Goal: Task Accomplishment & Management: Manage account settings

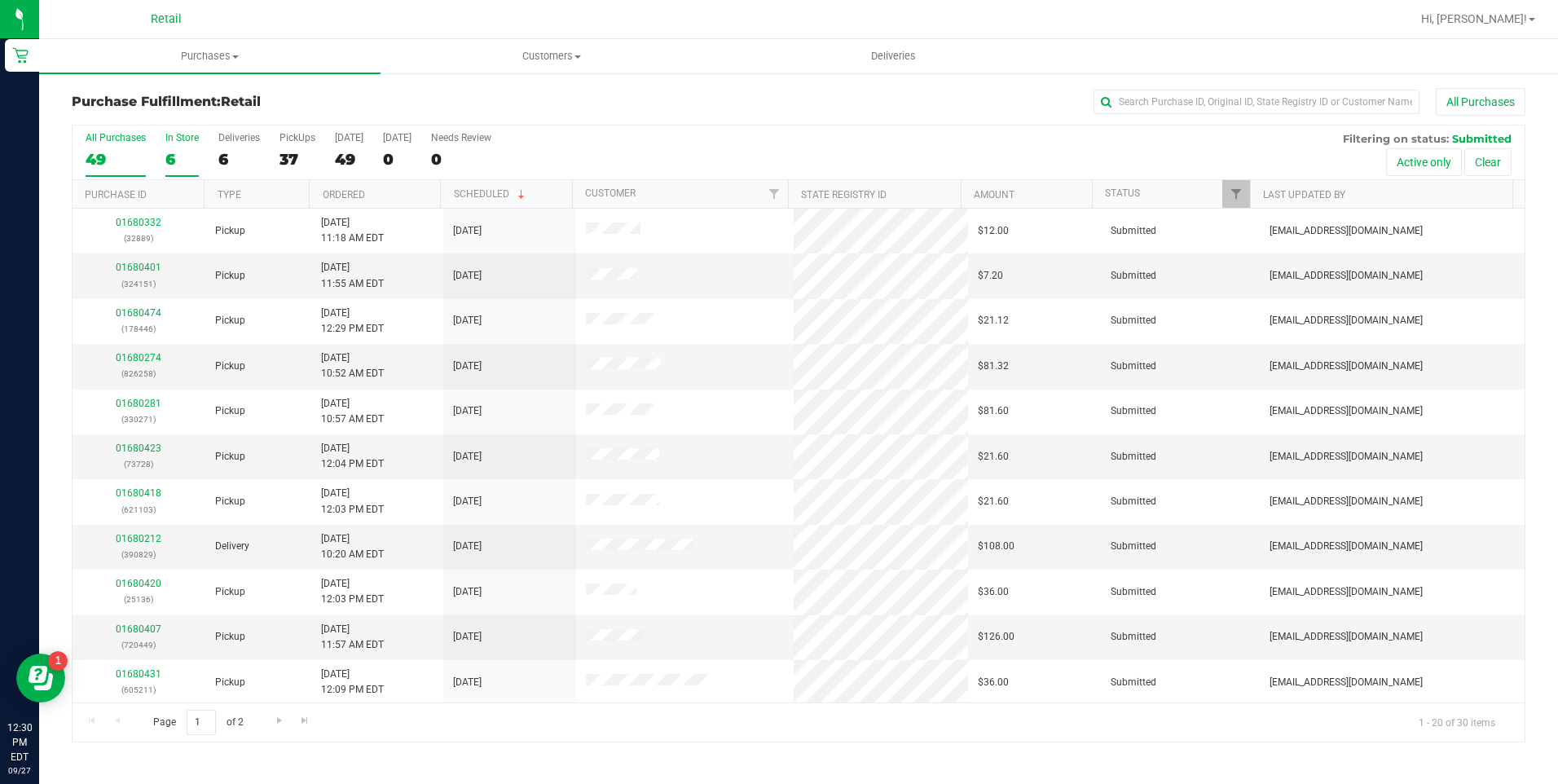
click at [177, 145] on label "In Store 6" at bounding box center [182, 154] width 34 height 45
click at [0, 0] on input "In Store 6" at bounding box center [0, 0] width 0 height 0
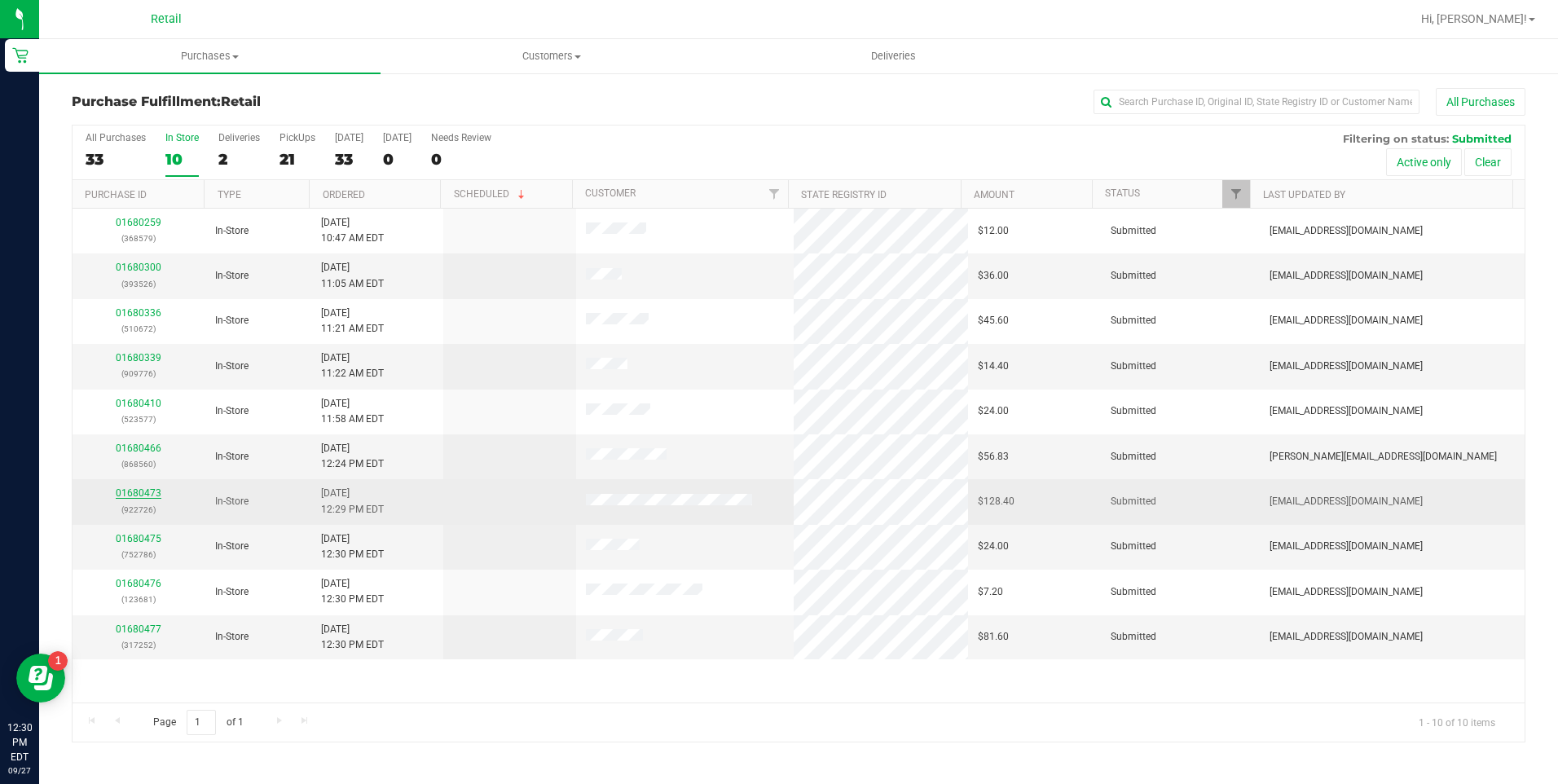
click at [130, 493] on link "01680473" at bounding box center [138, 493] width 46 height 11
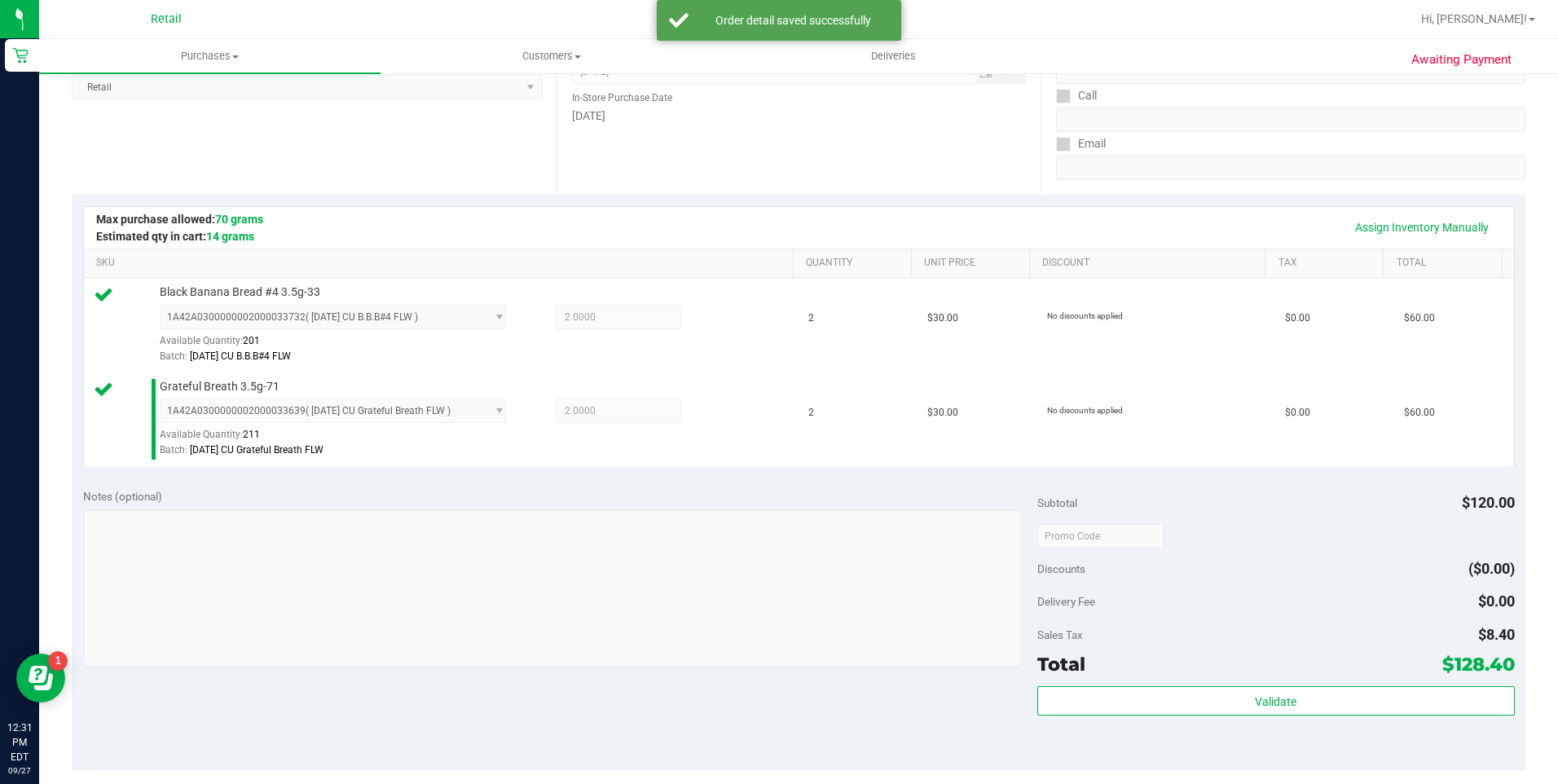
scroll to position [643, 0]
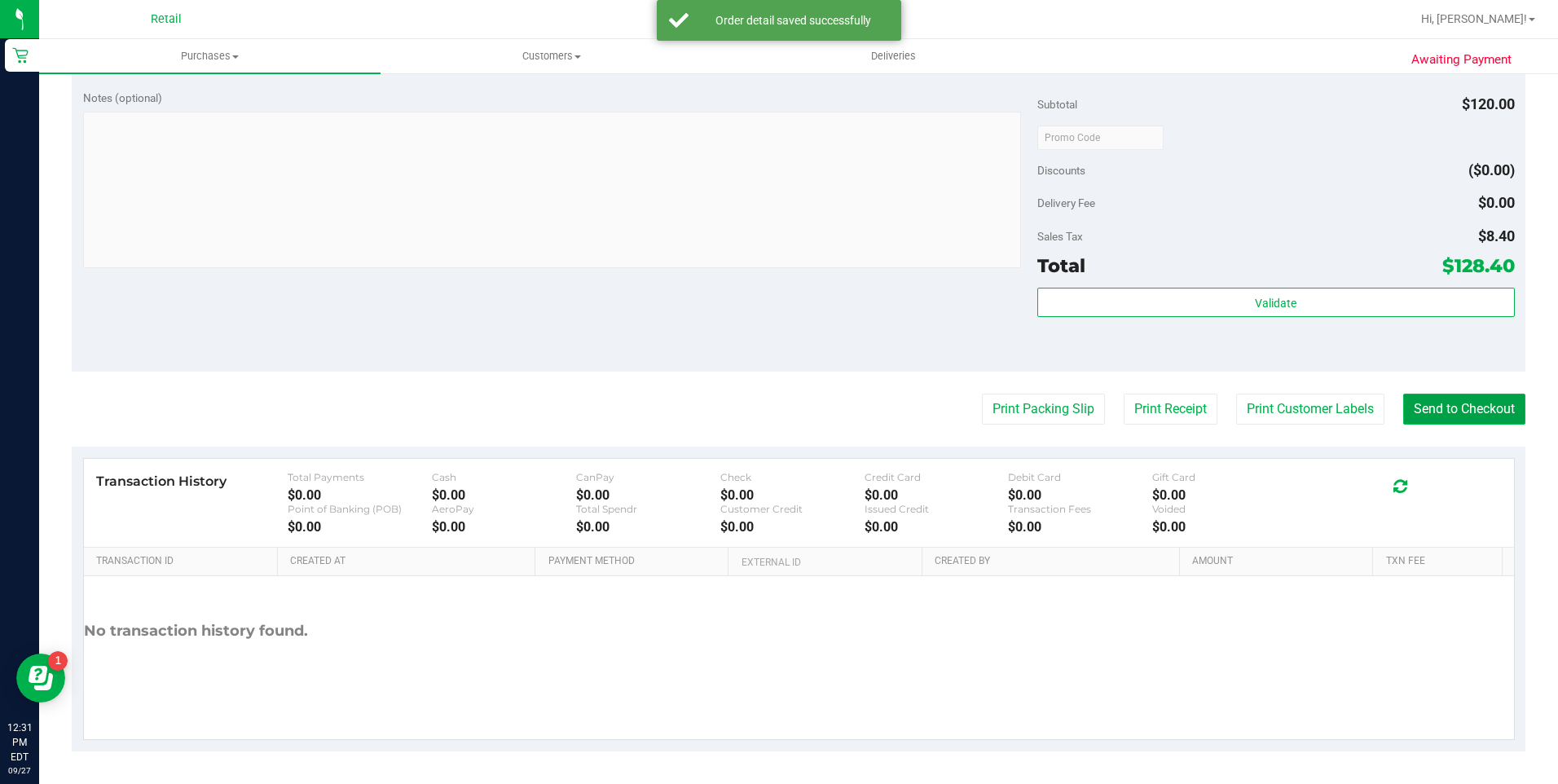
click at [1424, 421] on button "Send to Checkout" at bounding box center [1465, 409] width 123 height 31
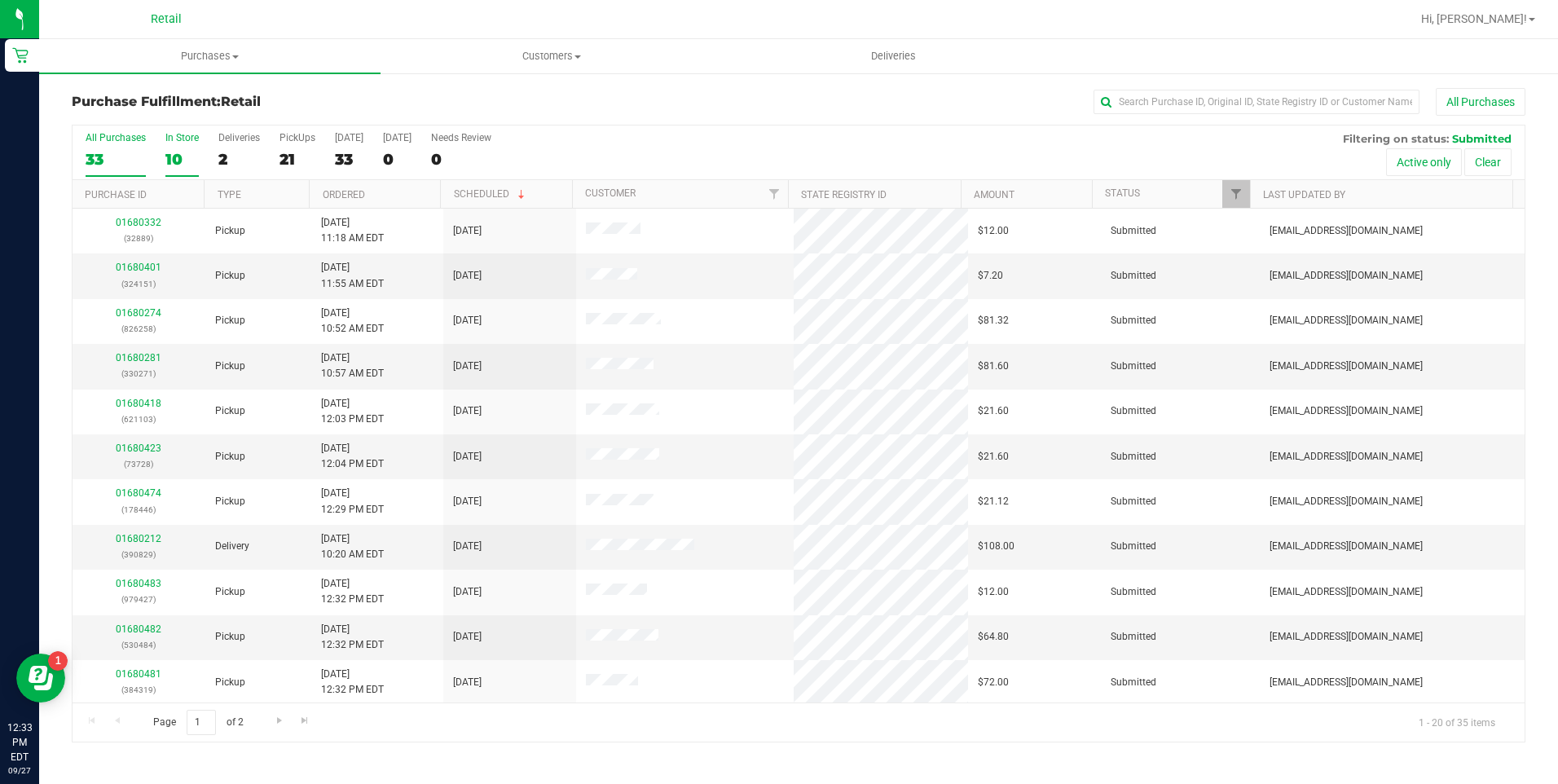
click at [187, 160] on div "10" at bounding box center [182, 159] width 34 height 18
click at [0, 0] on input "In Store 10" at bounding box center [0, 0] width 0 height 0
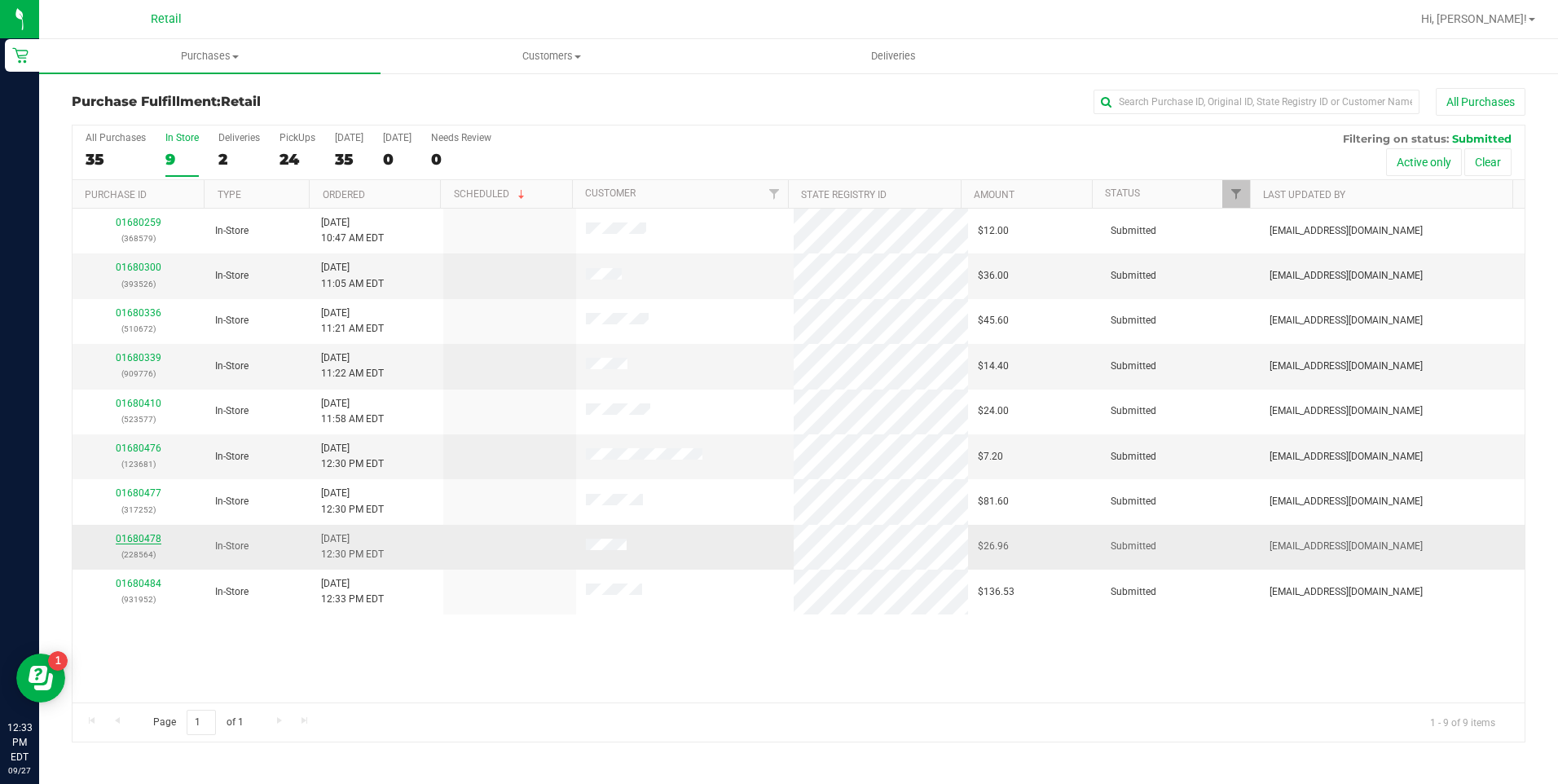
click at [127, 537] on link "01680478" at bounding box center [138, 538] width 46 height 11
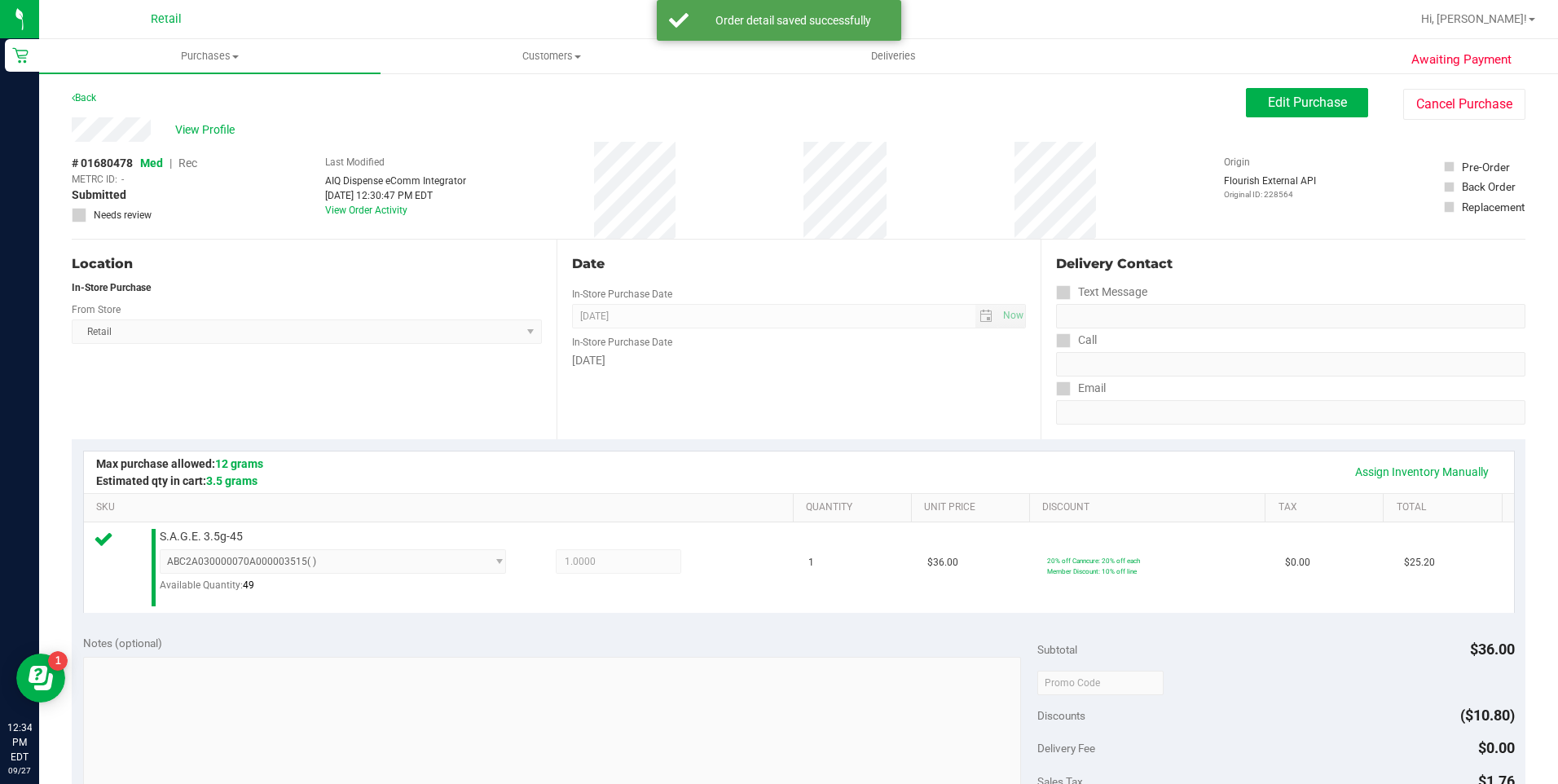
scroll to position [545, 0]
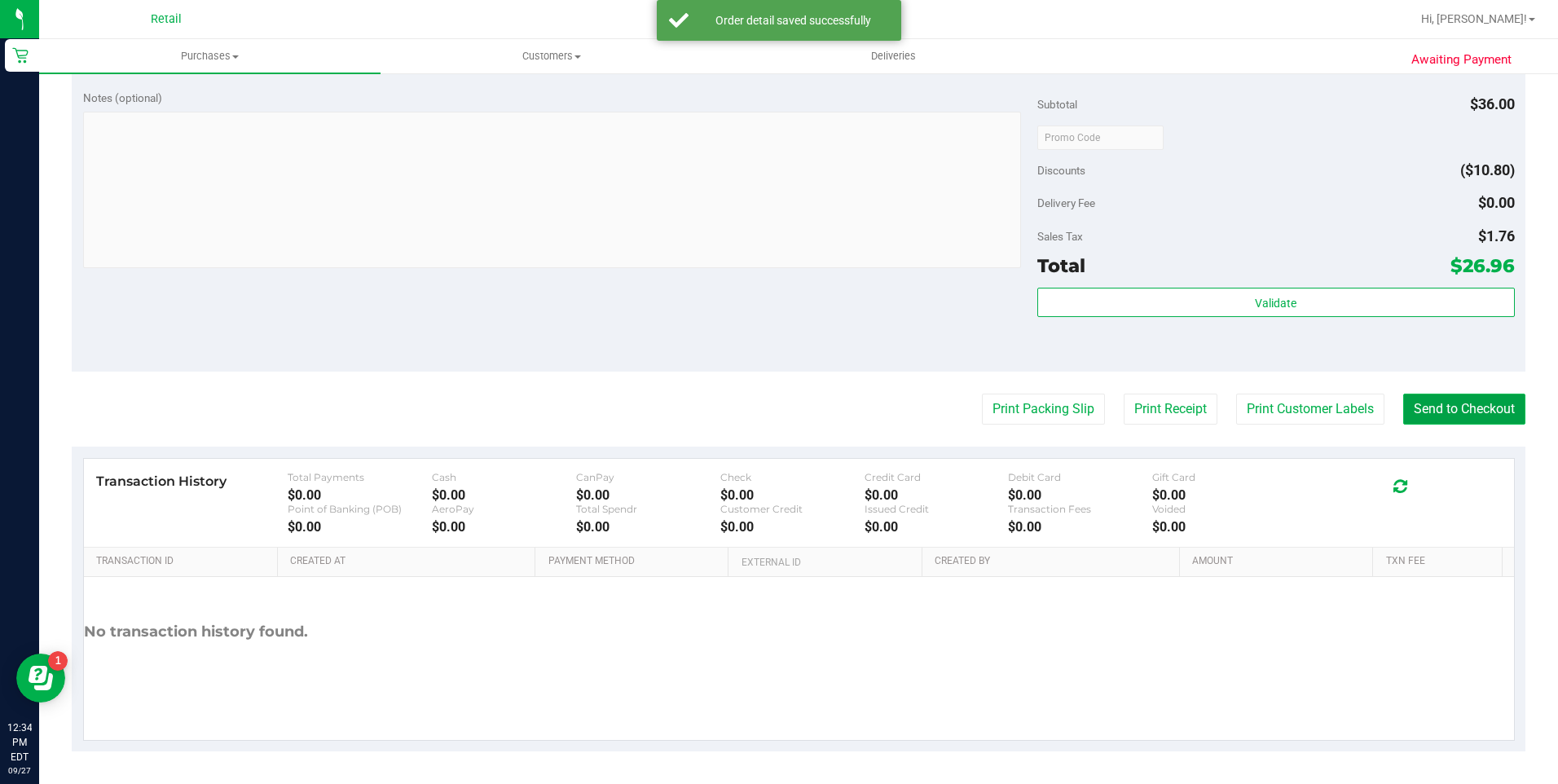
click at [1454, 403] on button "Send to Checkout" at bounding box center [1465, 409] width 123 height 31
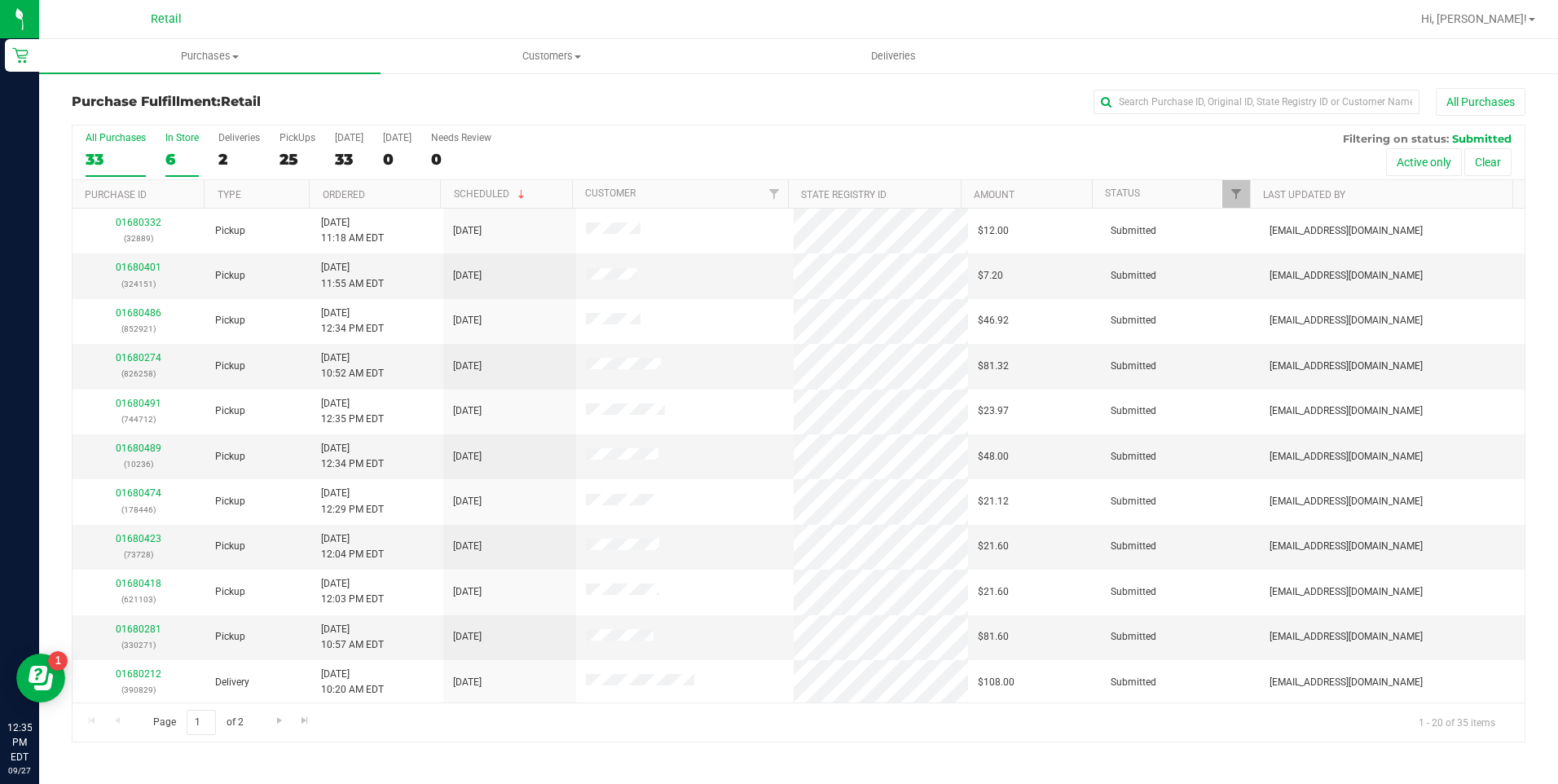
click at [170, 158] on div "6" at bounding box center [182, 159] width 34 height 18
click at [0, 0] on input "In Store 6" at bounding box center [0, 0] width 0 height 0
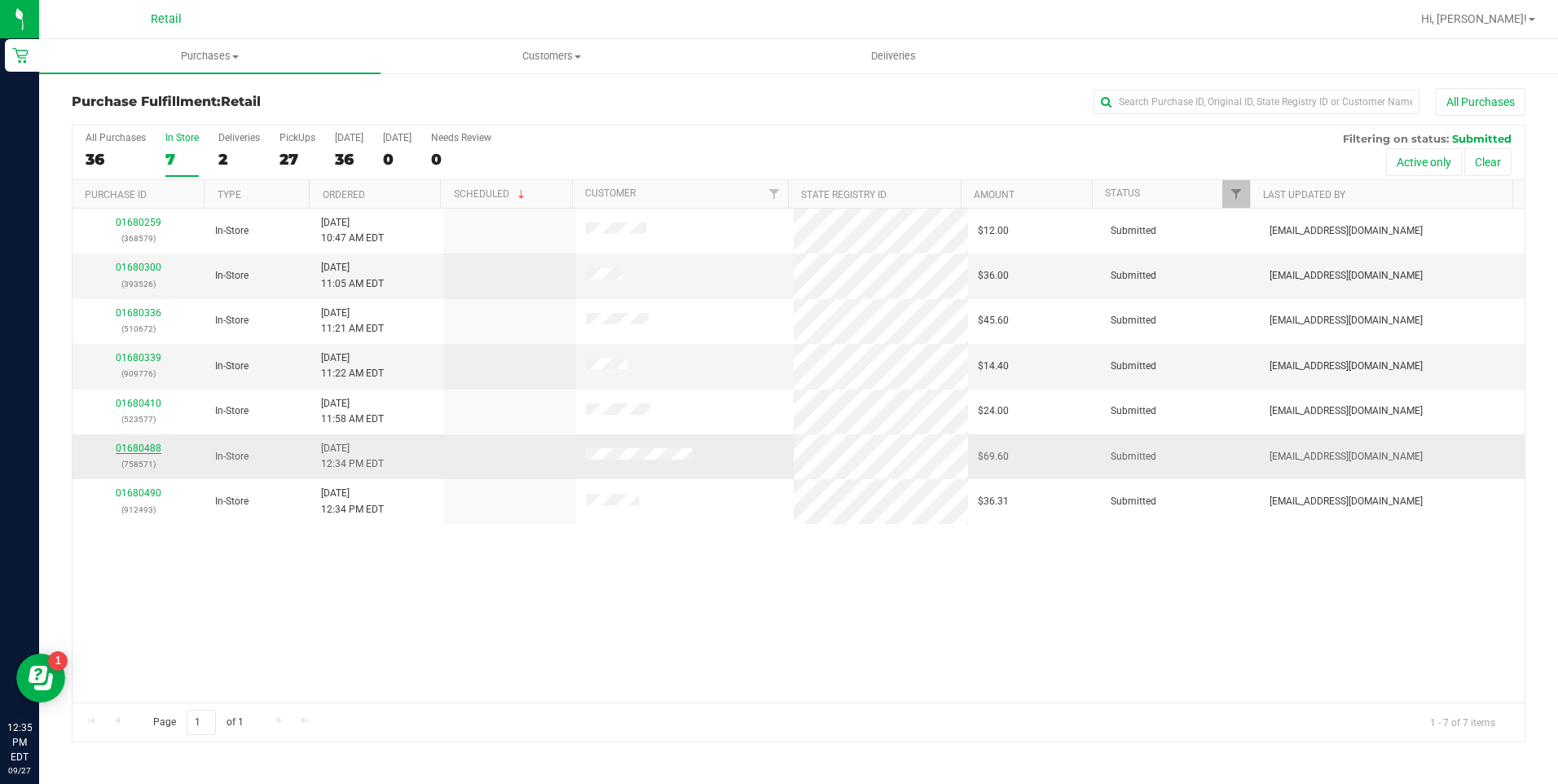
click at [120, 447] on link "01680488" at bounding box center [138, 448] width 46 height 11
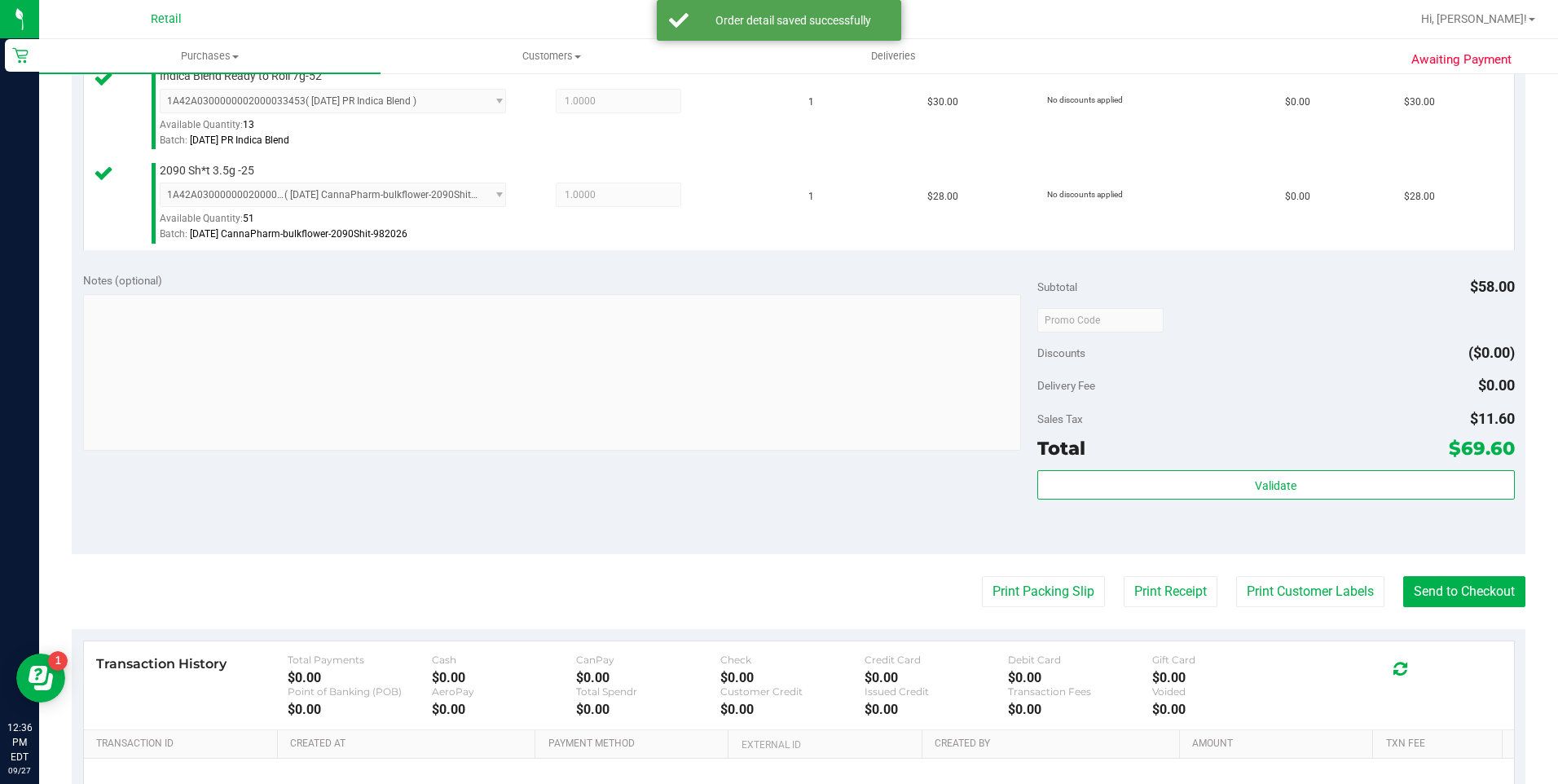
scroll to position [489, 0]
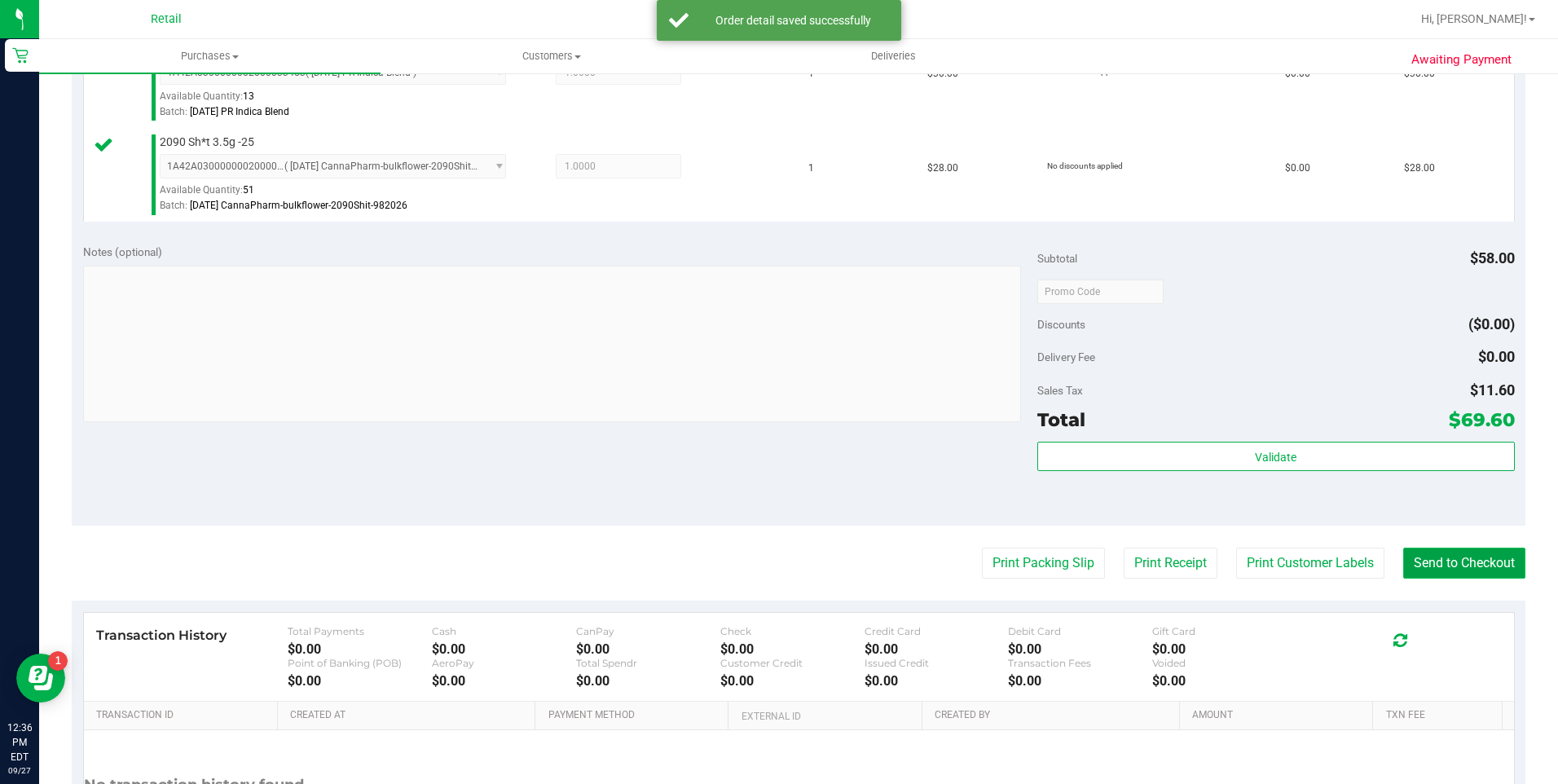
click at [1433, 553] on button "Send to Checkout" at bounding box center [1465, 563] width 123 height 31
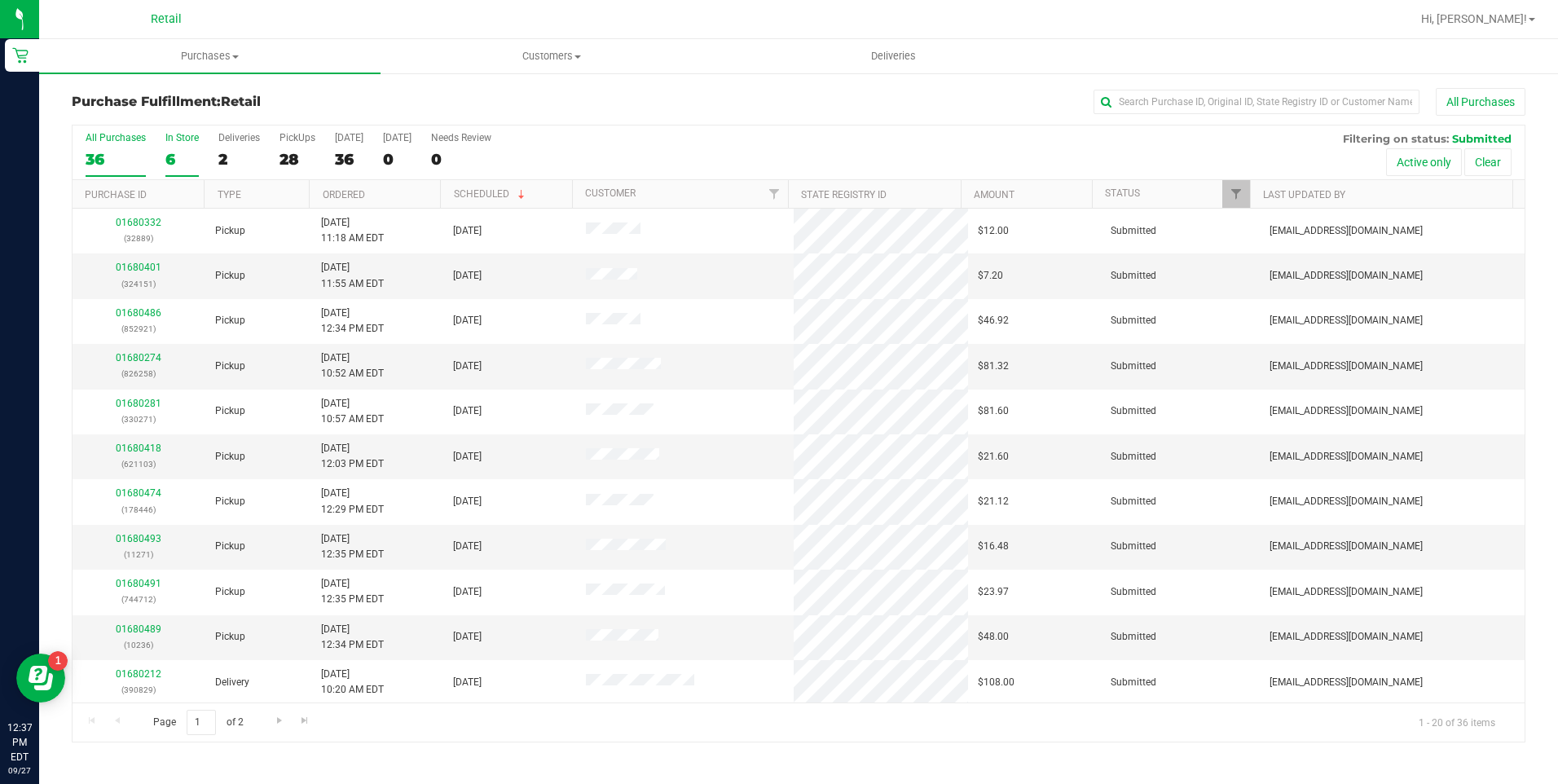
click at [177, 156] on div "6" at bounding box center [182, 159] width 34 height 18
click at [0, 0] on input "In Store 6" at bounding box center [0, 0] width 0 height 0
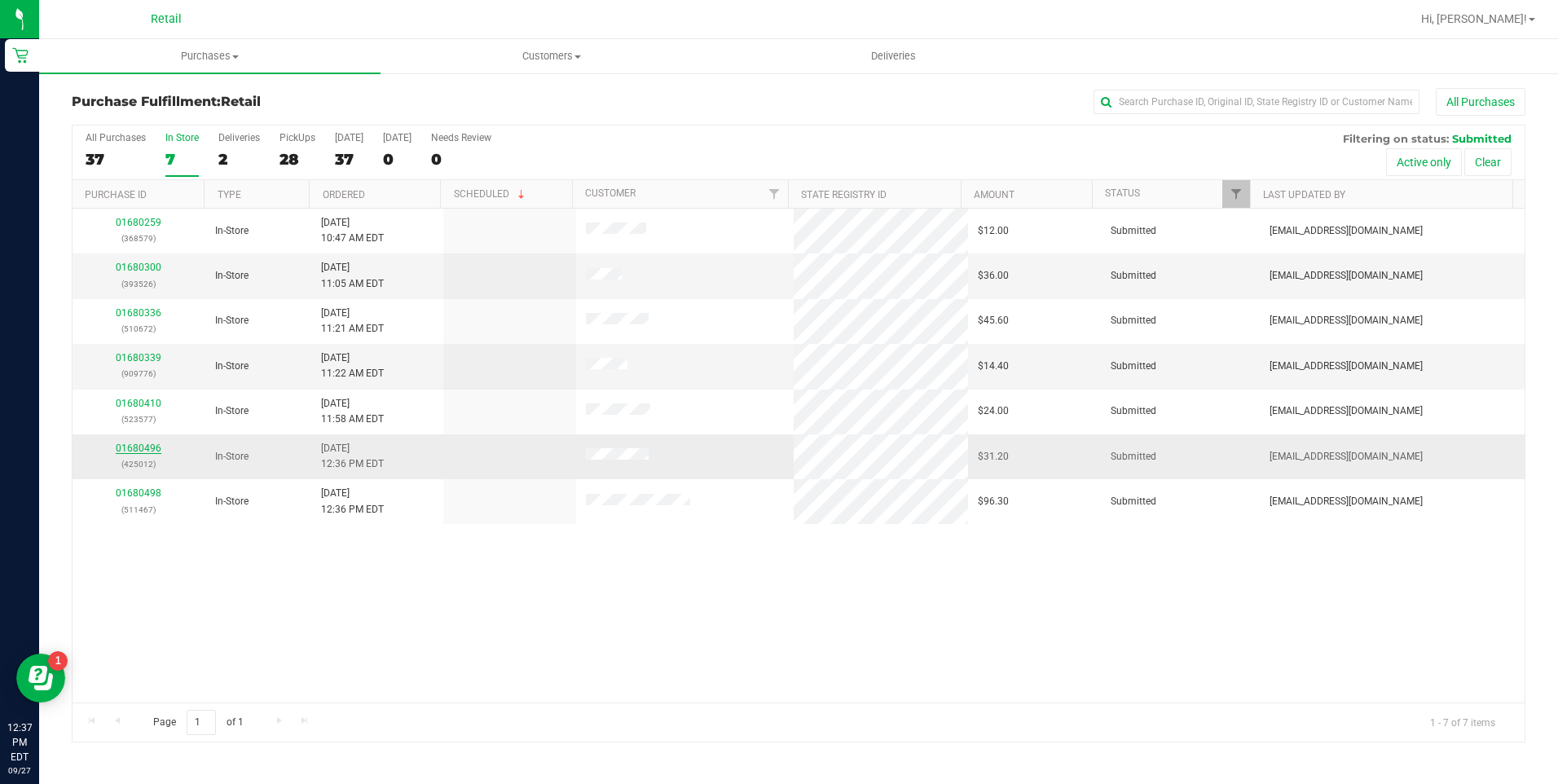
click at [145, 450] on link "01680496" at bounding box center [138, 448] width 46 height 11
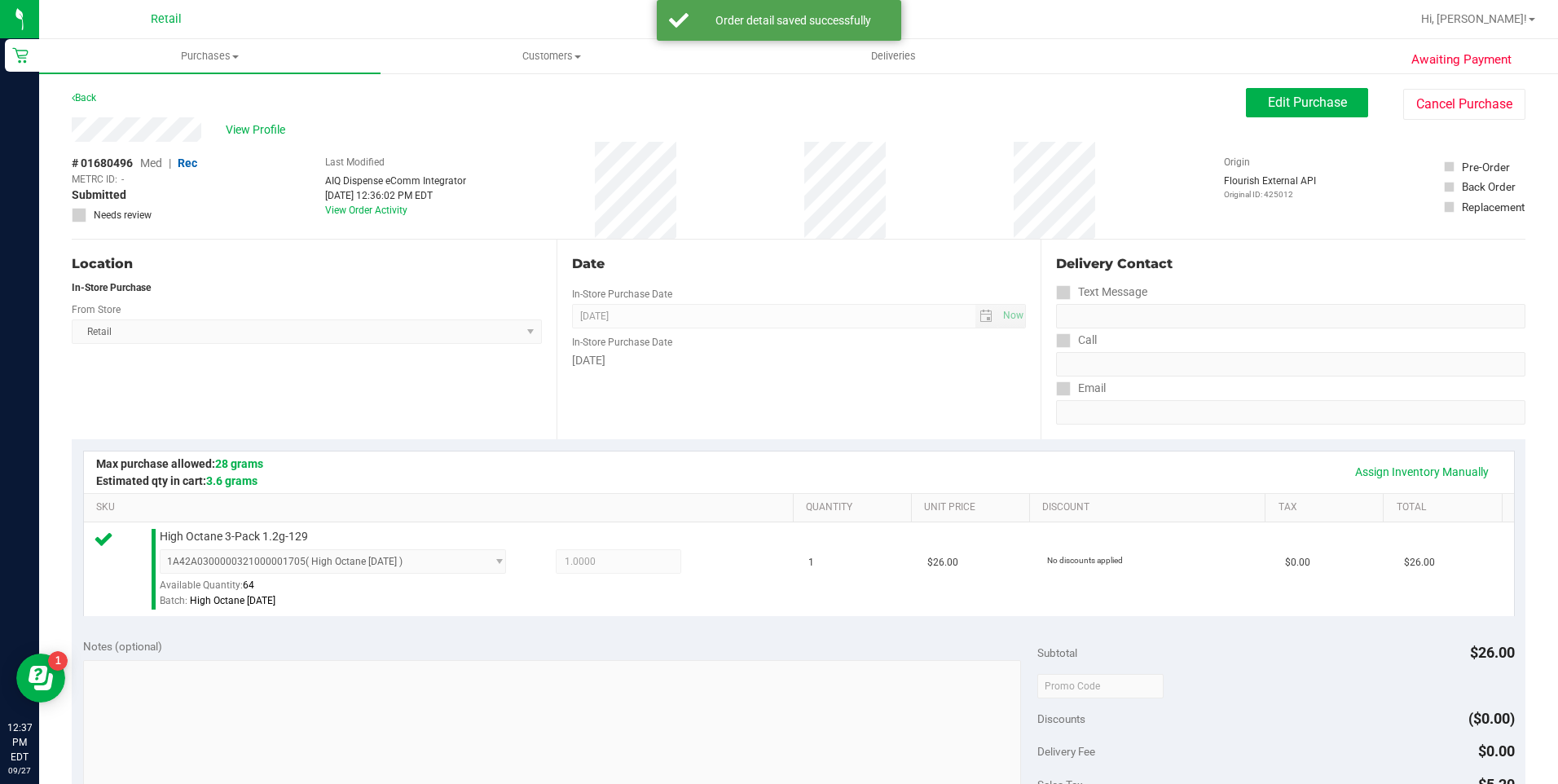
scroll to position [407, 0]
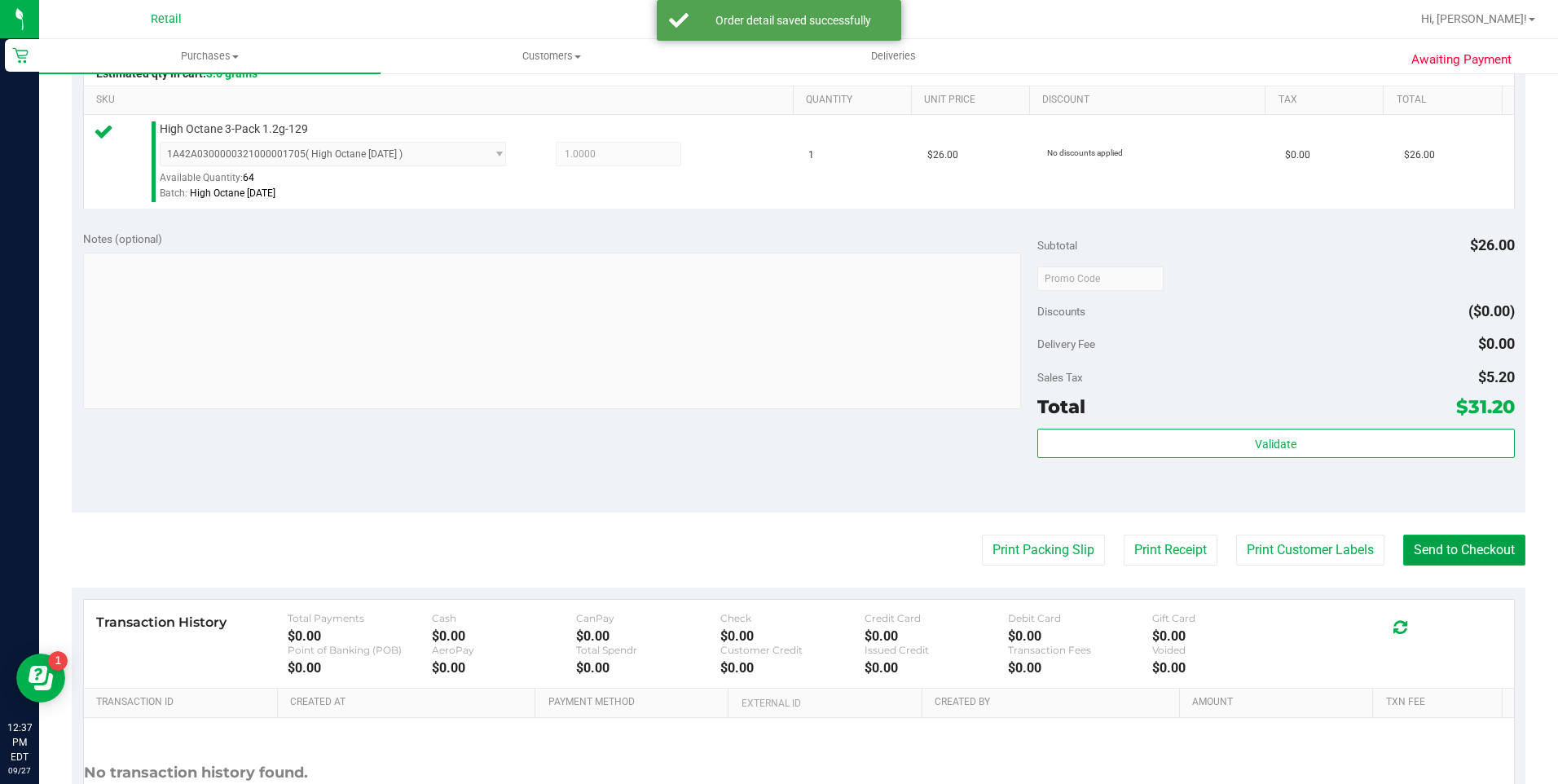
click at [1455, 541] on button "Send to Checkout" at bounding box center [1465, 550] width 123 height 31
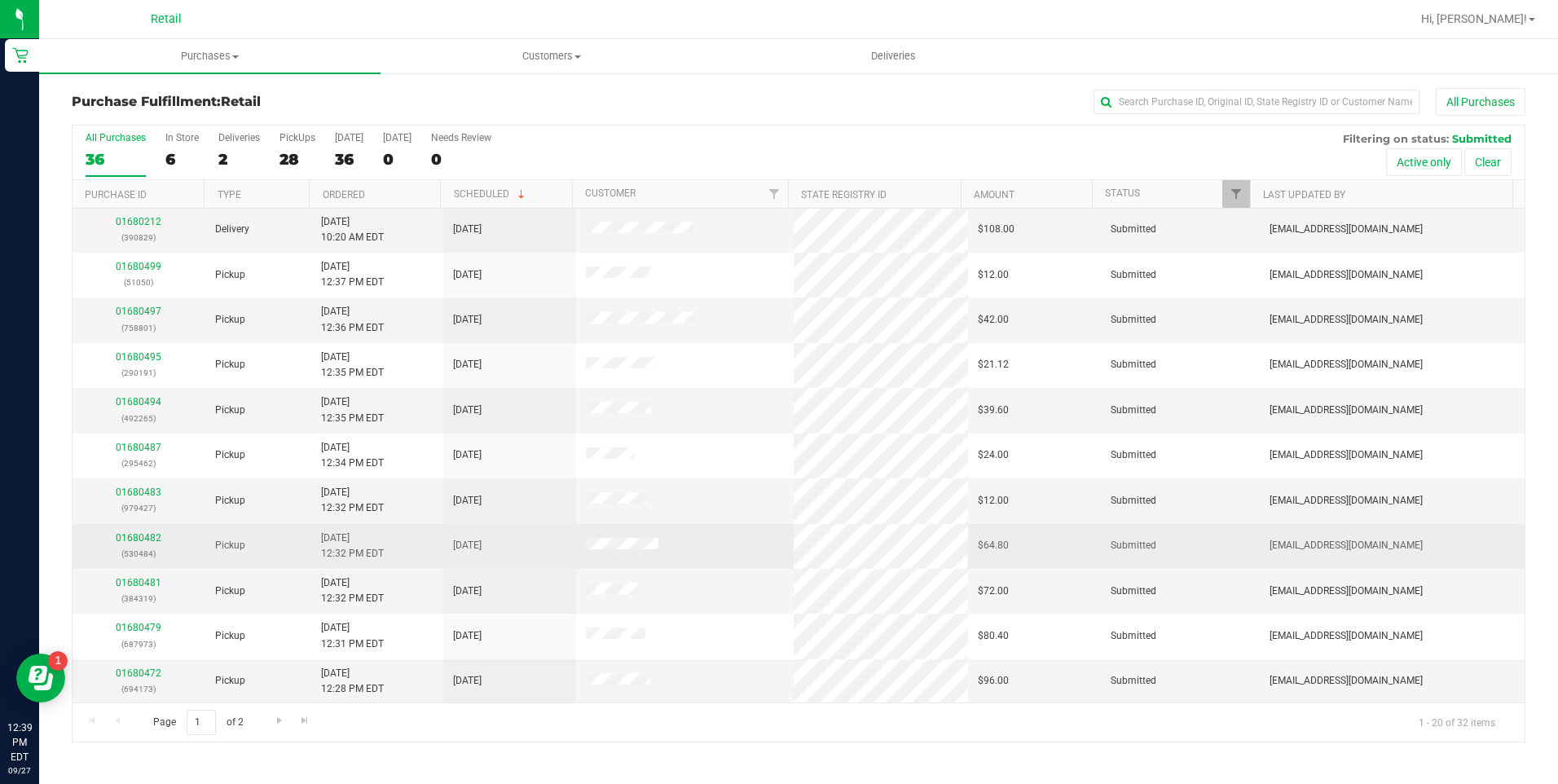
scroll to position [408, 0]
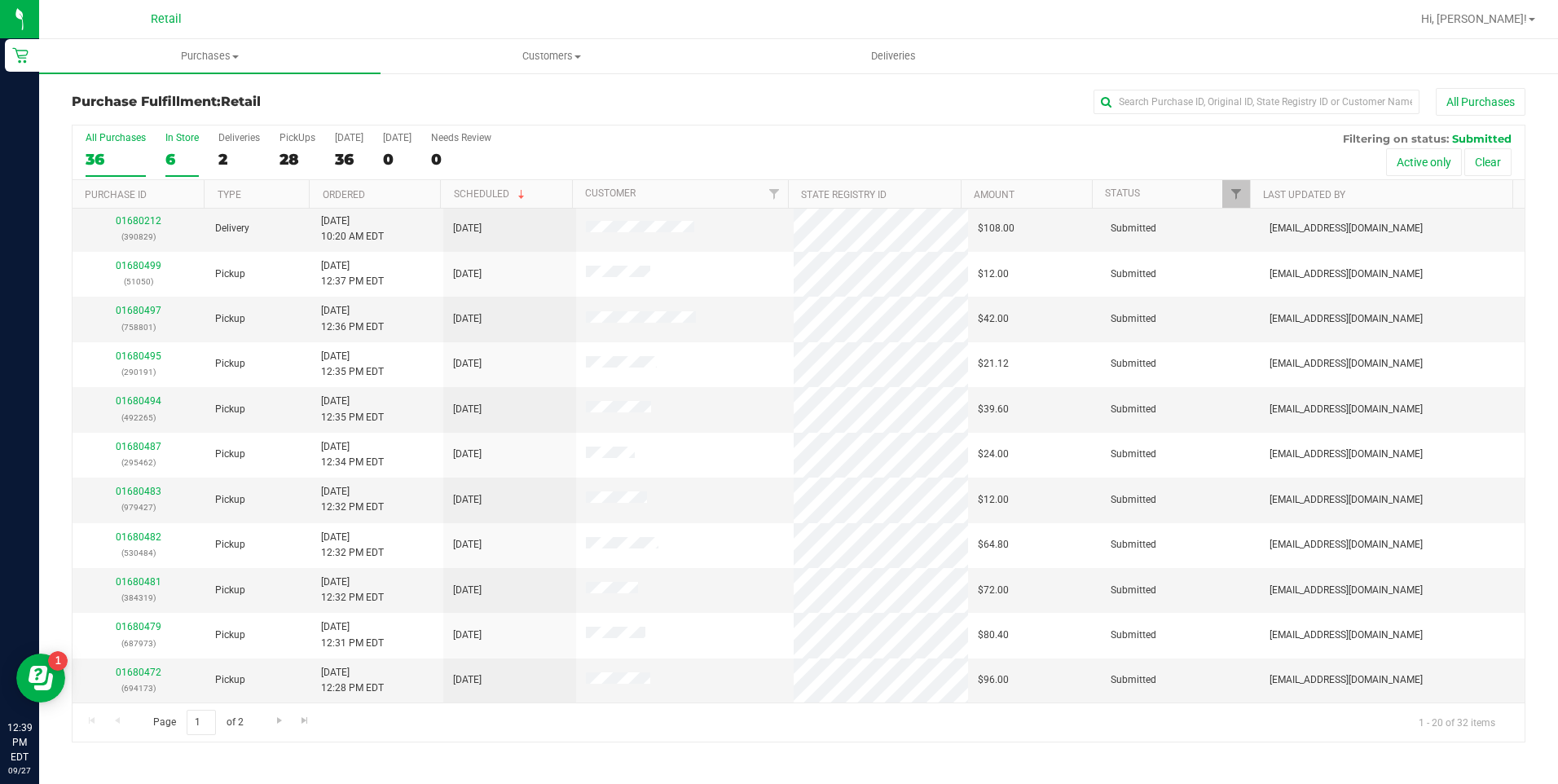
click at [171, 141] on div "In Store" at bounding box center [182, 137] width 34 height 11
click at [0, 0] on input "In Store 6" at bounding box center [0, 0] width 0 height 0
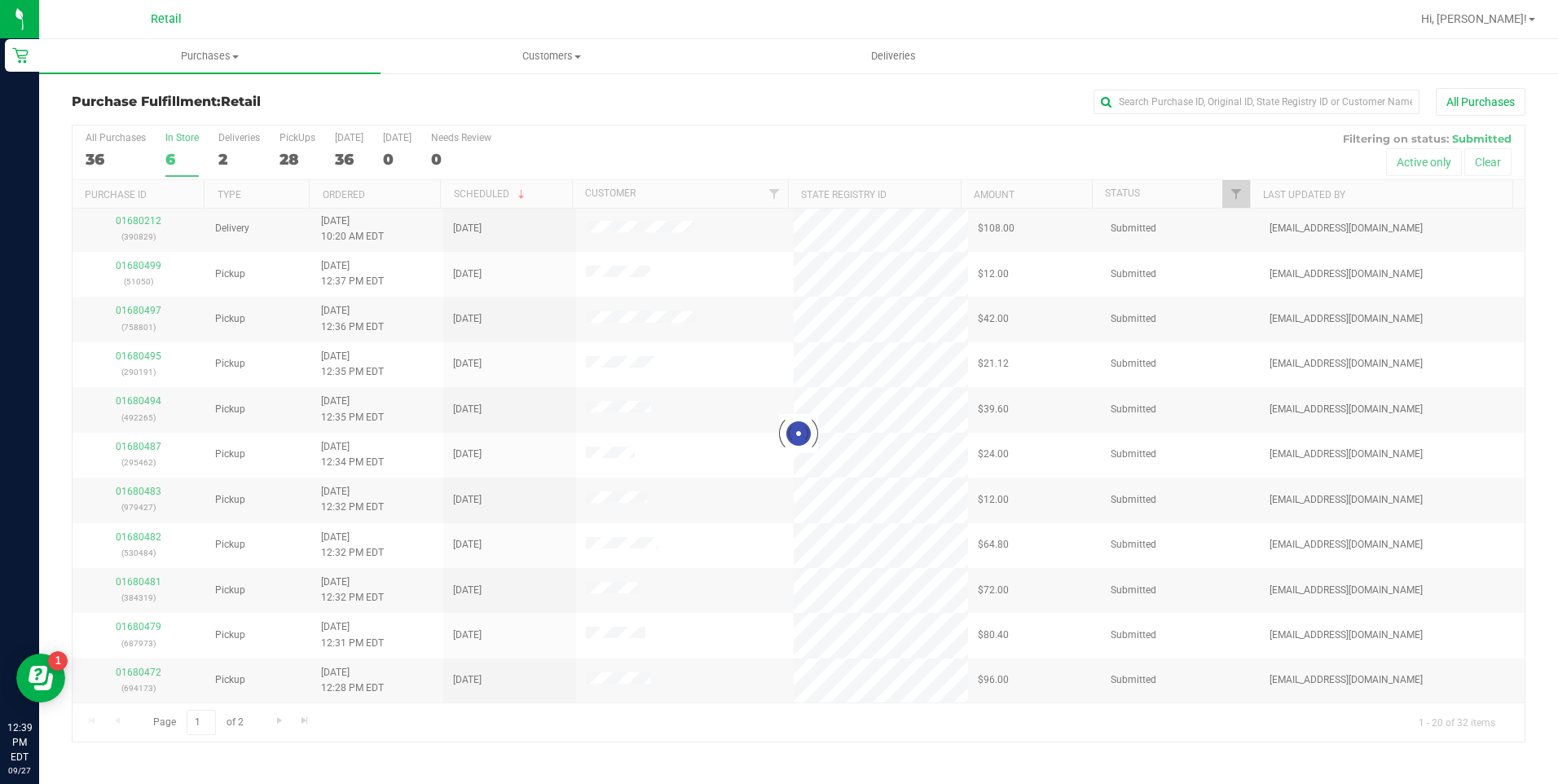
scroll to position [0, 0]
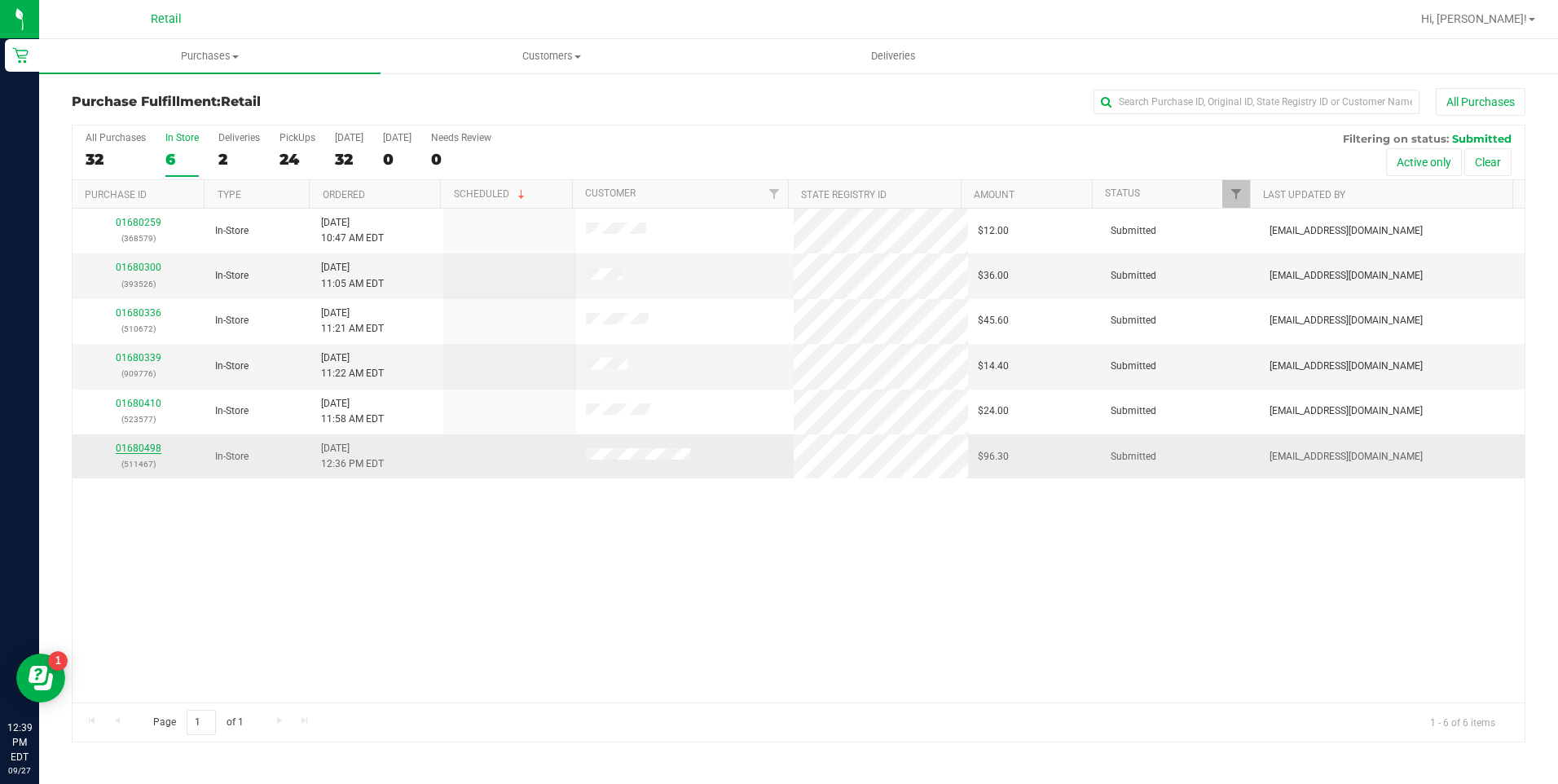
click at [148, 450] on link "01680498" at bounding box center [138, 448] width 46 height 11
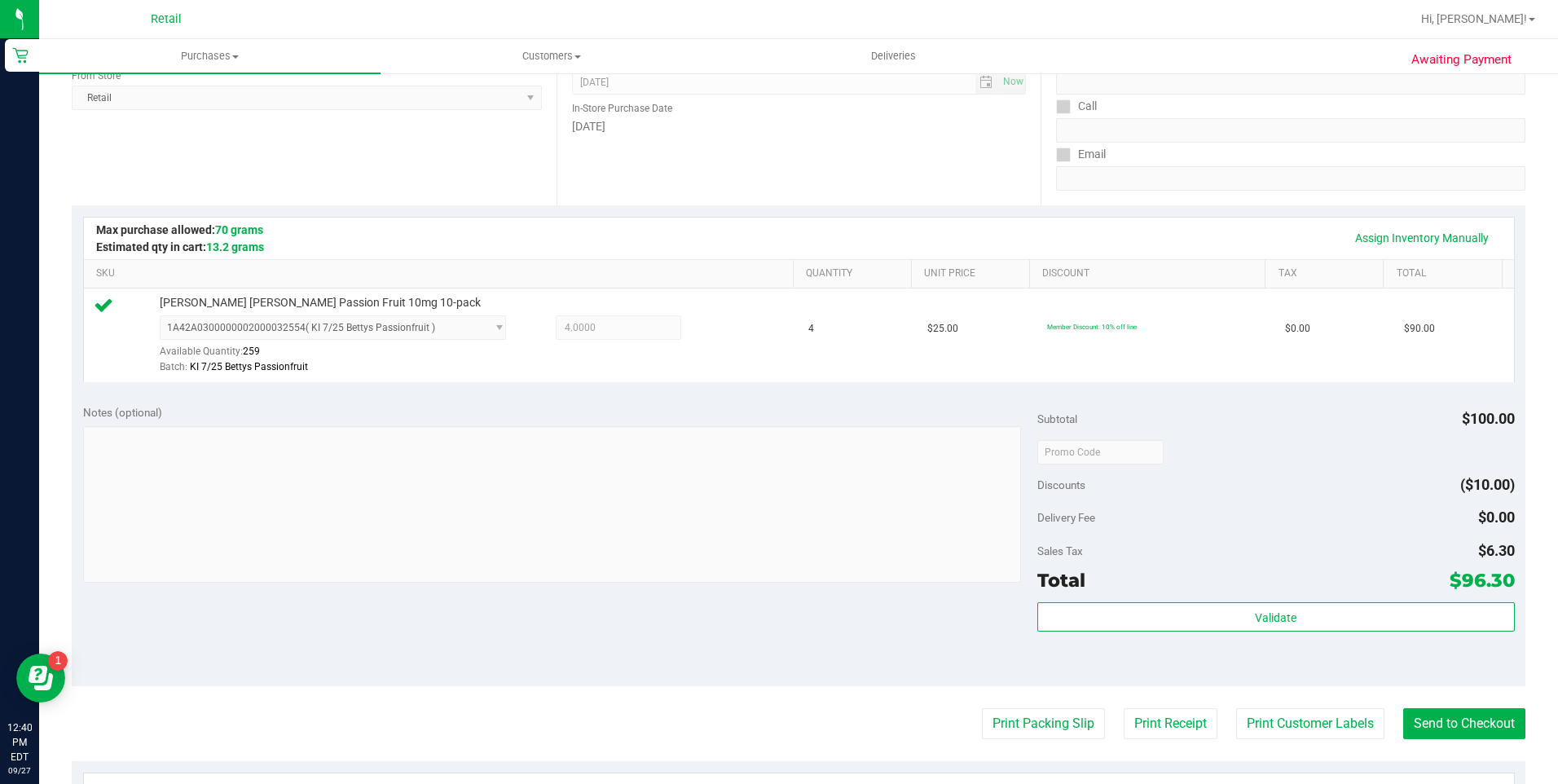
scroll to position [244, 0]
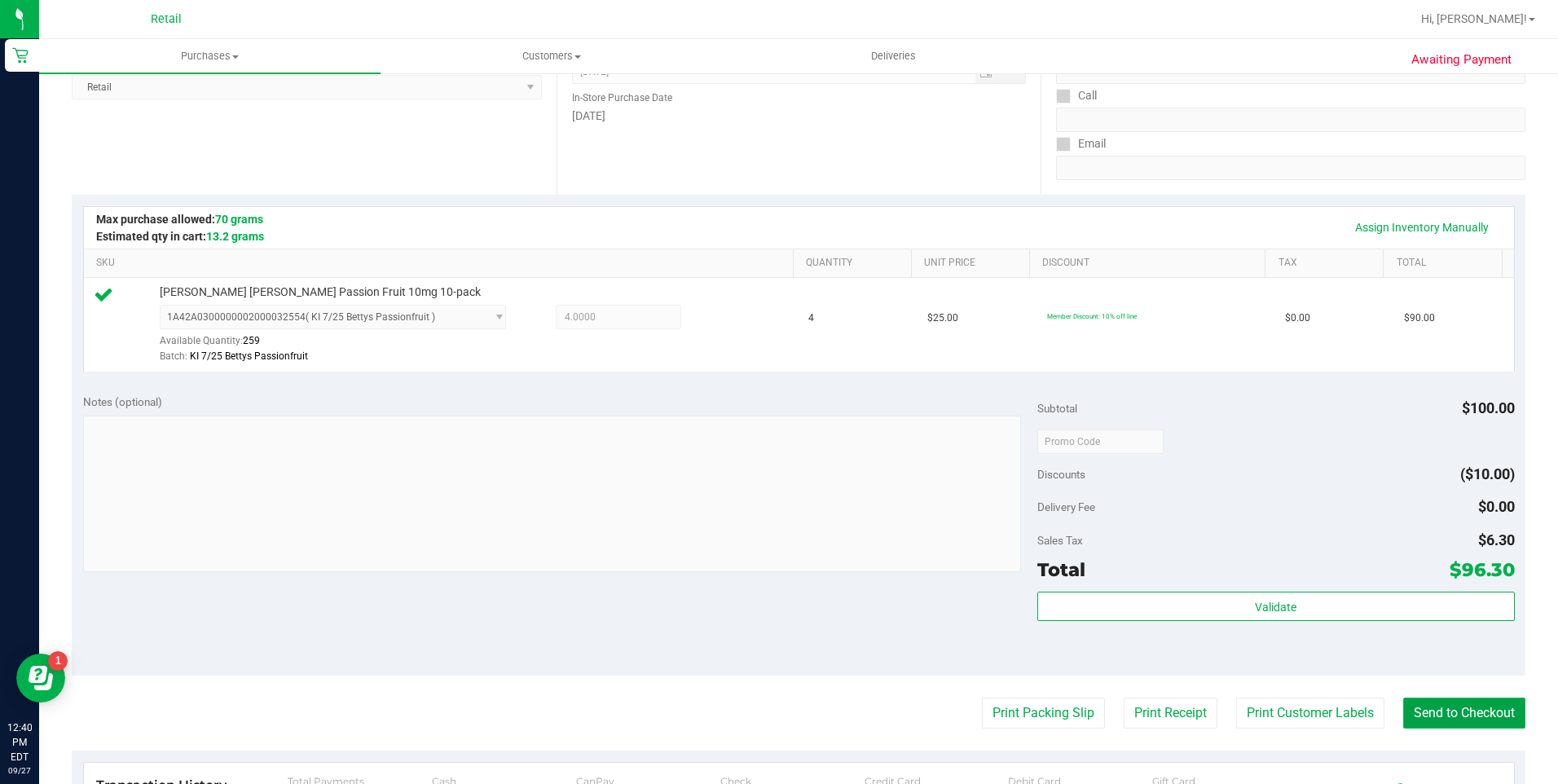
click at [1460, 721] on button "Send to Checkout" at bounding box center [1465, 713] width 123 height 31
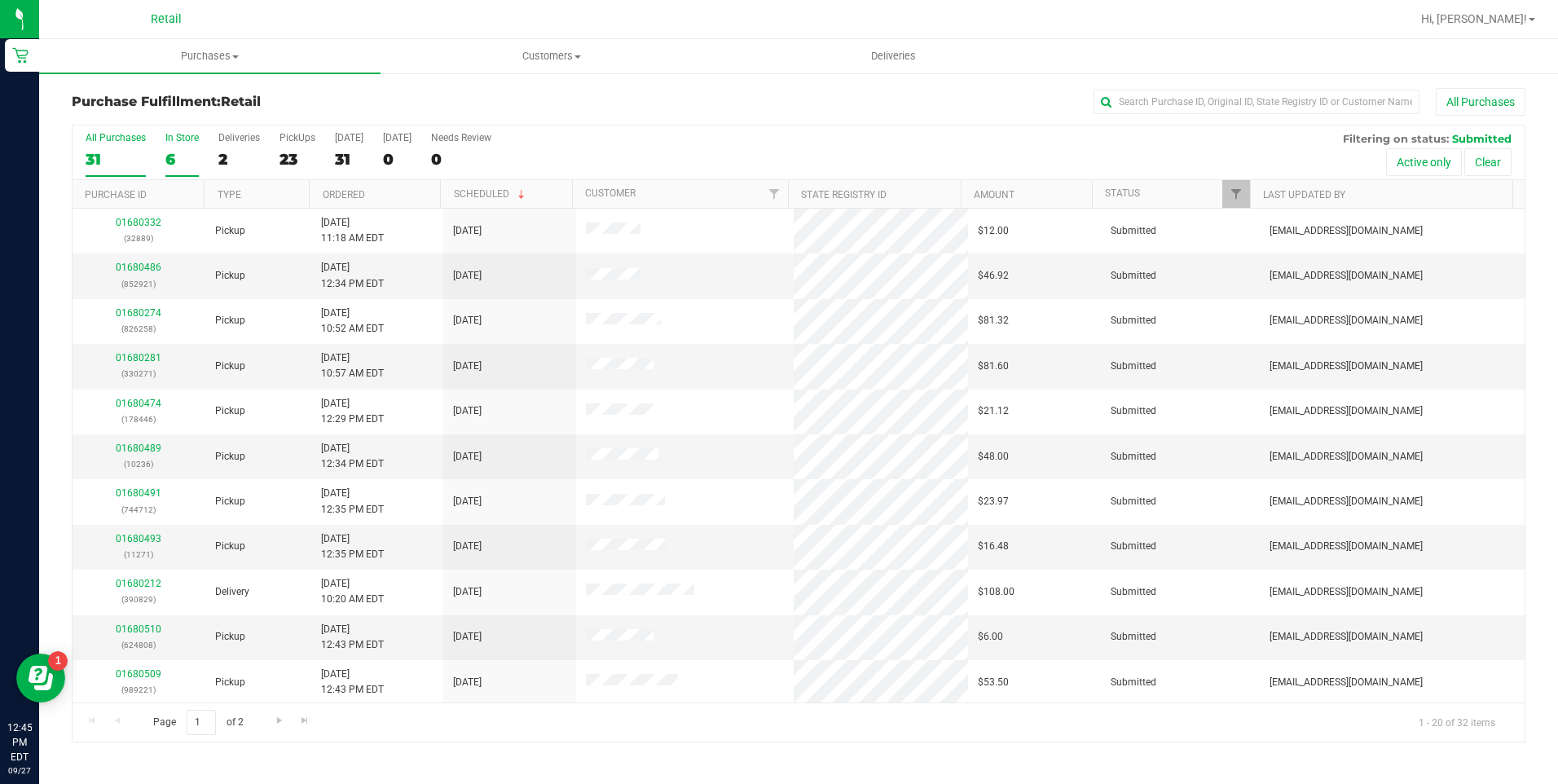
click at [181, 155] on div "6" at bounding box center [182, 159] width 34 height 18
click at [0, 0] on input "In Store 6" at bounding box center [0, 0] width 0 height 0
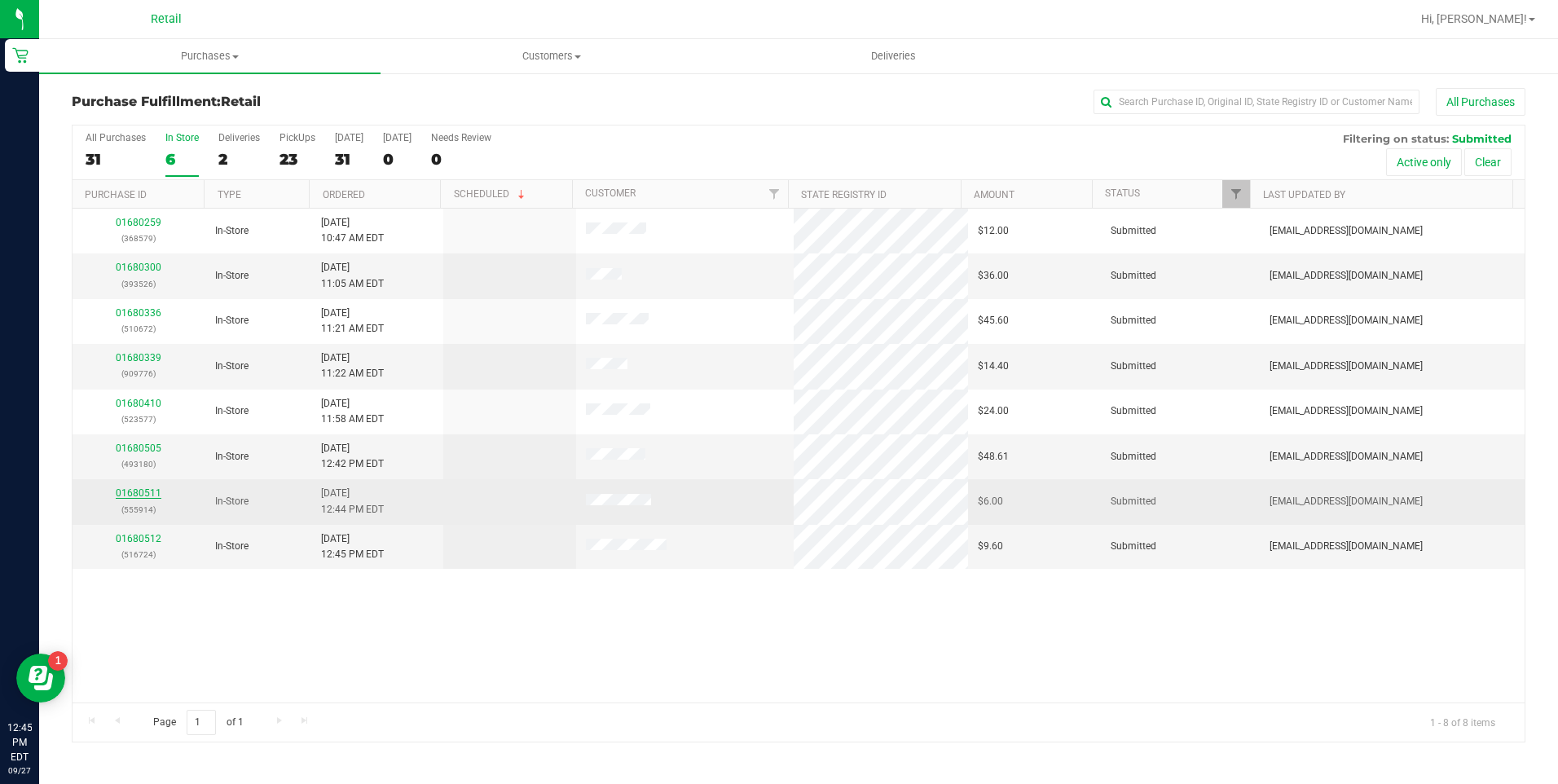
click at [146, 495] on link "01680511" at bounding box center [138, 493] width 46 height 11
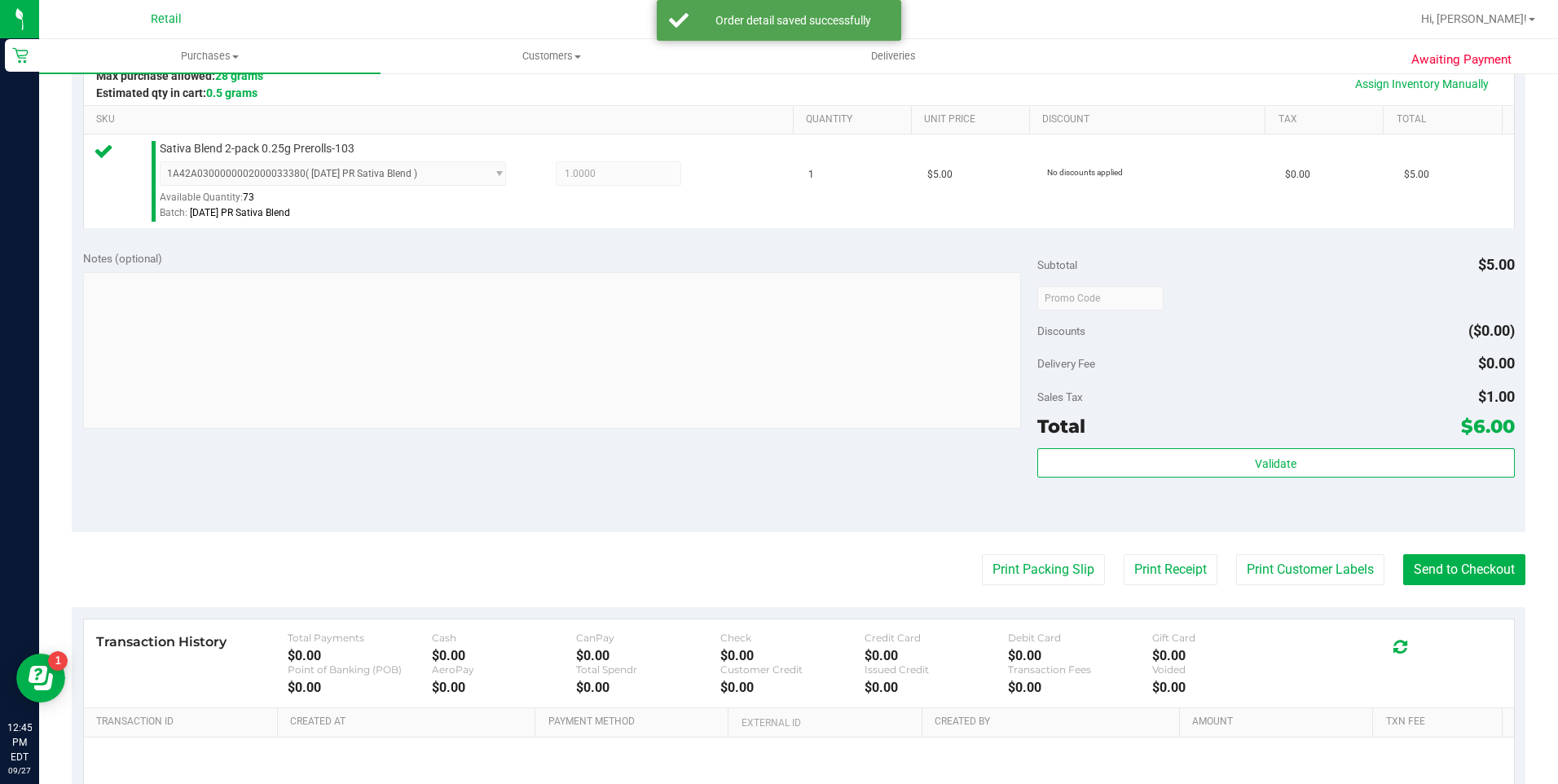
scroll to position [407, 0]
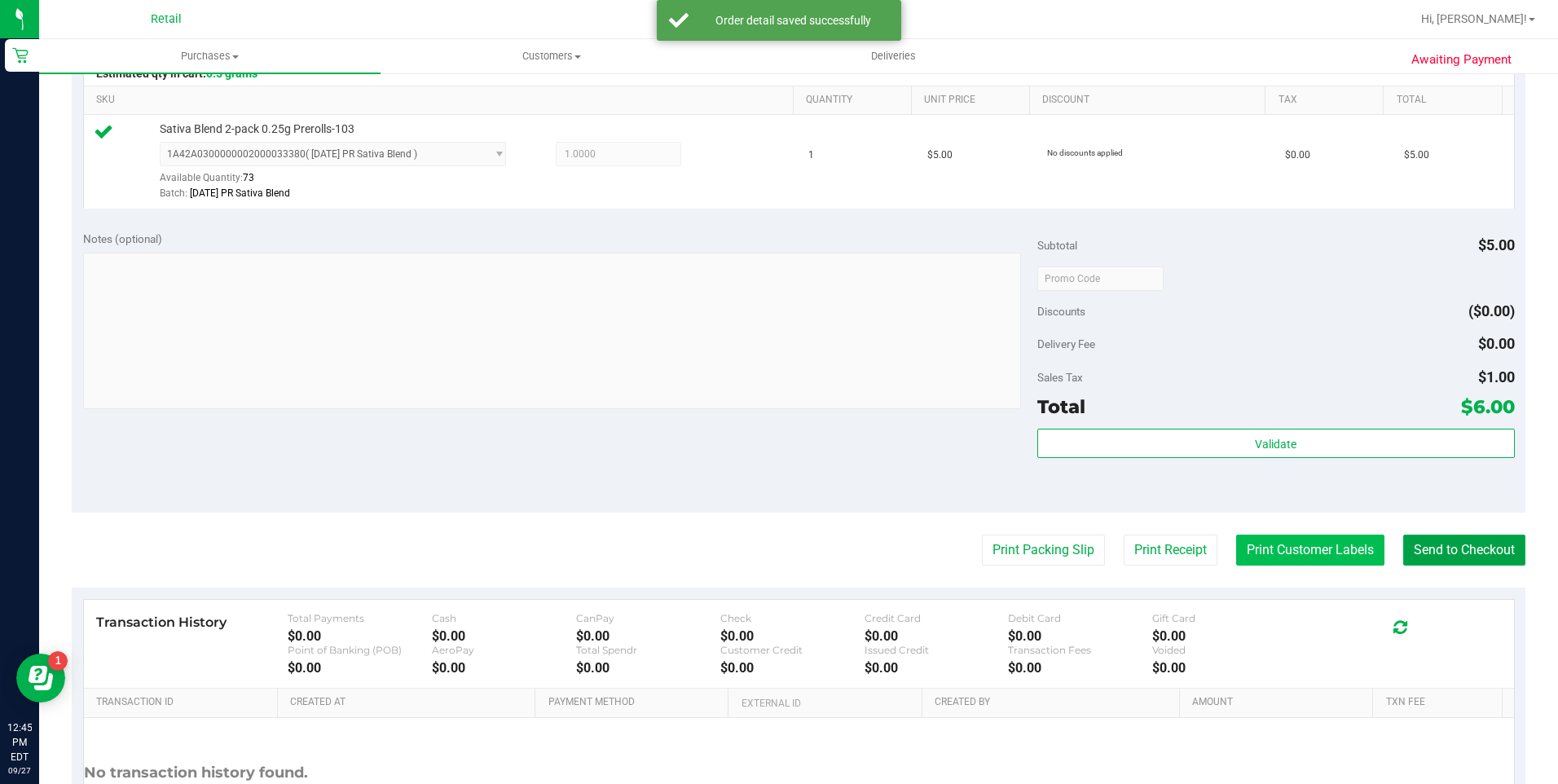
drag, startPoint x: 1409, startPoint y: 556, endPoint x: 1285, endPoint y: 544, distance: 124.6
click at [1403, 556] on button "Send to Checkout" at bounding box center [1465, 550] width 123 height 31
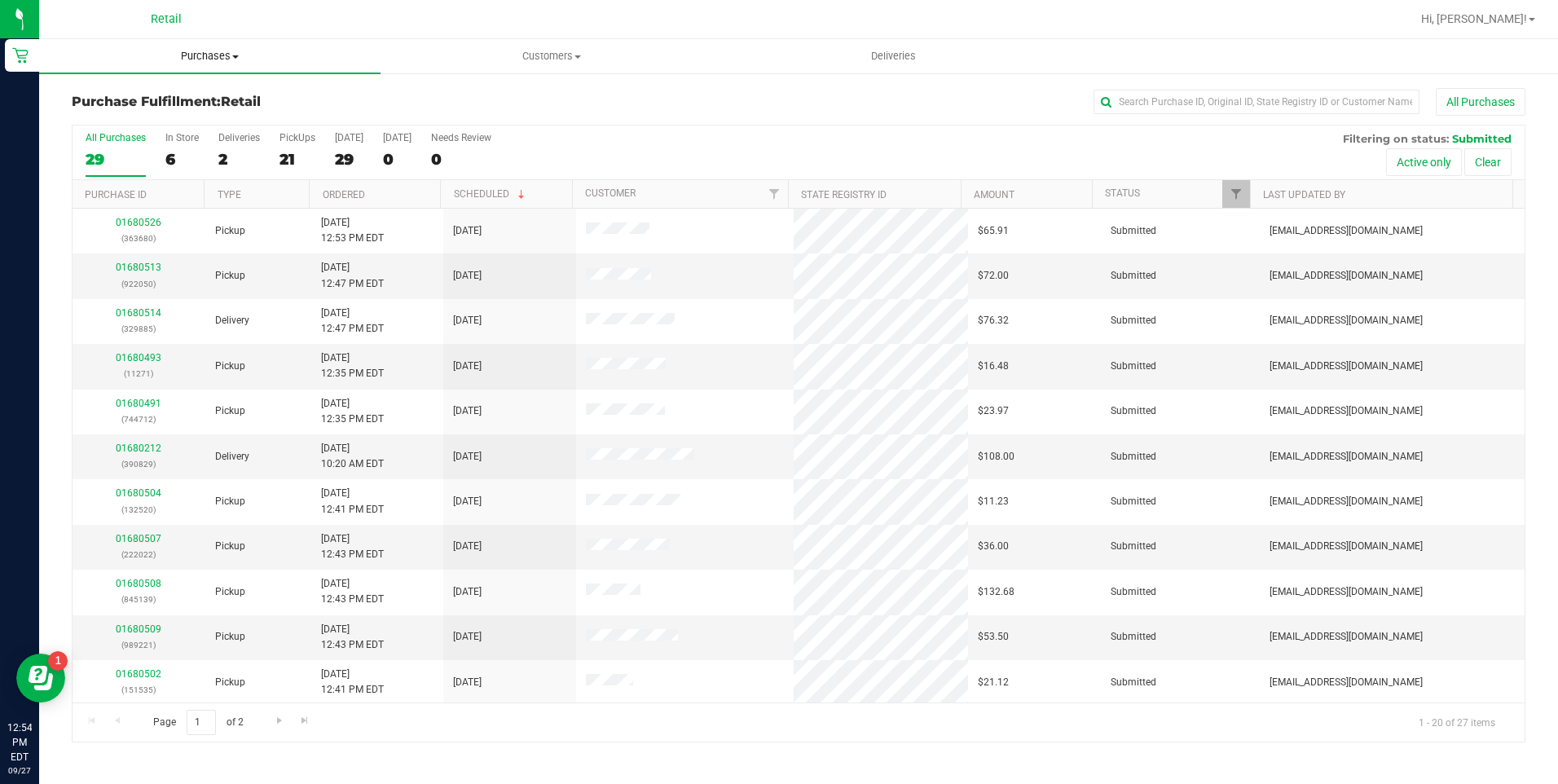
click at [205, 55] on span "Purchases" at bounding box center [210, 56] width 341 height 15
click at [154, 104] on span "Summary of purchases" at bounding box center [123, 98] width 167 height 14
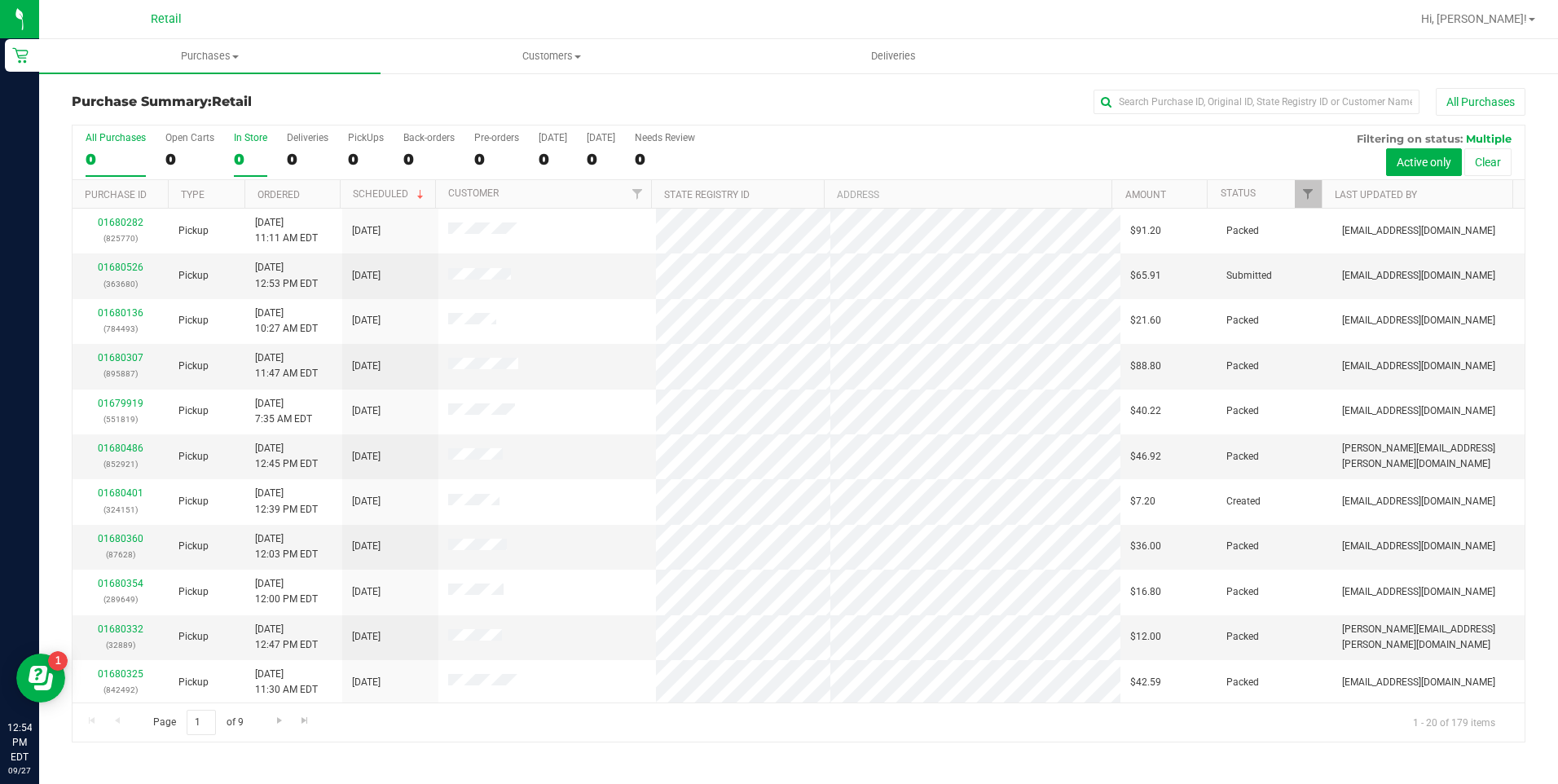
click at [238, 152] on div "0" at bounding box center [251, 159] width 34 height 18
click at [0, 0] on input "In Store 0" at bounding box center [0, 0] width 0 height 0
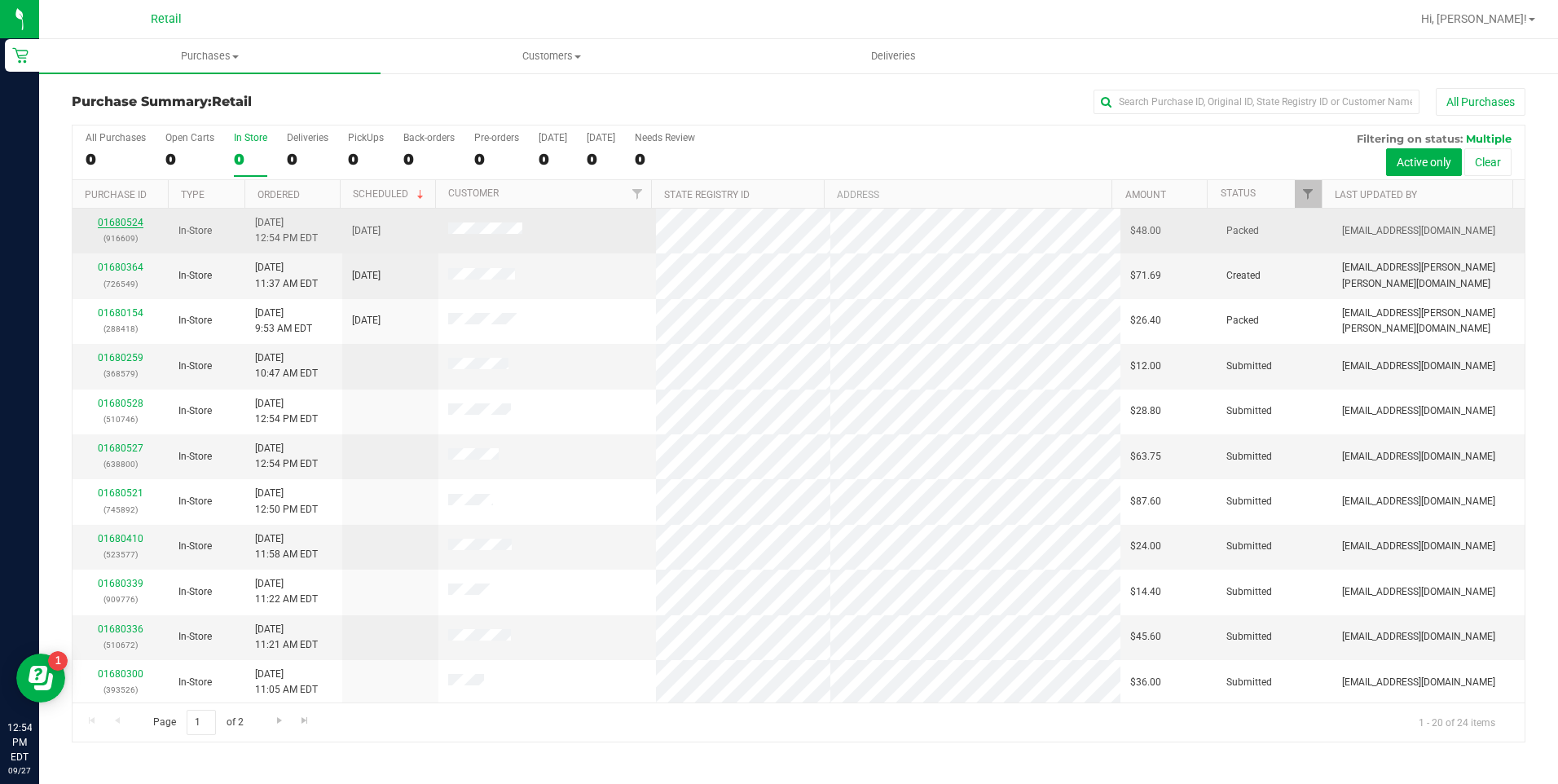
click at [136, 222] on link "01680524" at bounding box center [121, 222] width 46 height 11
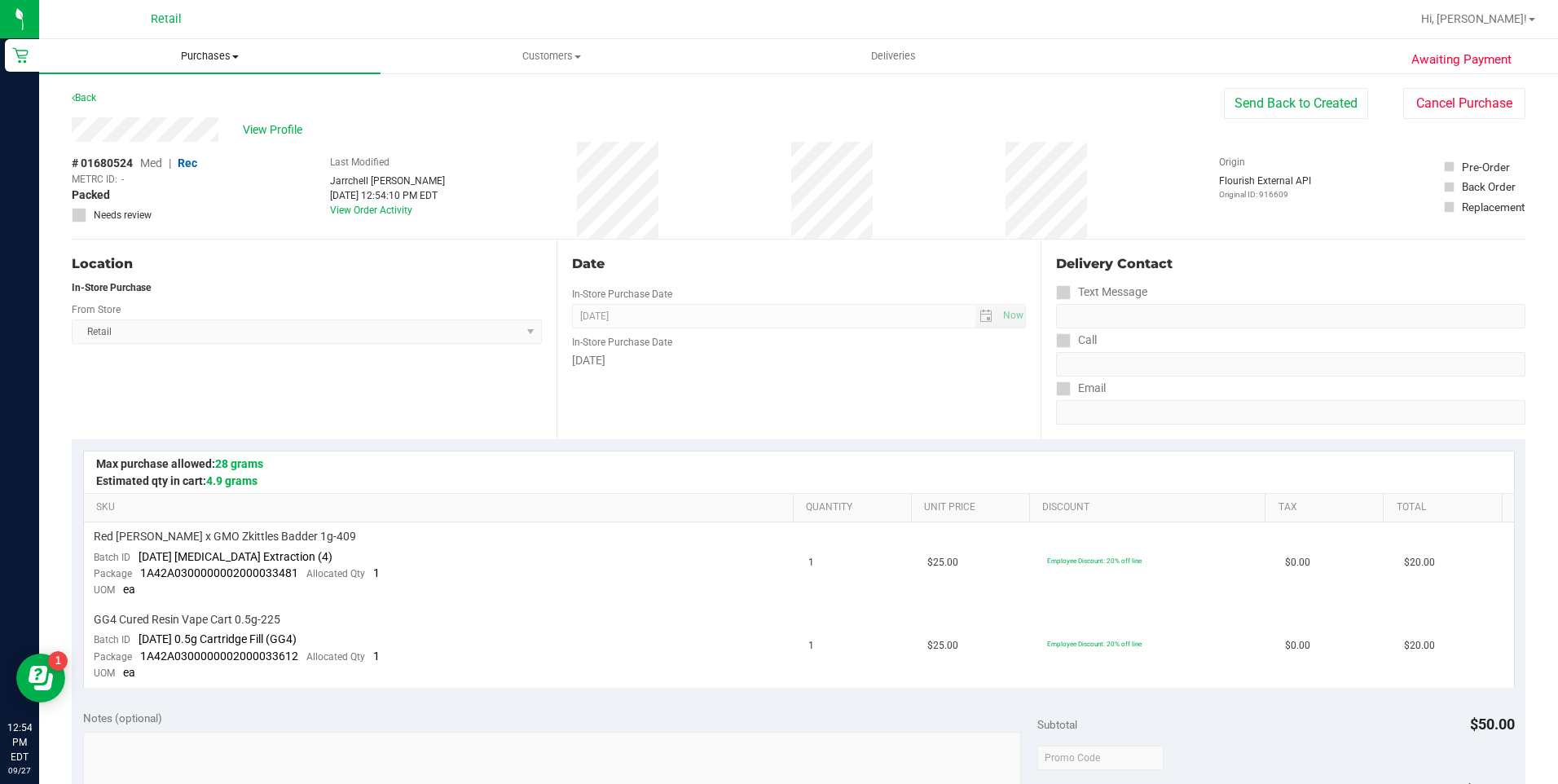
click at [189, 59] on span "Purchases" at bounding box center [210, 56] width 341 height 15
click at [192, 92] on span "Summary of purchases" at bounding box center [123, 98] width 167 height 14
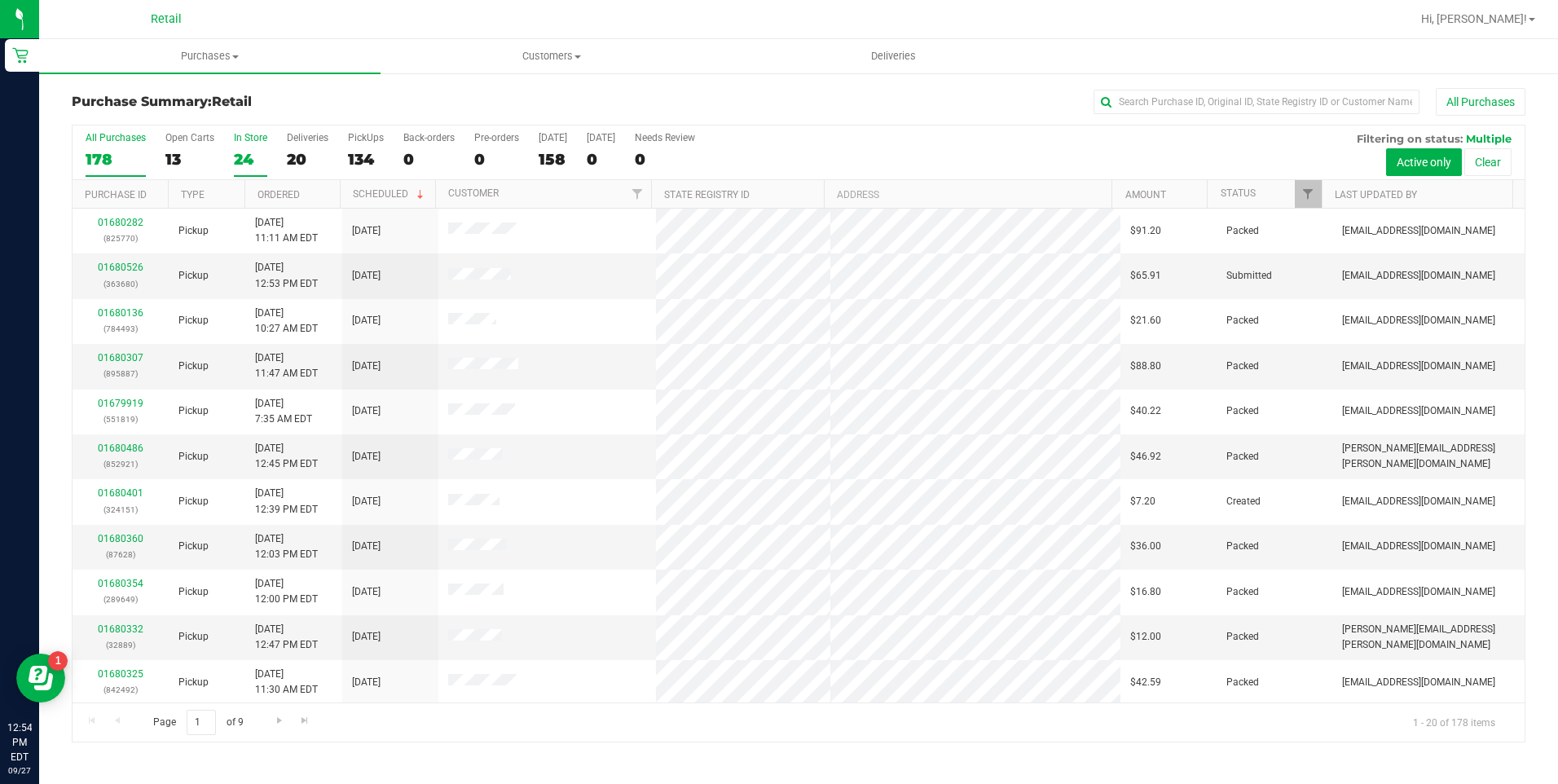
click at [240, 162] on div "24" at bounding box center [251, 159] width 34 height 18
click at [0, 0] on input "In Store 24" at bounding box center [0, 0] width 0 height 0
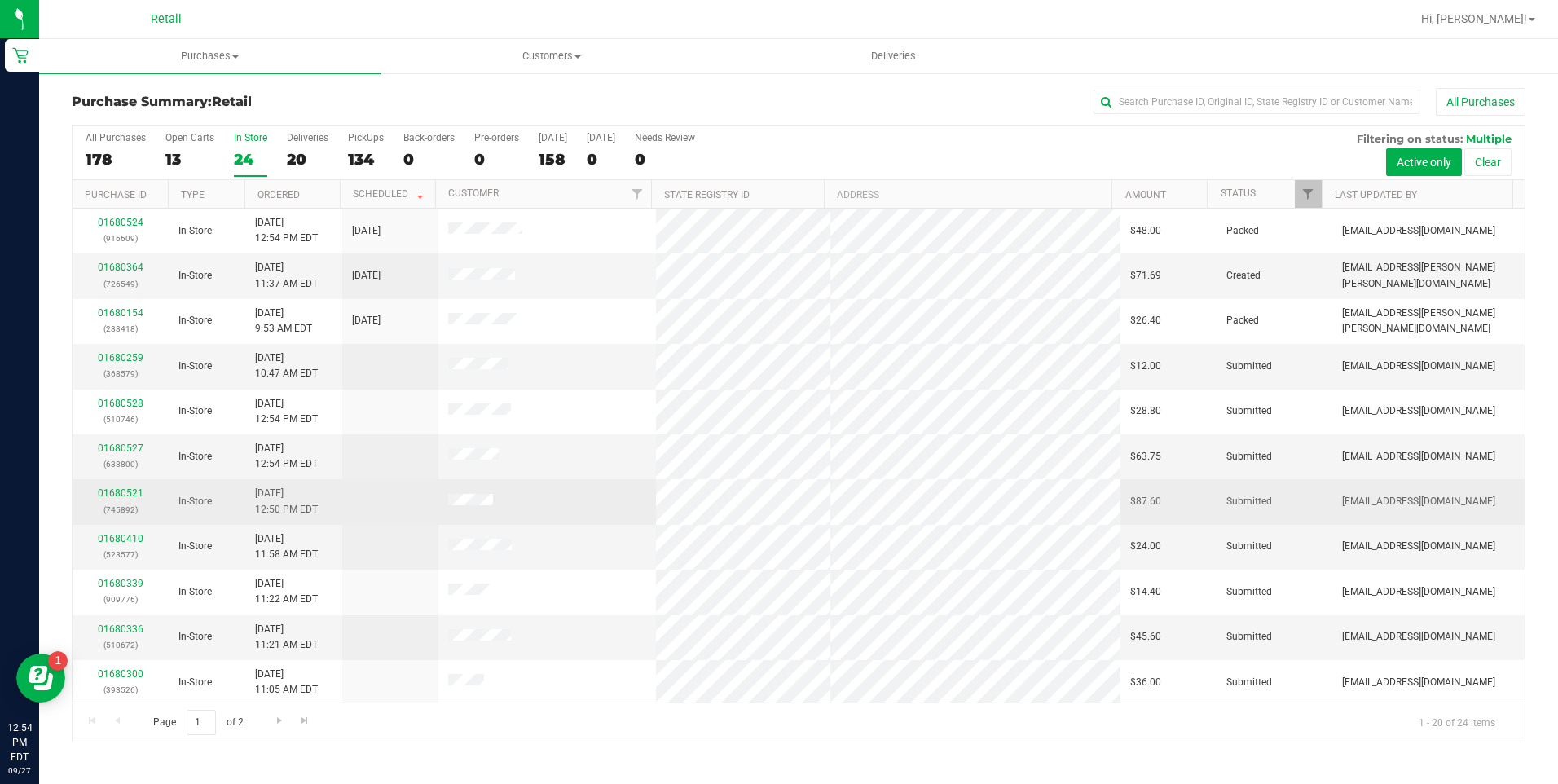
scroll to position [407, 0]
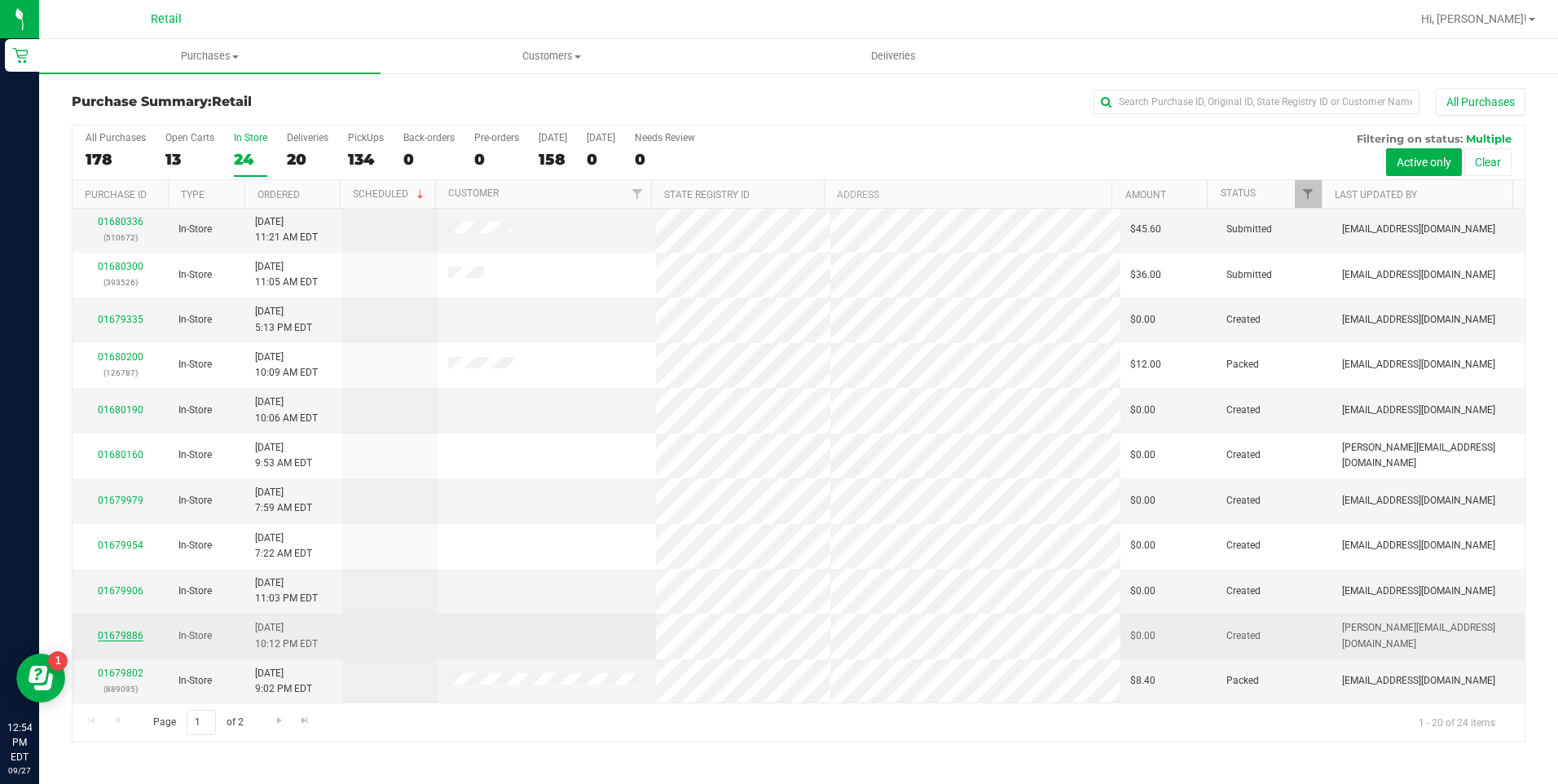
click at [110, 635] on link "01679886" at bounding box center [121, 635] width 46 height 11
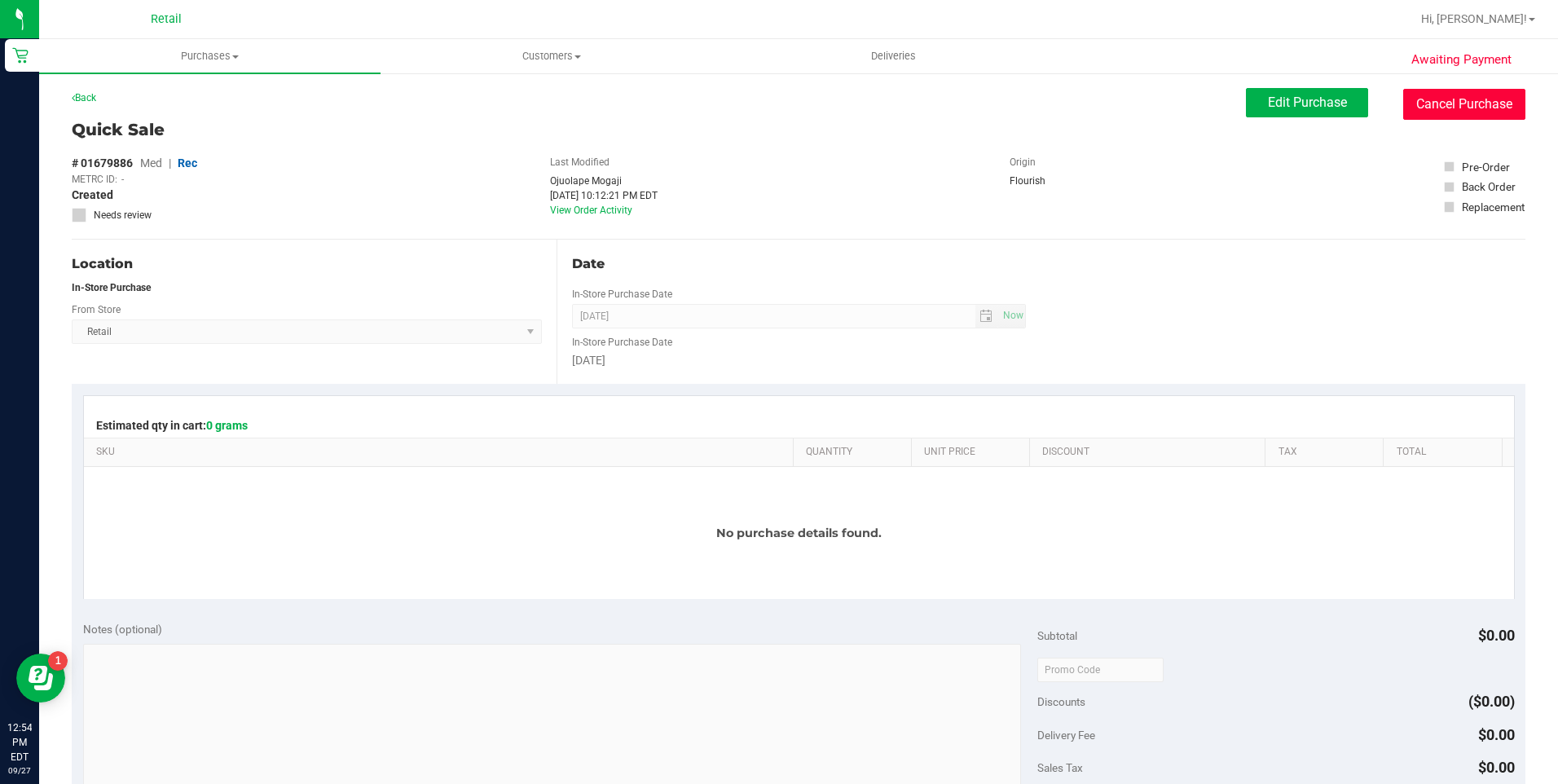
click at [1418, 104] on button "Cancel Purchase" at bounding box center [1465, 104] width 123 height 31
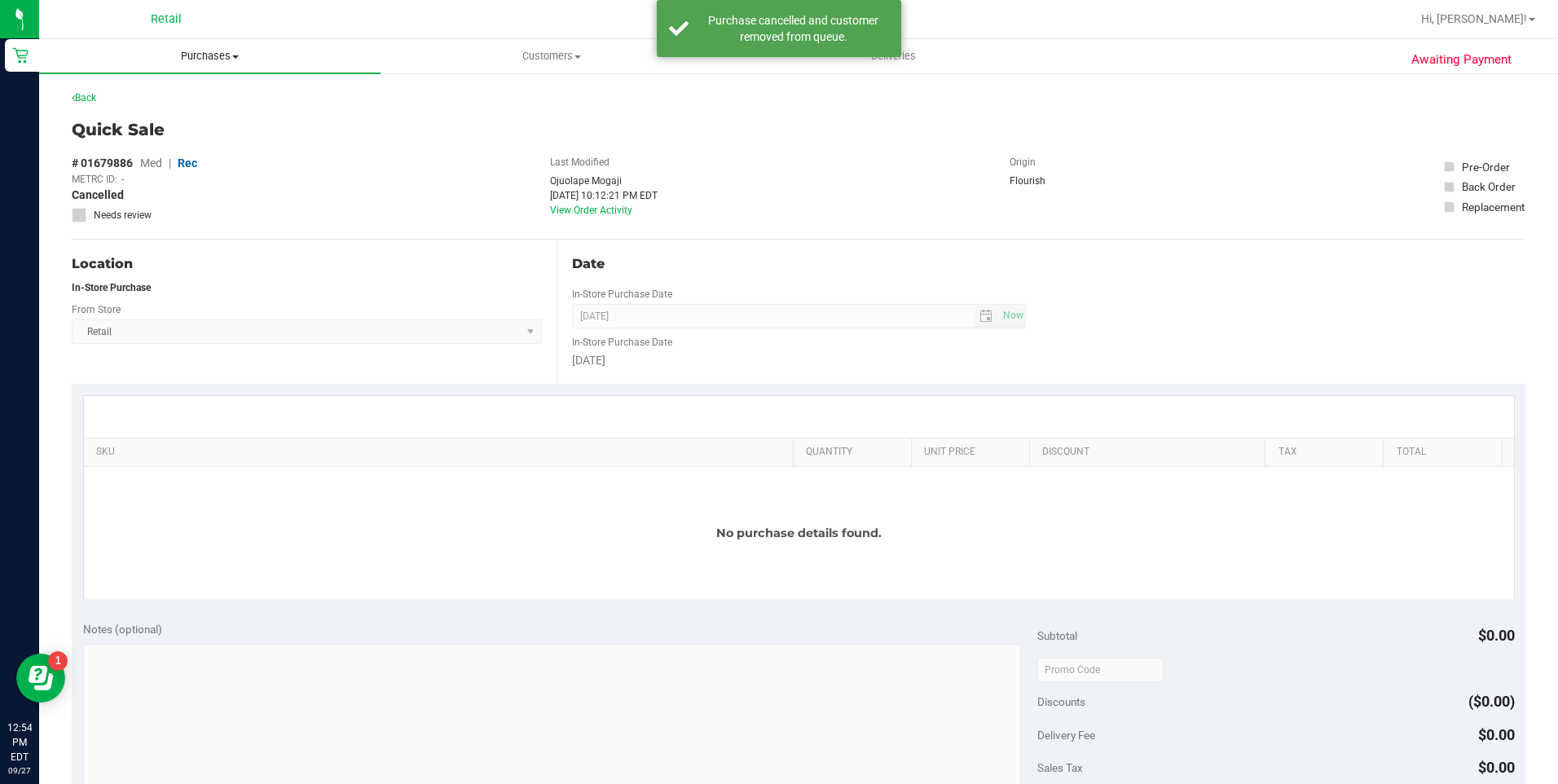
click at [199, 52] on span "Purchases" at bounding box center [210, 56] width 341 height 15
click at [189, 99] on span "Summary of purchases" at bounding box center [123, 98] width 167 height 14
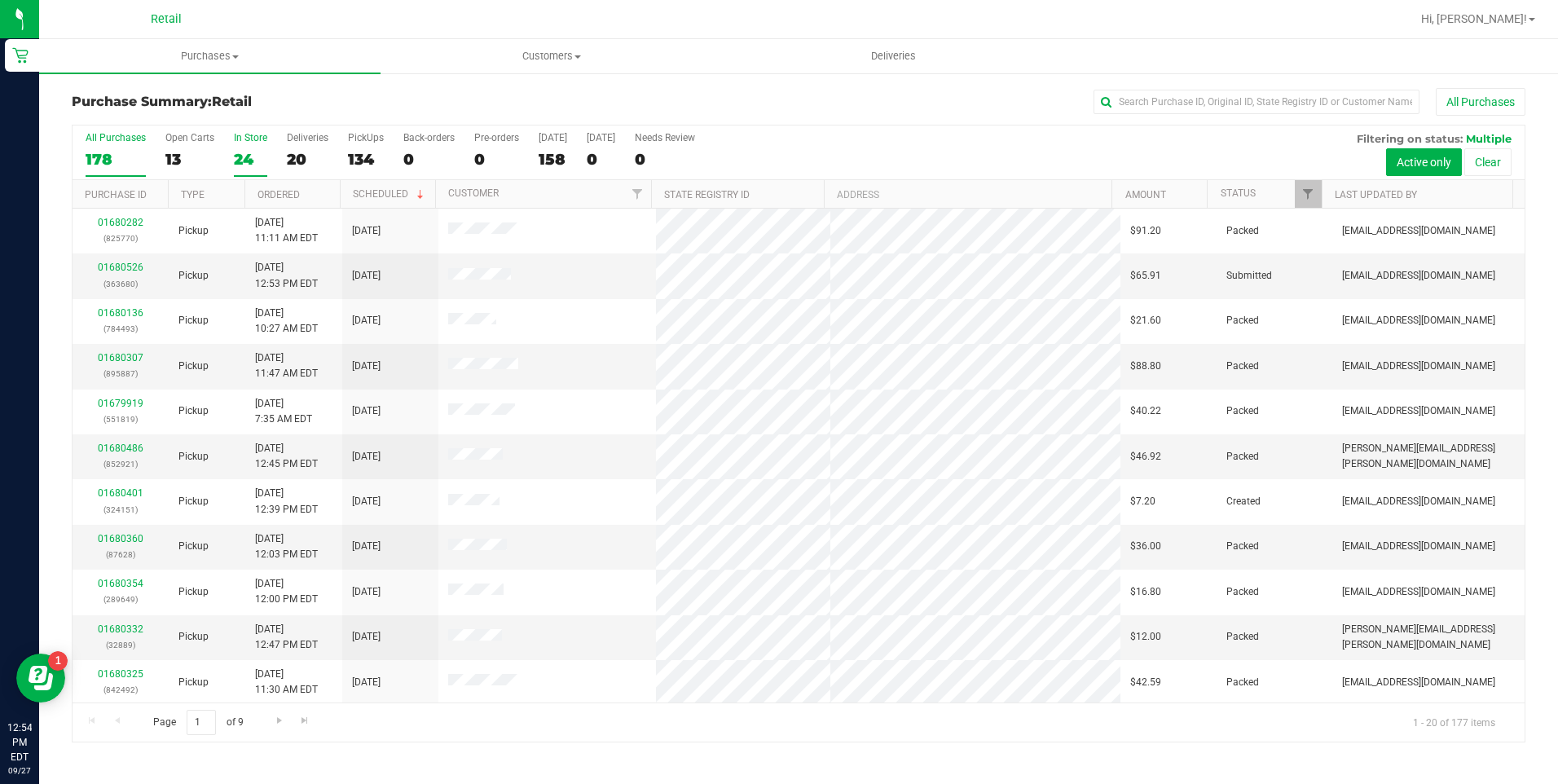
click at [242, 159] on div "24" at bounding box center [251, 159] width 34 height 18
click at [0, 0] on input "In Store 24" at bounding box center [0, 0] width 0 height 0
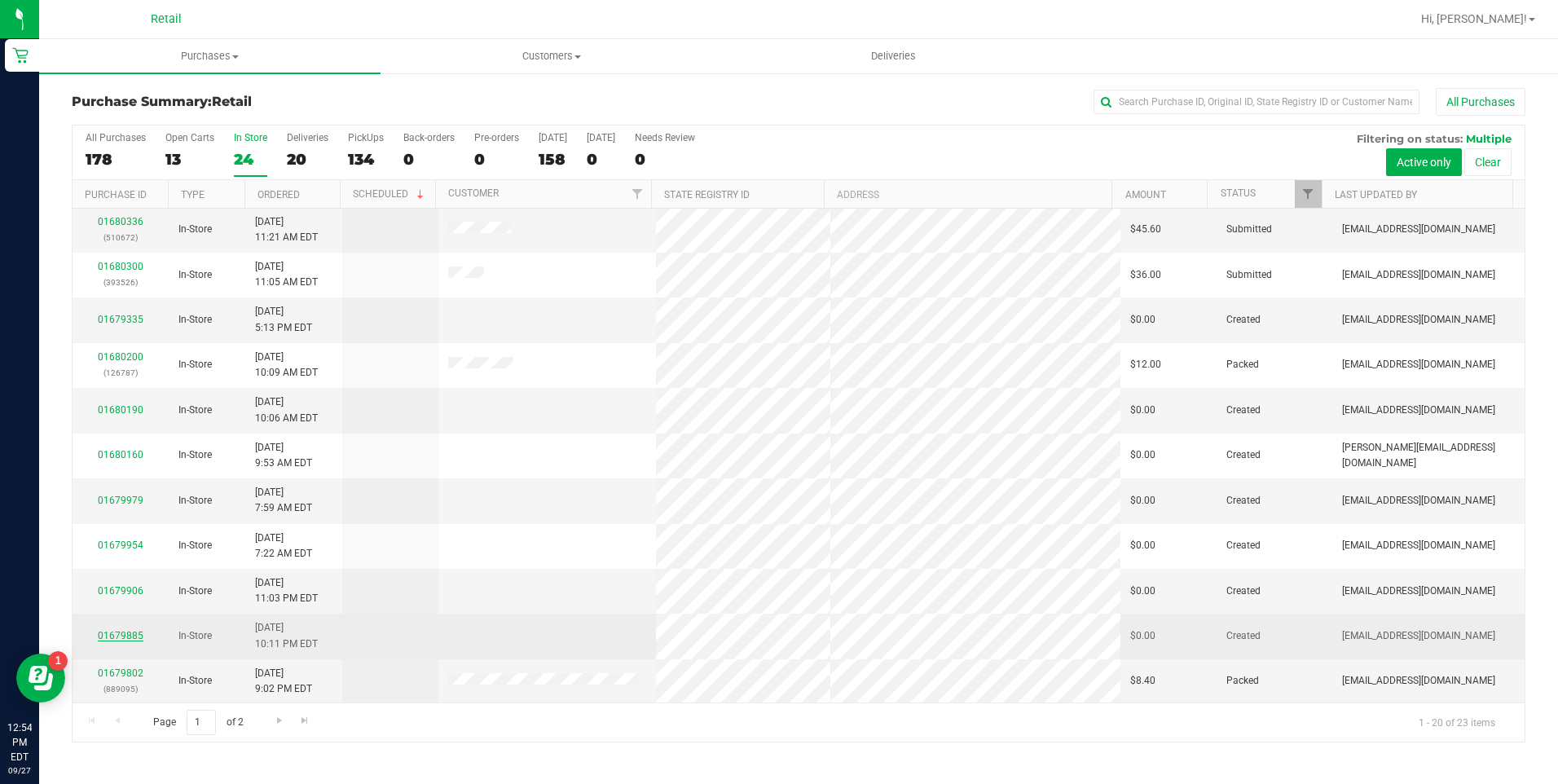
scroll to position [408, 0]
click at [125, 636] on link "01679885" at bounding box center [121, 635] width 46 height 11
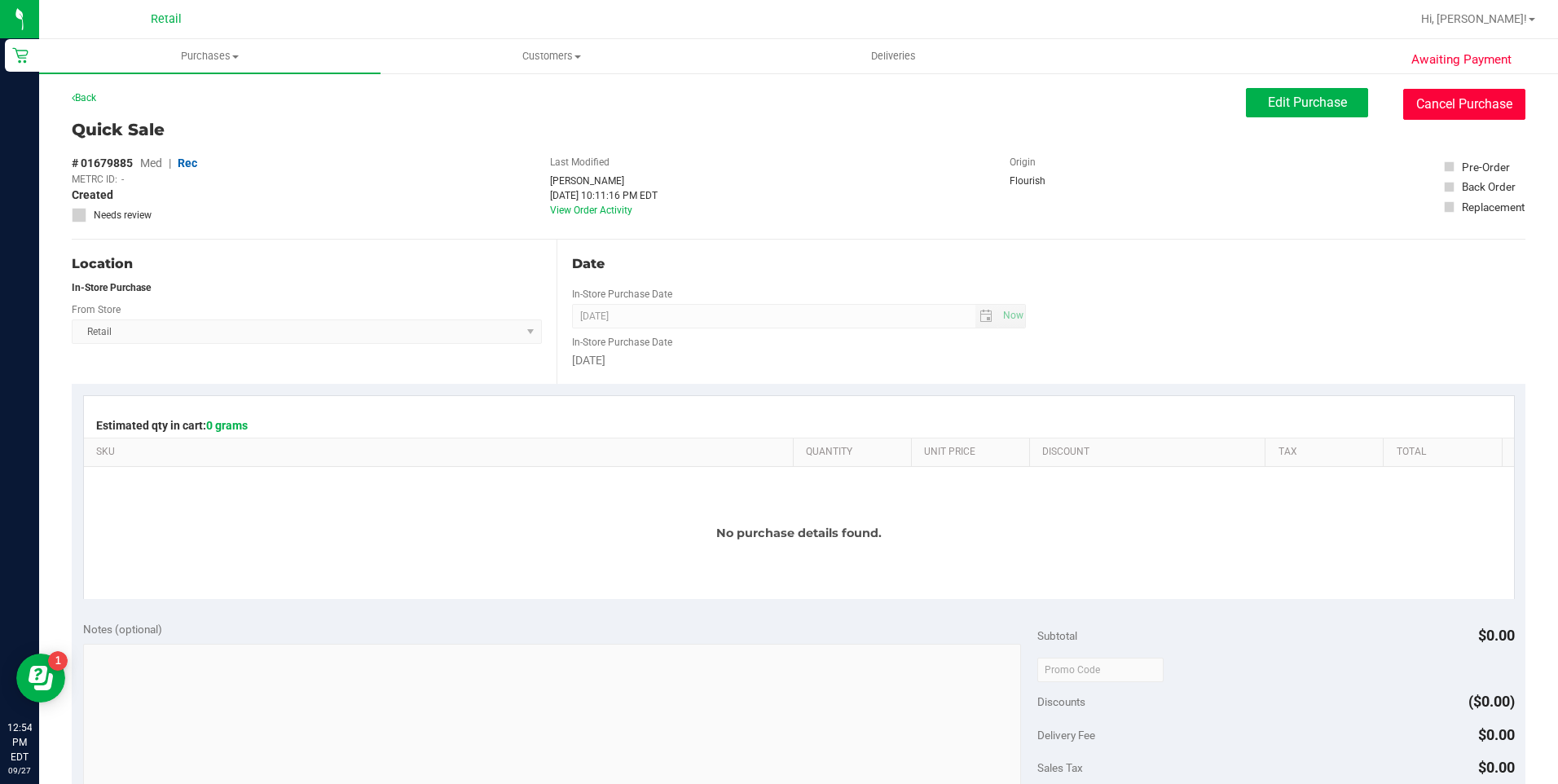
click at [1424, 103] on button "Cancel Purchase" at bounding box center [1465, 104] width 123 height 31
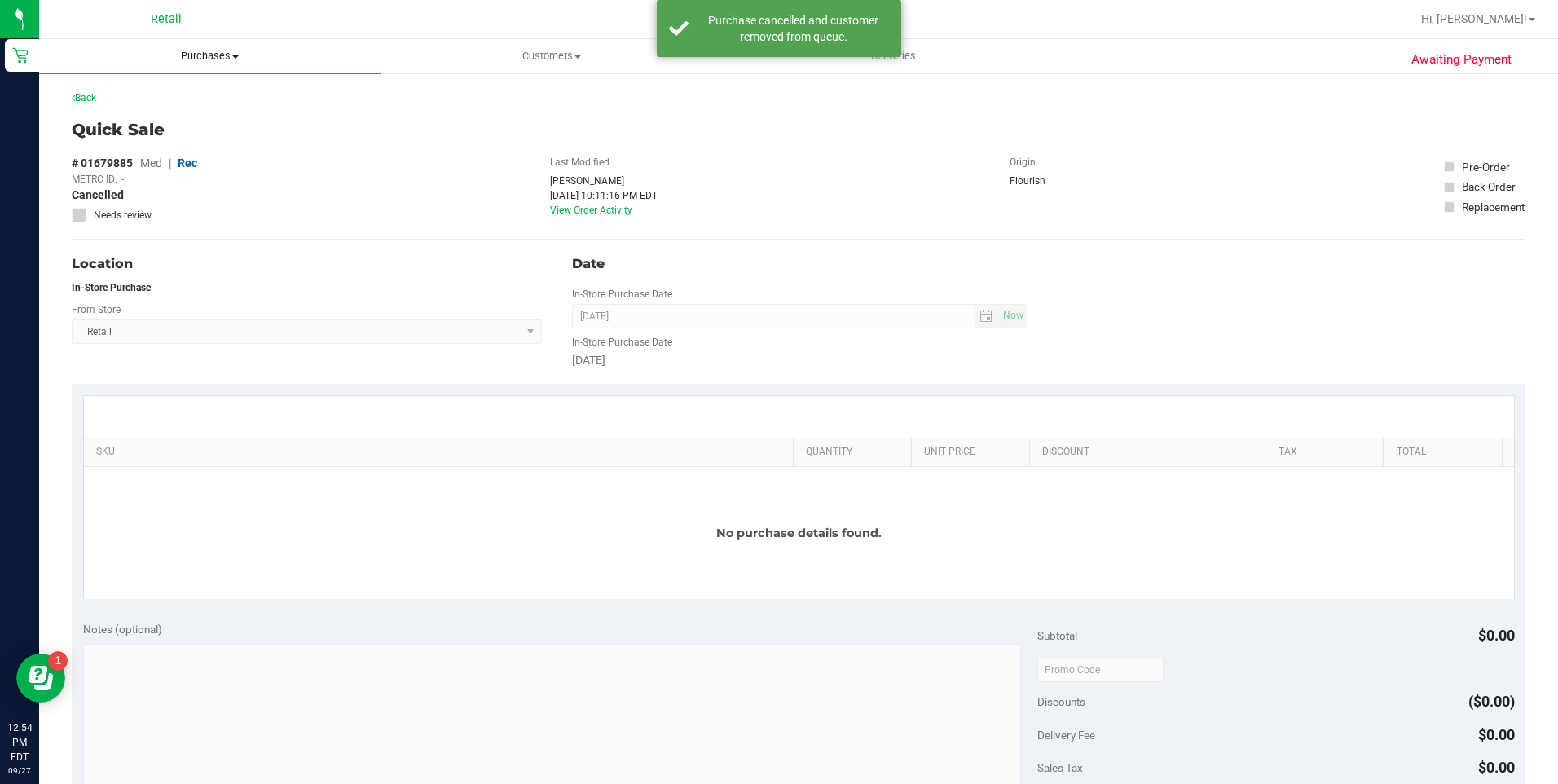
click at [180, 51] on span "Purchases" at bounding box center [210, 56] width 341 height 15
click at [149, 99] on span "Summary of purchases" at bounding box center [123, 98] width 167 height 14
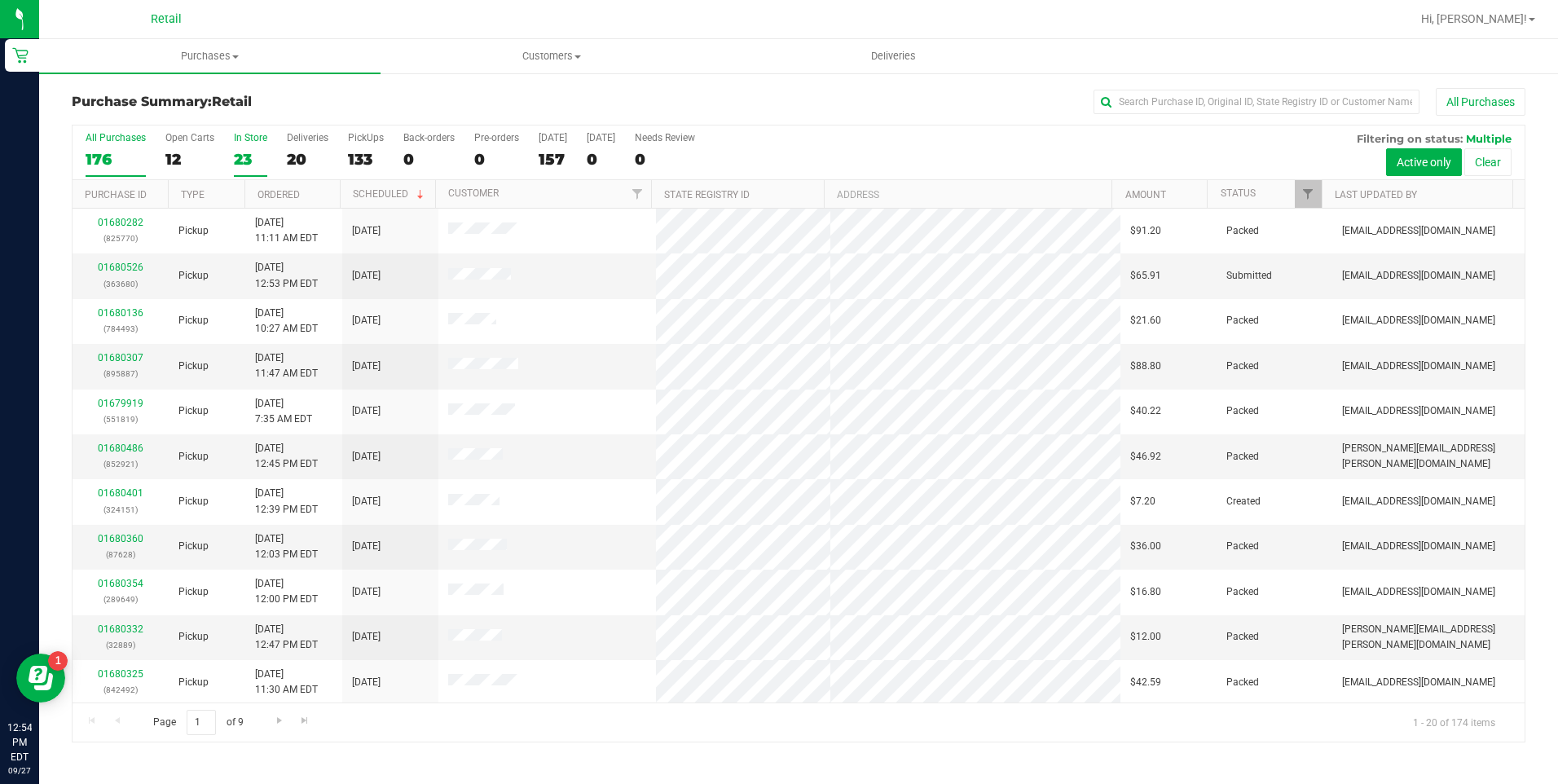
click at [242, 157] on div "23" at bounding box center [251, 159] width 34 height 18
click at [0, 0] on input "In Store 23" at bounding box center [0, 0] width 0 height 0
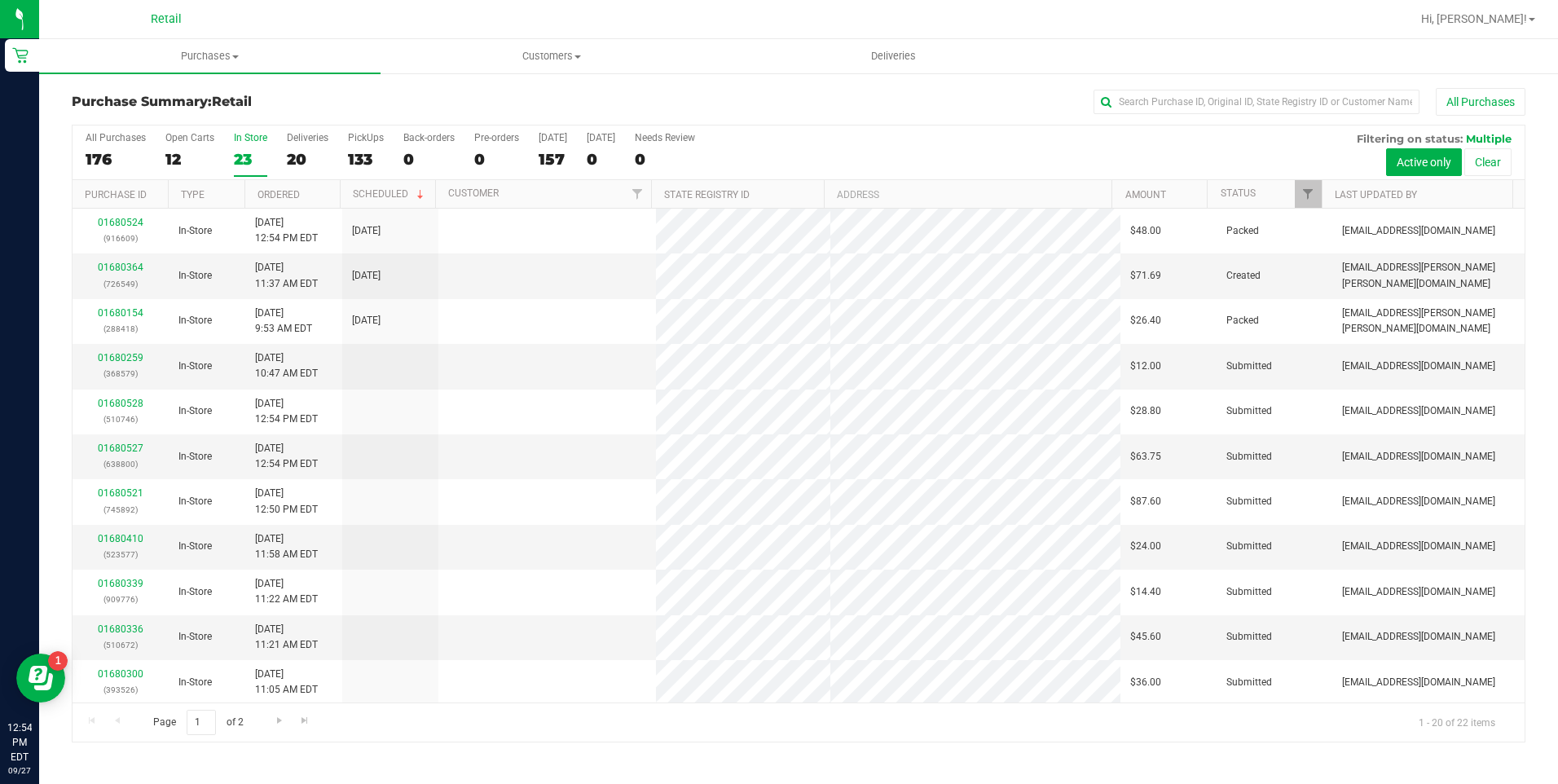
scroll to position [326, 0]
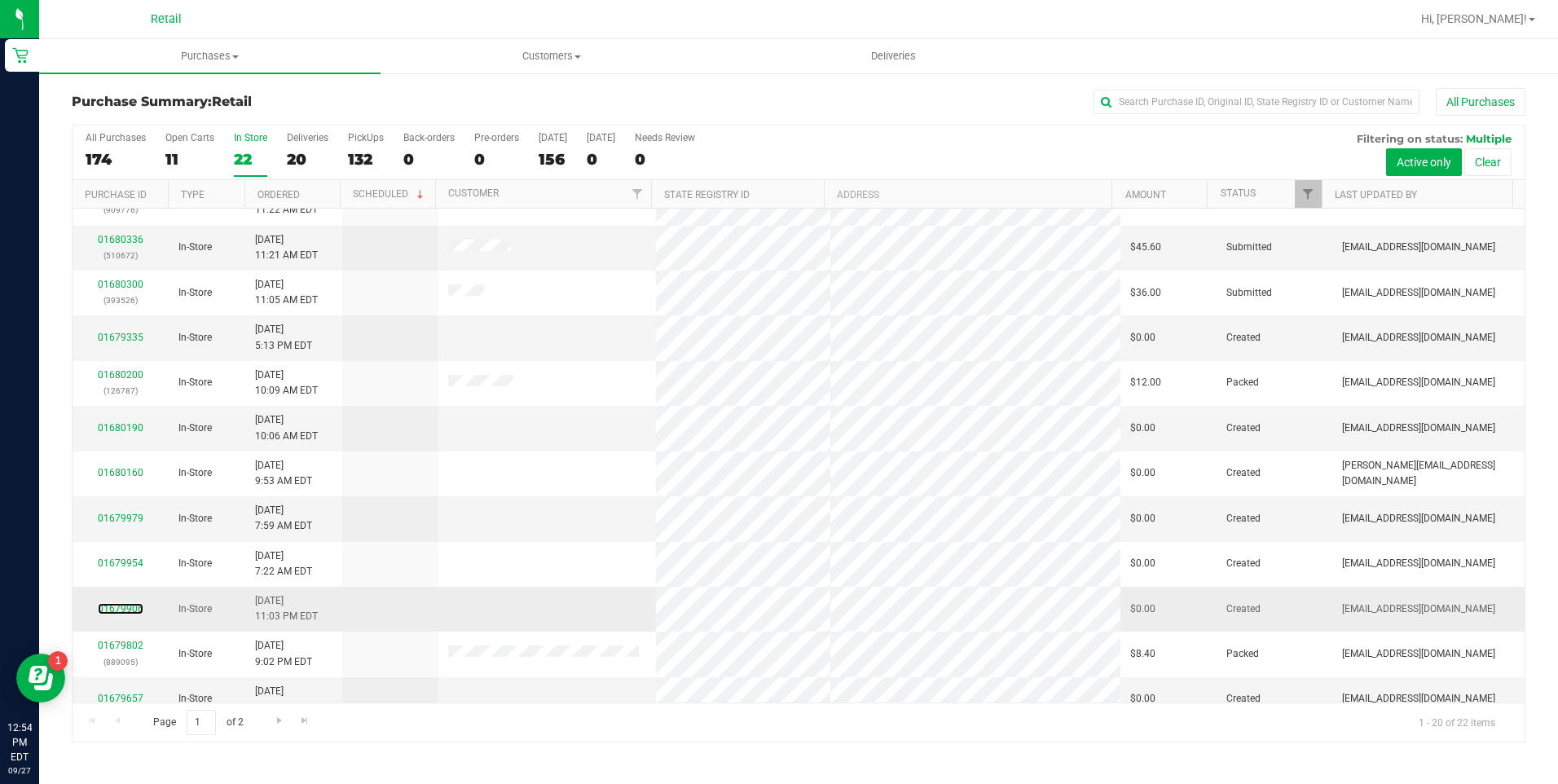
click at [132, 669] on tbody "01680524 (916609) In-Store [DATE] 12:54 PM EDT 9/27/2025 $48.00 Packed [EMAIL_A…" at bounding box center [798, 270] width 1452 height 902
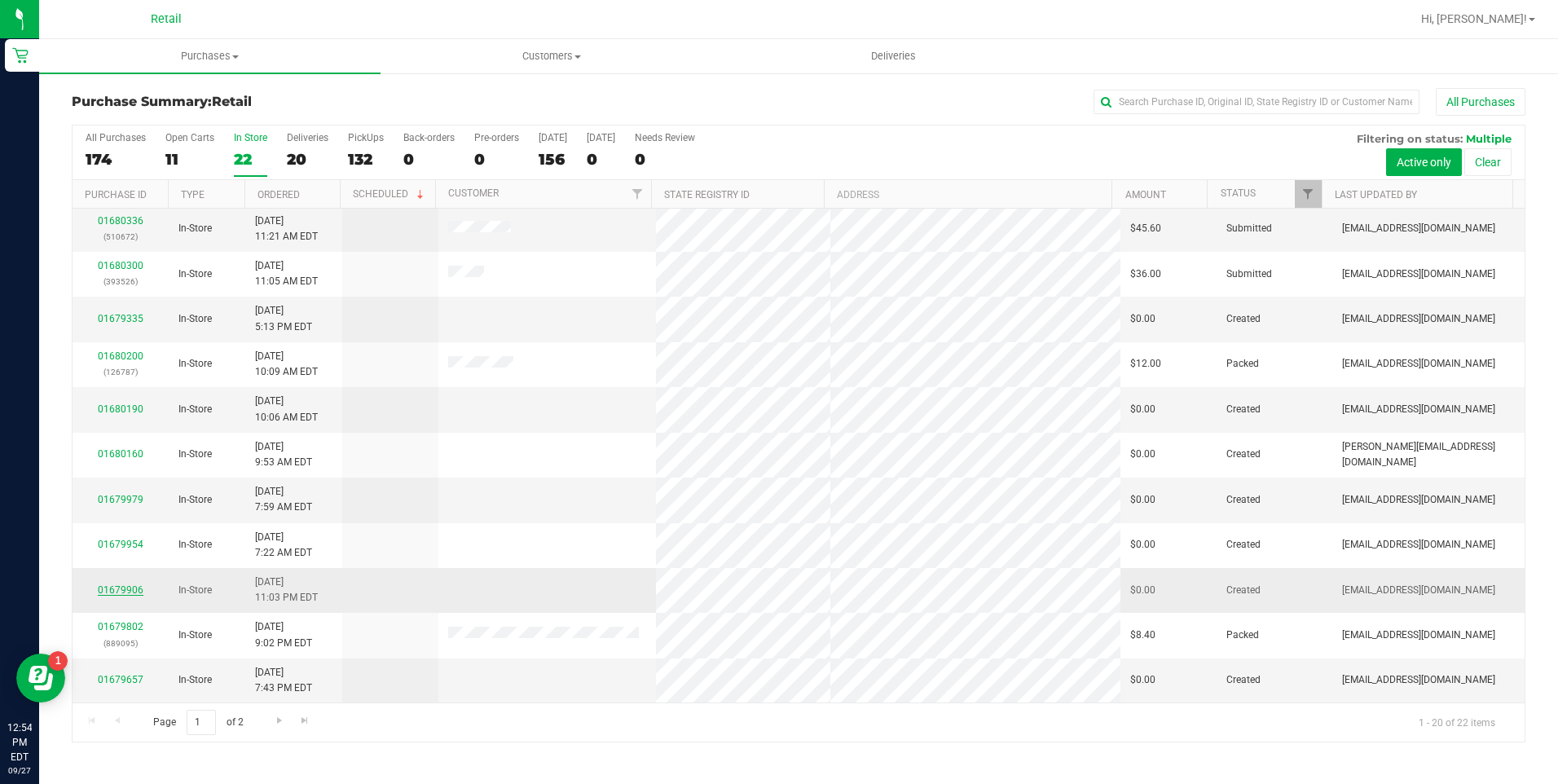
click at [133, 592] on link "01679906" at bounding box center [121, 590] width 46 height 11
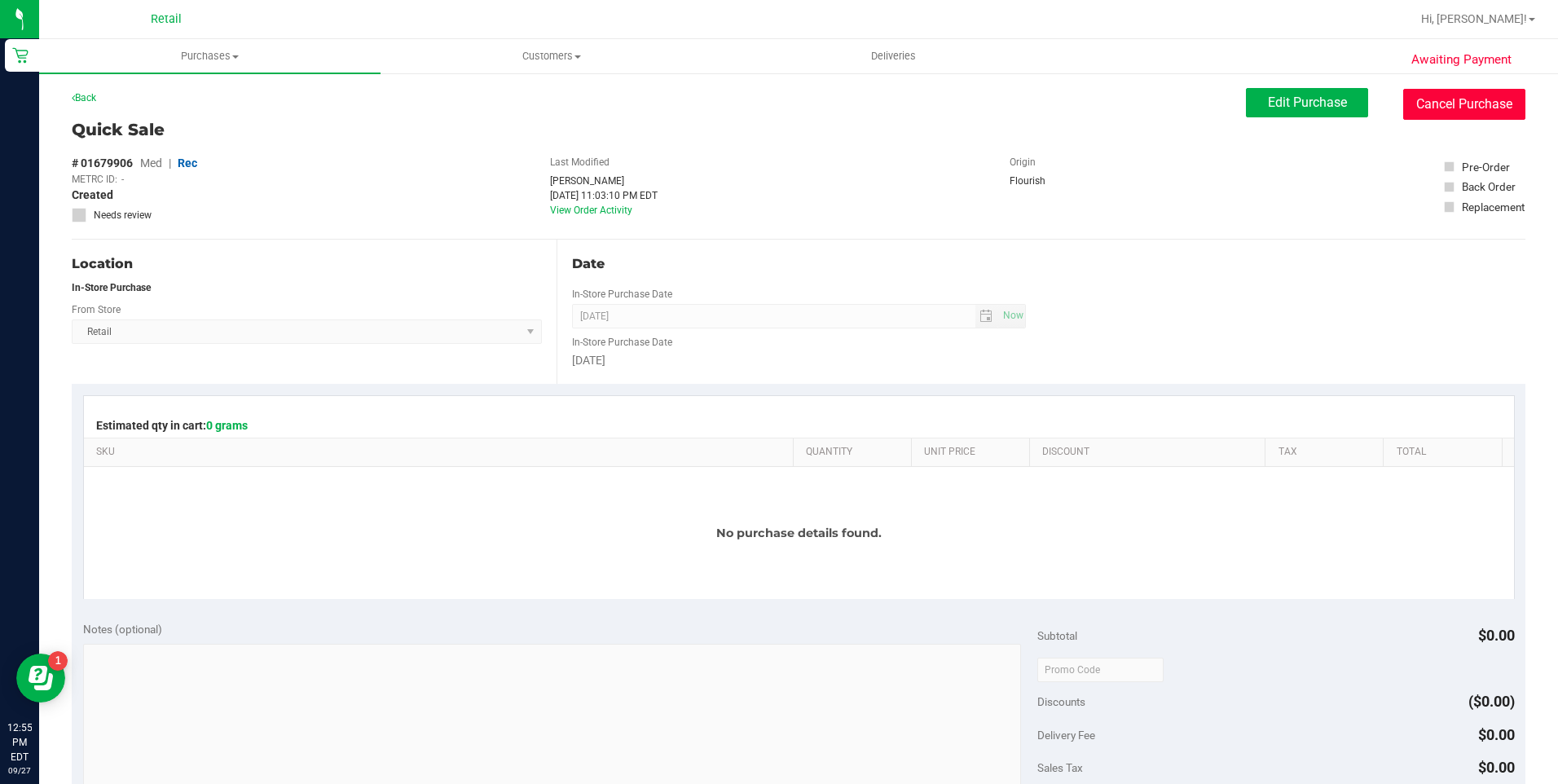
click at [1430, 113] on button "Cancel Purchase" at bounding box center [1465, 104] width 123 height 31
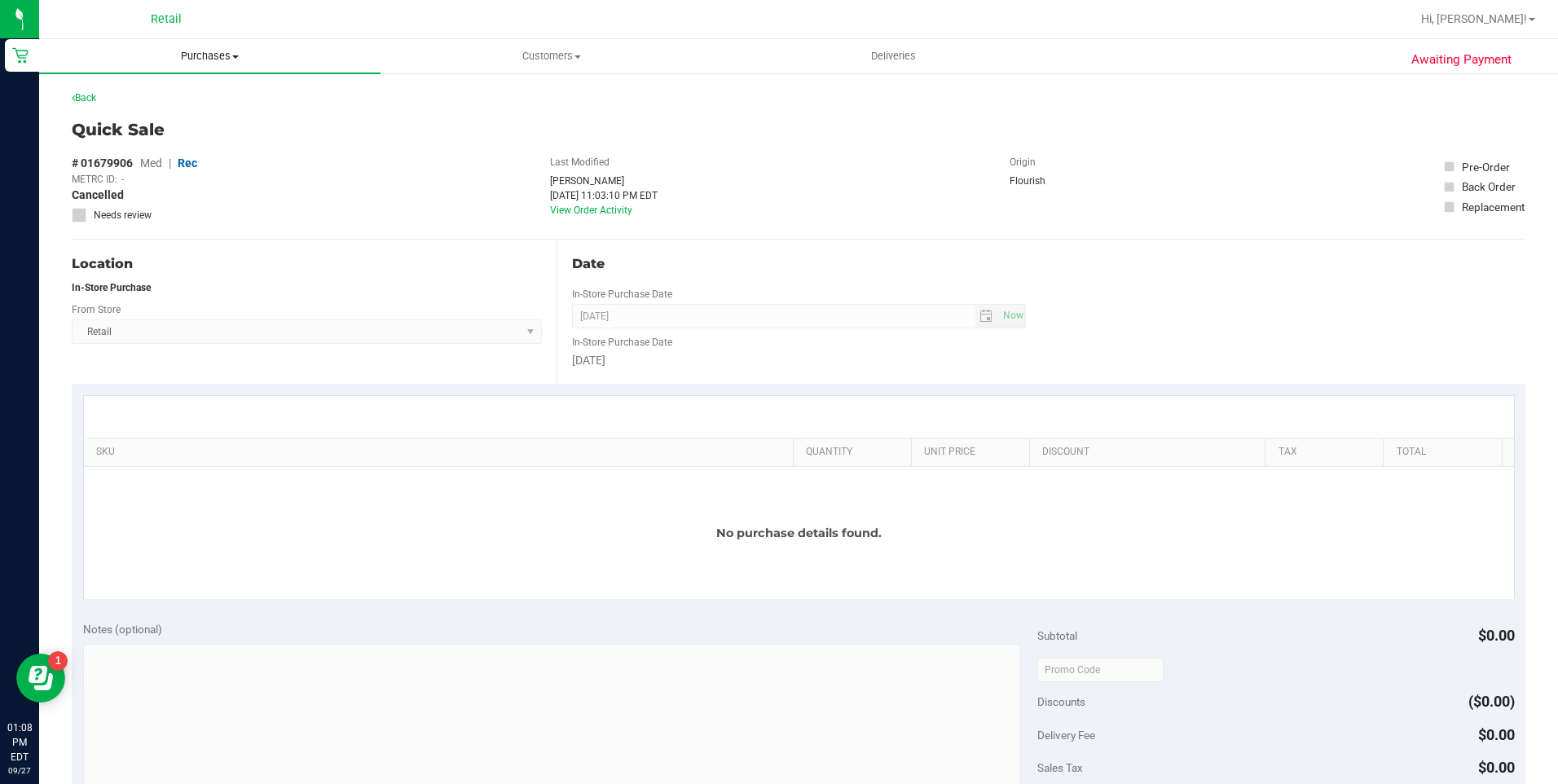
click at [195, 44] on uib-tab-heading "Purchases Summary of purchases Fulfillment All purchases" at bounding box center [210, 56] width 341 height 34
click at [115, 118] on span "Fulfillment" at bounding box center [90, 117] width 101 height 14
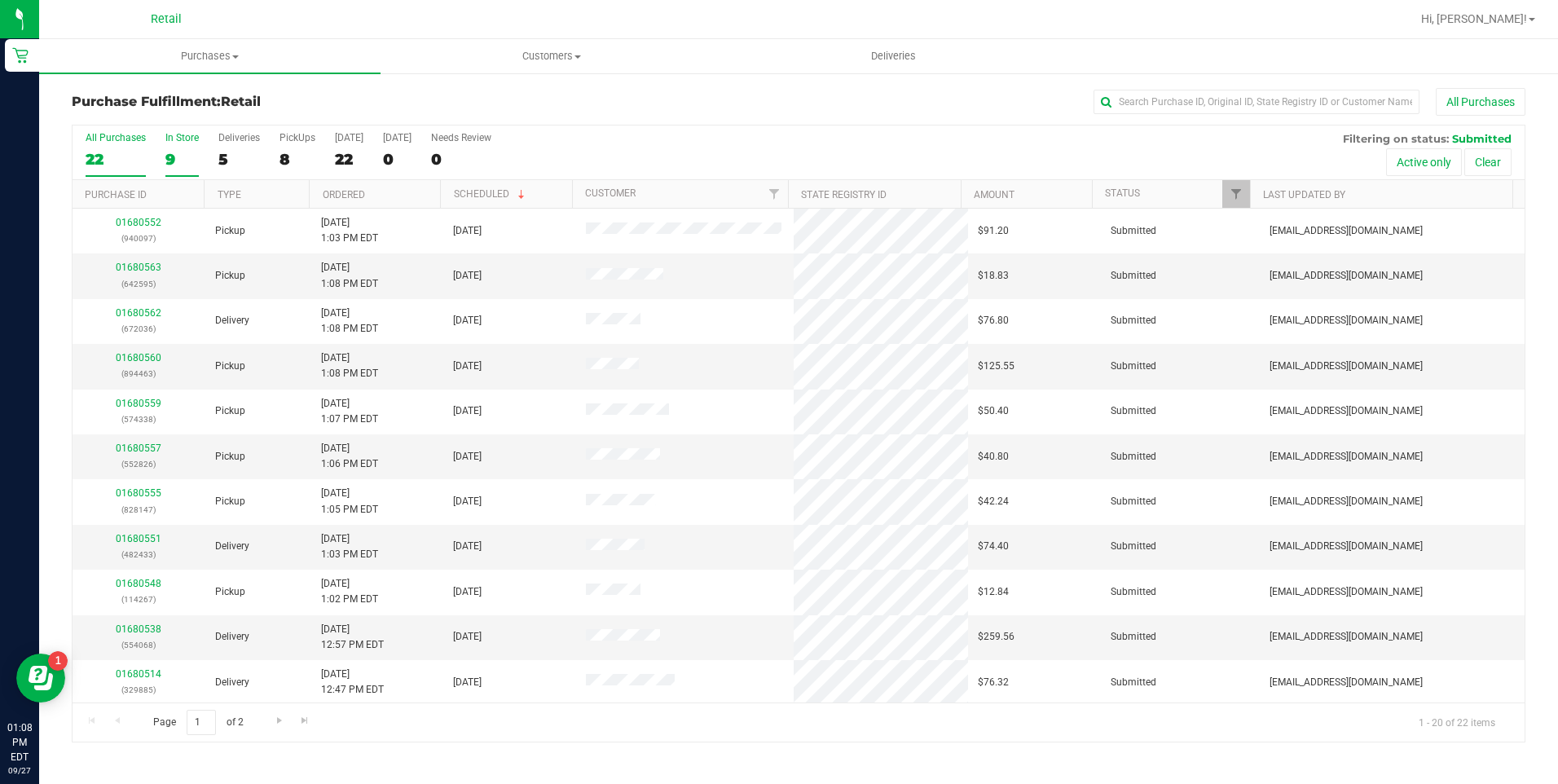
click at [170, 162] on div "9" at bounding box center [182, 159] width 34 height 18
click at [0, 0] on input "In Store 9" at bounding box center [0, 0] width 0 height 0
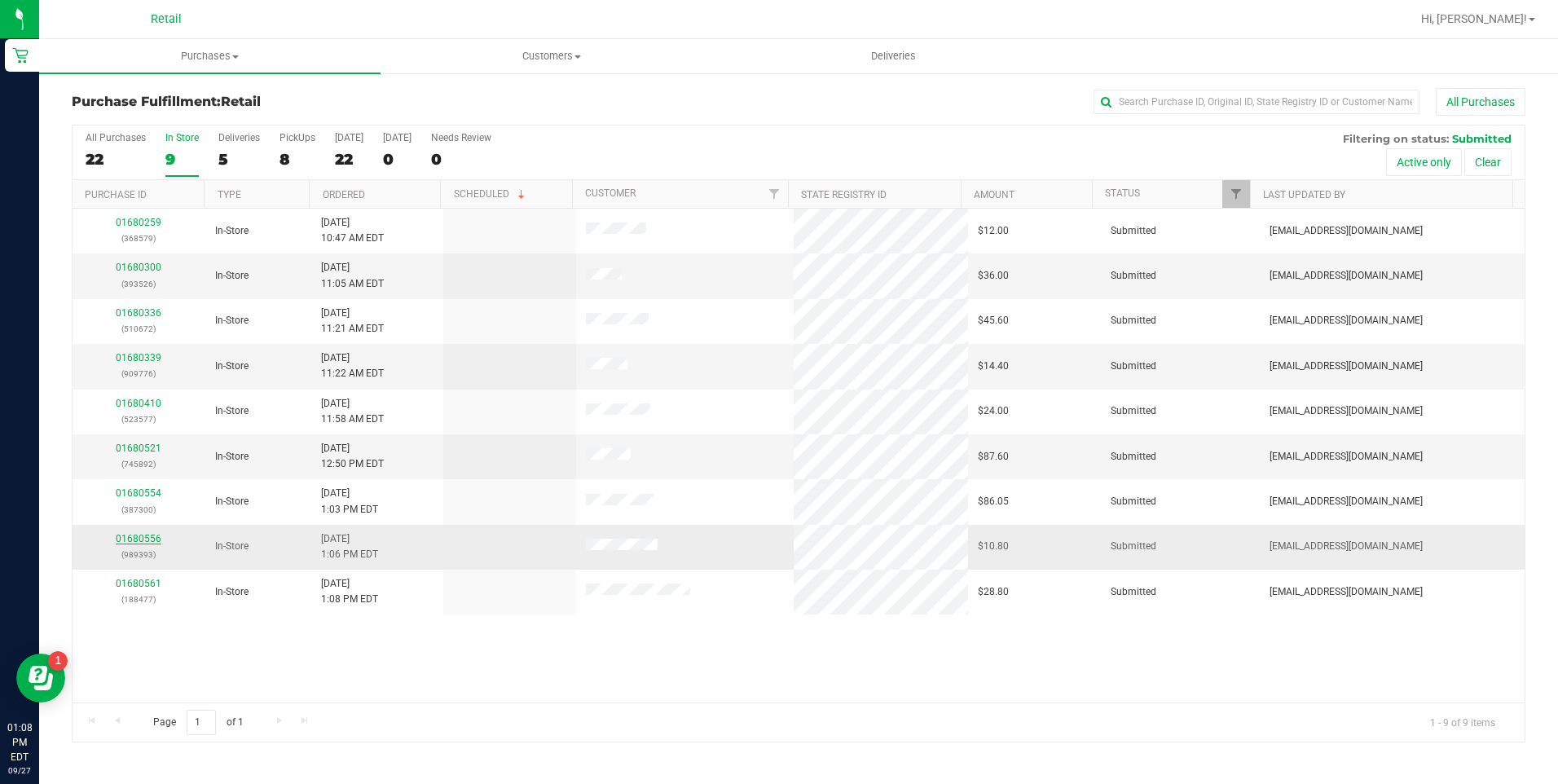
click at [138, 538] on link "01680556" at bounding box center [138, 538] width 46 height 11
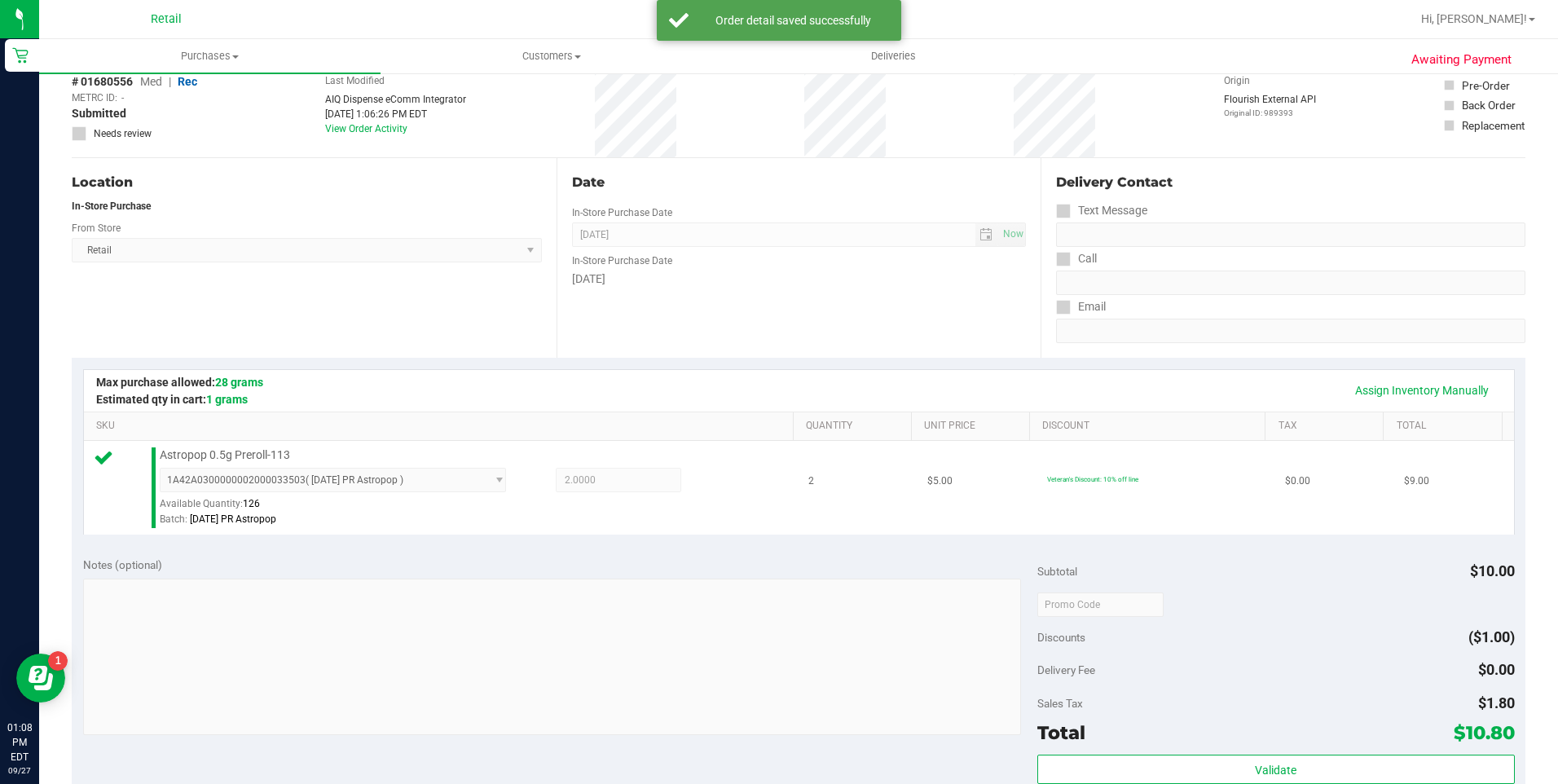
scroll to position [548, 0]
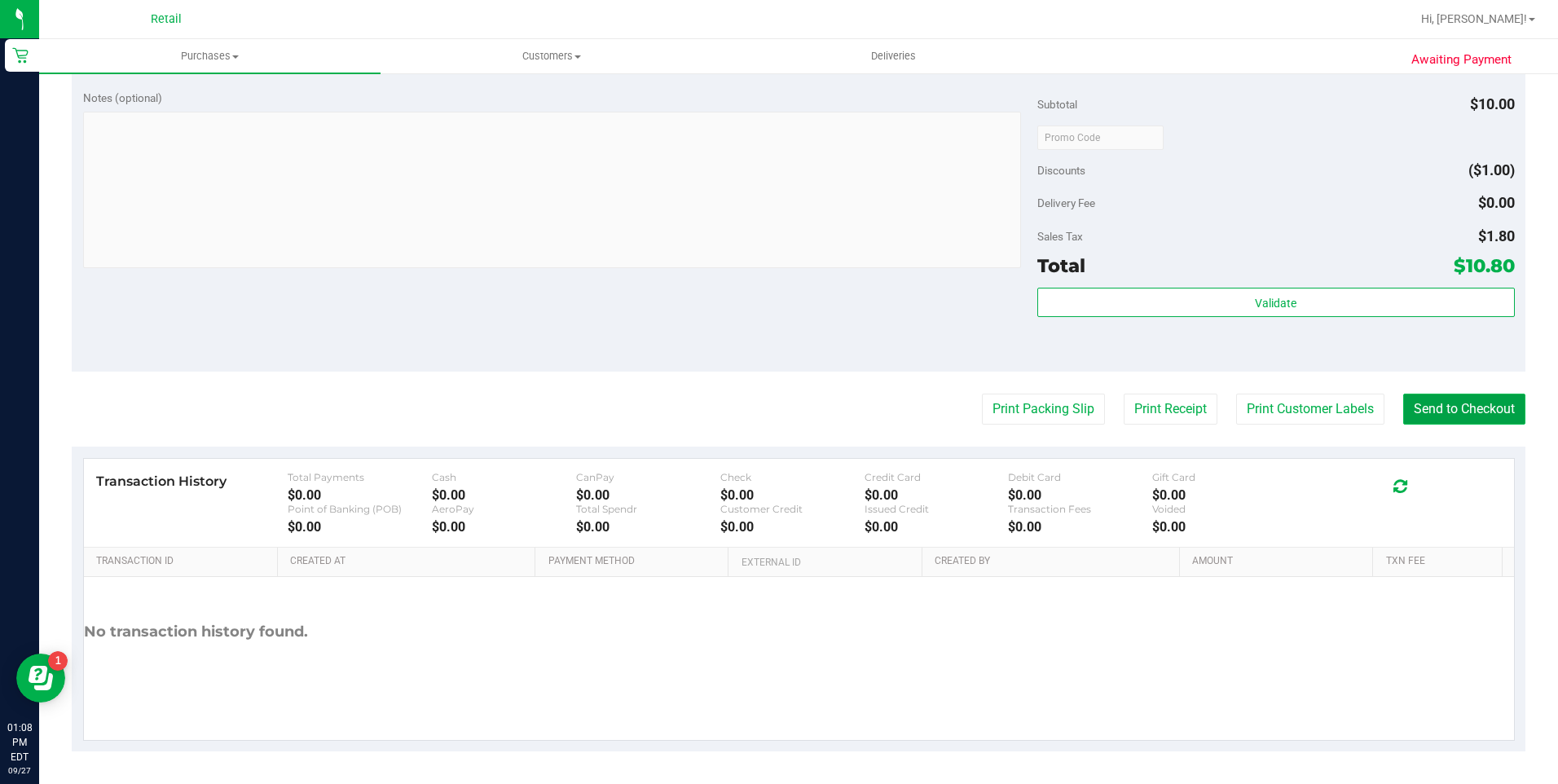
click at [1448, 409] on button "Send to Checkout" at bounding box center [1465, 409] width 123 height 31
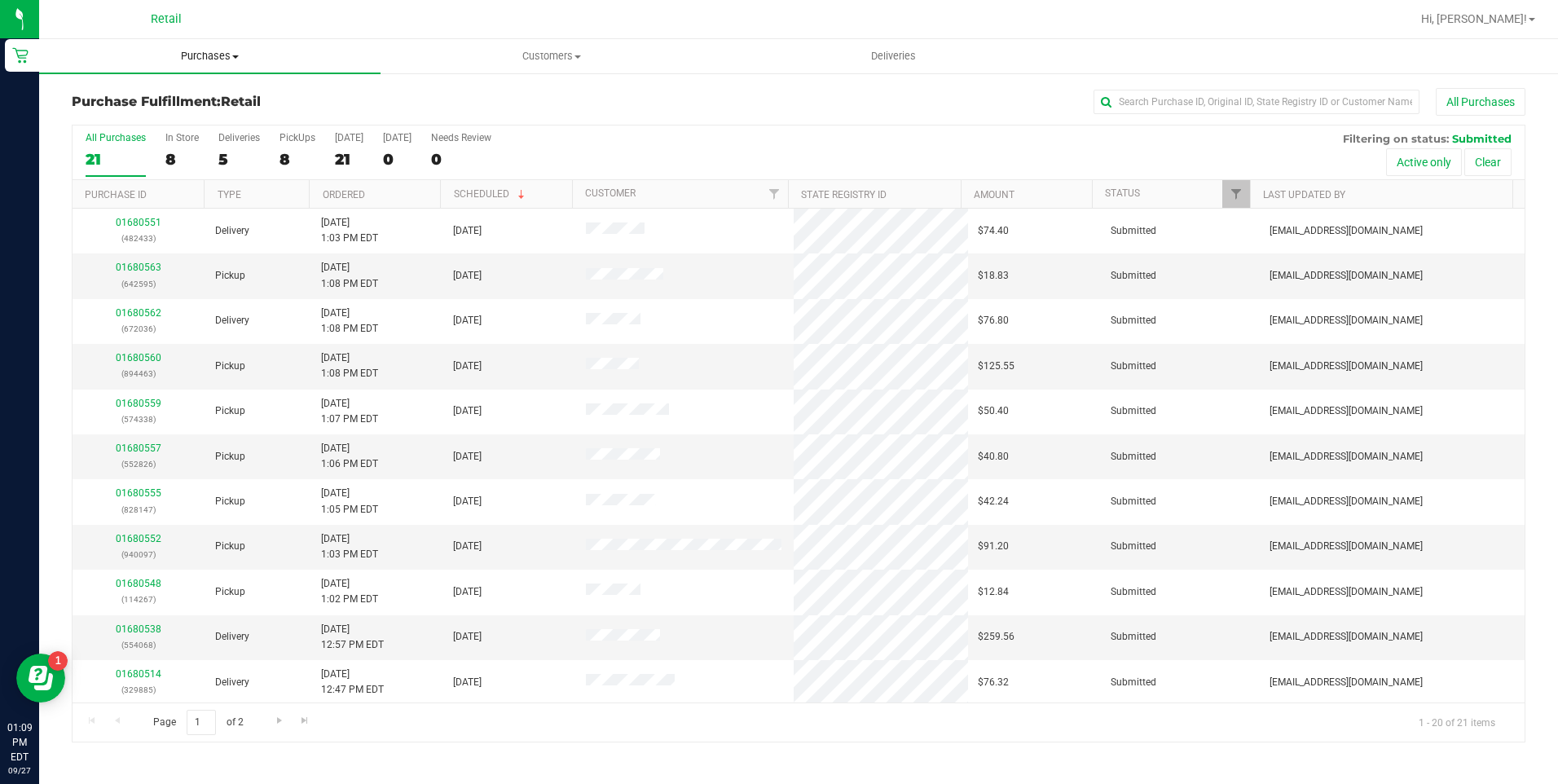
click at [220, 62] on span "Purchases" at bounding box center [210, 56] width 341 height 15
click at [160, 105] on span "Summary of purchases" at bounding box center [123, 98] width 167 height 14
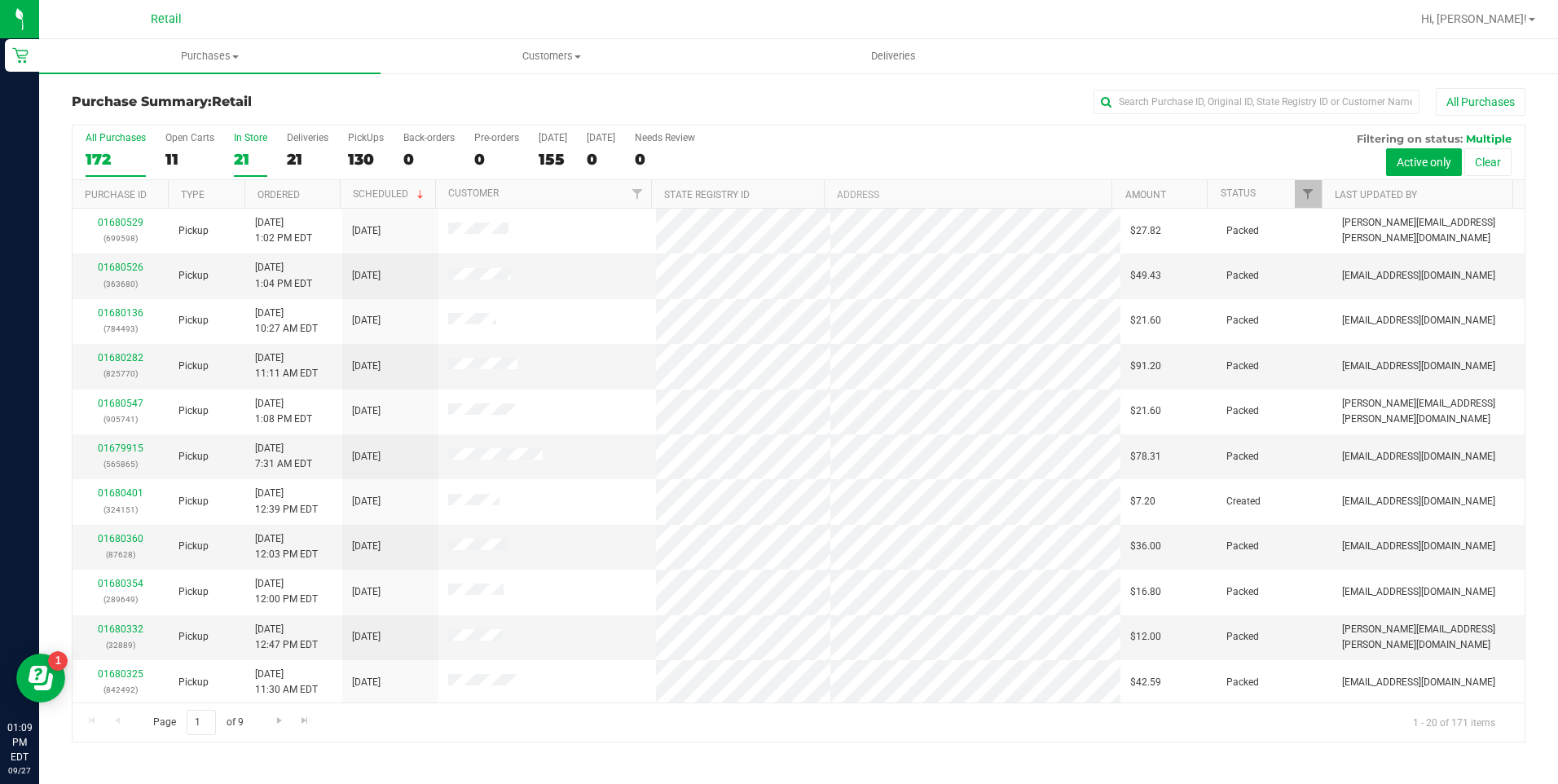
click at [243, 160] on div "21" at bounding box center [251, 159] width 34 height 18
click at [0, 0] on input "In Store 21" at bounding box center [0, 0] width 0 height 0
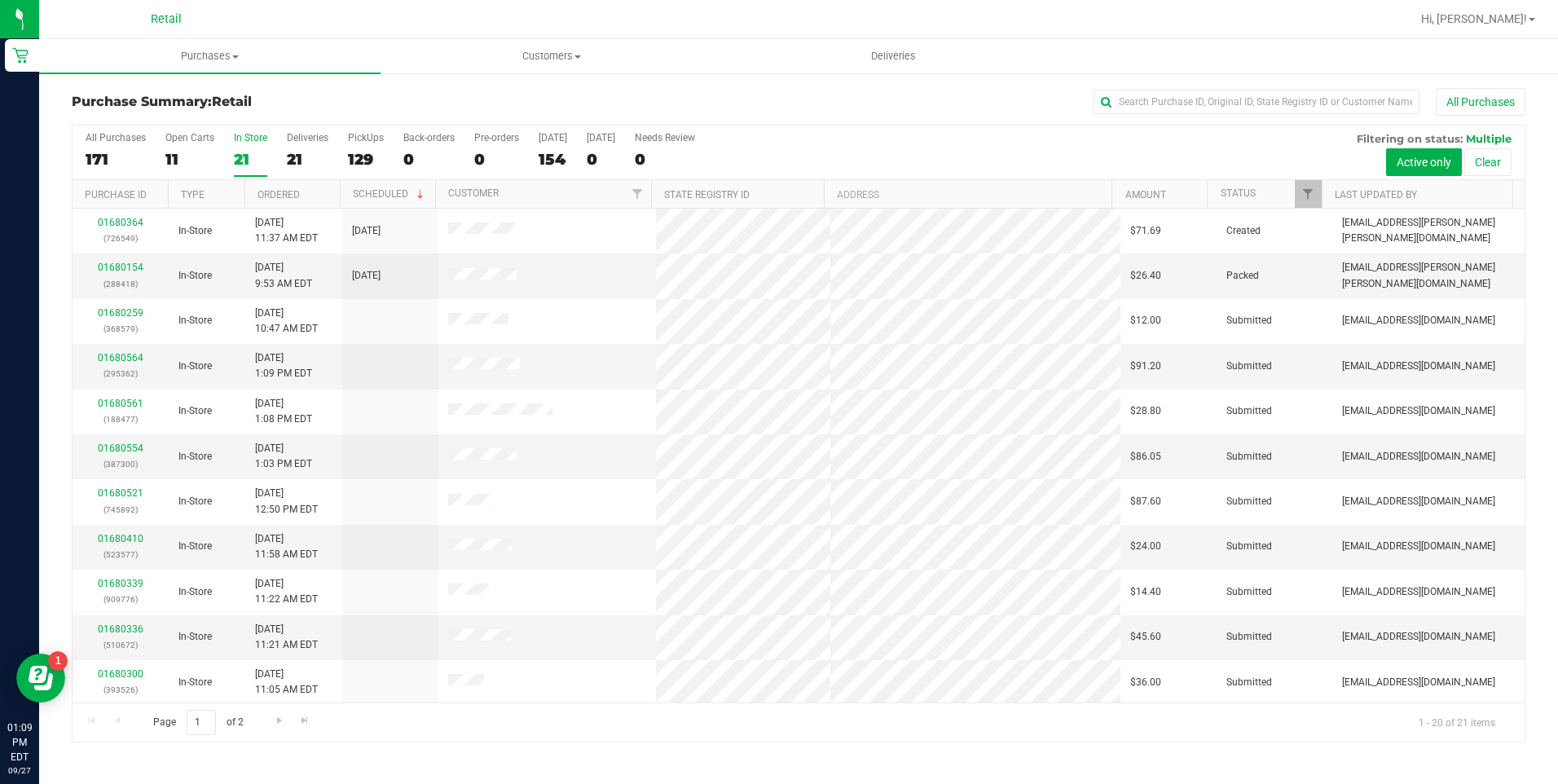
scroll to position [408, 0]
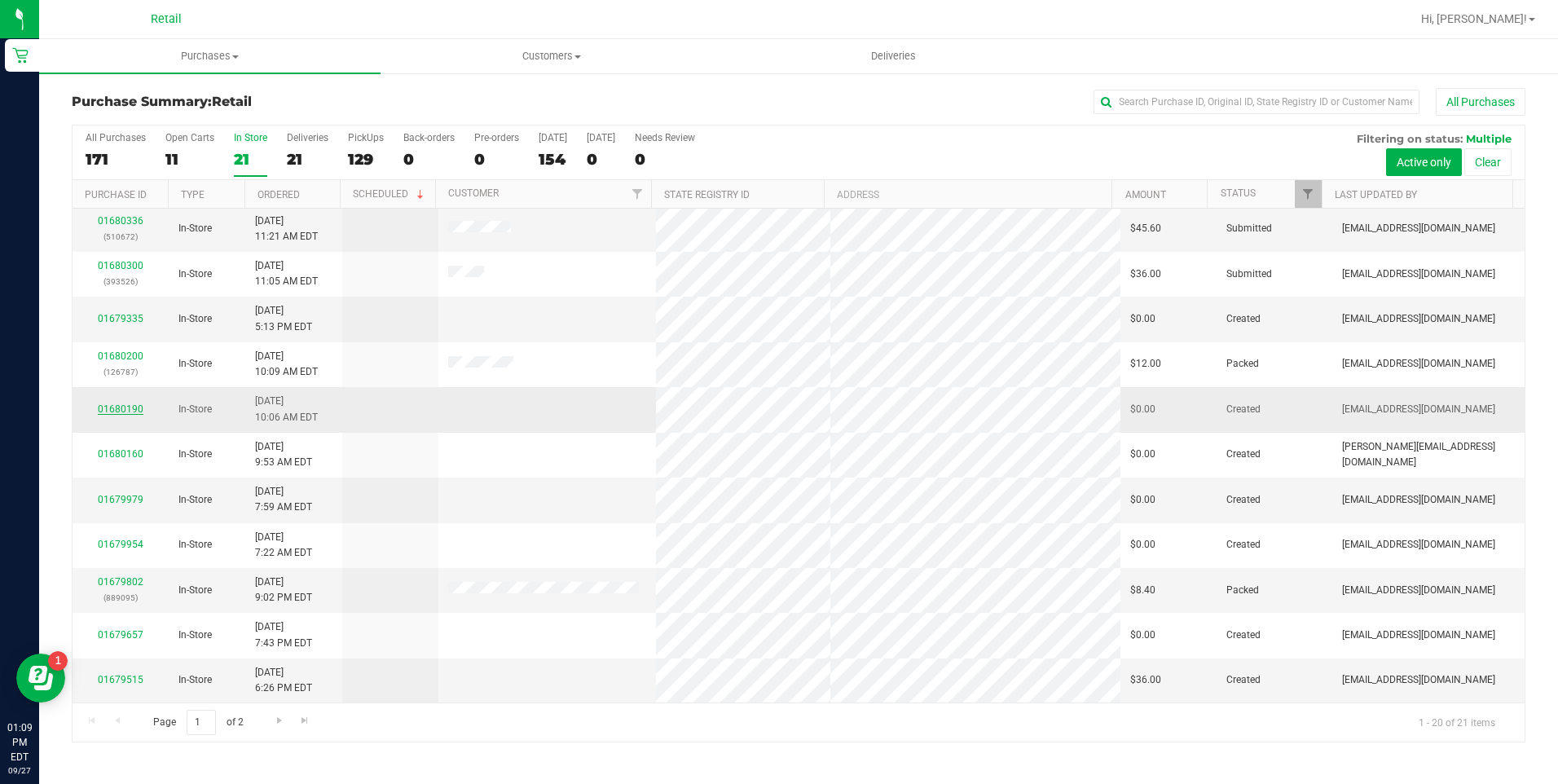
click at [123, 411] on link "01680190" at bounding box center [121, 409] width 46 height 11
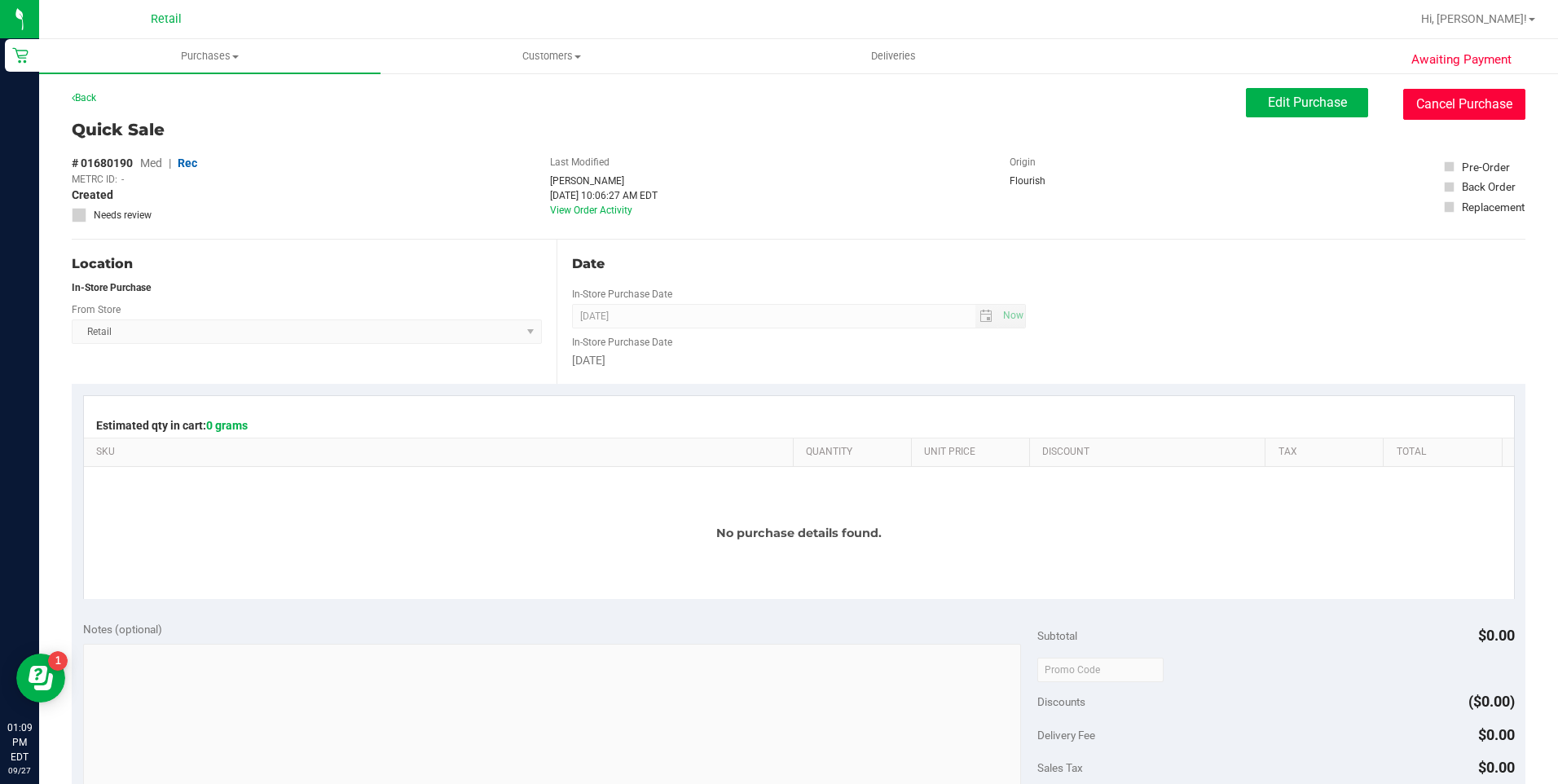
click at [1487, 98] on button "Cancel Purchase" at bounding box center [1465, 104] width 123 height 31
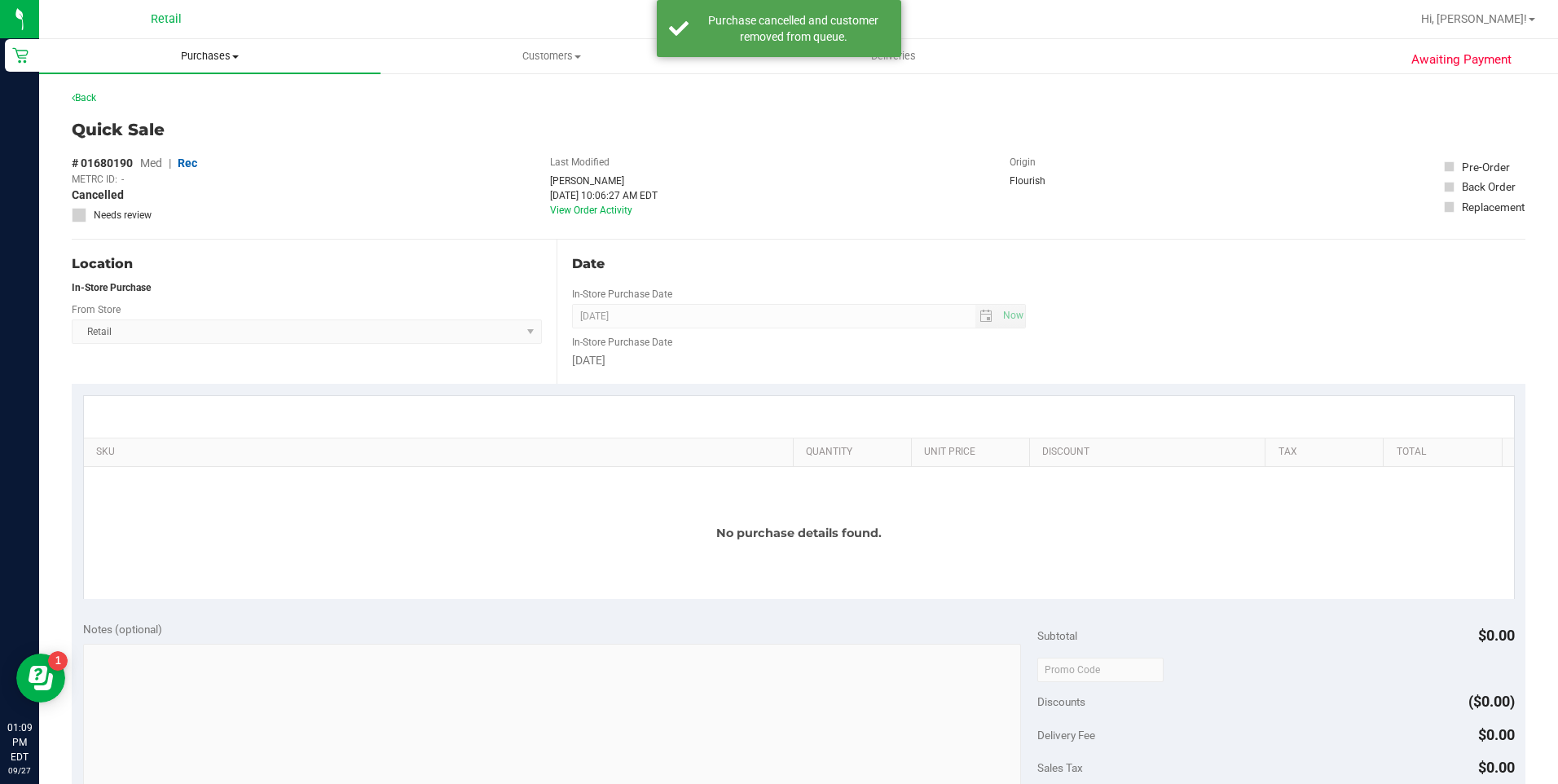
click at [213, 47] on uib-tab-heading "Purchases Summary of purchases Fulfillment All purchases" at bounding box center [210, 56] width 341 height 34
click at [158, 103] on span "Summary of purchases" at bounding box center [123, 98] width 167 height 14
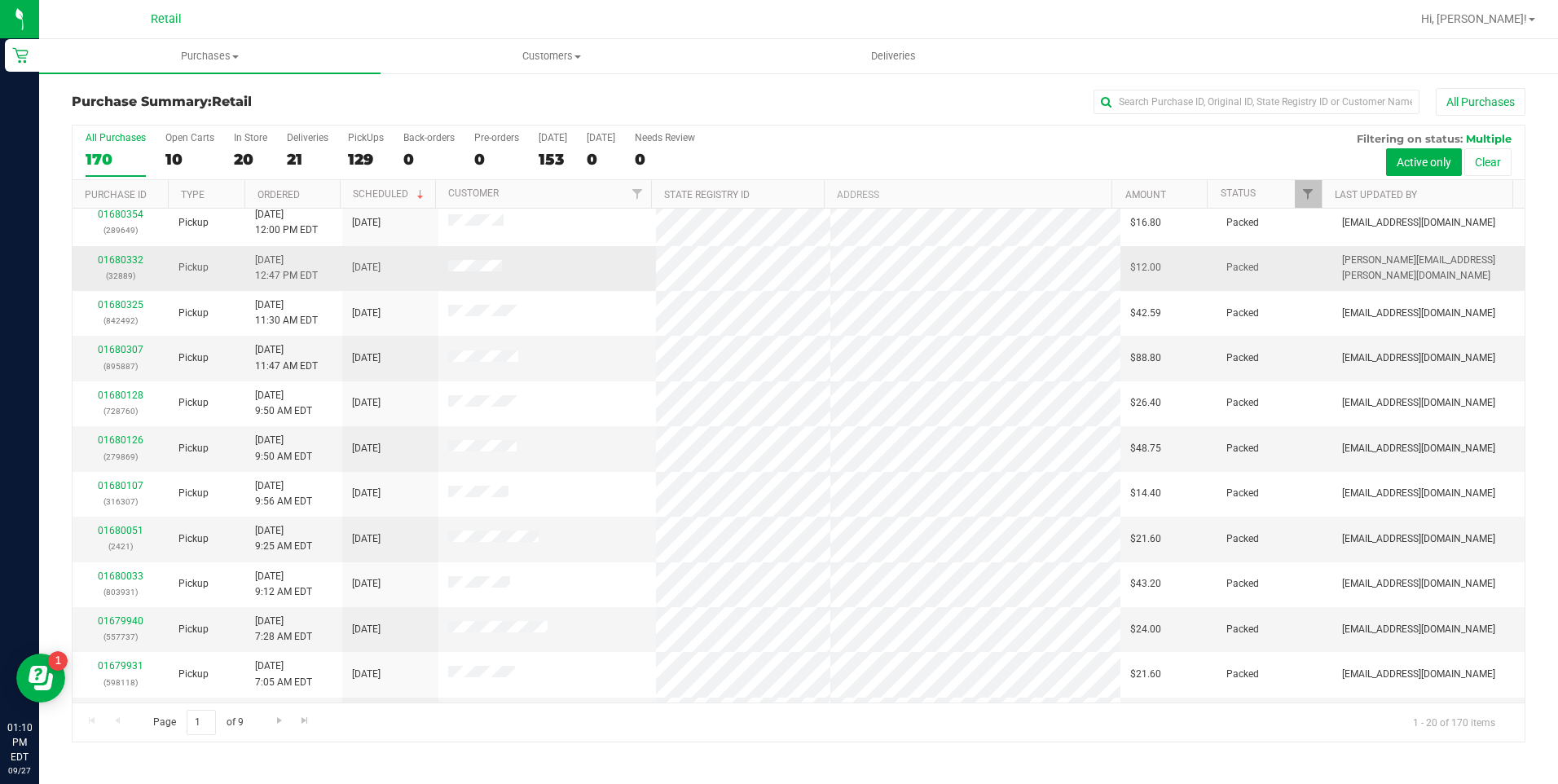
scroll to position [408, 0]
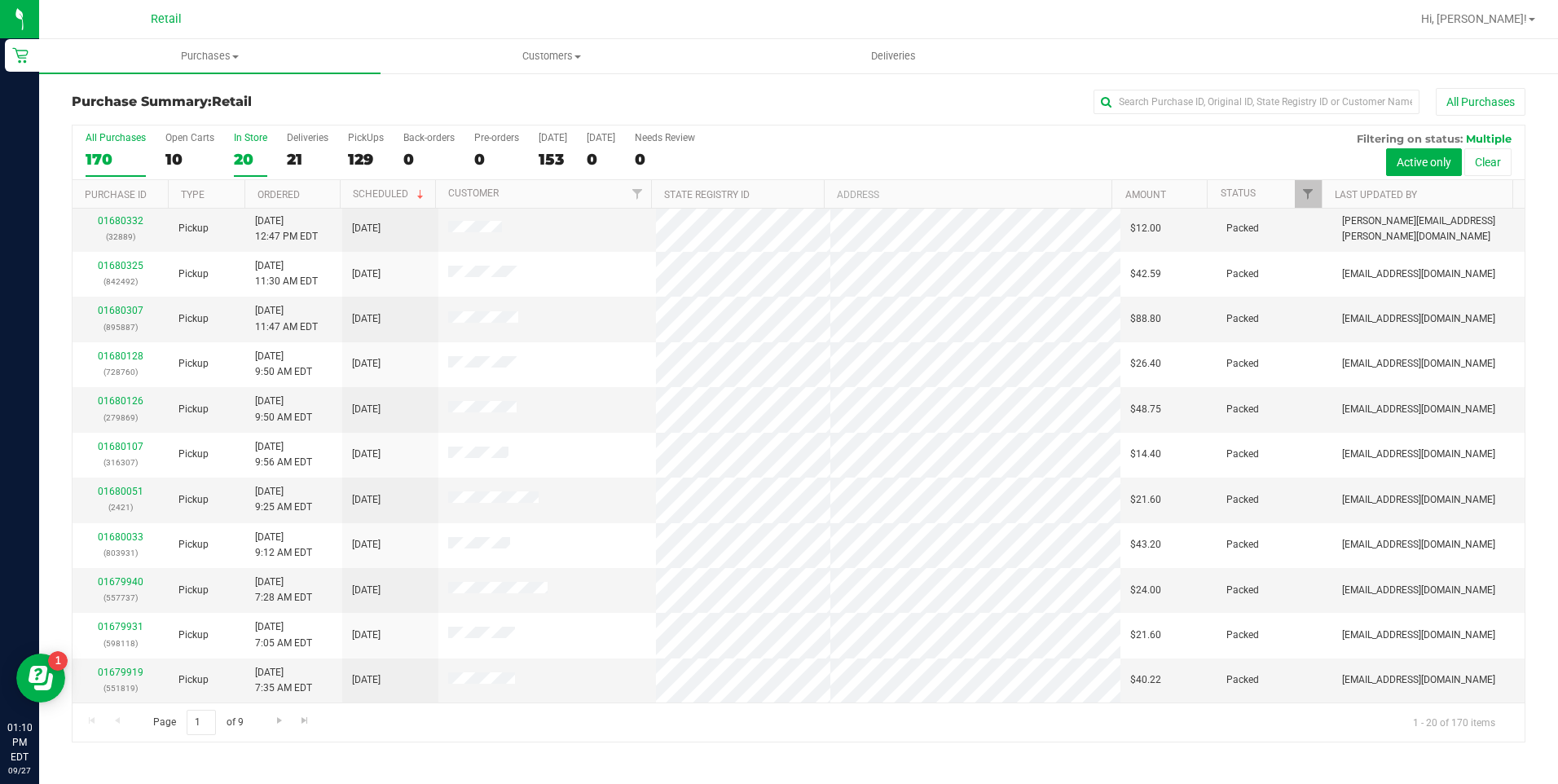
click at [249, 155] on div "20" at bounding box center [251, 159] width 34 height 18
click at [0, 0] on input "In Store 20" at bounding box center [0, 0] width 0 height 0
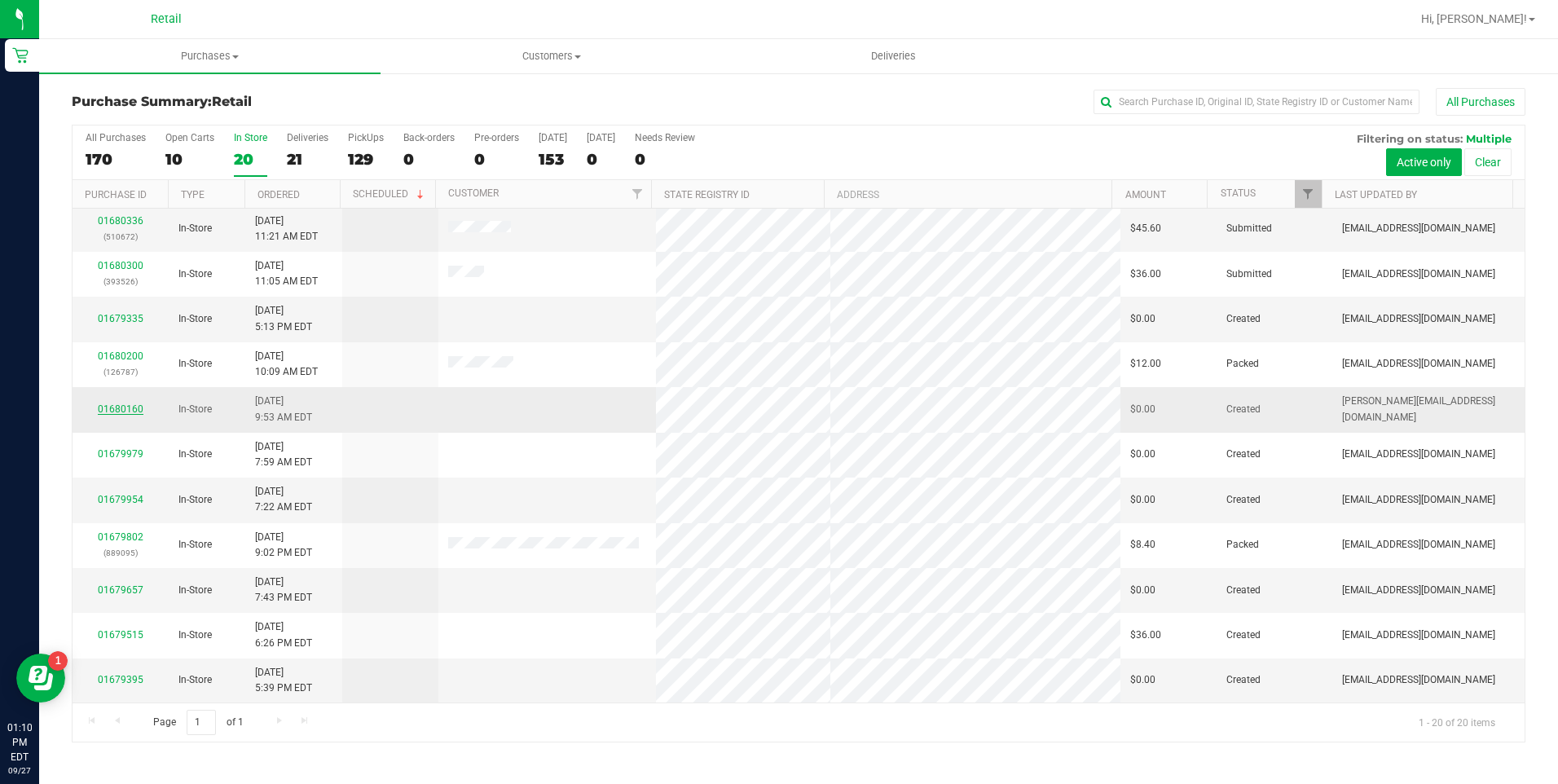
click at [125, 405] on link "01680160" at bounding box center [121, 409] width 46 height 11
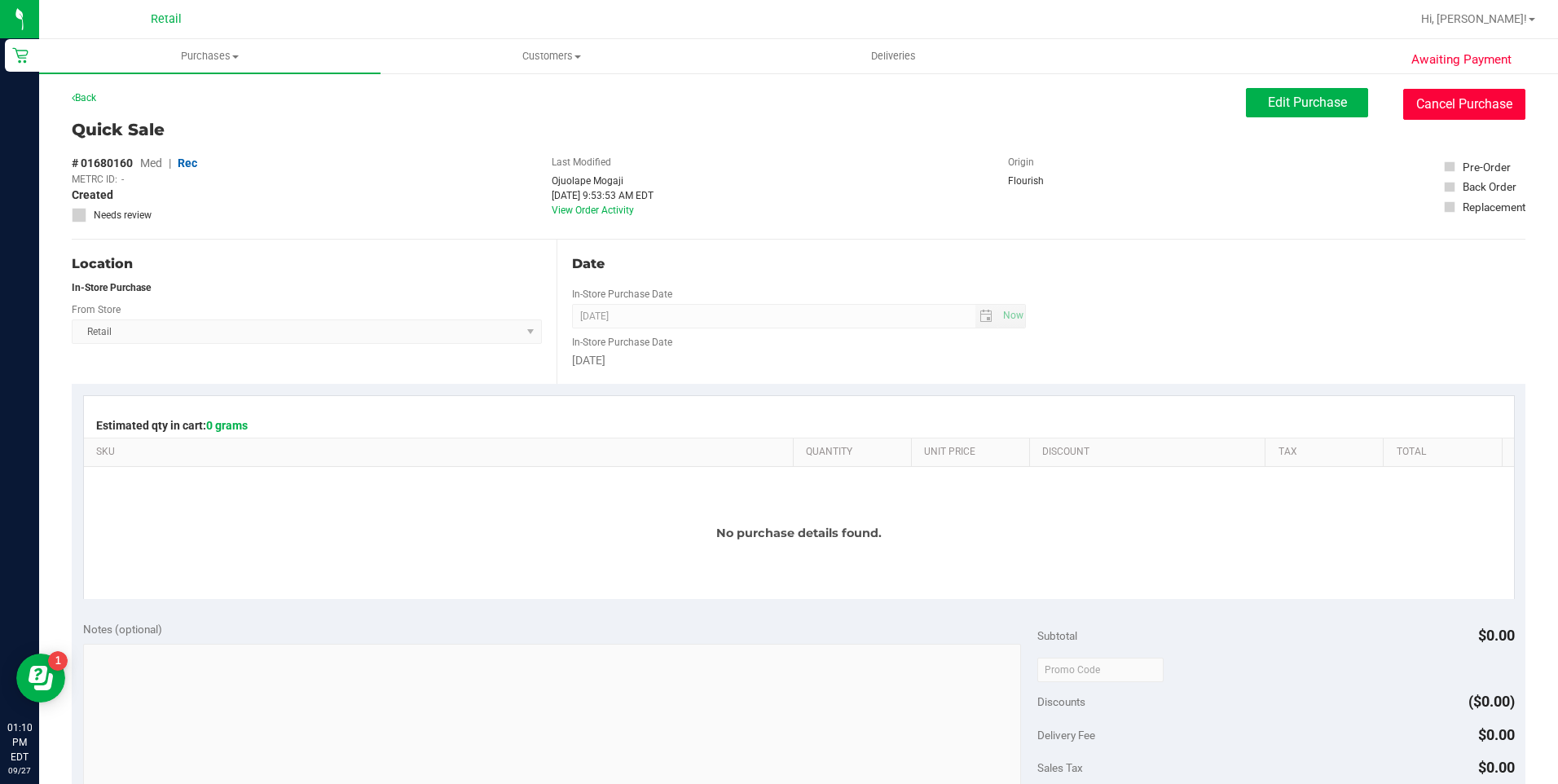
click at [1456, 107] on button "Cancel Purchase" at bounding box center [1465, 104] width 123 height 31
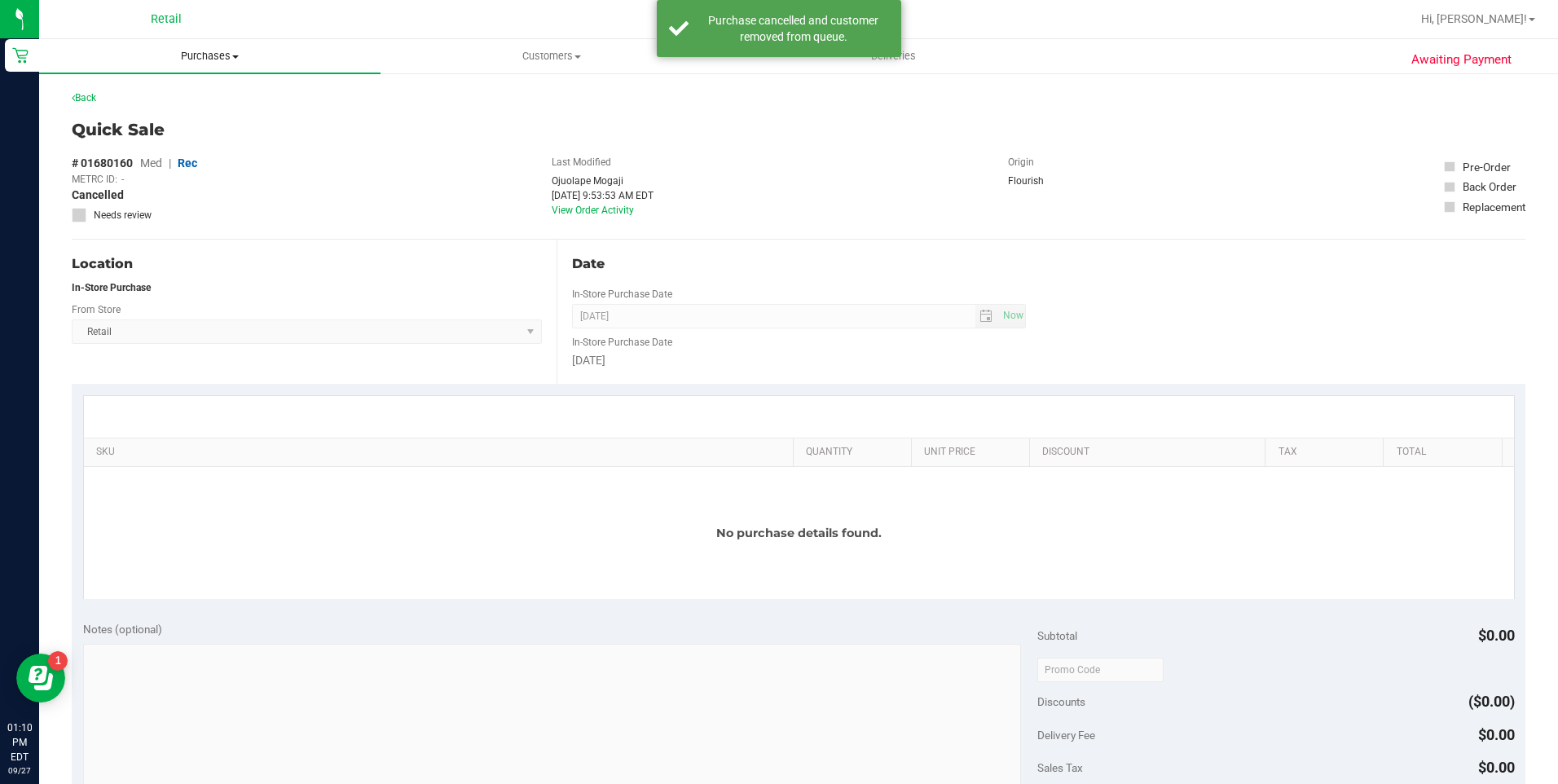
click at [221, 59] on span "Purchases" at bounding box center [210, 56] width 341 height 15
click at [173, 95] on span "Summary of purchases" at bounding box center [123, 98] width 167 height 14
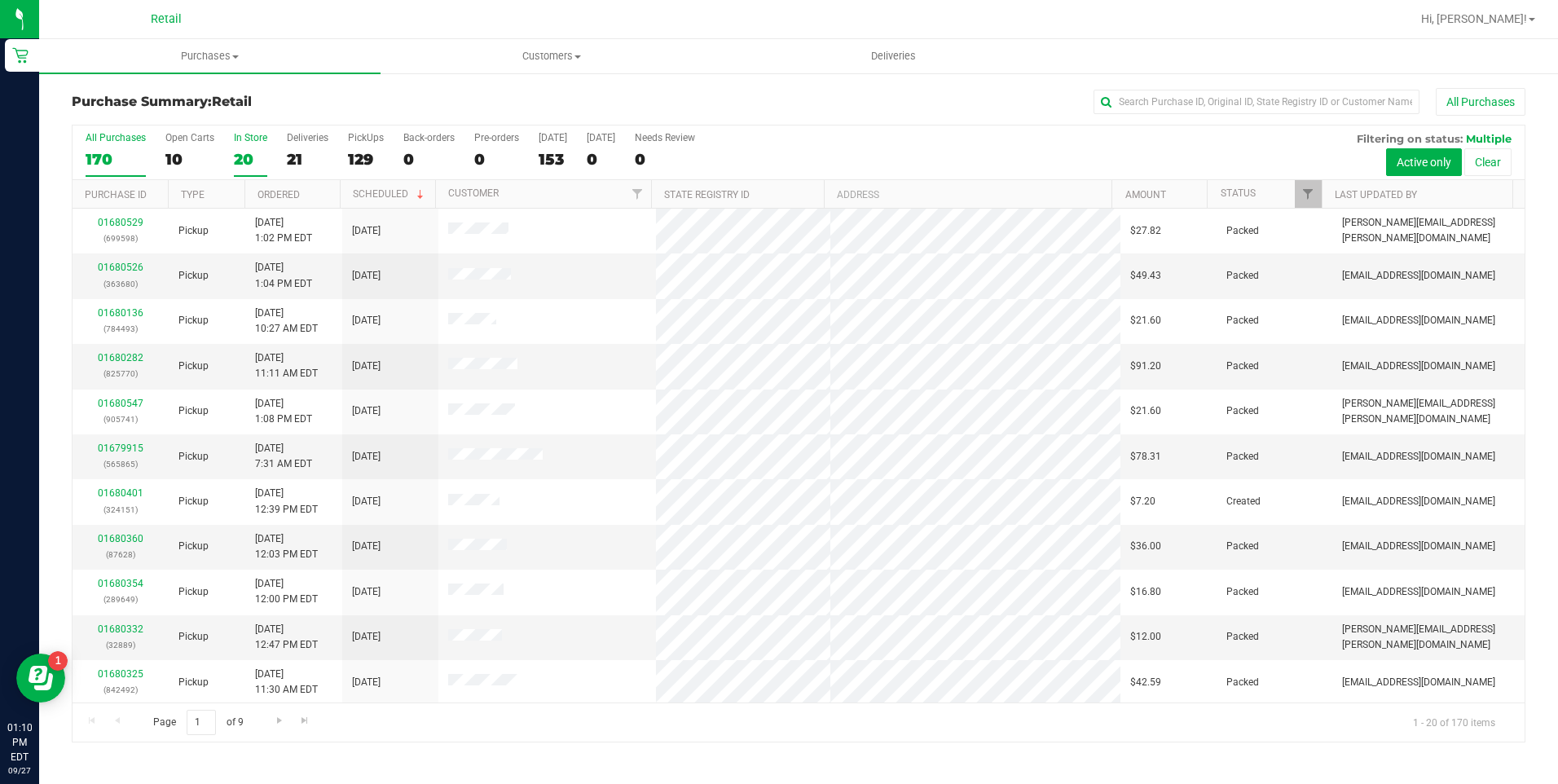
click at [249, 151] on div "20" at bounding box center [251, 159] width 34 height 18
click at [0, 0] on input "In Store 20" at bounding box center [0, 0] width 0 height 0
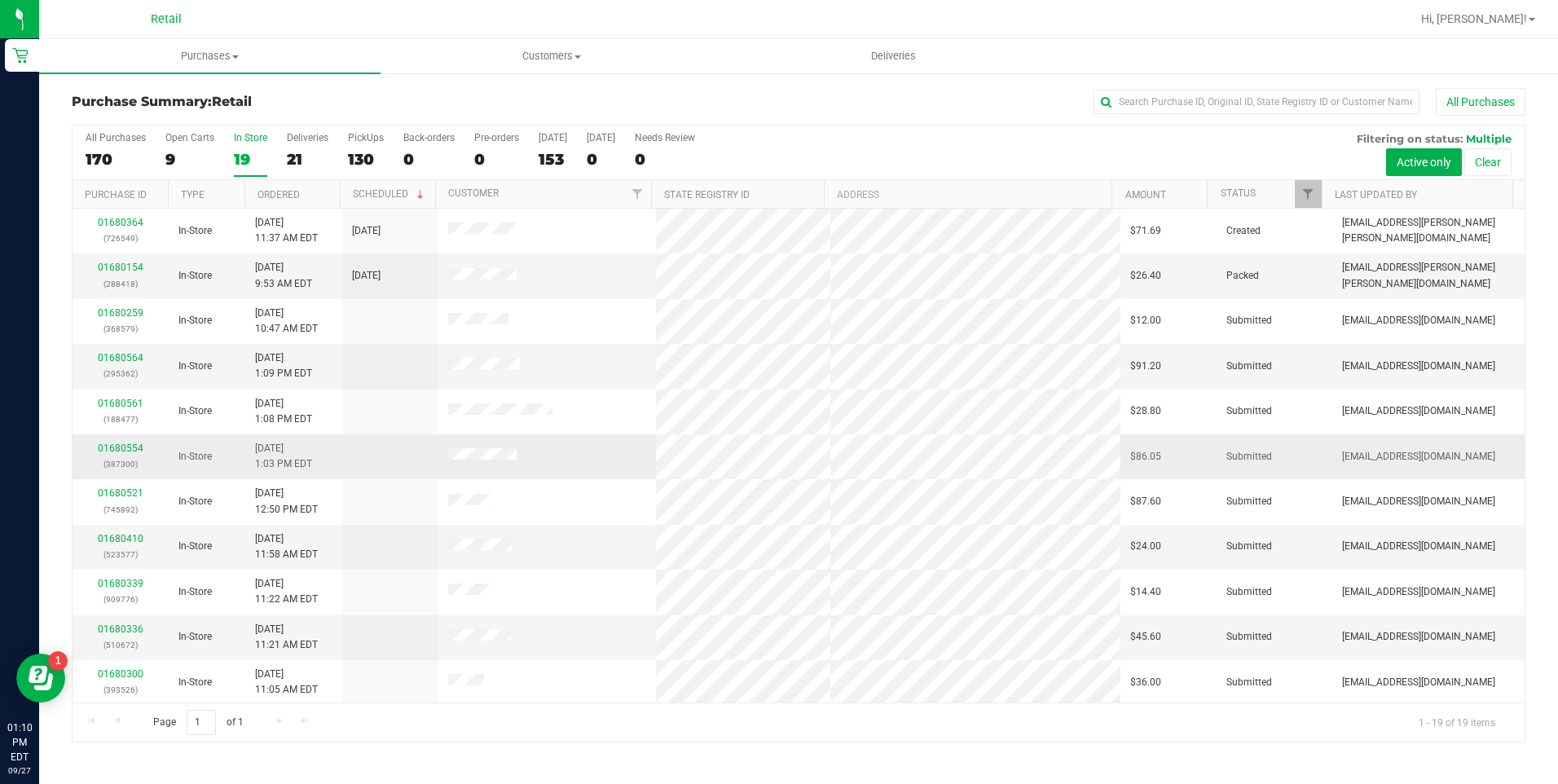
scroll to position [363, 0]
click at [123, 453] on link "01679979" at bounding box center [121, 454] width 46 height 11
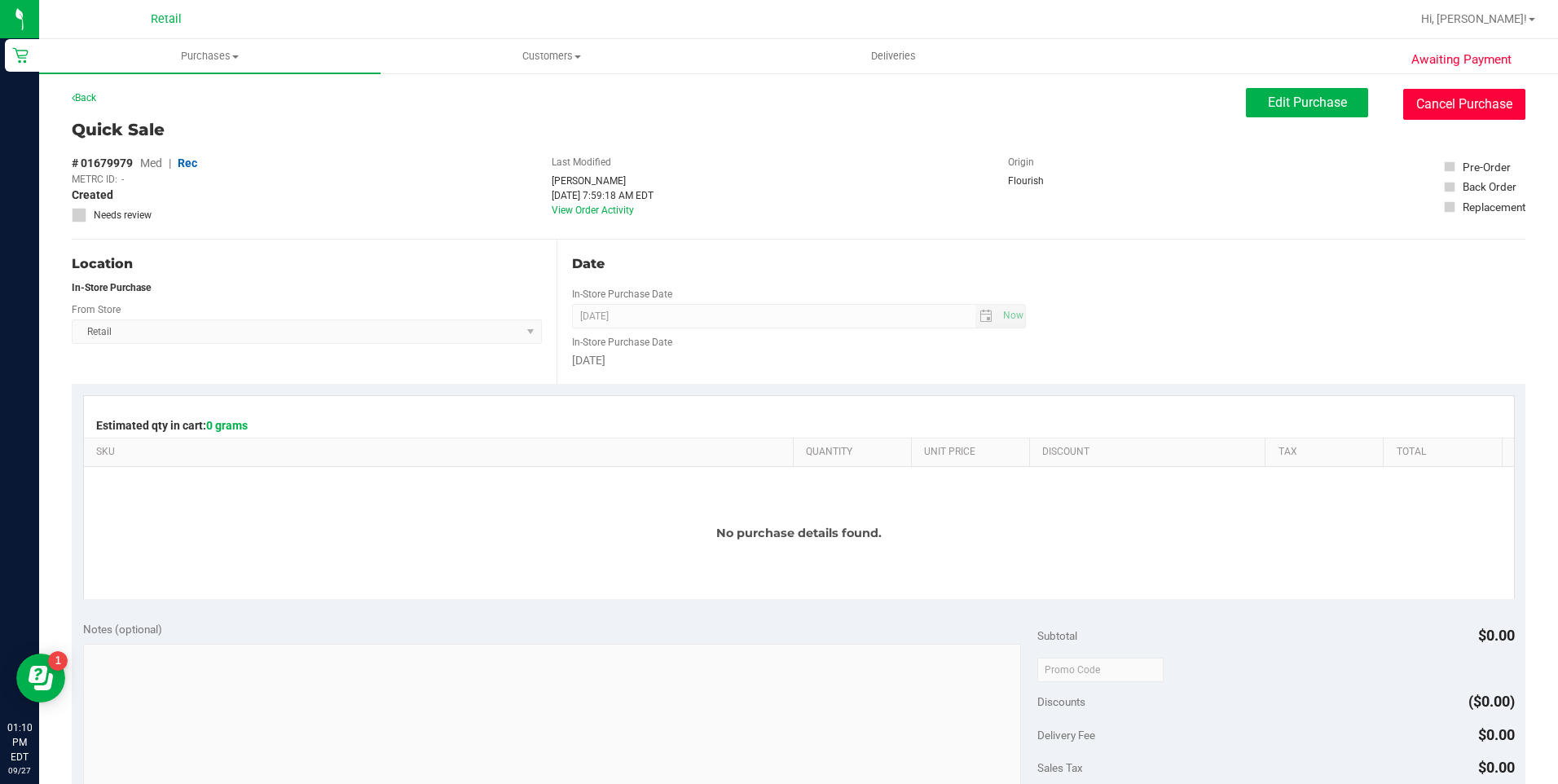
drag, startPoint x: 1440, startPoint y: 108, endPoint x: 846, endPoint y: 108, distance: 594.0
click at [1437, 118] on button "Cancel Purchase" at bounding box center [1465, 104] width 123 height 31
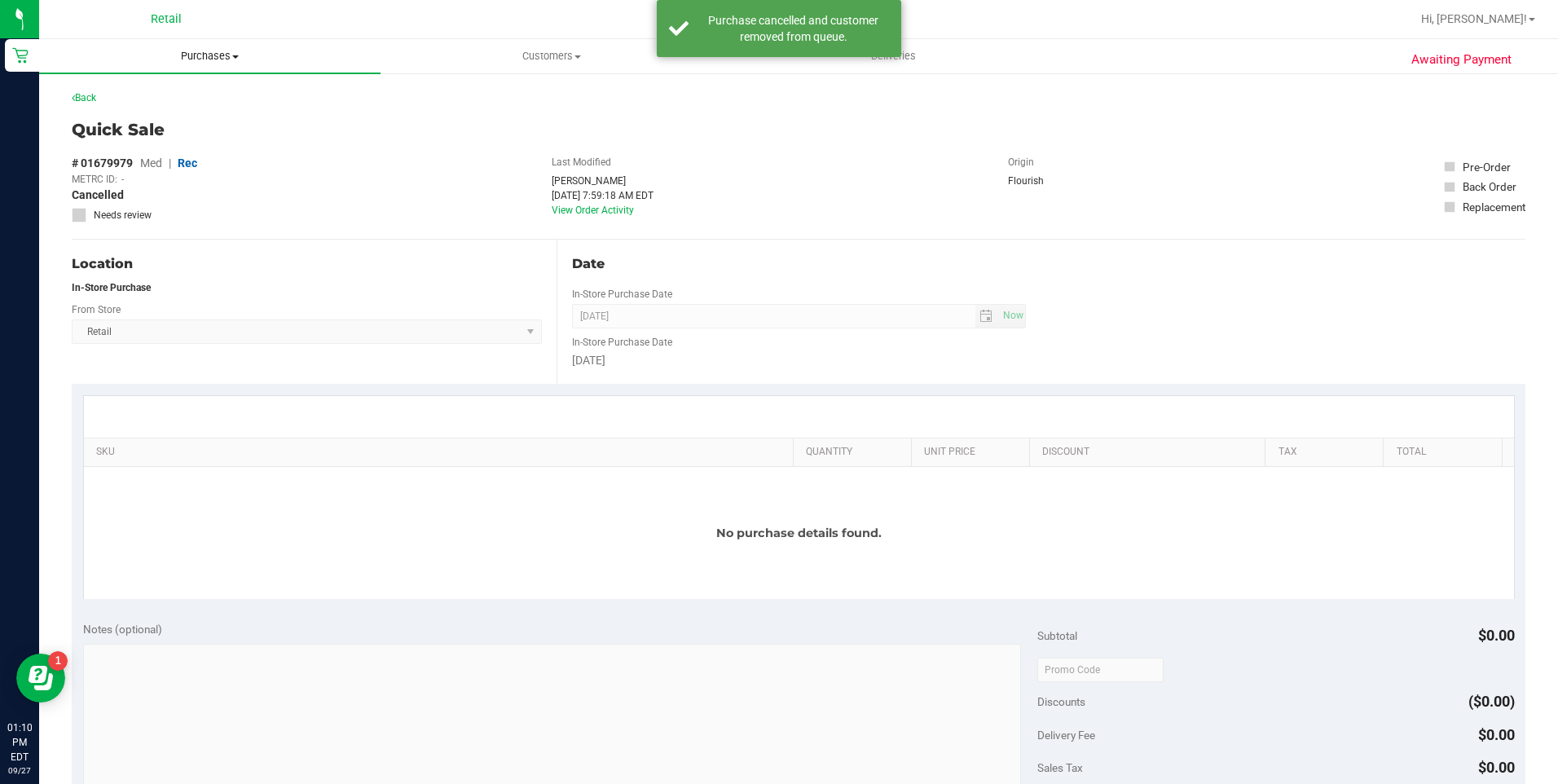
click at [237, 66] on uib-tab-heading "Purchases Summary of purchases Fulfillment All purchases" at bounding box center [210, 56] width 341 height 34
click at [191, 98] on span "Summary of purchases" at bounding box center [123, 98] width 167 height 14
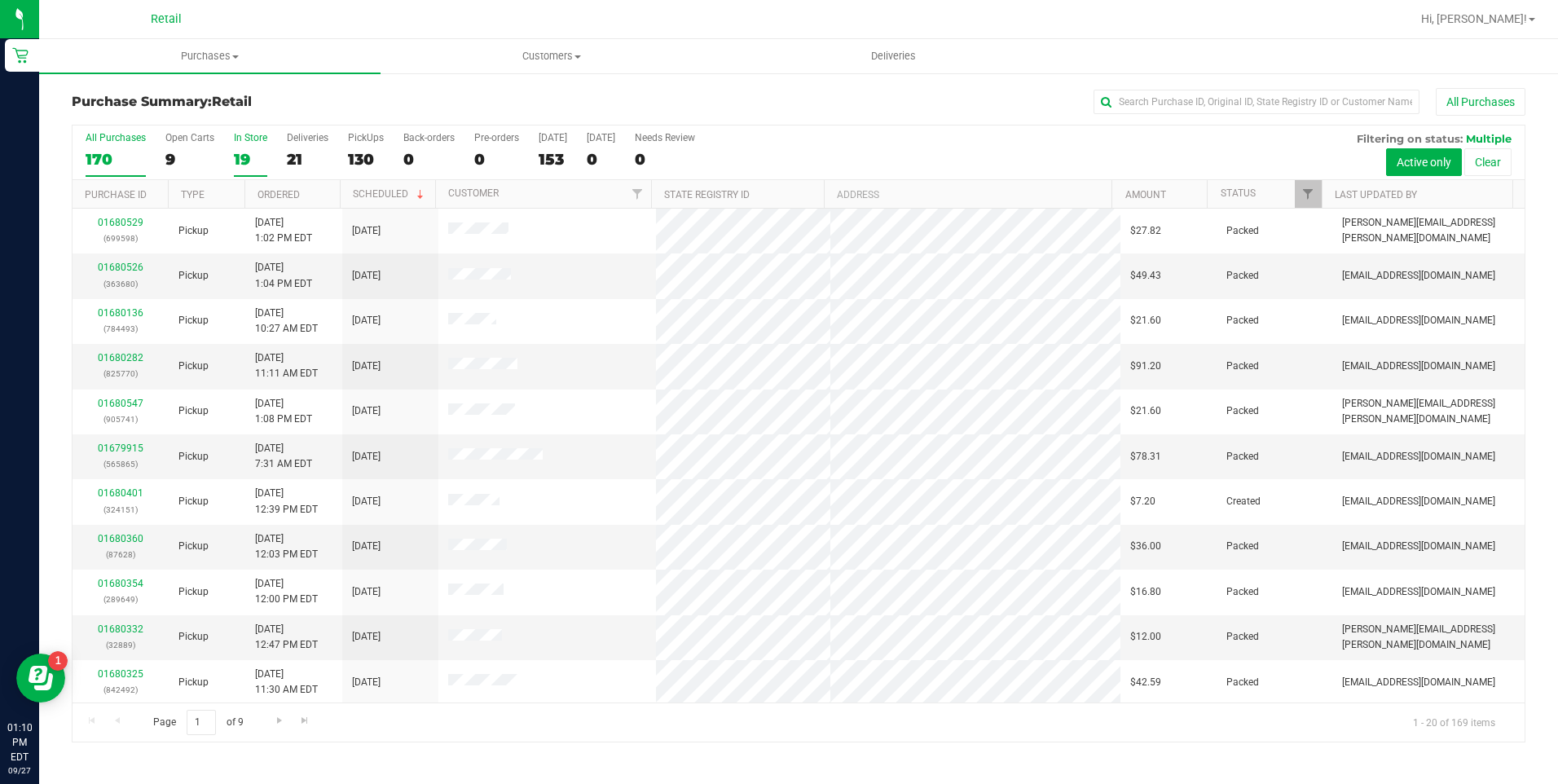
click at [234, 153] on div "19" at bounding box center [251, 159] width 34 height 18
click at [0, 0] on input "In Store 19" at bounding box center [0, 0] width 0 height 0
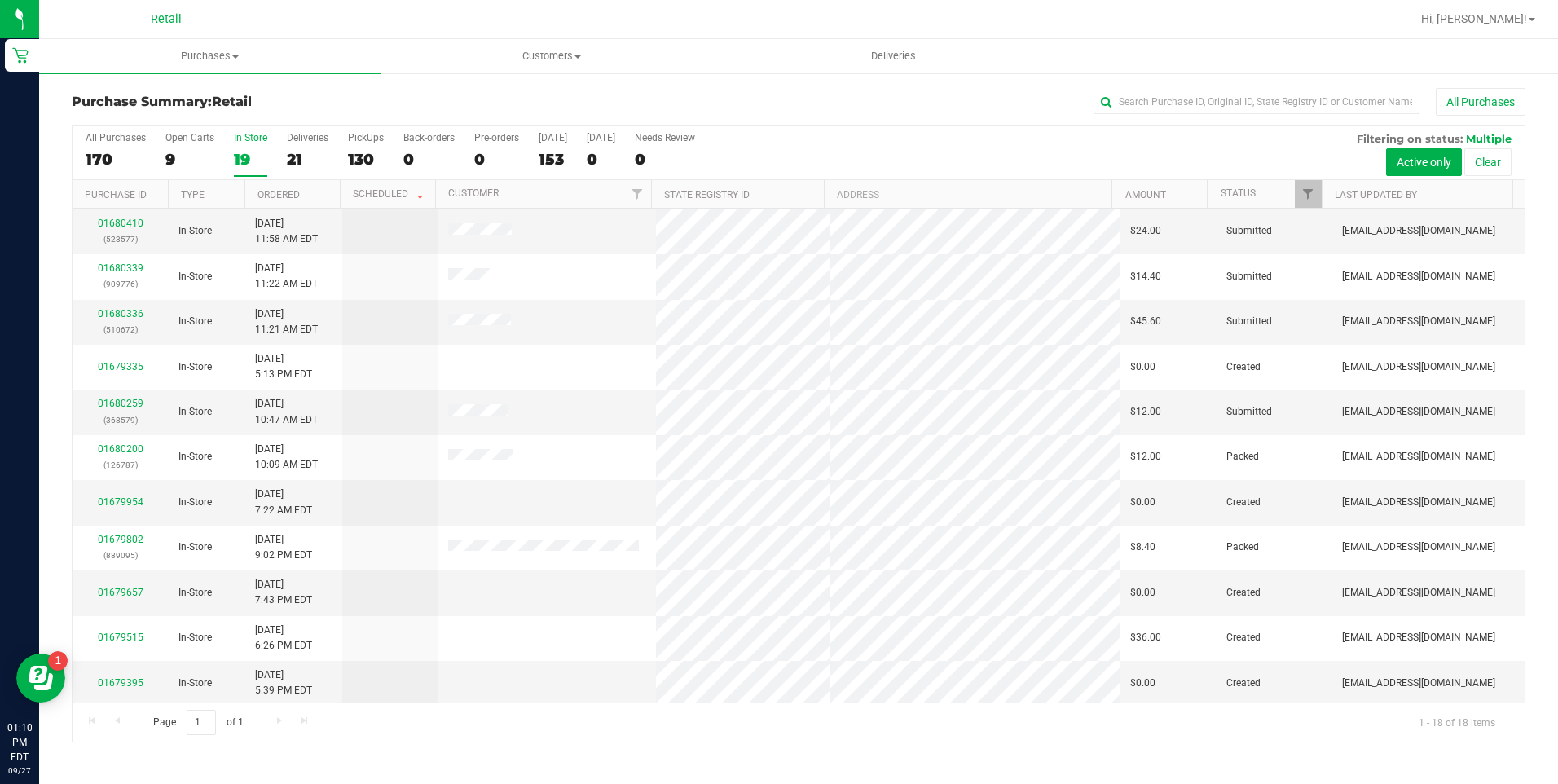
scroll to position [317, 0]
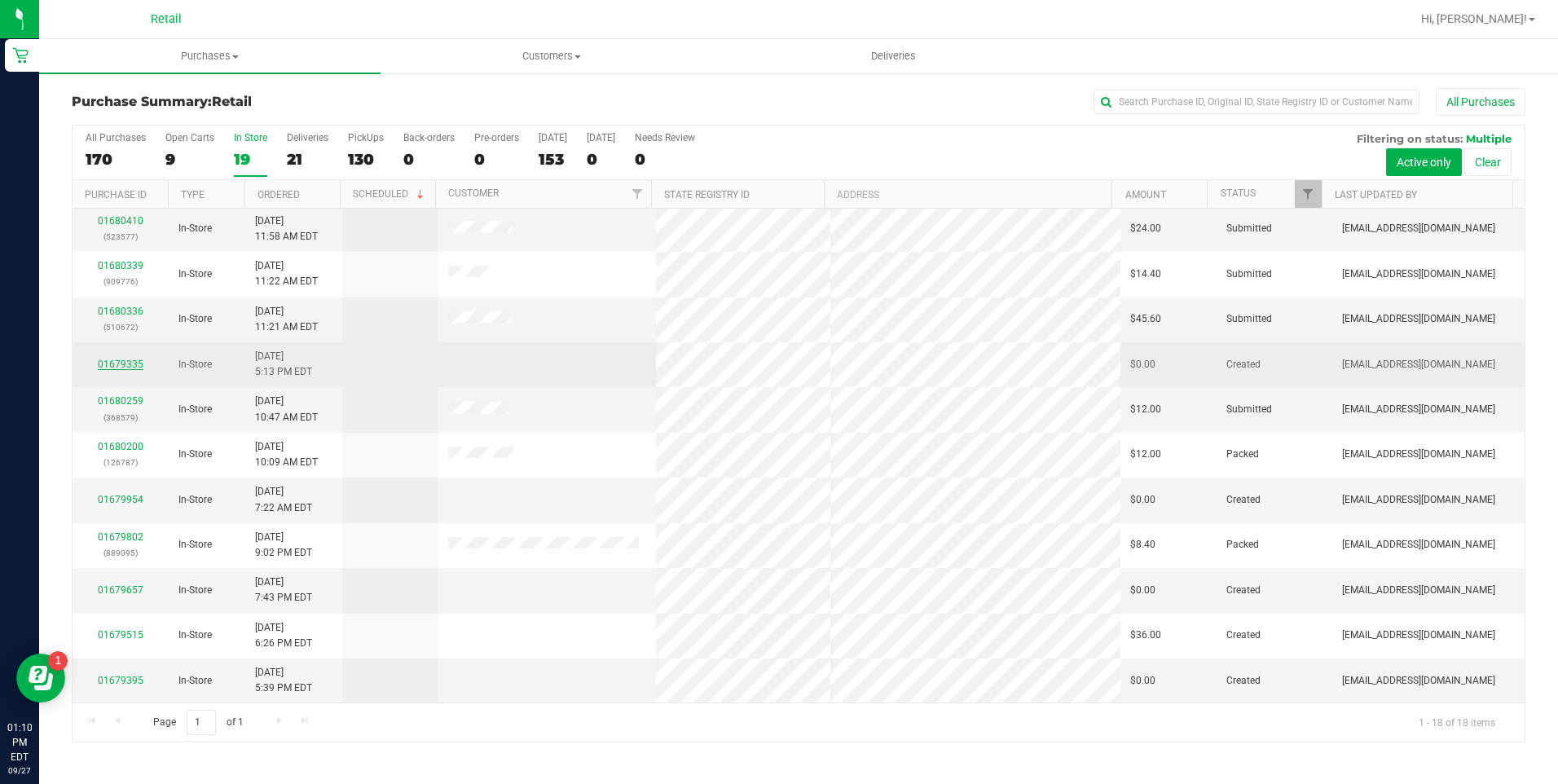
click at [132, 361] on link "01679335" at bounding box center [121, 364] width 46 height 11
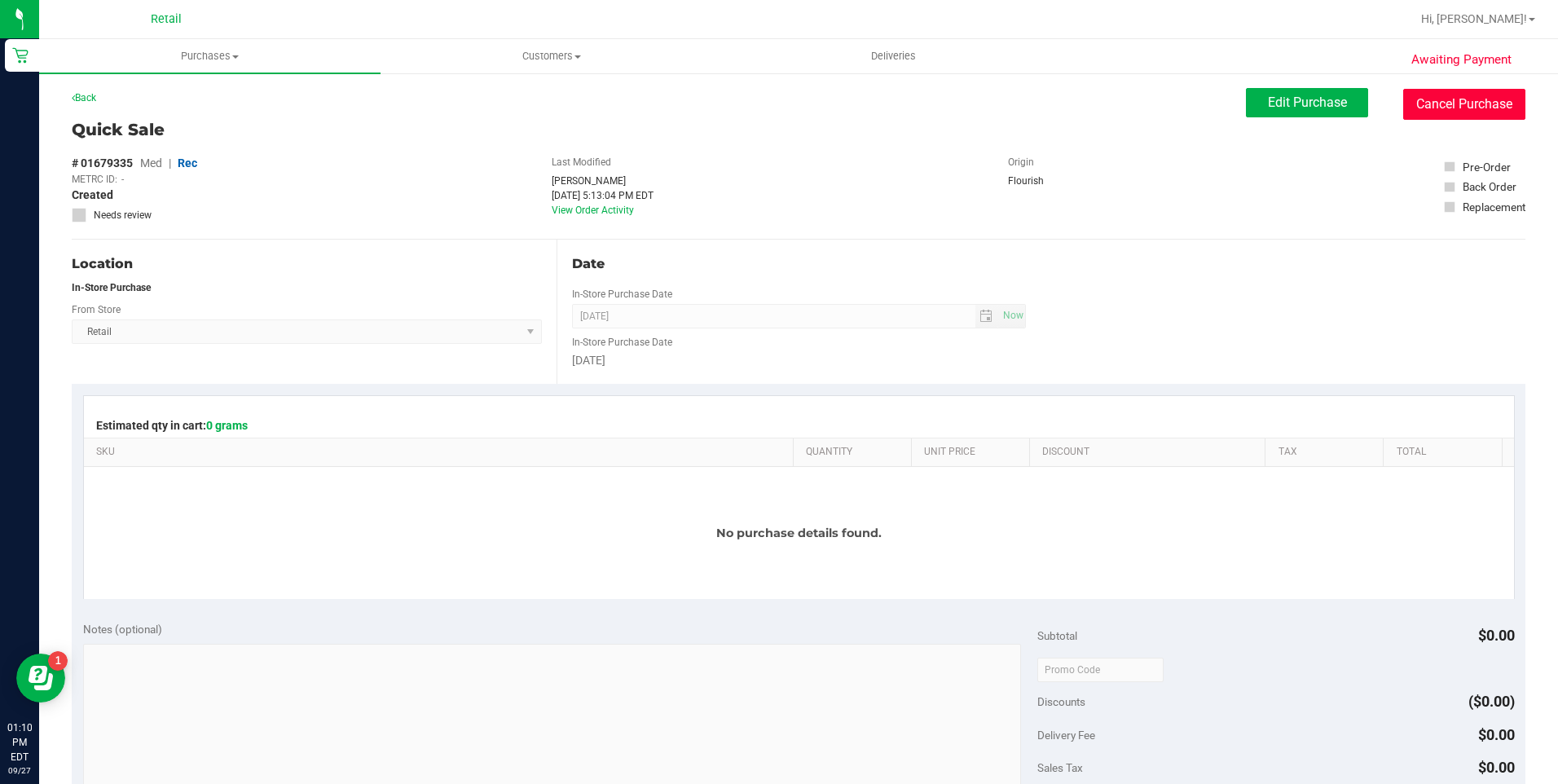
click at [1416, 102] on button "Cancel Purchase" at bounding box center [1465, 104] width 123 height 31
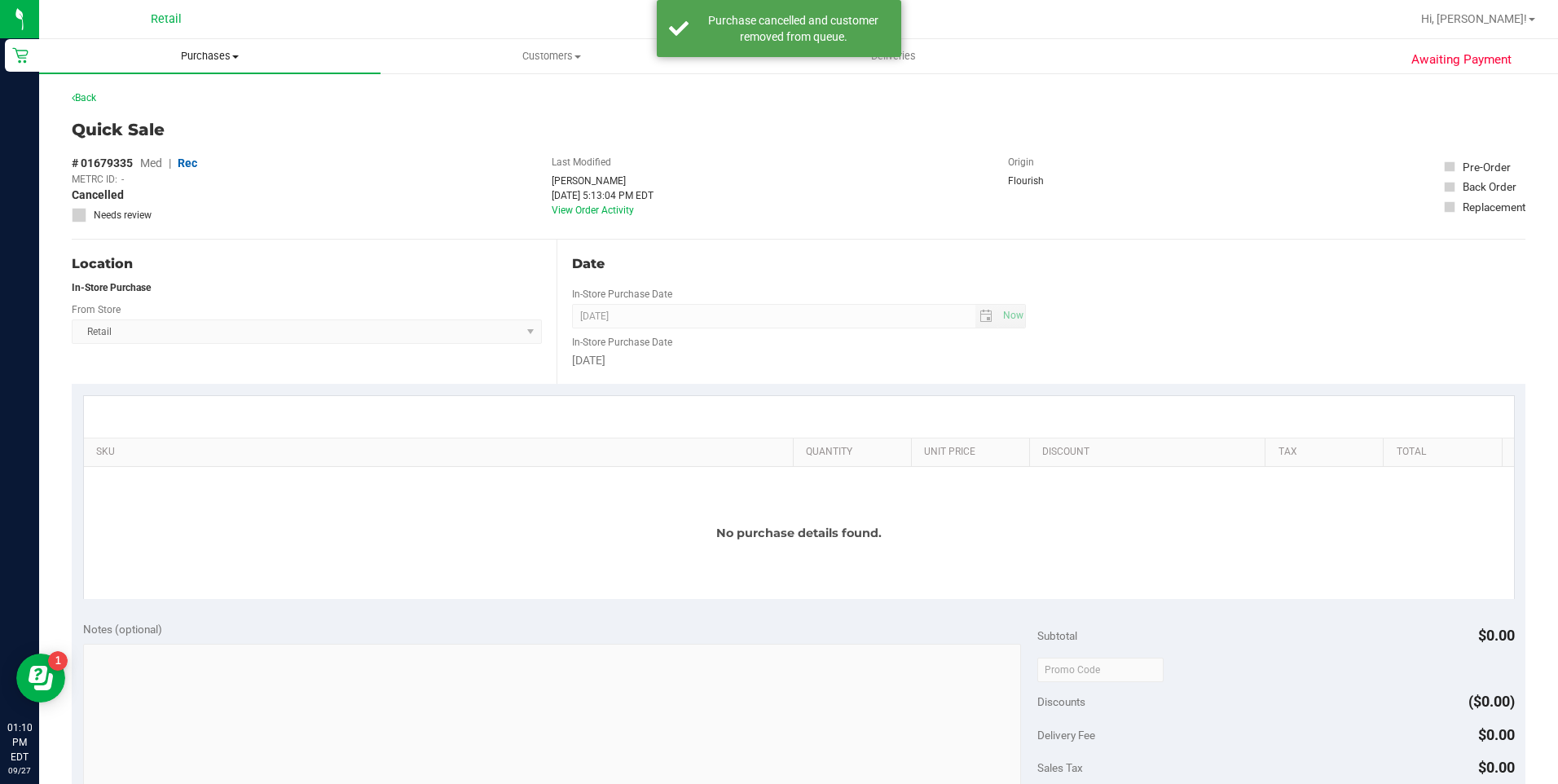
click at [216, 44] on uib-tab-heading "Purchases Summary of purchases Fulfillment All purchases" at bounding box center [210, 56] width 341 height 34
click at [205, 99] on li "Summary of purchases" at bounding box center [210, 98] width 341 height 19
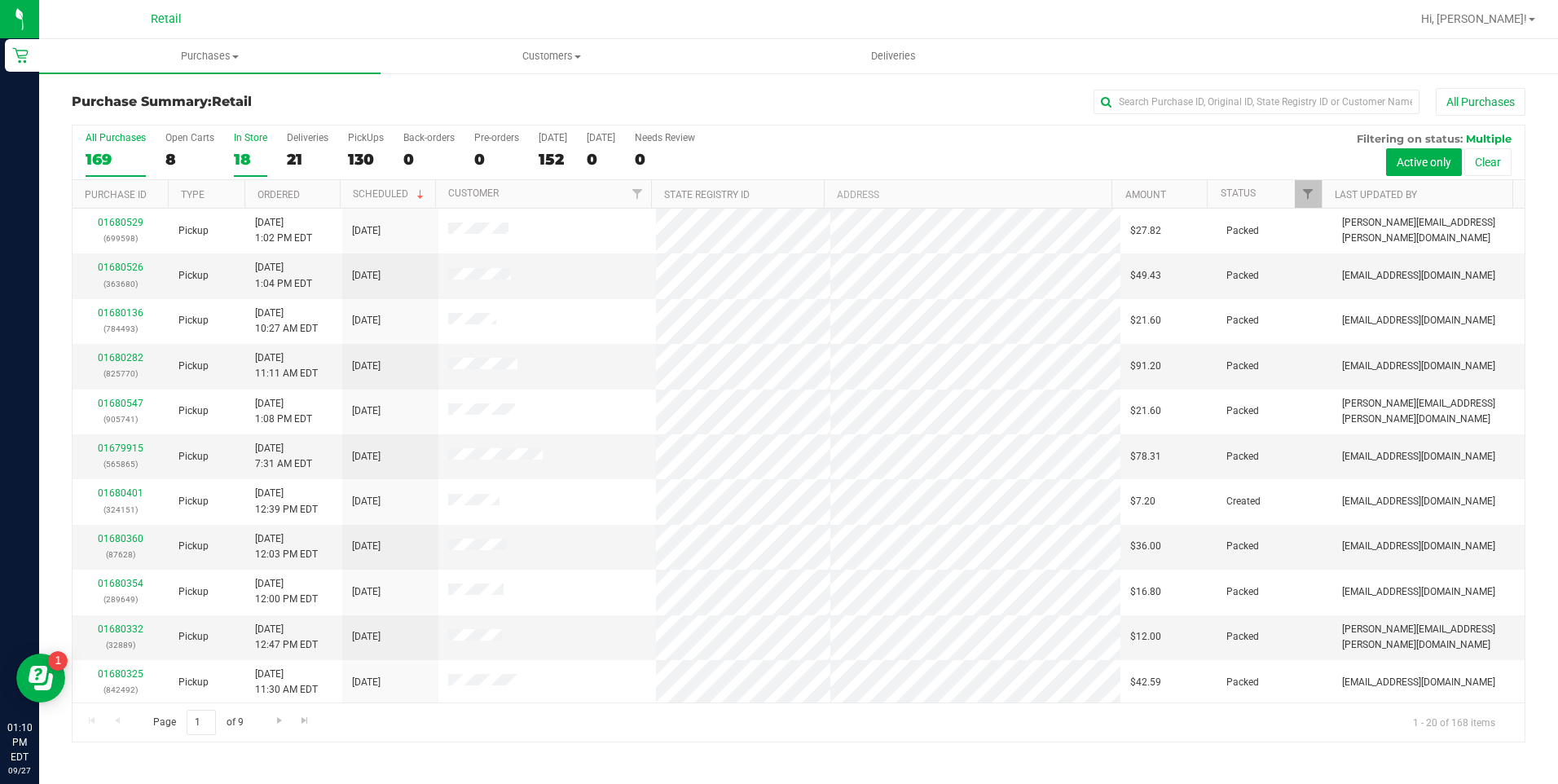
click at [242, 154] on div "18" at bounding box center [251, 159] width 34 height 18
click at [0, 0] on input "In Store 18" at bounding box center [0, 0] width 0 height 0
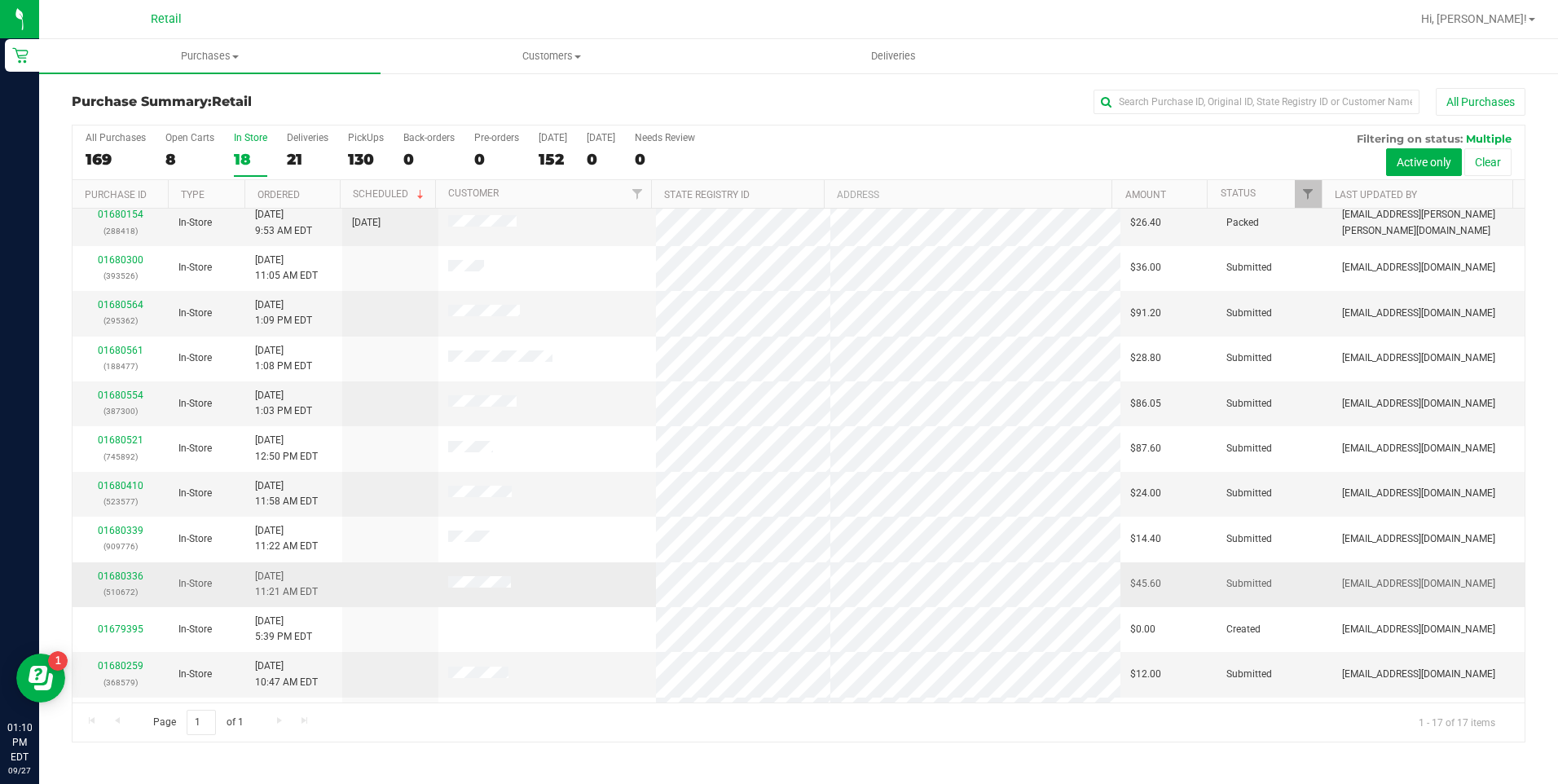
scroll to position [81, 0]
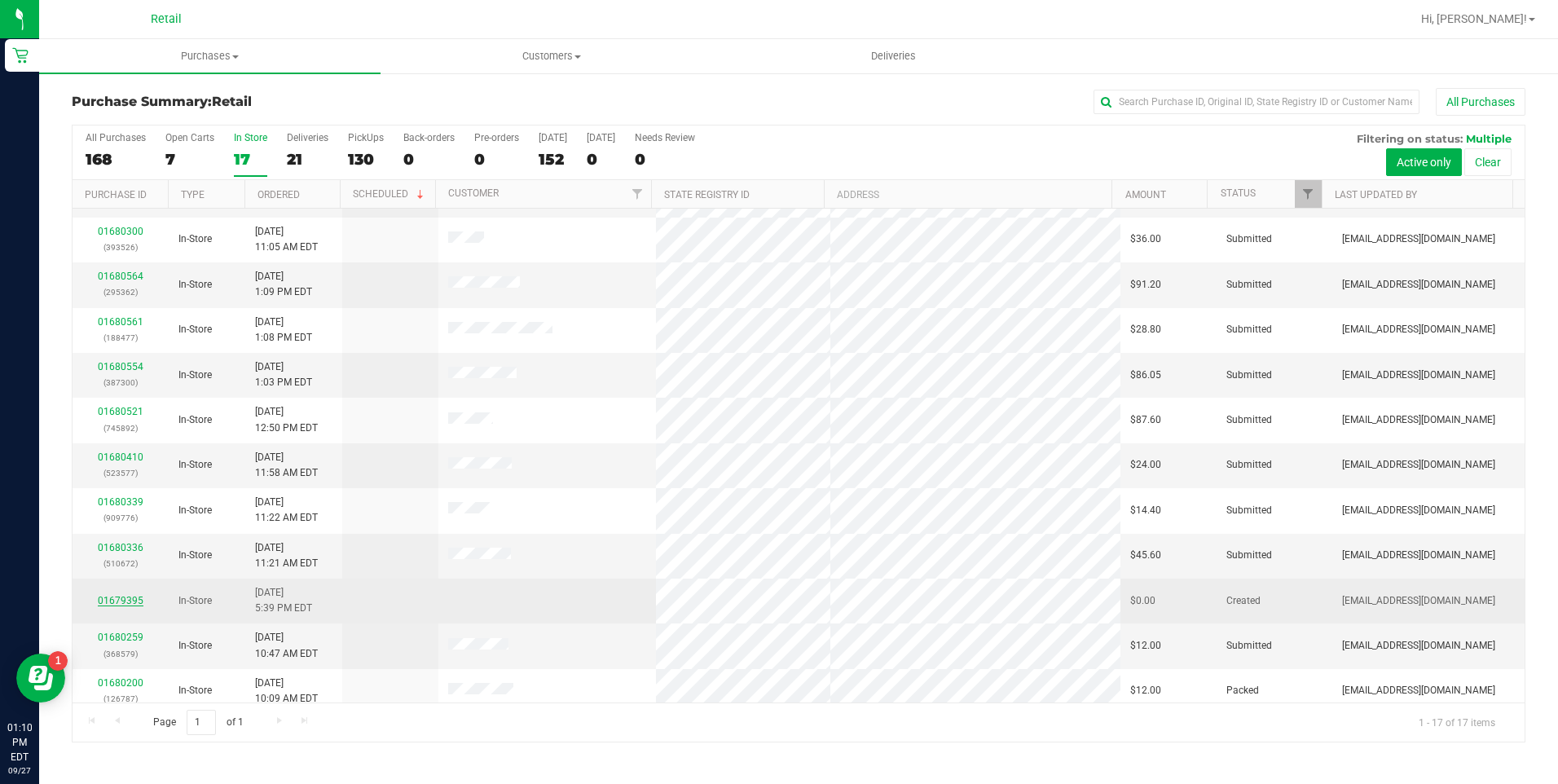
click at [131, 596] on link "01679395" at bounding box center [121, 600] width 46 height 11
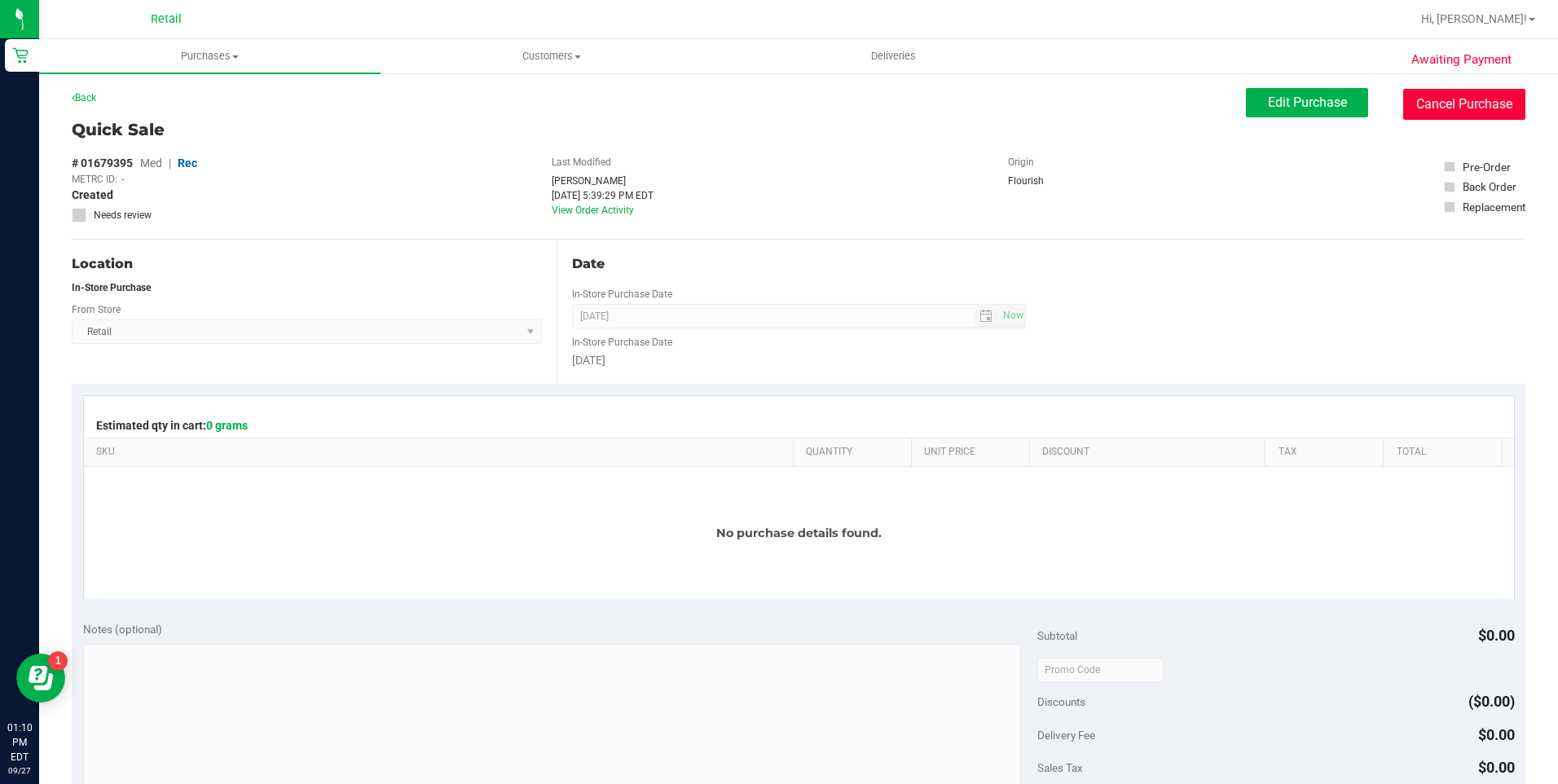
click at [1427, 105] on button "Cancel Purchase" at bounding box center [1465, 104] width 123 height 31
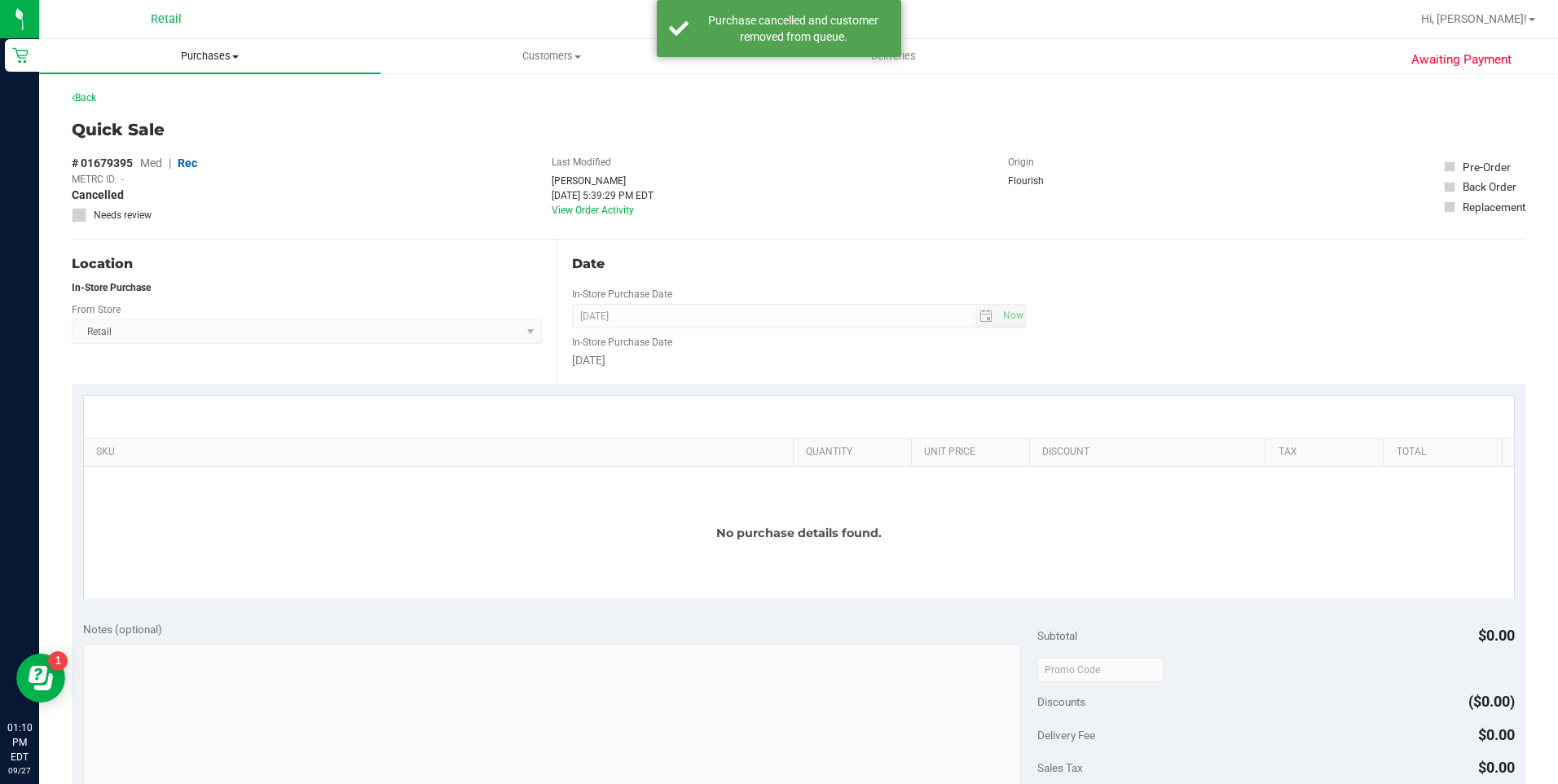
click at [215, 63] on uib-tab-heading "Purchases Summary of purchases Fulfillment All purchases" at bounding box center [210, 56] width 341 height 34
click at [182, 96] on span "Summary of purchases" at bounding box center [123, 98] width 167 height 14
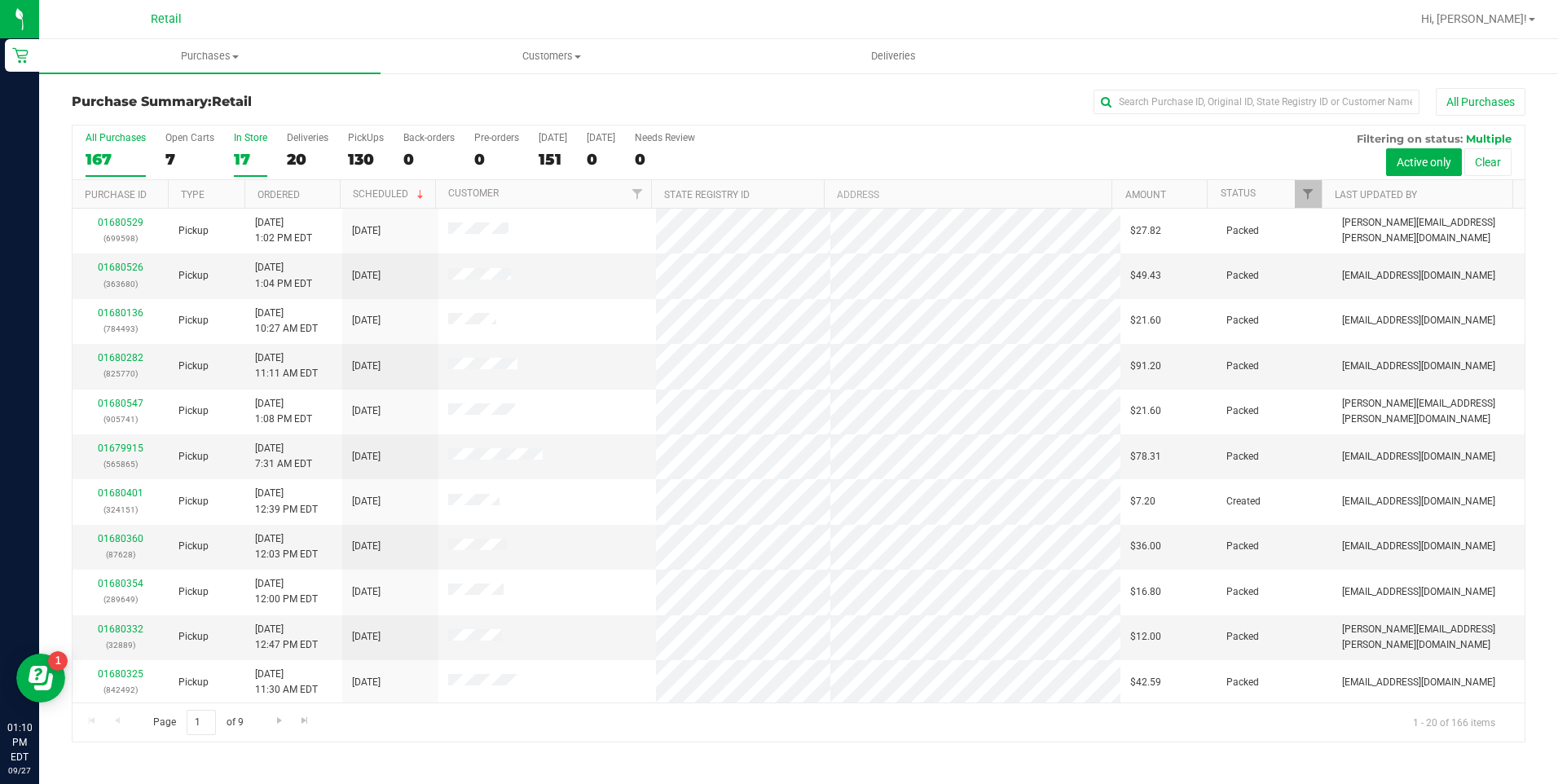
click at [248, 157] on div "17" at bounding box center [251, 159] width 34 height 18
click at [0, 0] on input "In Store 17" at bounding box center [0, 0] width 0 height 0
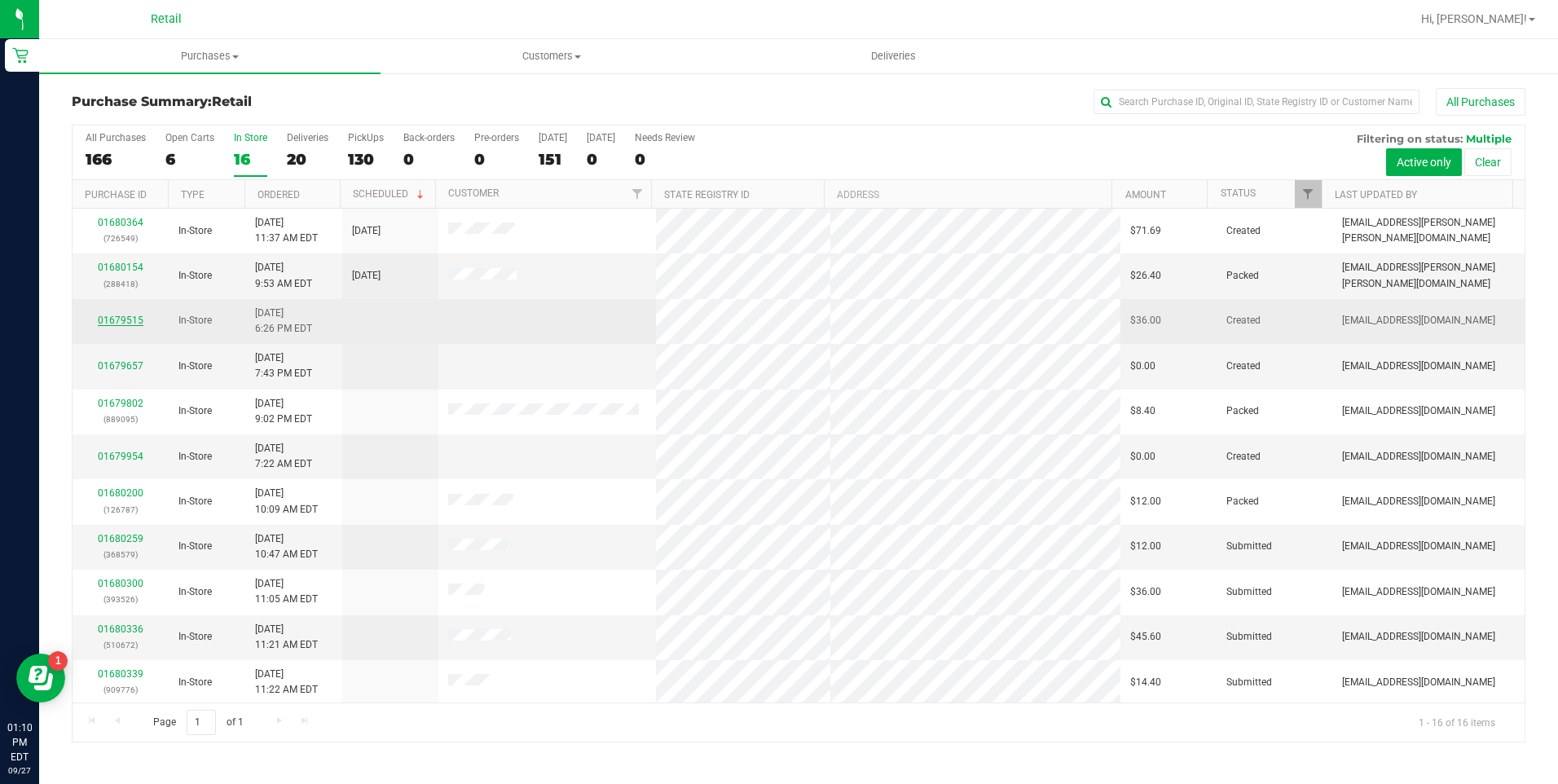
click at [115, 324] on link "01679515" at bounding box center [121, 320] width 46 height 11
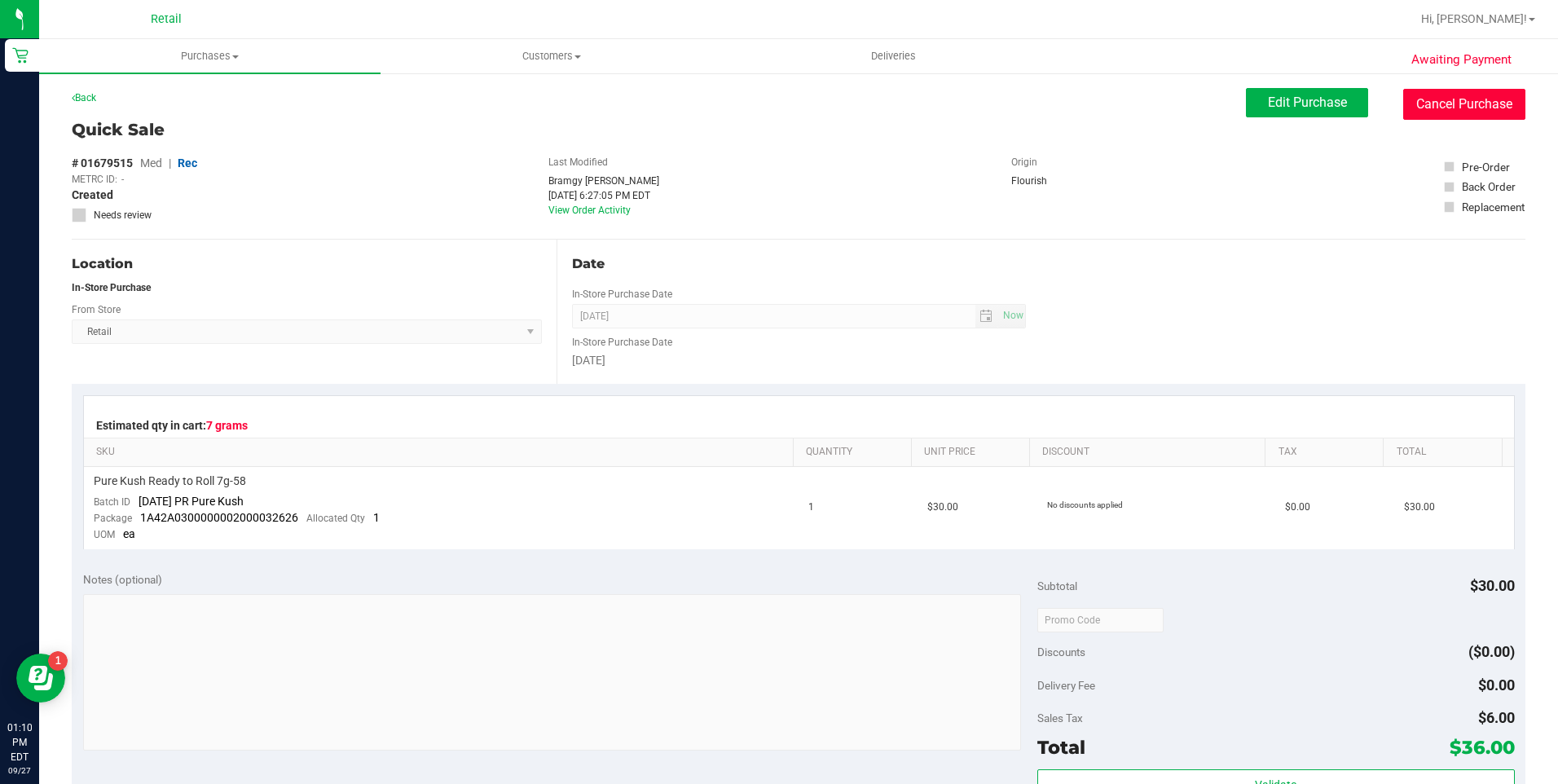
click at [1467, 95] on button "Cancel Purchase" at bounding box center [1465, 104] width 123 height 31
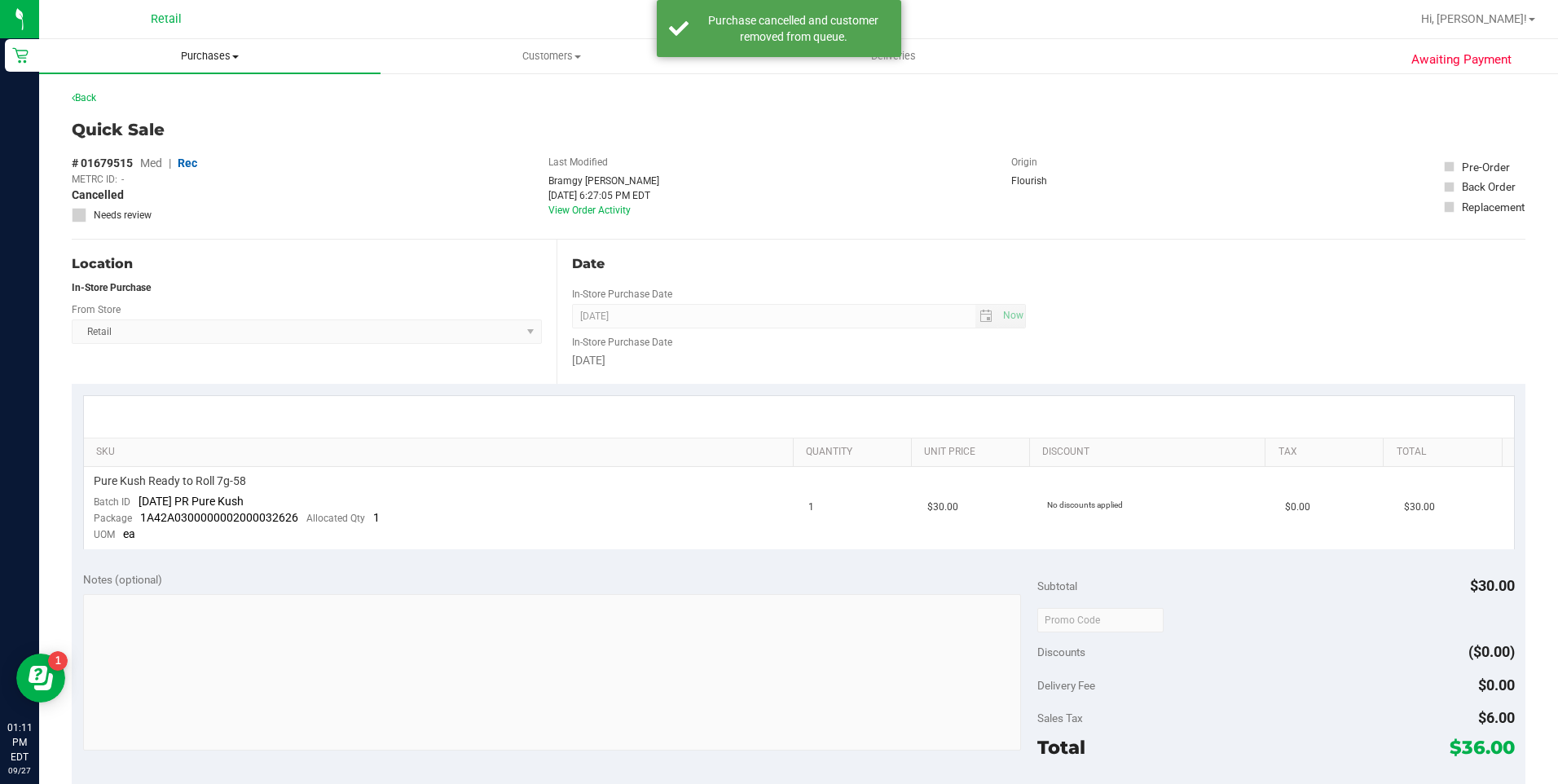
click at [212, 60] on span "Purchases" at bounding box center [210, 56] width 341 height 15
click at [189, 95] on span "Summary of purchases" at bounding box center [123, 98] width 167 height 14
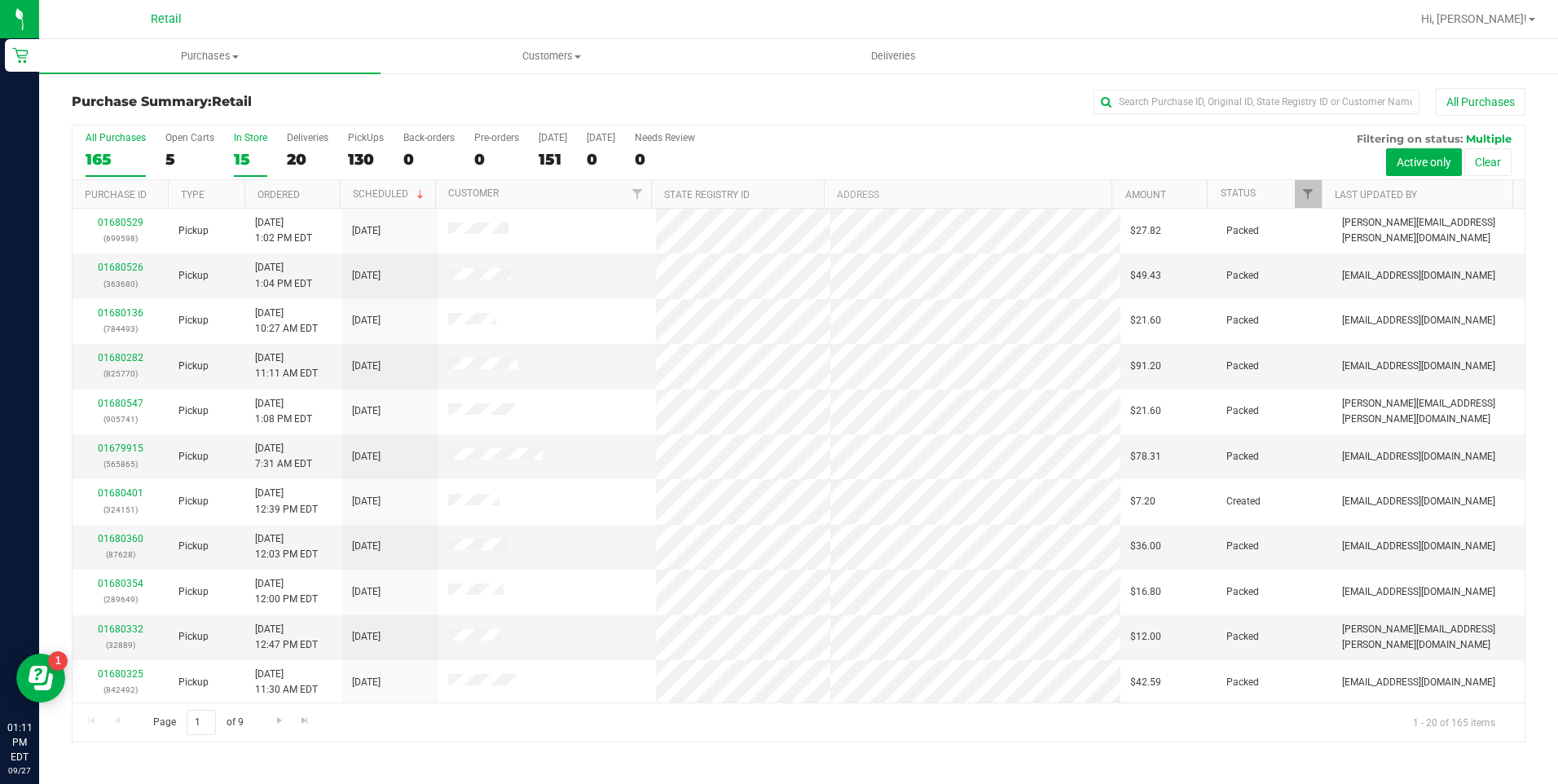
click at [247, 152] on div "15" at bounding box center [251, 159] width 34 height 18
click at [0, 0] on input "In Store 15" at bounding box center [0, 0] width 0 height 0
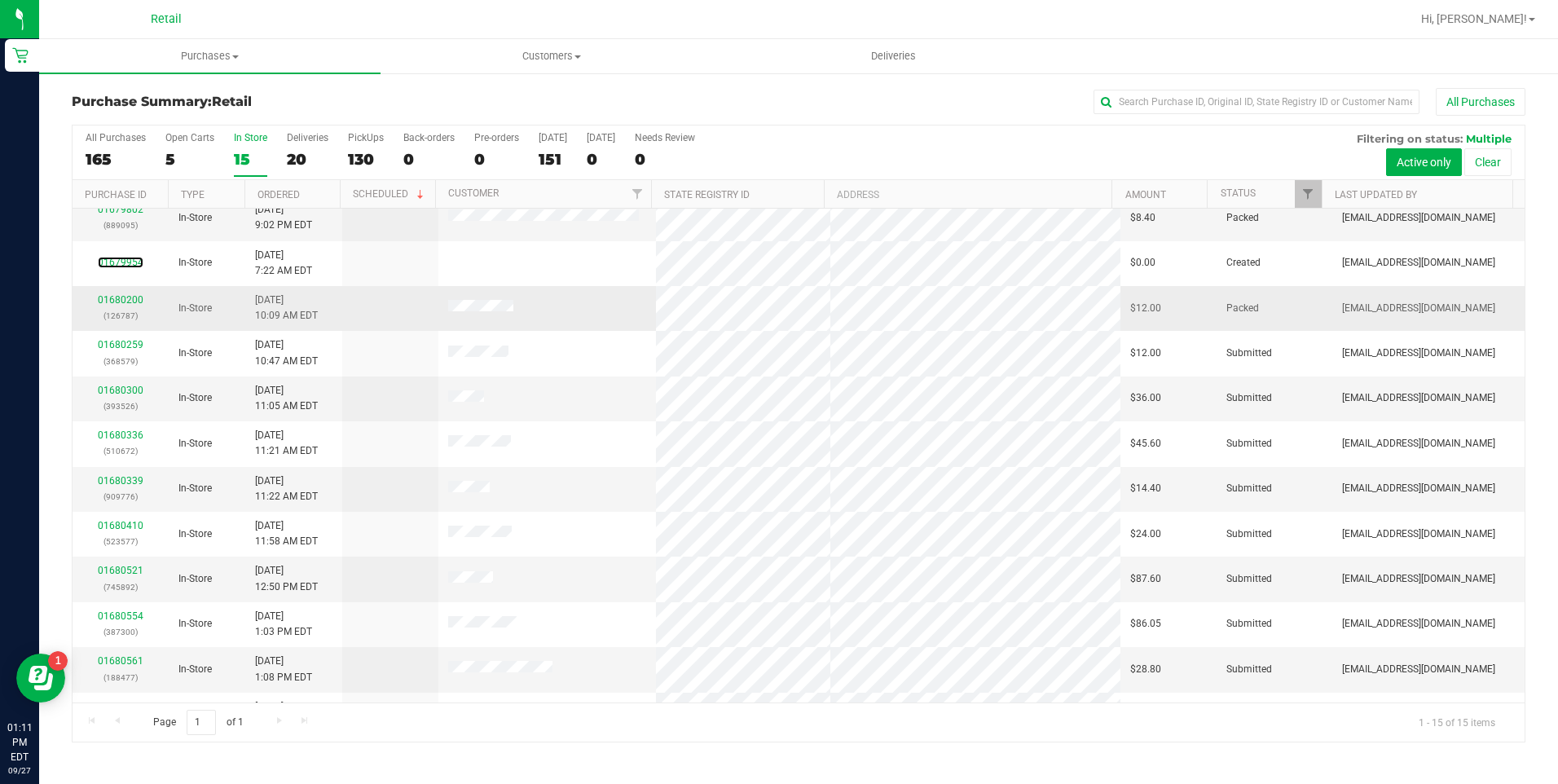
click at [129, 405] on tbody "01680364 (726549) In-Store [DATE] 11:37 AM EDT 9/27/2025 $71.69 Created [EMAIL_…" at bounding box center [798, 398] width 1452 height 676
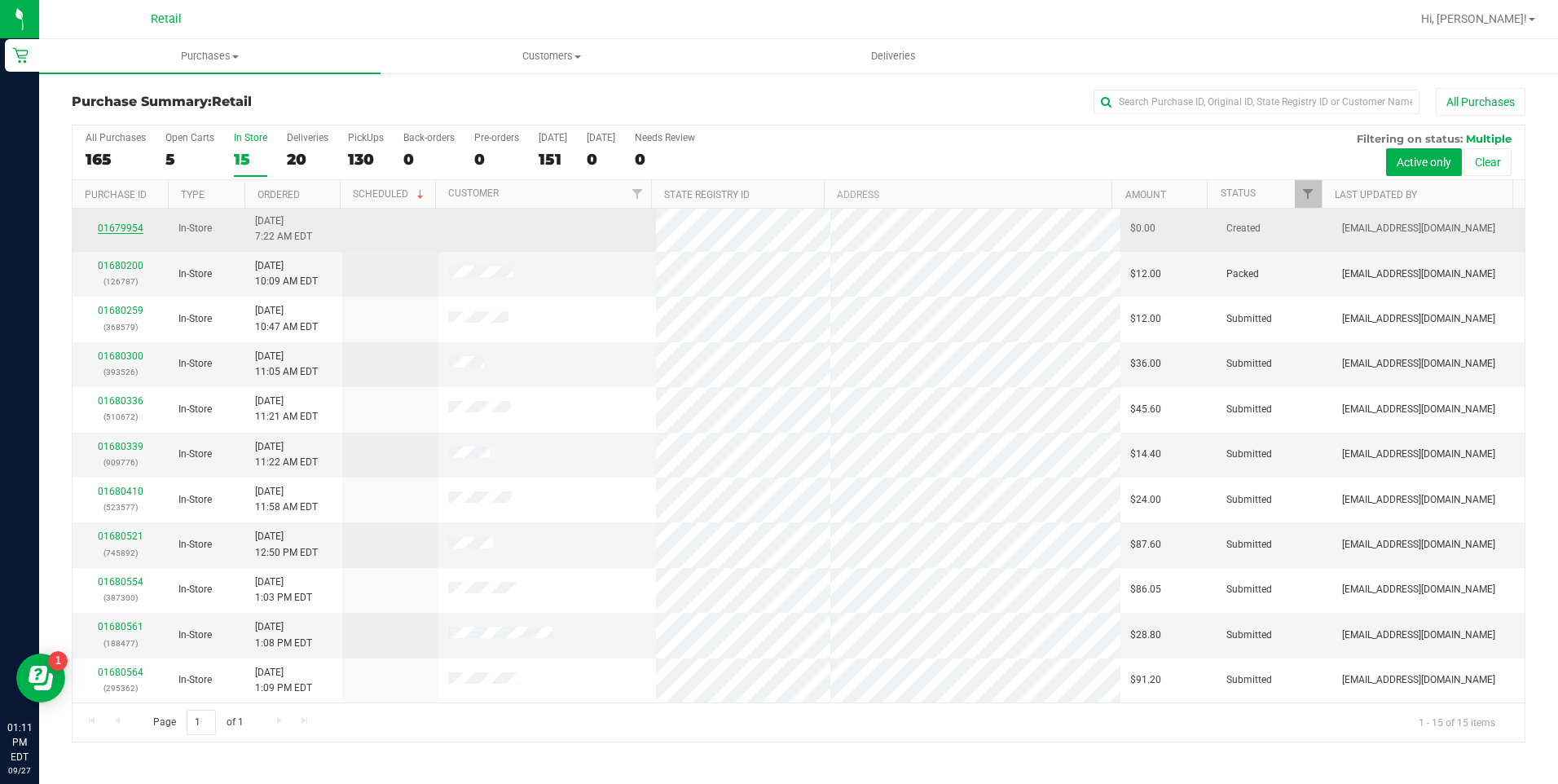
click at [111, 225] on link "01679954" at bounding box center [121, 228] width 46 height 11
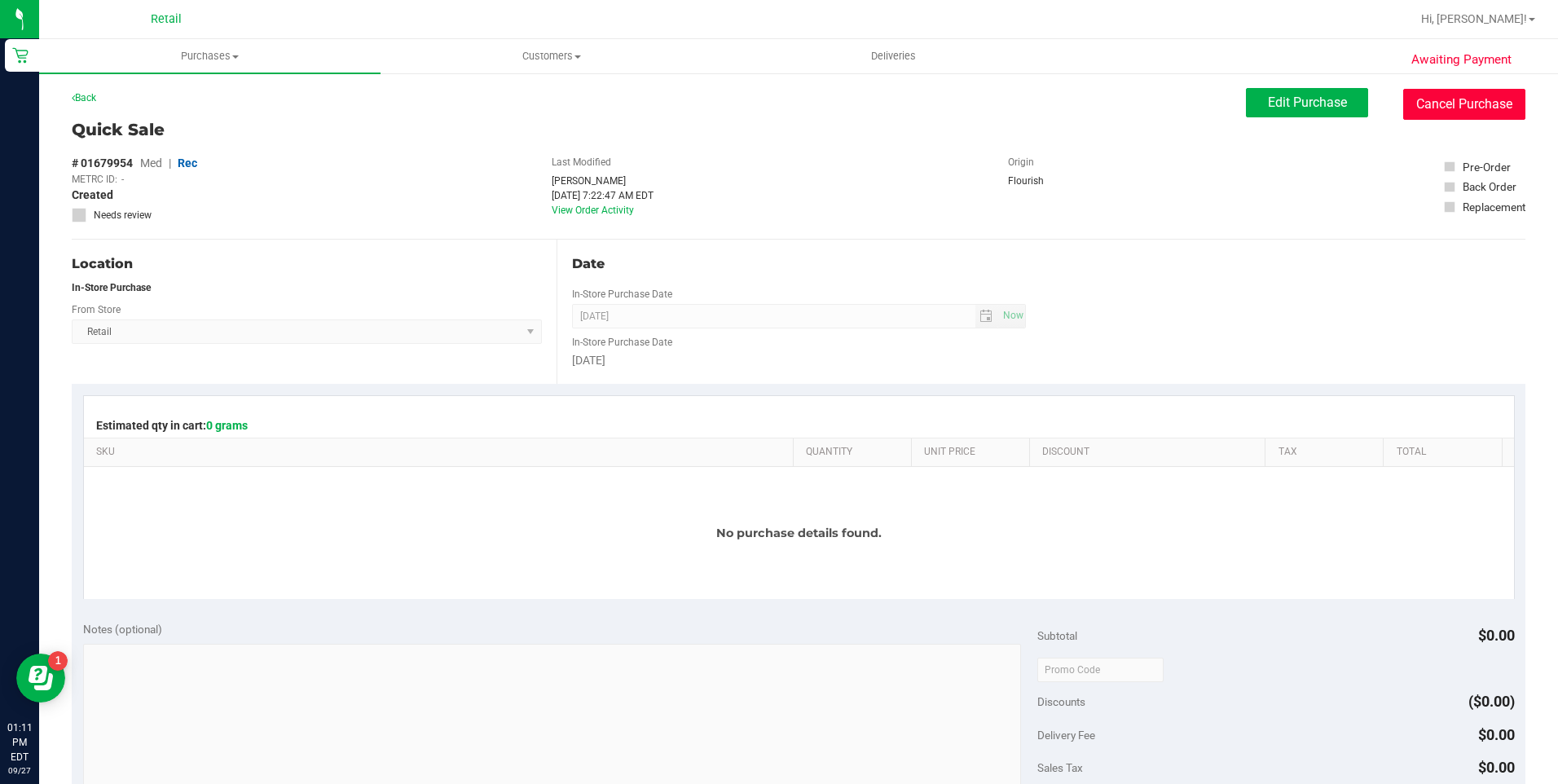
click at [1416, 102] on button "Cancel Purchase" at bounding box center [1465, 104] width 123 height 31
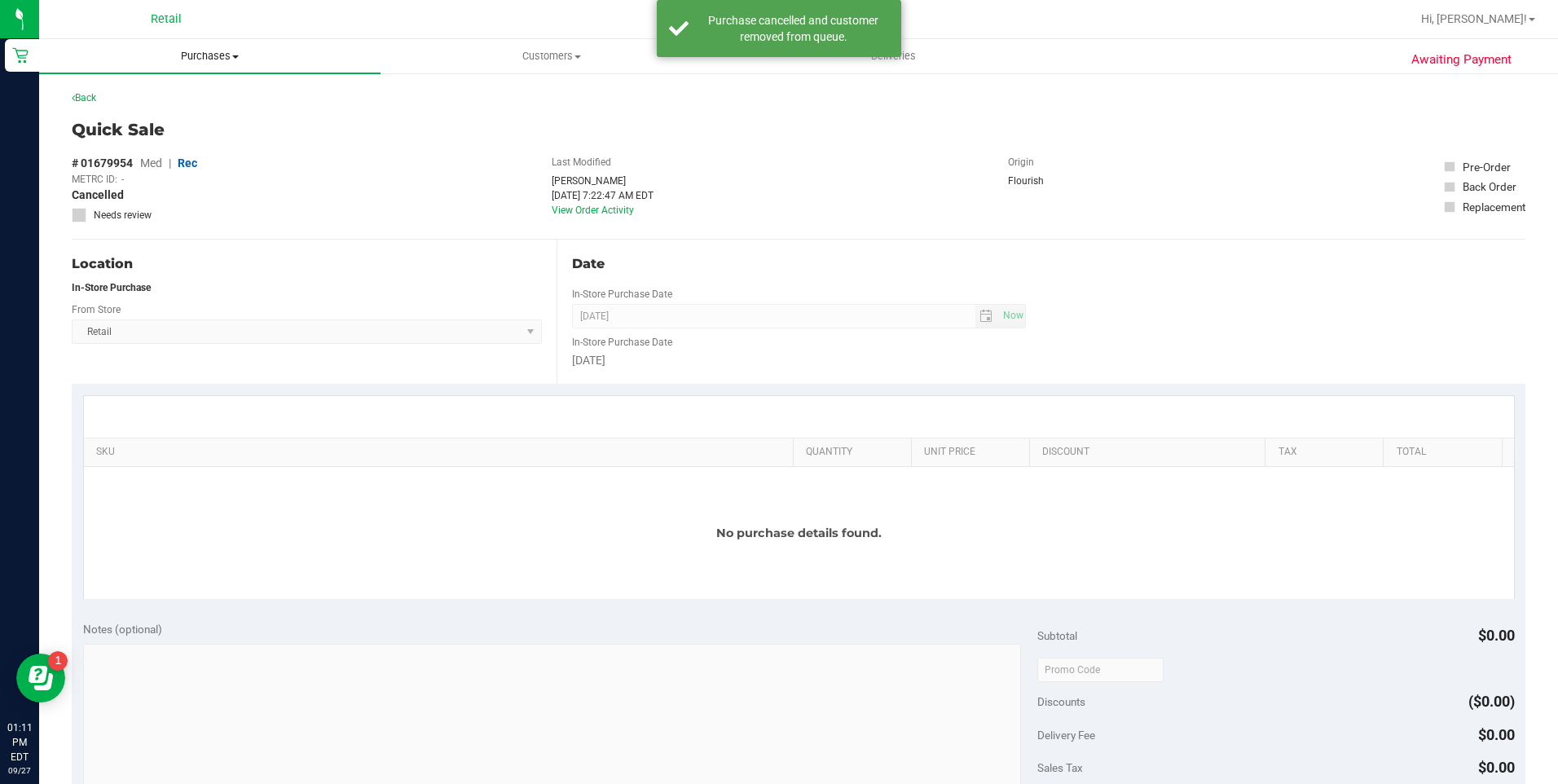
click at [174, 58] on span "Purchases" at bounding box center [210, 56] width 341 height 15
click at [144, 101] on span "Summary of purchases" at bounding box center [123, 98] width 167 height 14
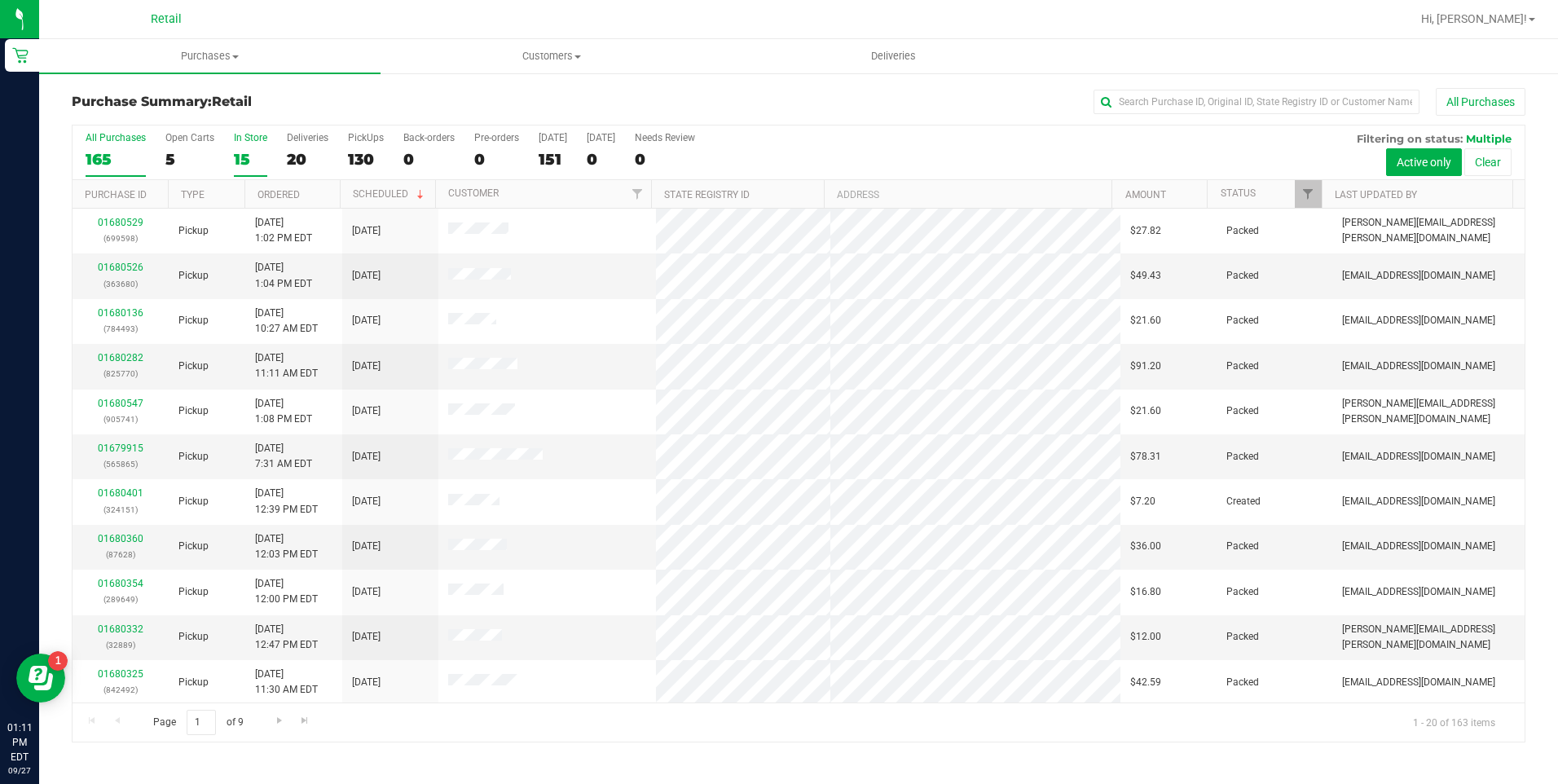
click at [253, 151] on div "15" at bounding box center [251, 159] width 34 height 18
click at [0, 0] on input "In Store 15" at bounding box center [0, 0] width 0 height 0
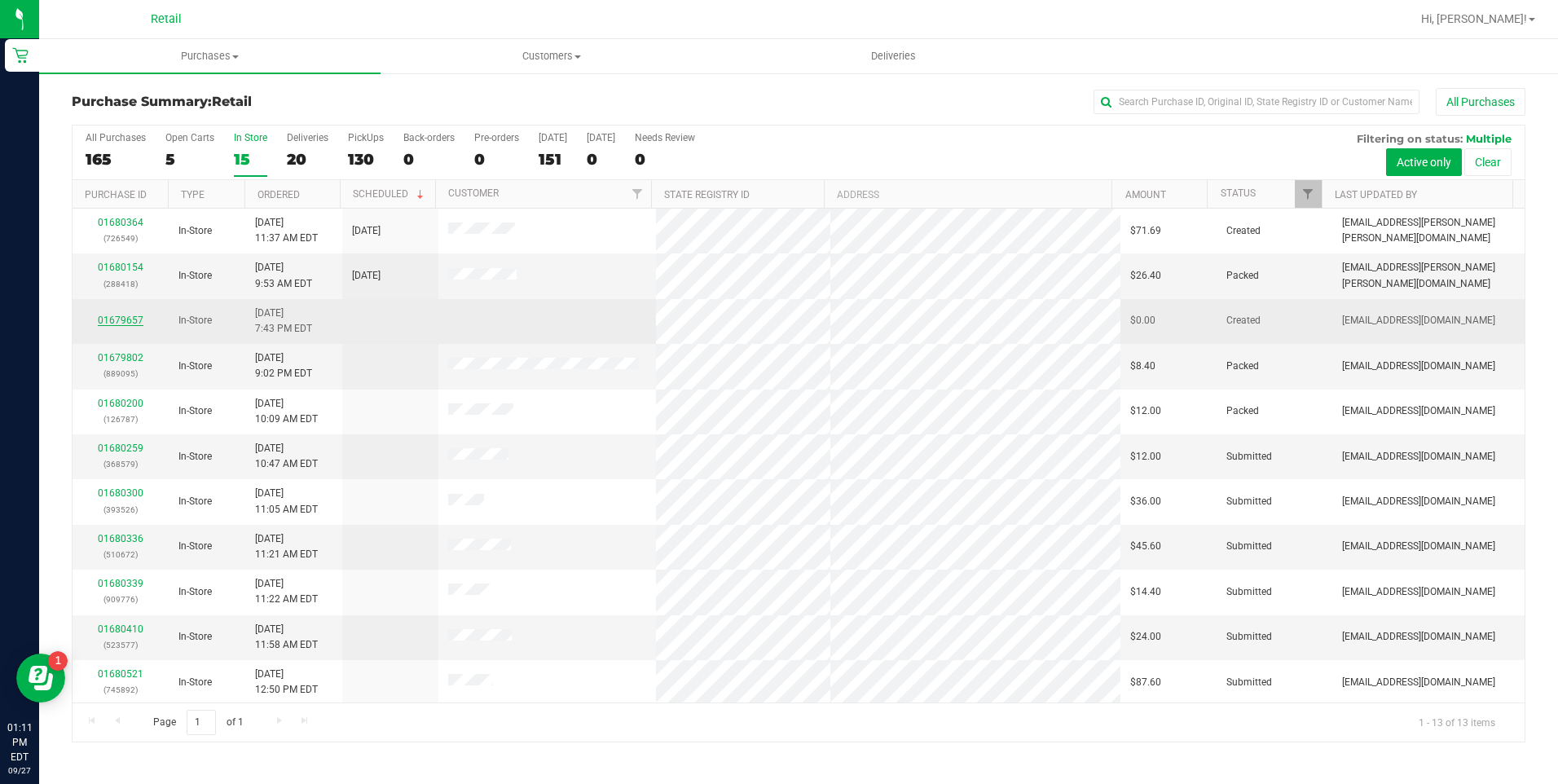
click at [118, 318] on link "01679657" at bounding box center [121, 320] width 46 height 11
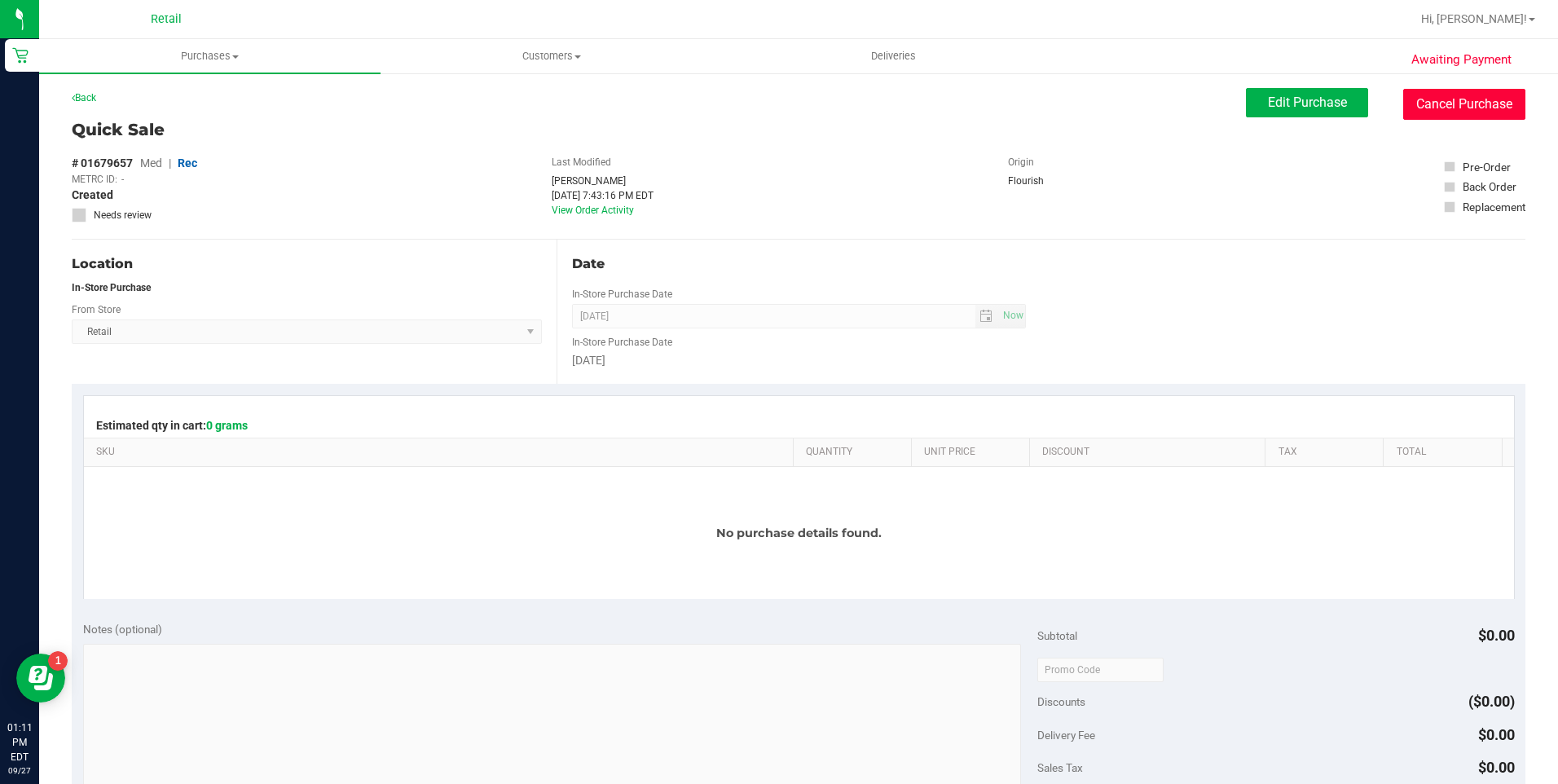
click at [1480, 94] on button "Cancel Purchase" at bounding box center [1465, 104] width 123 height 31
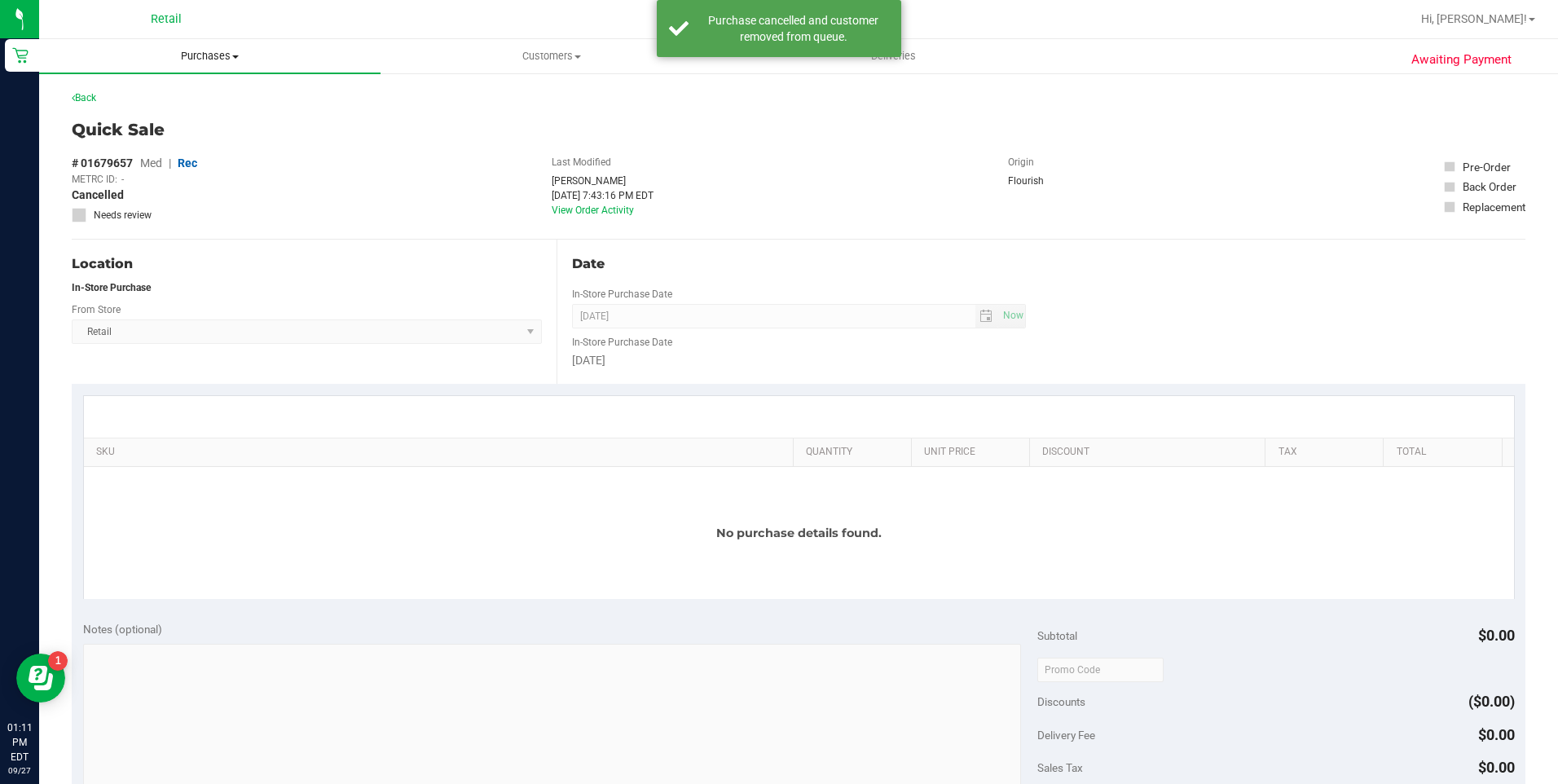
click at [196, 57] on span "Purchases" at bounding box center [210, 56] width 341 height 15
click at [184, 103] on span "Summary of purchases" at bounding box center [123, 98] width 167 height 14
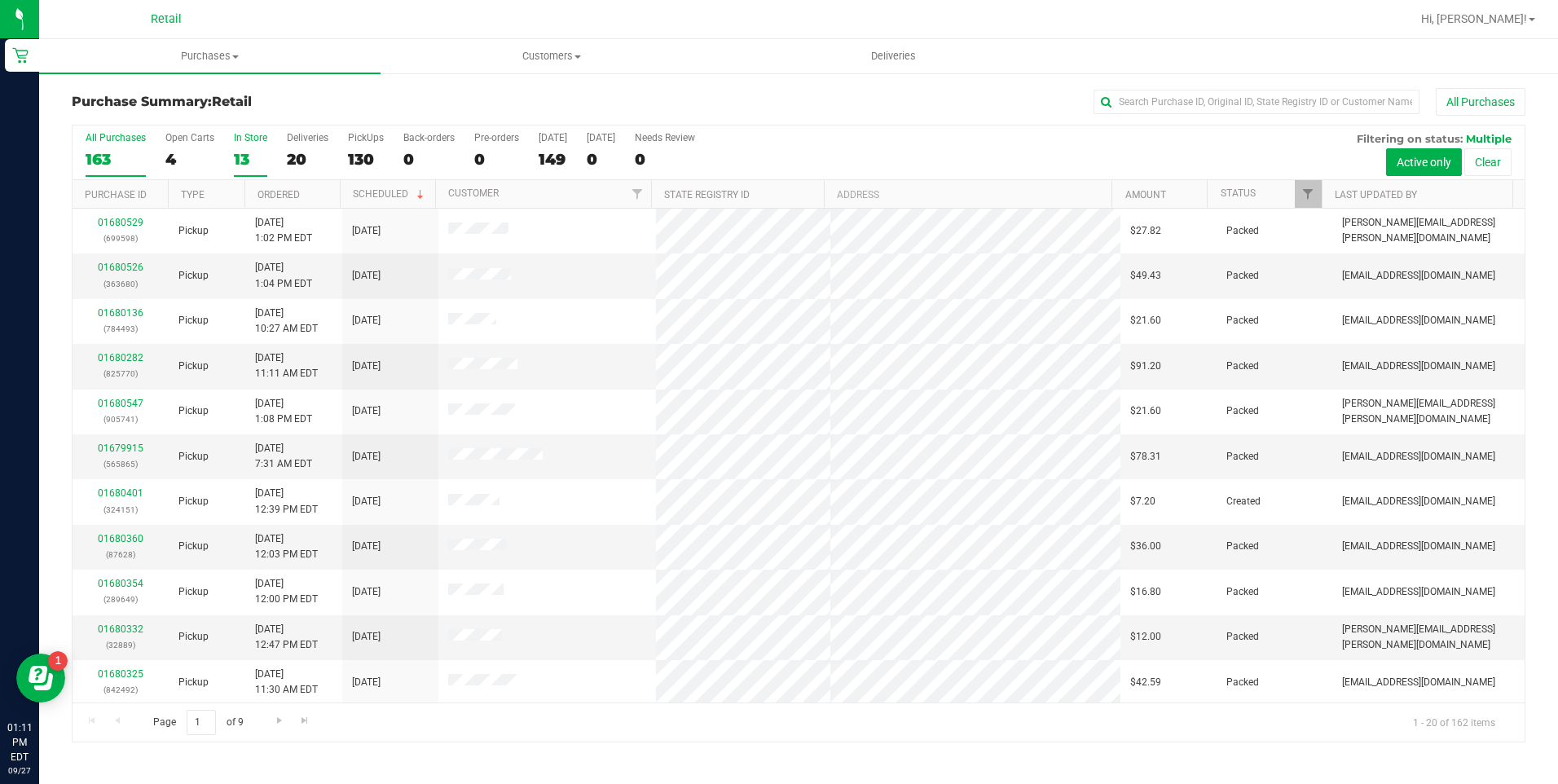
click at [246, 156] on div "13" at bounding box center [251, 159] width 34 height 18
click at [0, 0] on input "In Store 13" at bounding box center [0, 0] width 0 height 0
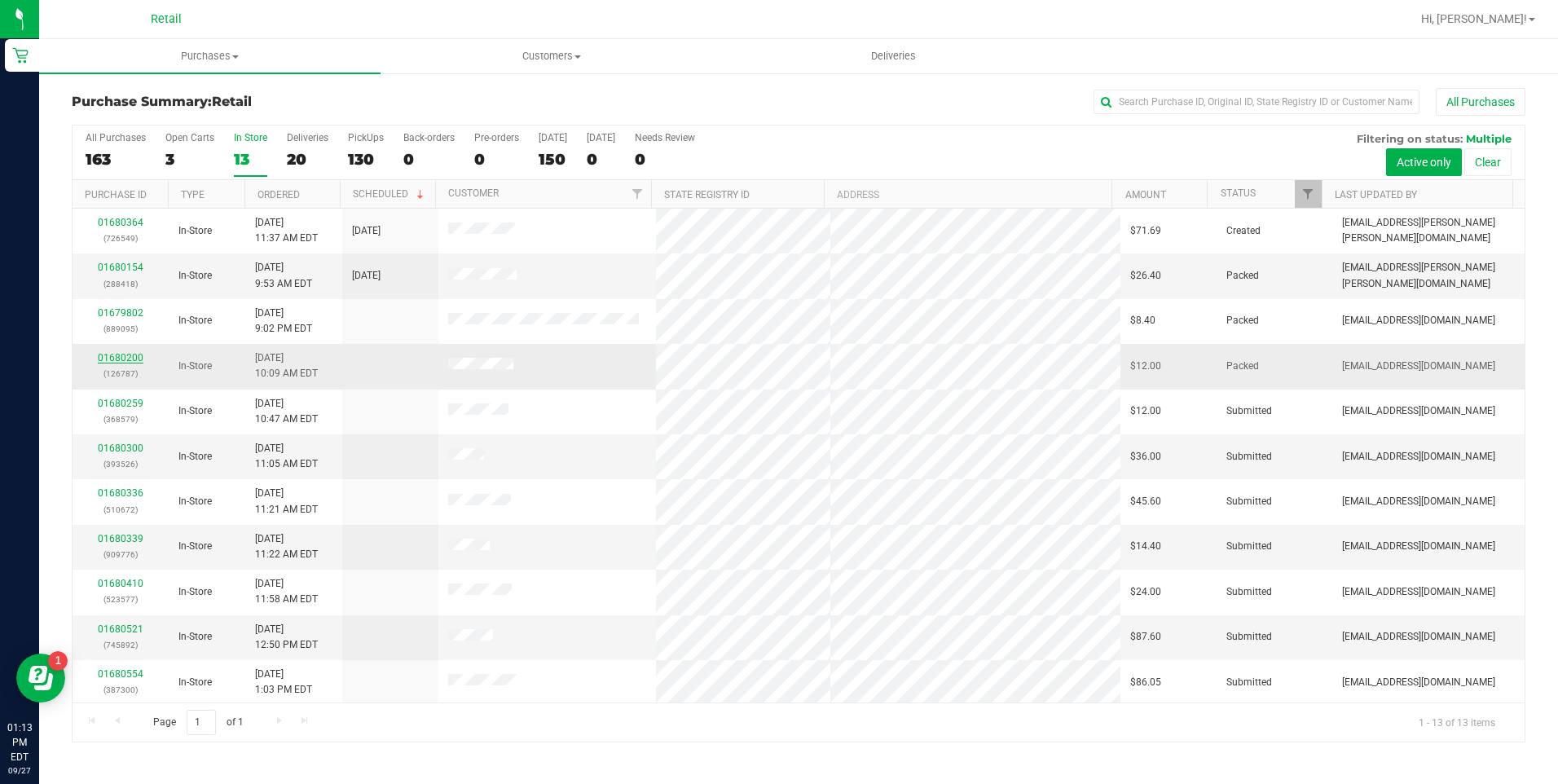
click at [112, 354] on link "01680200" at bounding box center [121, 358] width 46 height 11
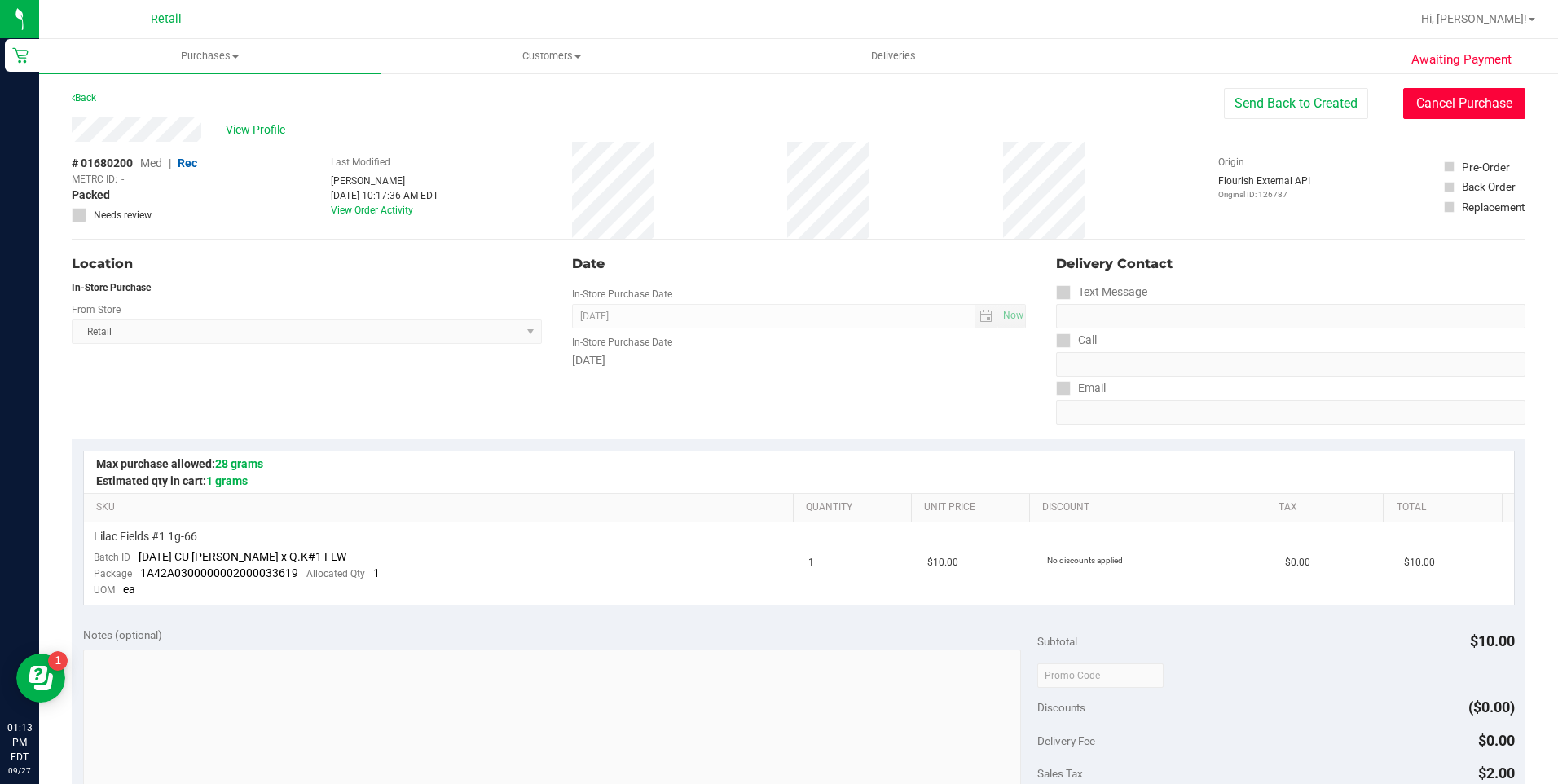
click at [1476, 110] on button "Cancel Purchase" at bounding box center [1465, 103] width 123 height 31
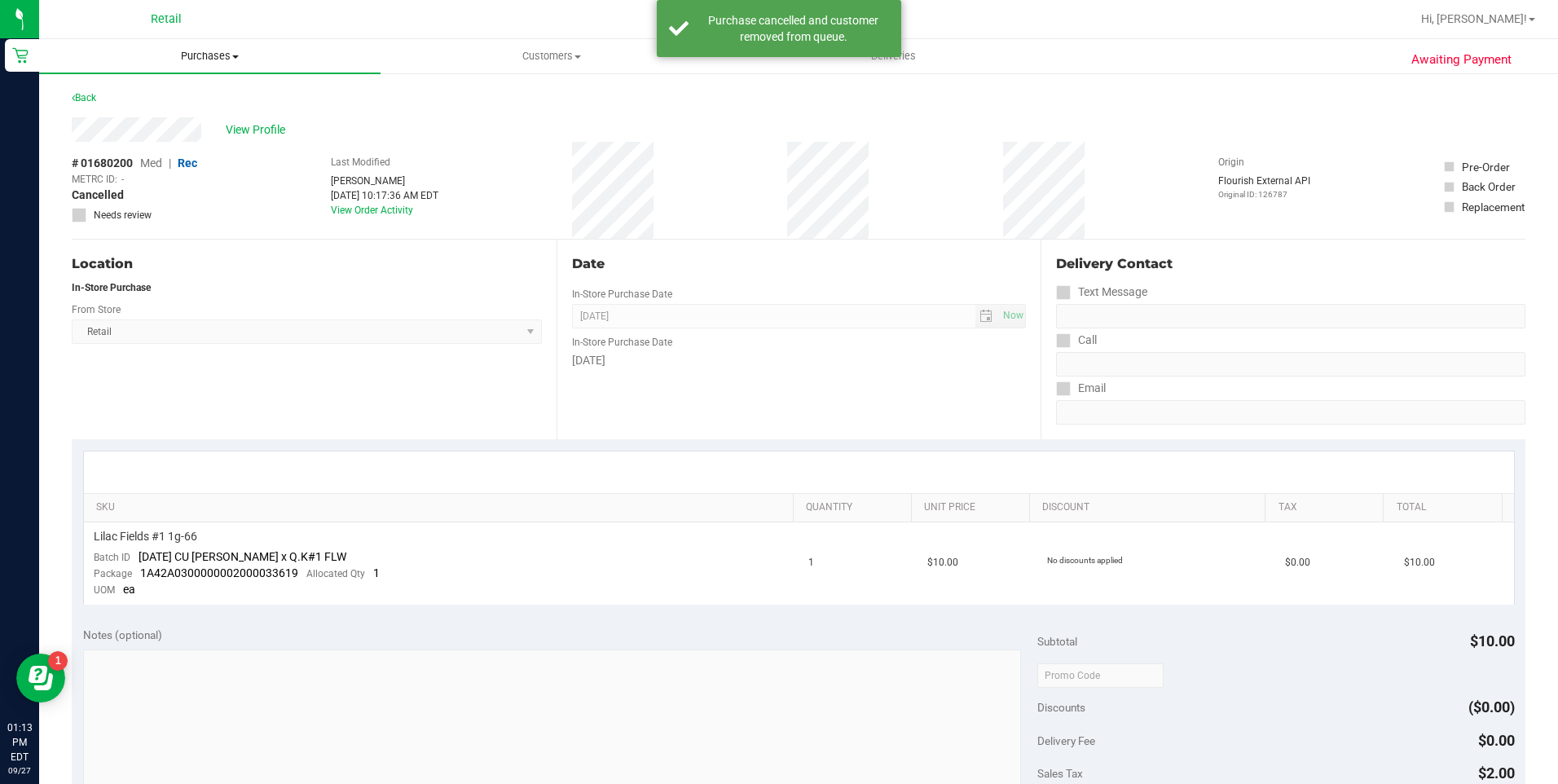
click at [207, 54] on span "Purchases" at bounding box center [210, 56] width 341 height 15
click at [172, 93] on span "Summary of purchases" at bounding box center [123, 98] width 167 height 14
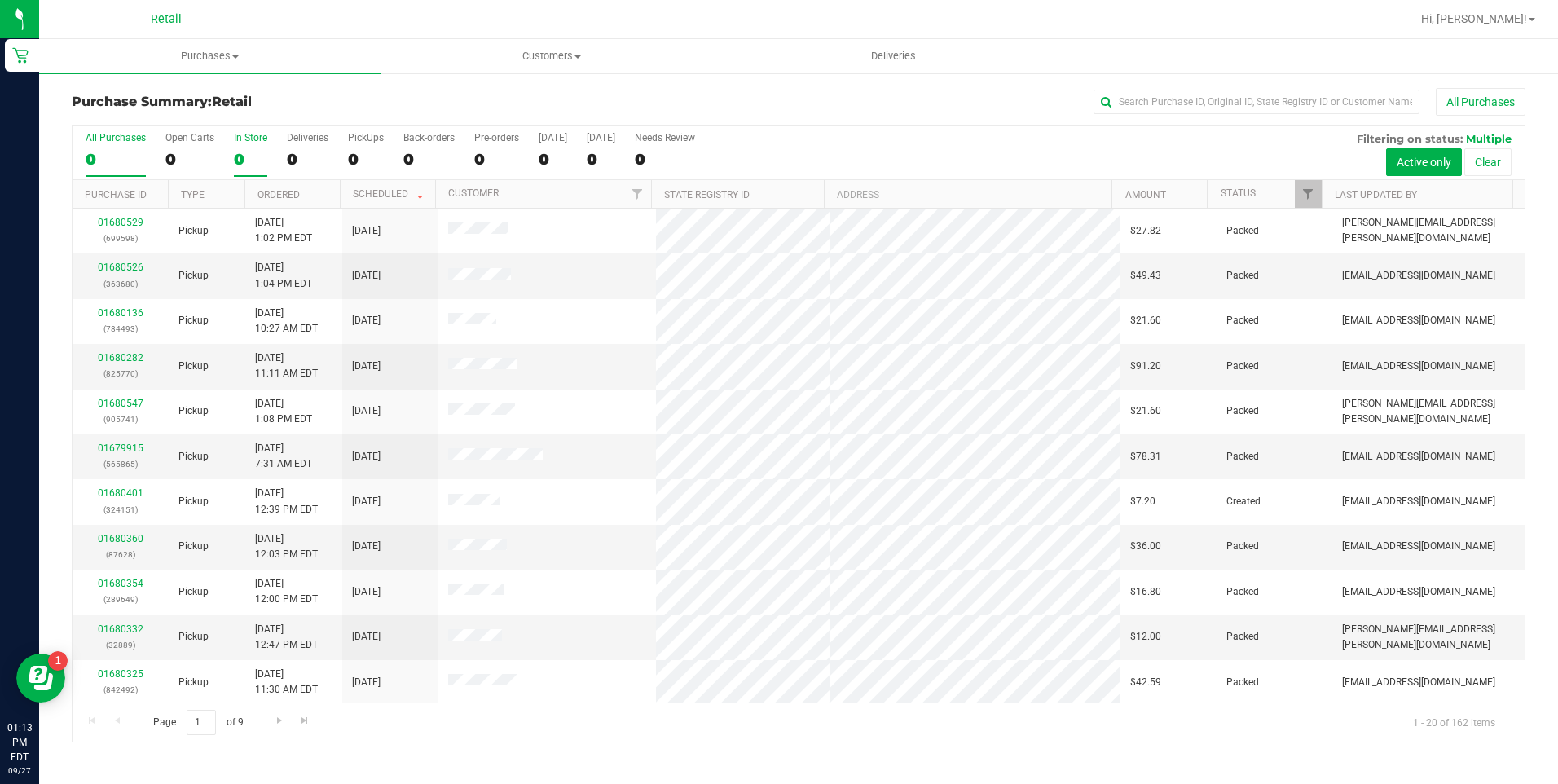
click at [247, 157] on div "0" at bounding box center [251, 159] width 34 height 18
click at [0, 0] on input "In Store 0" at bounding box center [0, 0] width 0 height 0
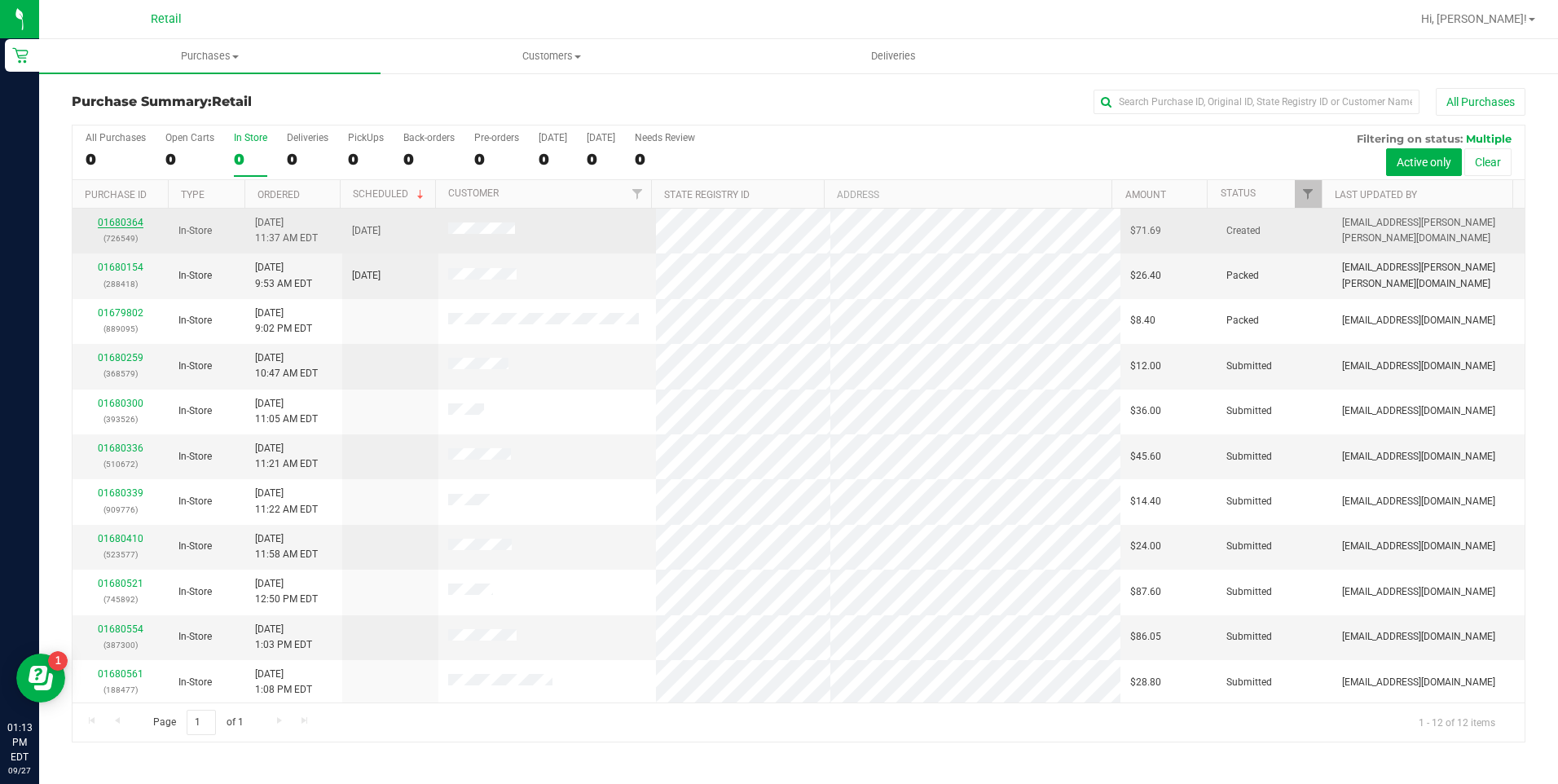
click at [117, 220] on link "01680364" at bounding box center [121, 222] width 46 height 11
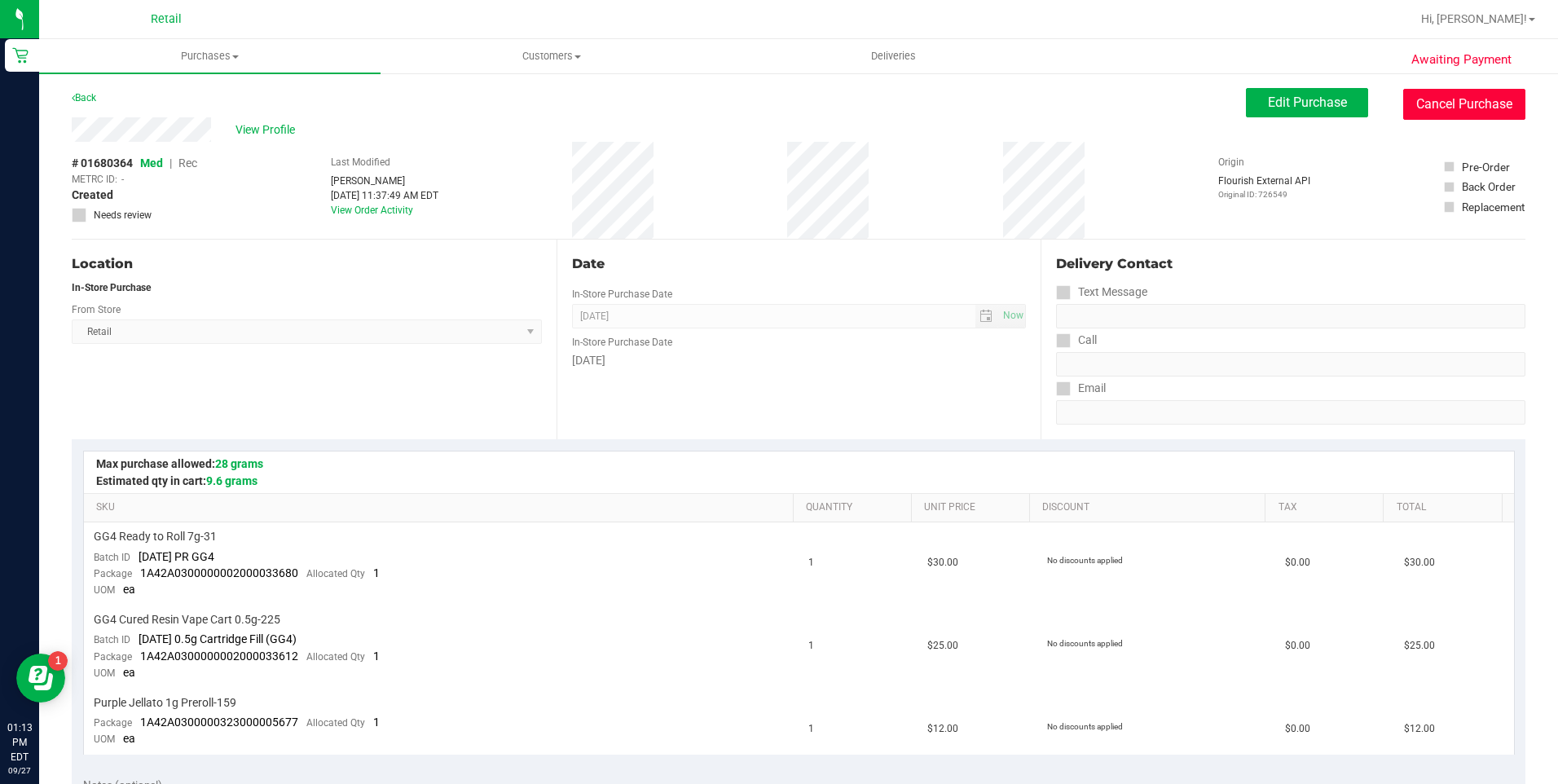
drag, startPoint x: 1477, startPoint y: 110, endPoint x: 855, endPoint y: 93, distance: 622.2
click at [1476, 110] on button "Cancel Purchase" at bounding box center [1465, 104] width 123 height 31
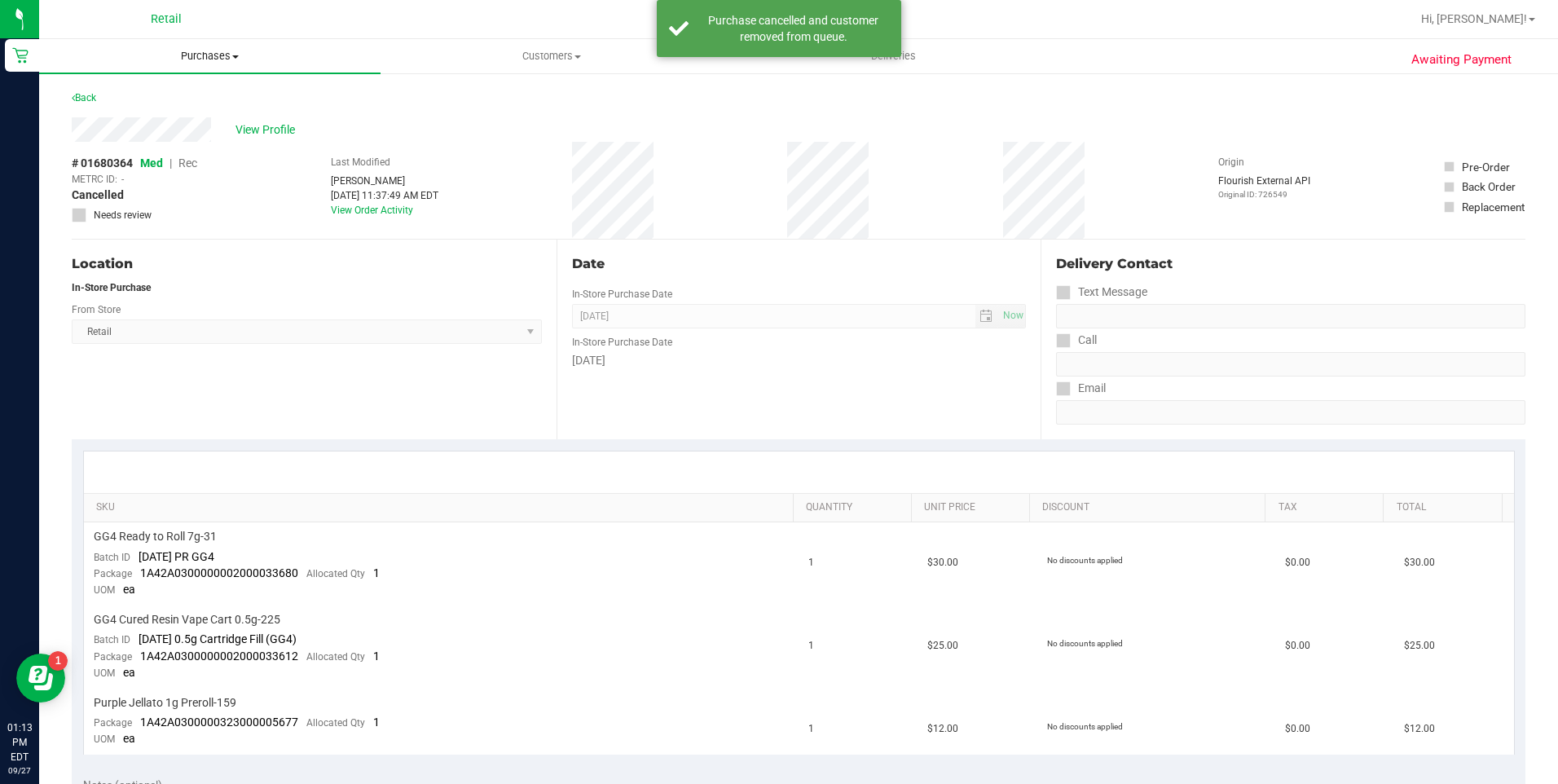
click at [195, 55] on span "Purchases" at bounding box center [210, 56] width 341 height 15
click at [126, 102] on span "Summary of purchases" at bounding box center [123, 98] width 167 height 14
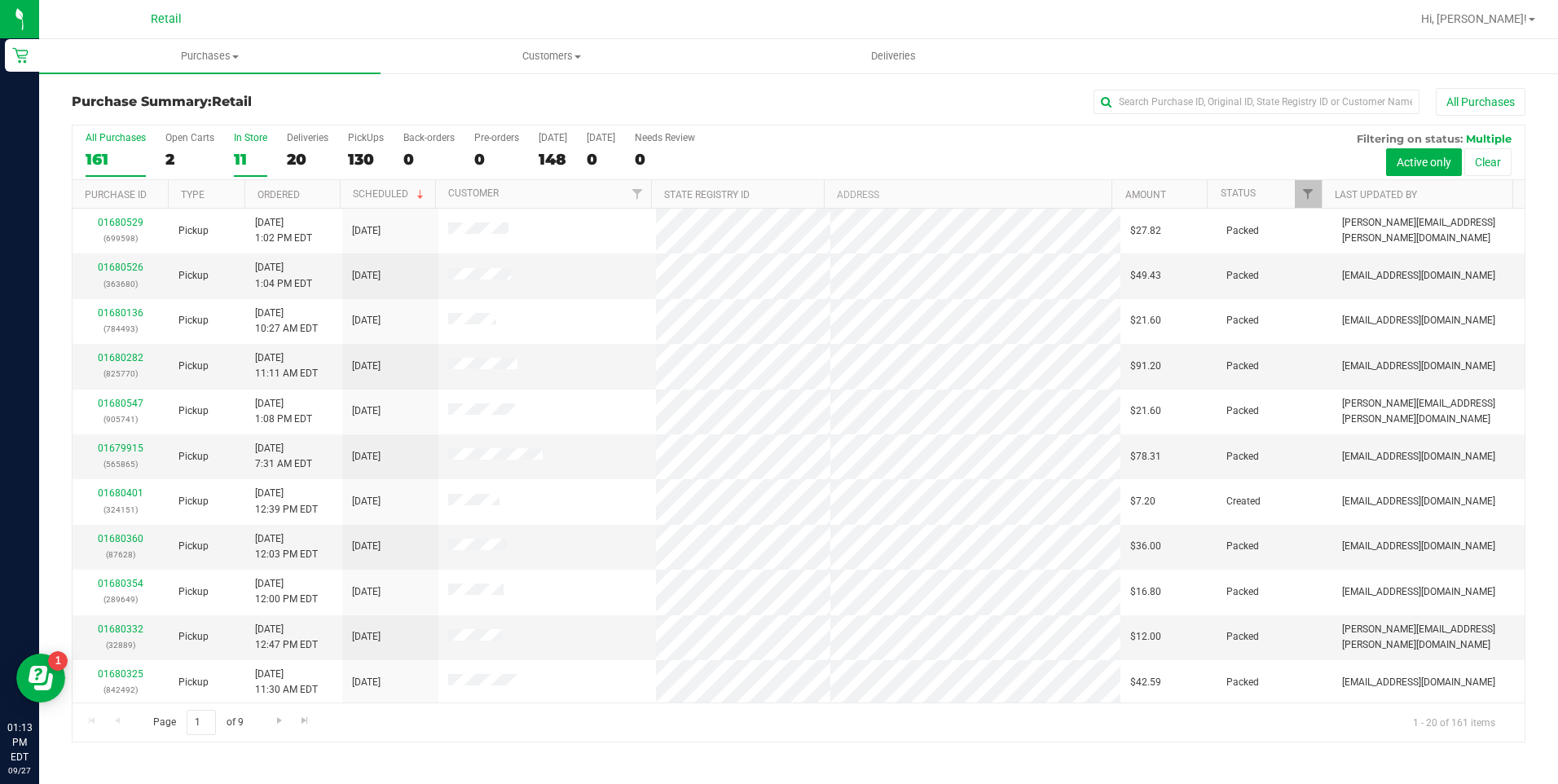
click at [242, 150] on div "11" at bounding box center [251, 159] width 34 height 18
click at [0, 0] on input "In Store 11" at bounding box center [0, 0] width 0 height 0
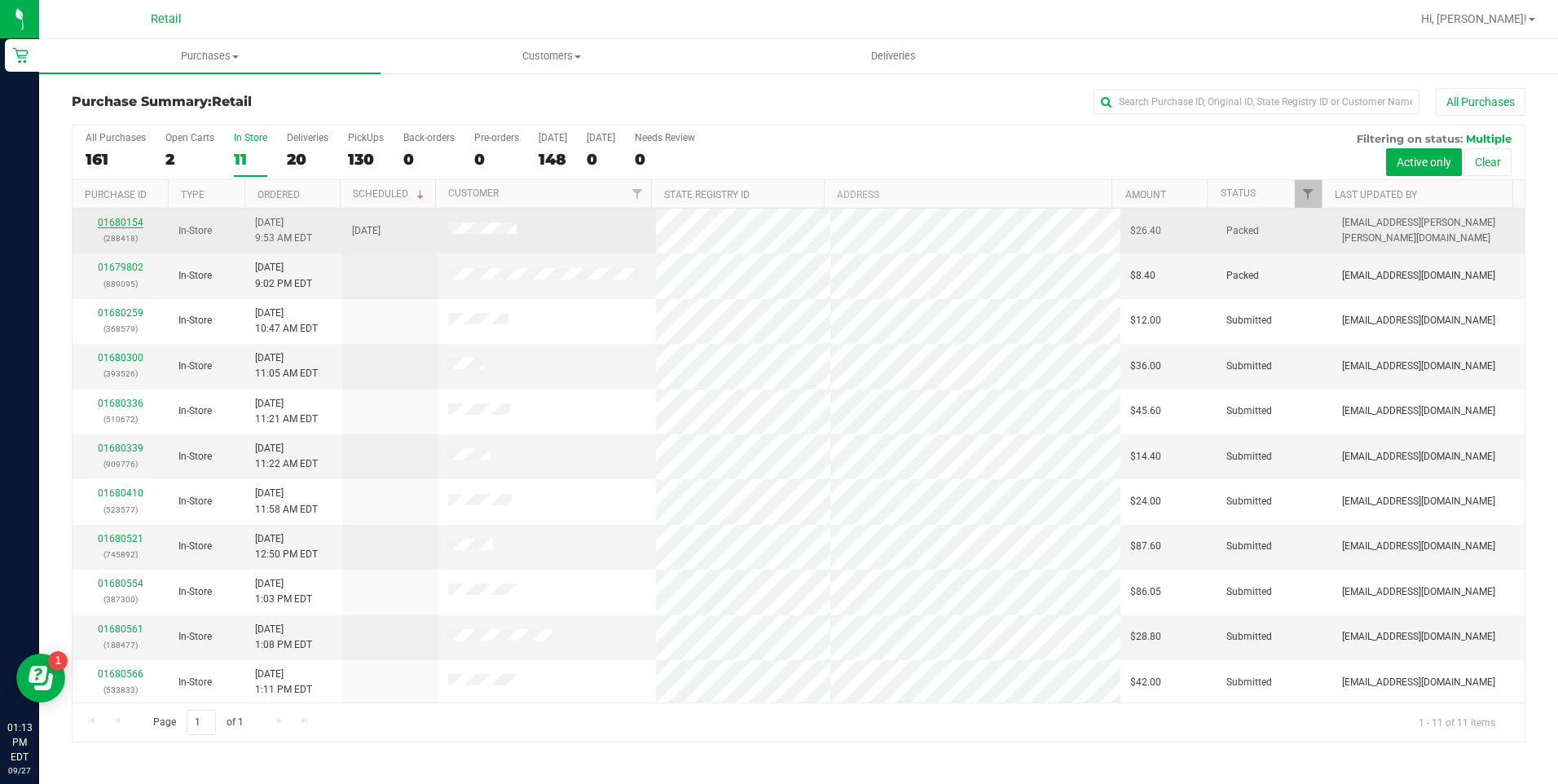
click at [124, 219] on link "01680154" at bounding box center [121, 222] width 46 height 11
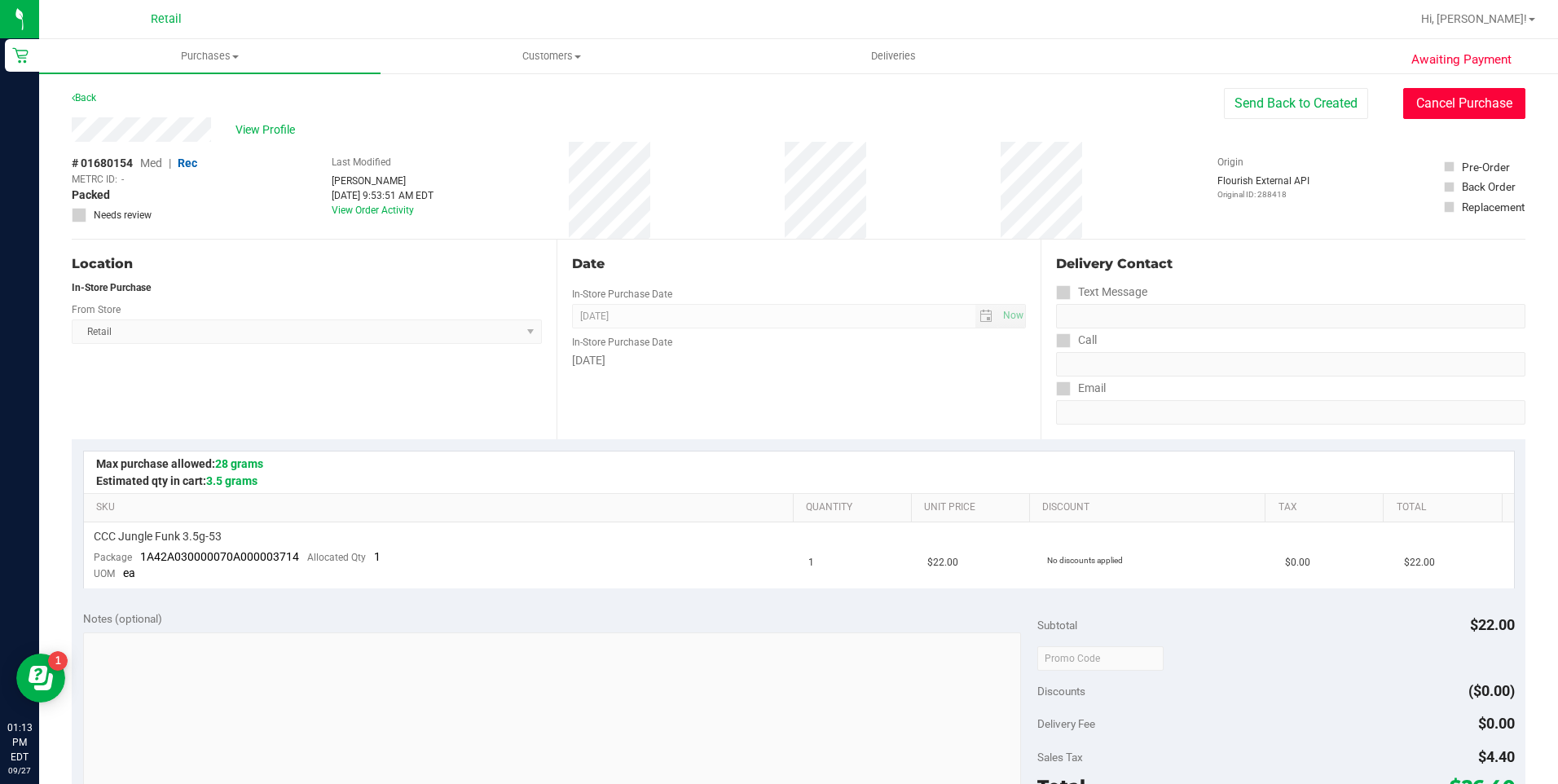
click at [1433, 107] on button "Cancel Purchase" at bounding box center [1465, 103] width 123 height 31
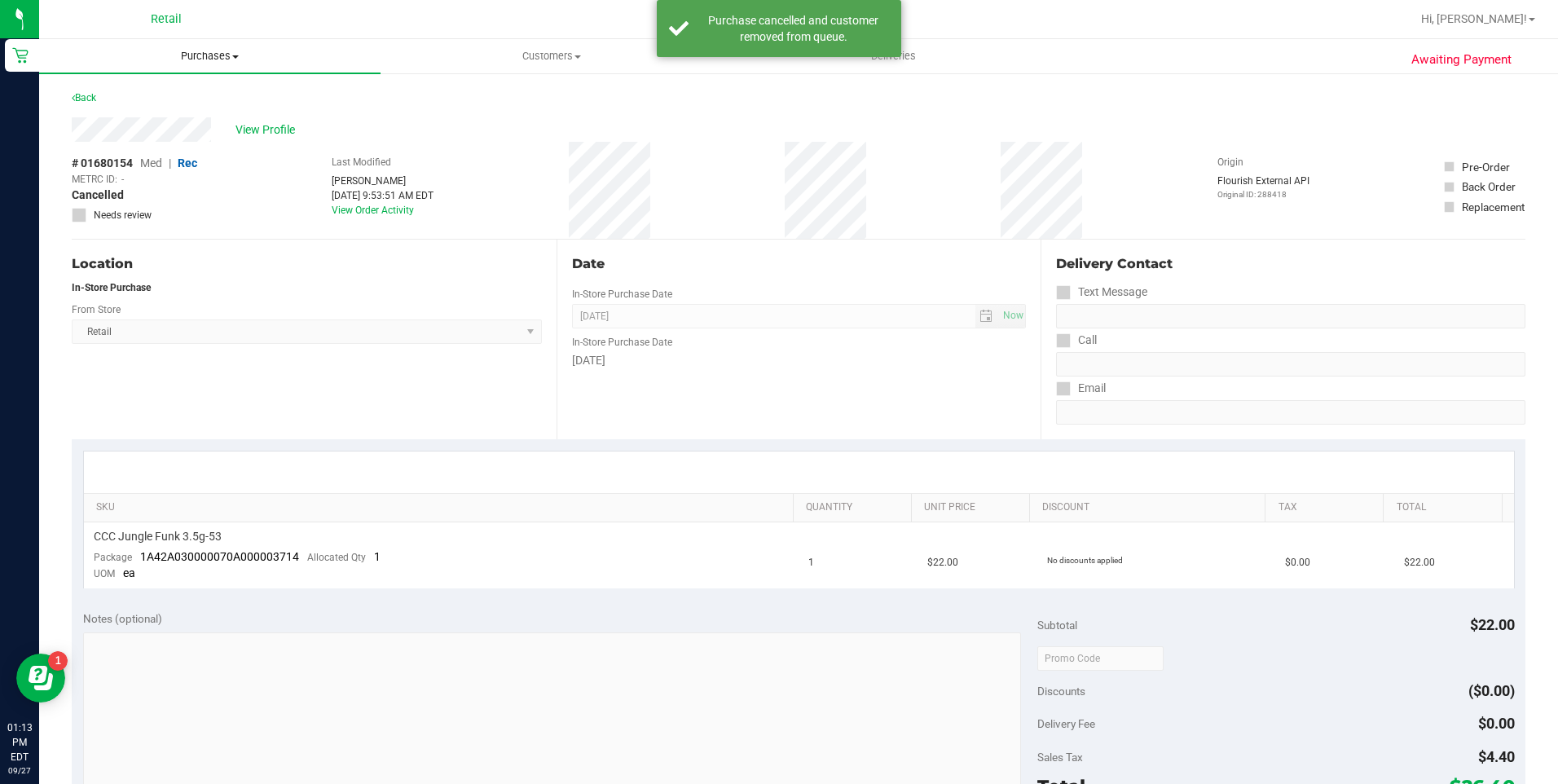
click at [165, 52] on span "Purchases" at bounding box center [210, 56] width 341 height 15
click at [139, 103] on span "Summary of purchases" at bounding box center [123, 98] width 167 height 14
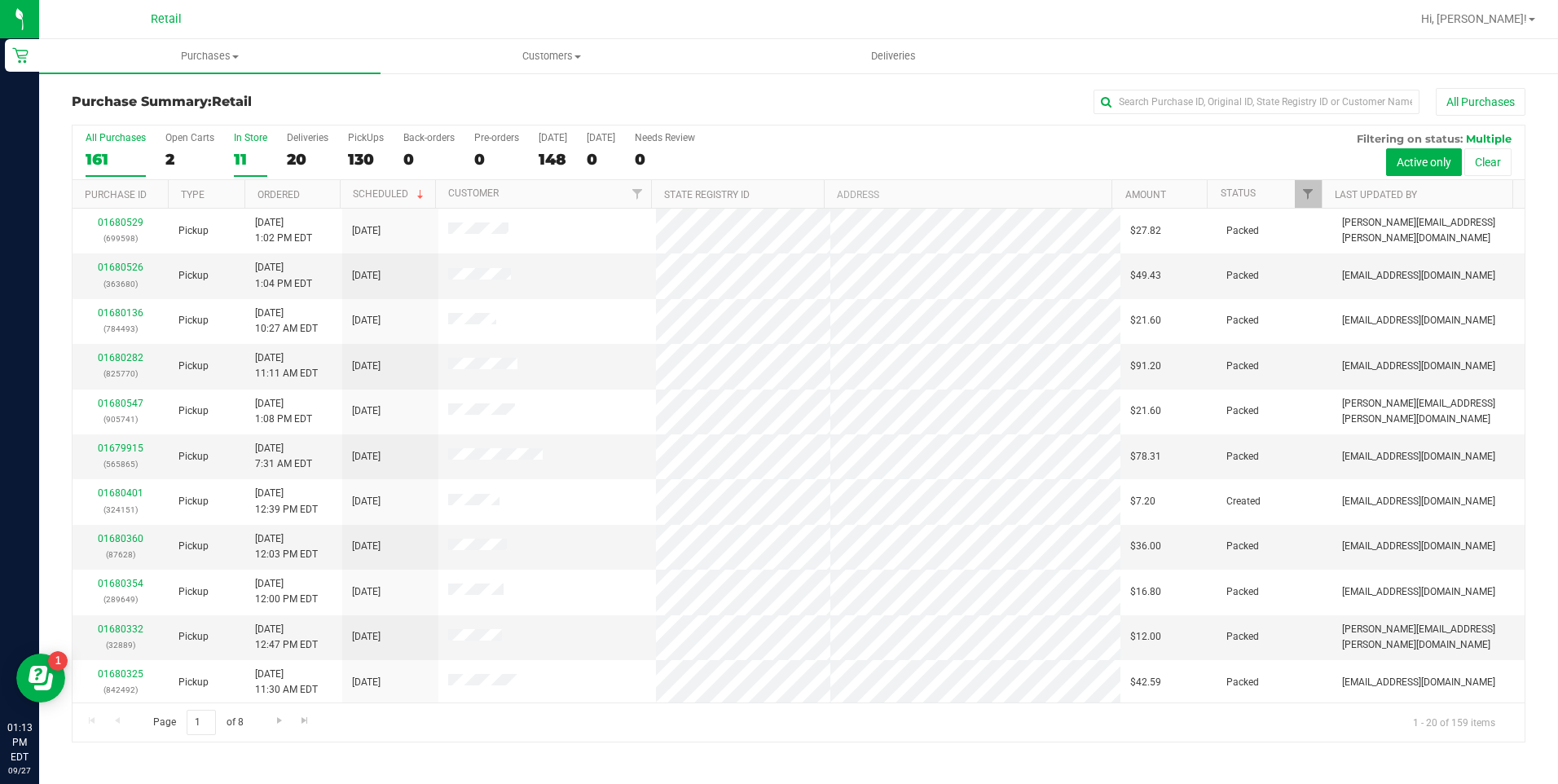
click at [242, 158] on div "11" at bounding box center [251, 159] width 34 height 18
click at [0, 0] on input "In Store 11" at bounding box center [0, 0] width 0 height 0
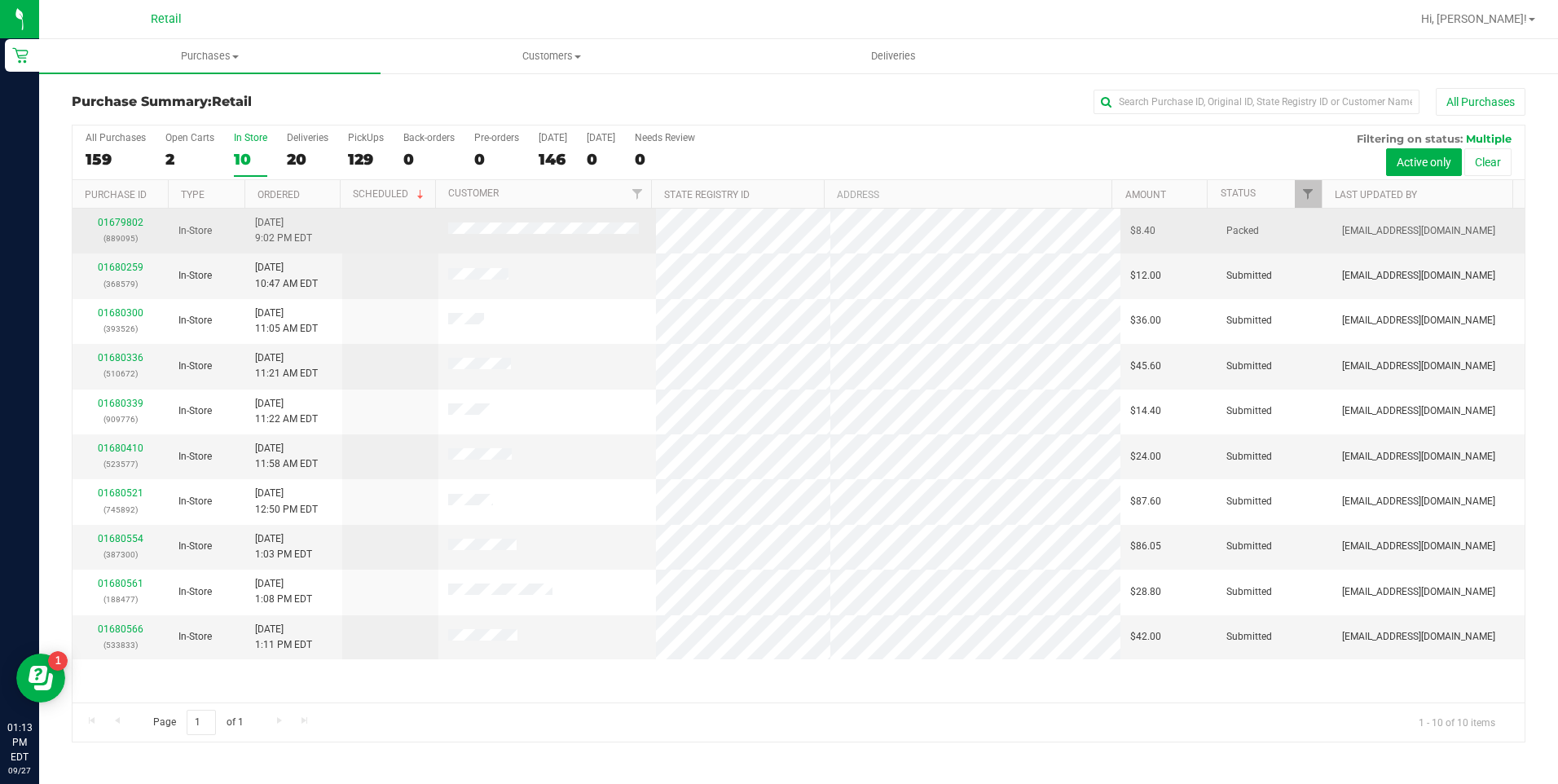
click at [117, 232] on p "(889095)" at bounding box center [121, 238] width 77 height 16
click at [123, 218] on link "01679802" at bounding box center [121, 222] width 46 height 11
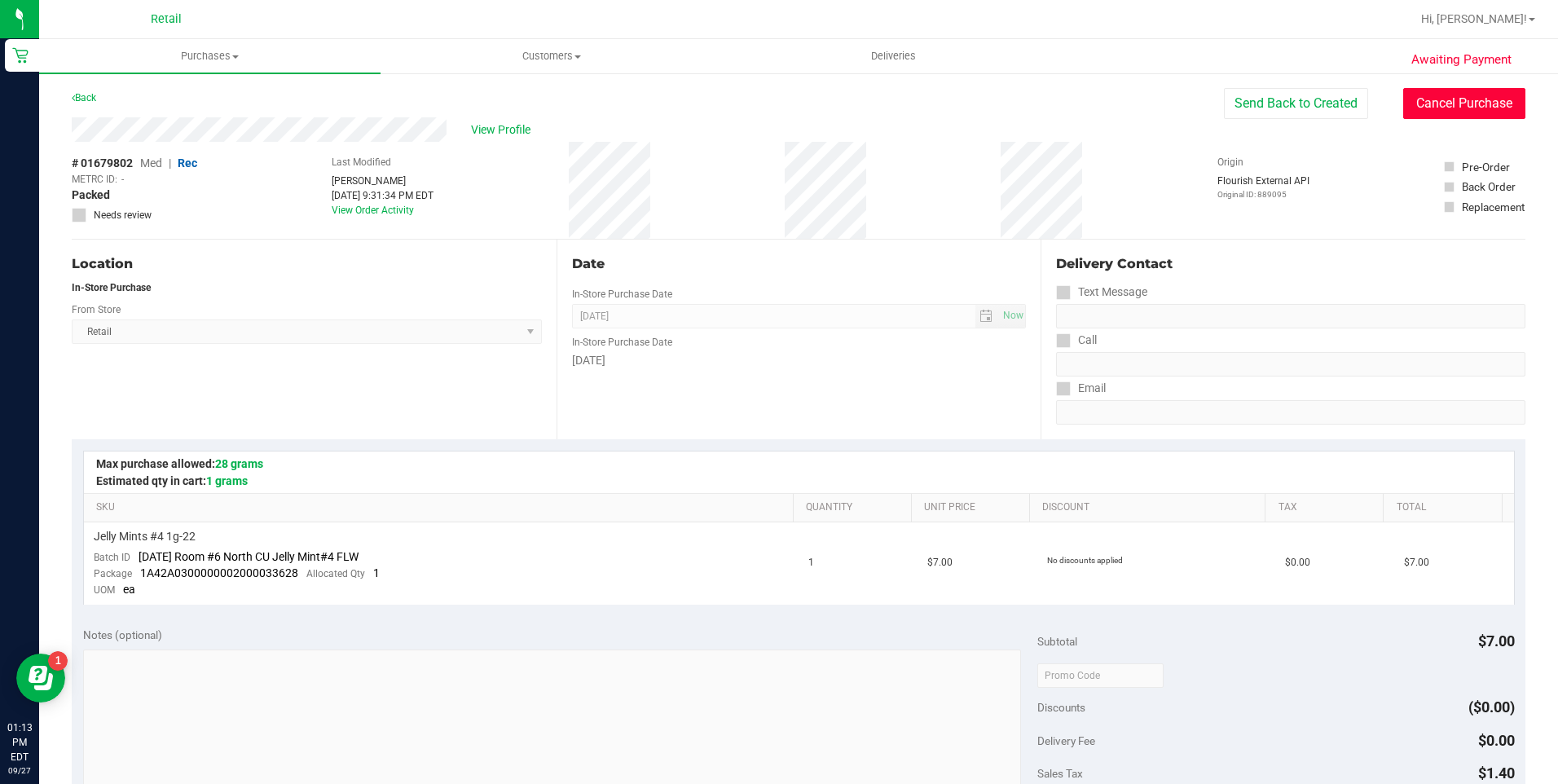
click at [1434, 96] on button "Cancel Purchase" at bounding box center [1465, 103] width 123 height 31
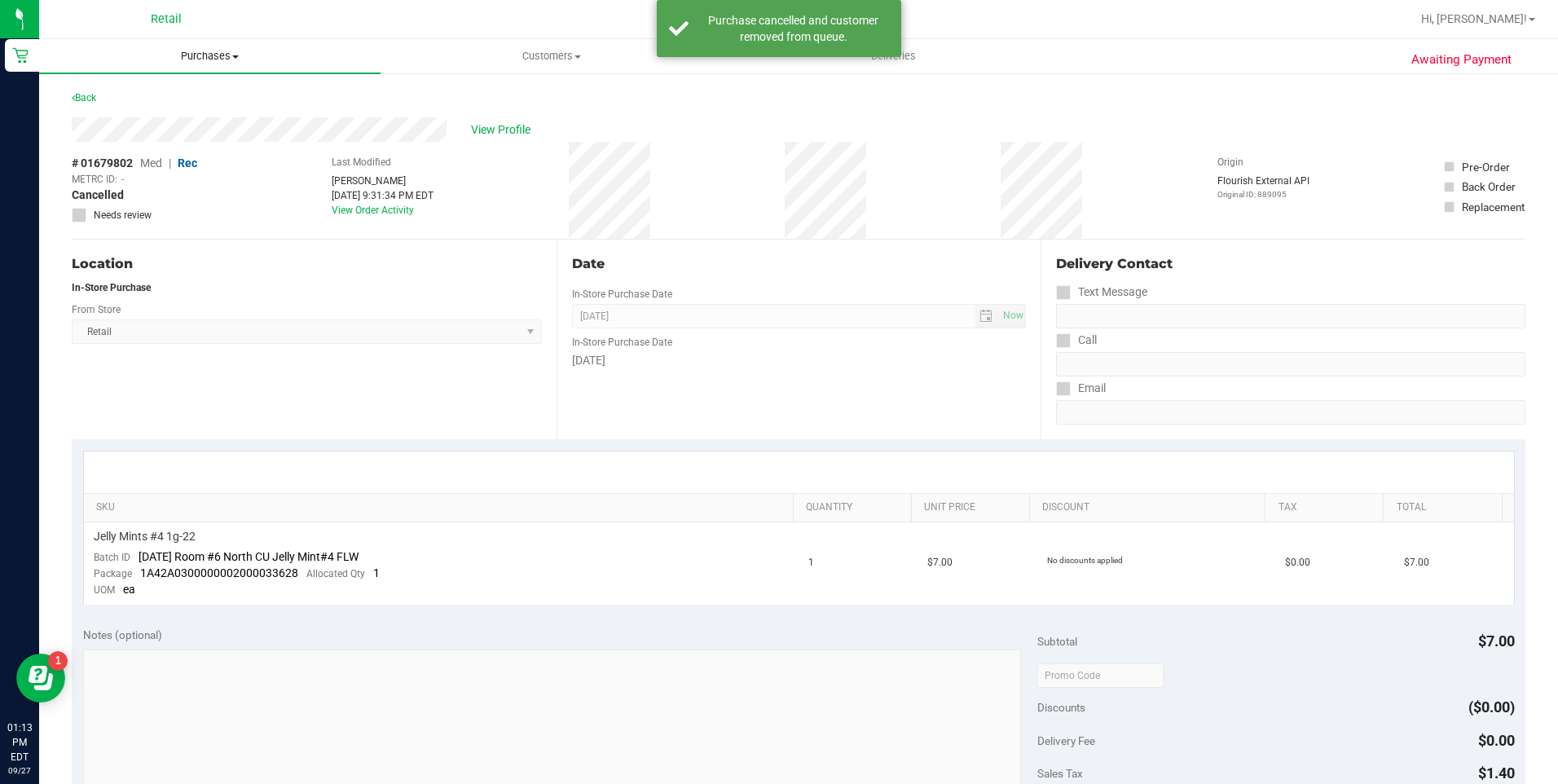
click at [205, 50] on span "Purchases" at bounding box center [210, 56] width 341 height 15
click at [159, 101] on span "Summary of purchases" at bounding box center [123, 98] width 167 height 14
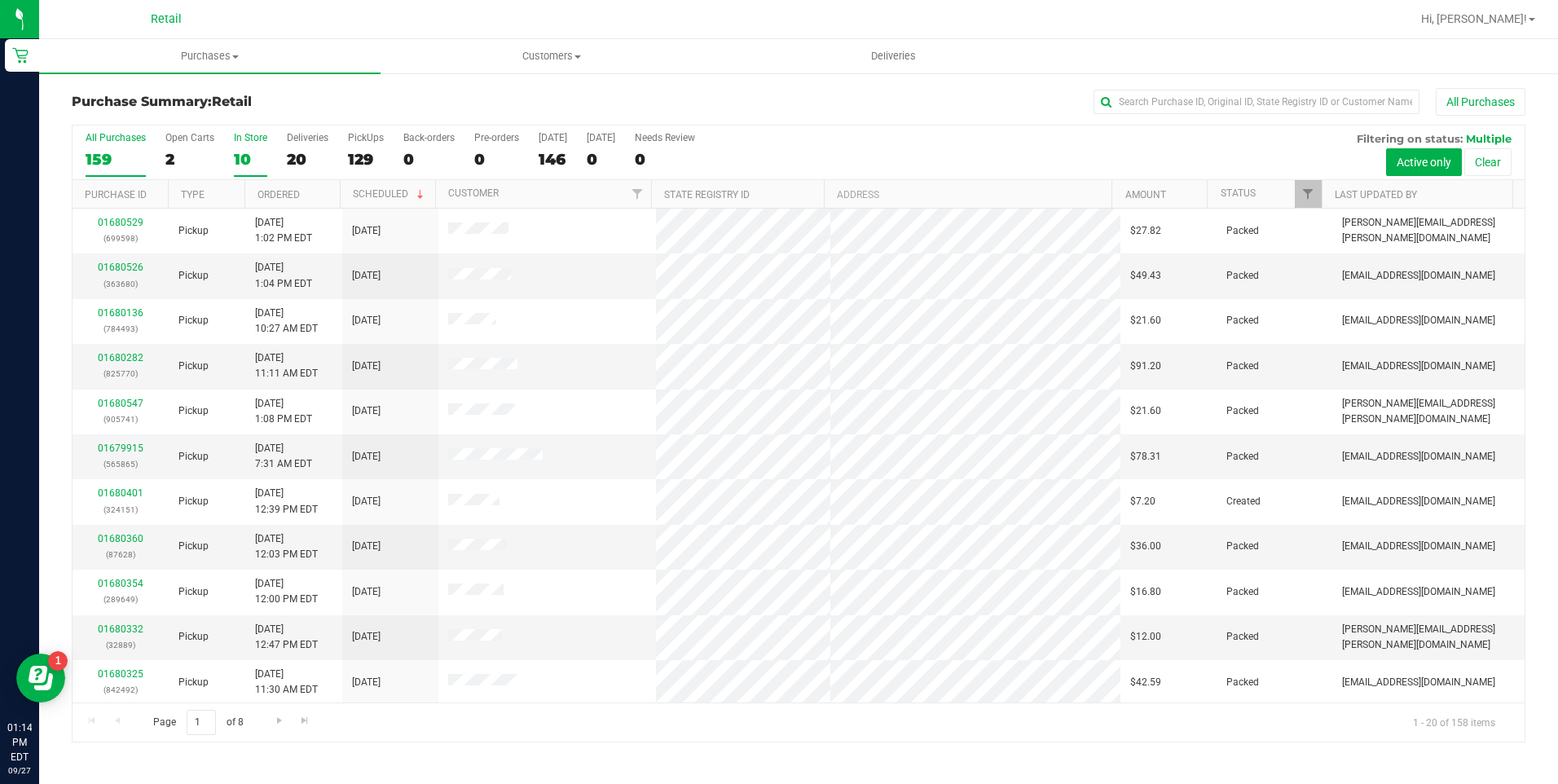
click at [247, 155] on div "10" at bounding box center [251, 159] width 34 height 18
click at [0, 0] on input "In Store 10" at bounding box center [0, 0] width 0 height 0
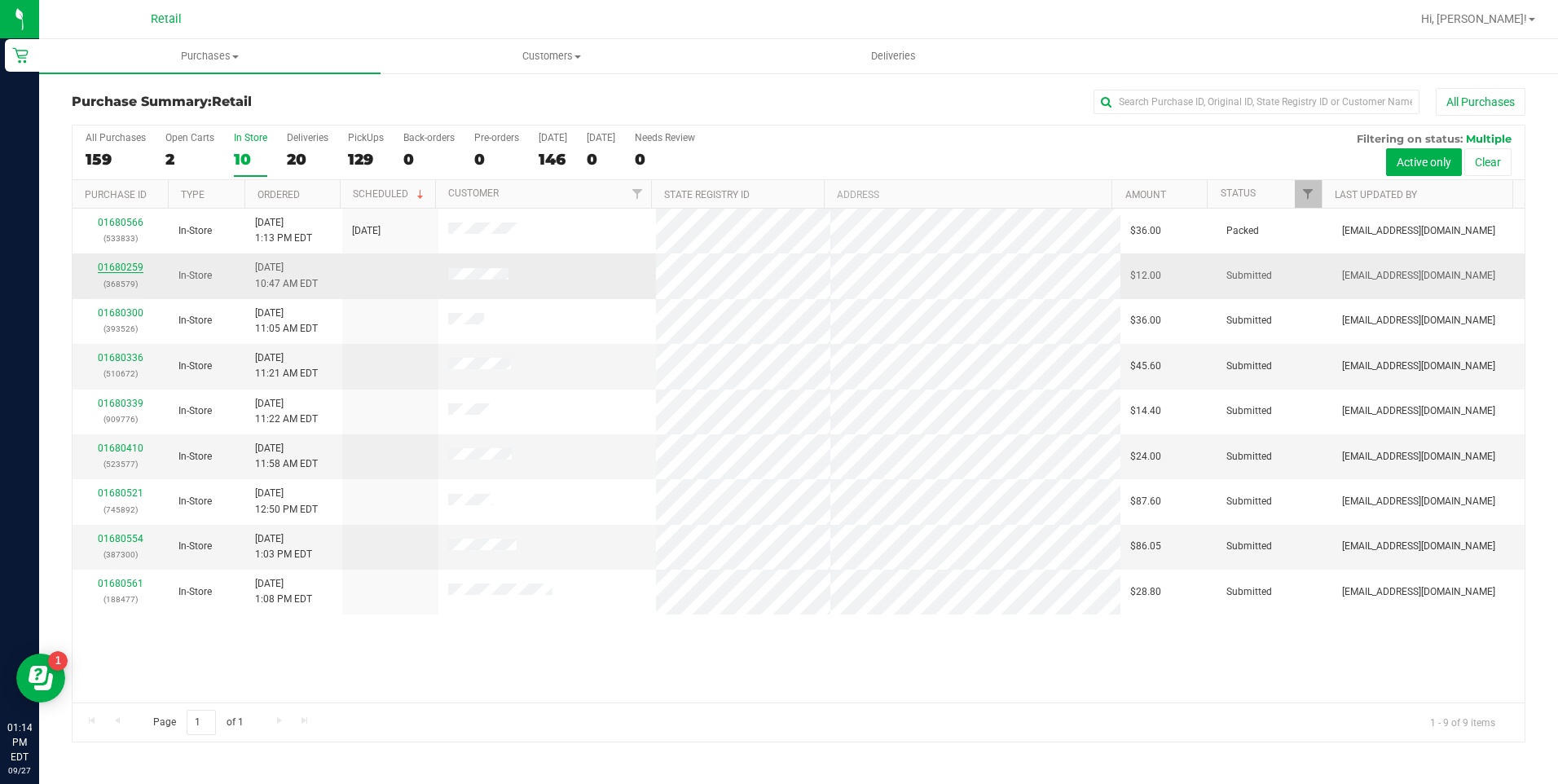
click at [116, 267] on link "01680259" at bounding box center [121, 267] width 46 height 11
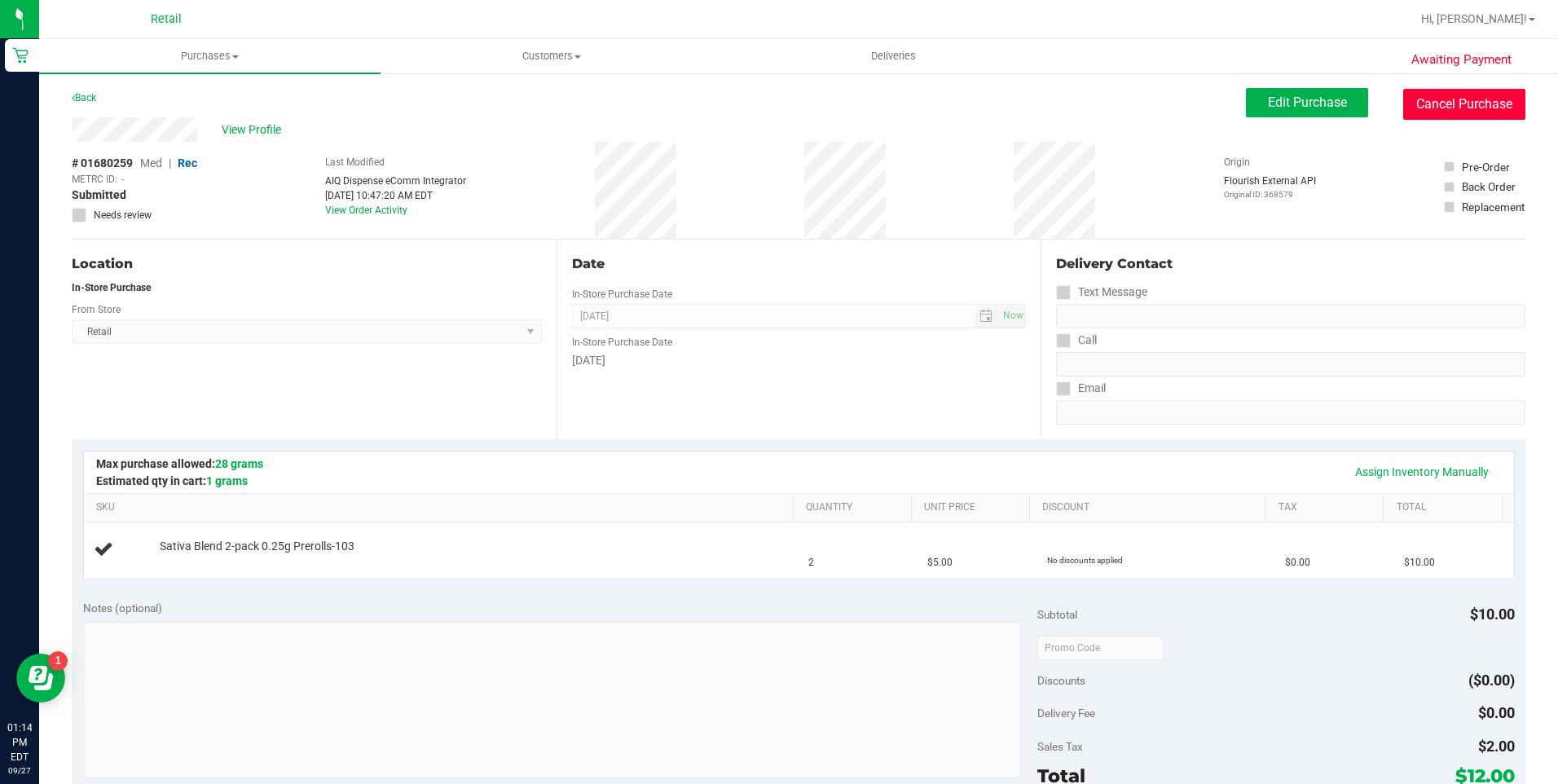
click at [1431, 104] on button "Cancel Purchase" at bounding box center [1465, 104] width 123 height 31
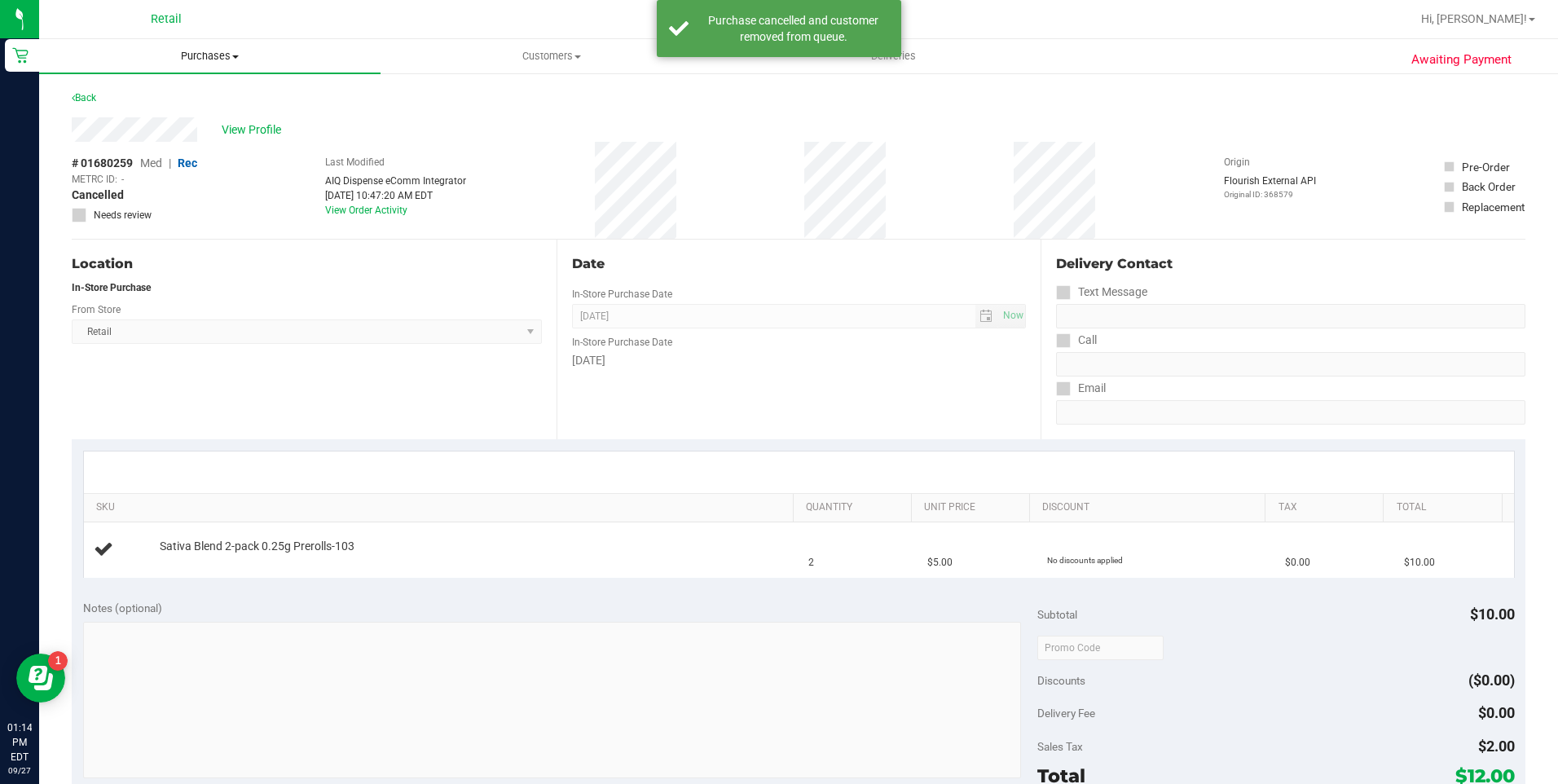
click at [225, 67] on uib-tab-heading "Purchases Summary of purchases Fulfillment All purchases" at bounding box center [210, 56] width 341 height 34
click at [182, 98] on span "Summary of purchases" at bounding box center [123, 98] width 167 height 14
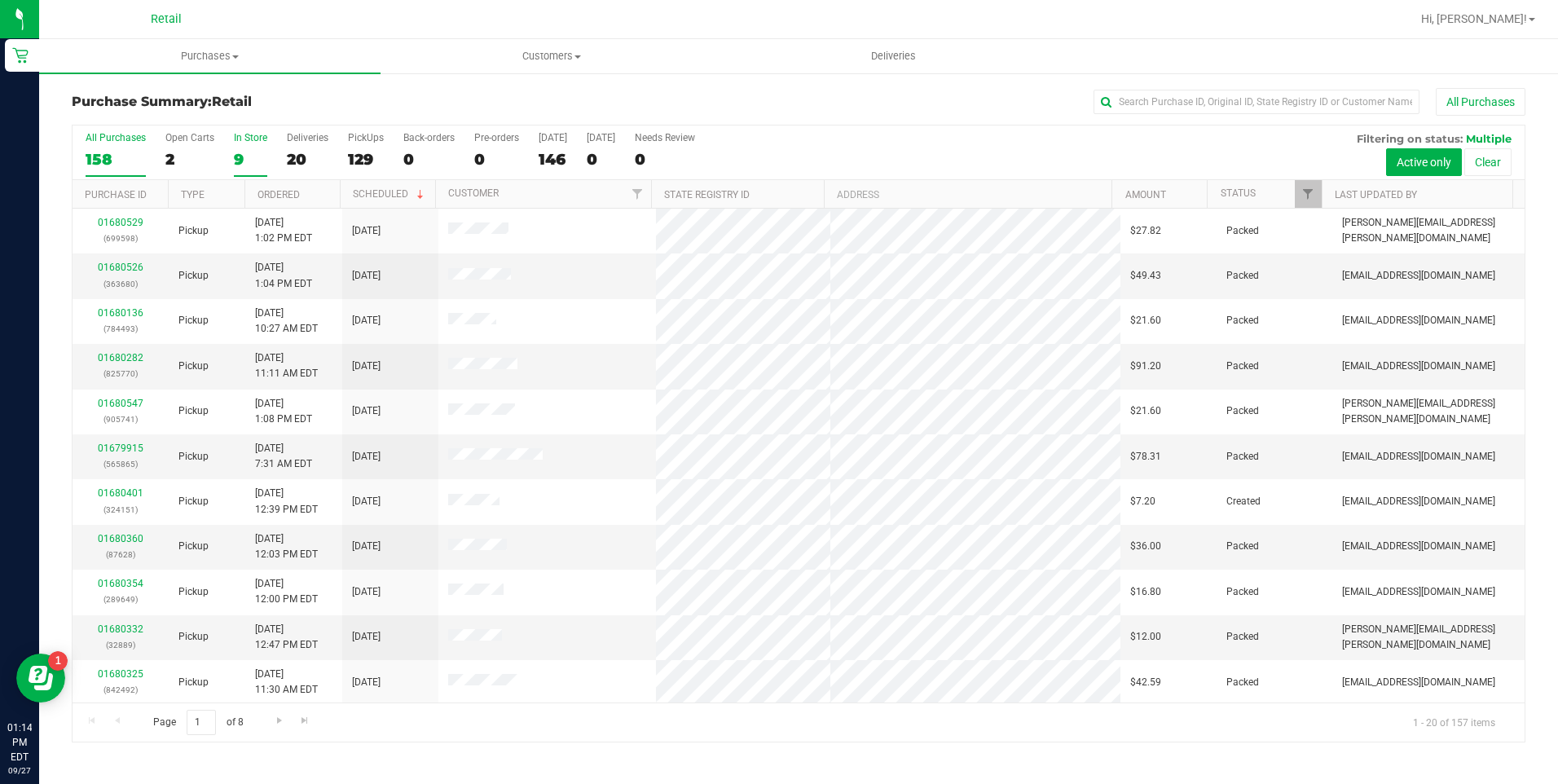
click at [247, 159] on div "9" at bounding box center [251, 159] width 34 height 18
click at [0, 0] on input "In Store 9" at bounding box center [0, 0] width 0 height 0
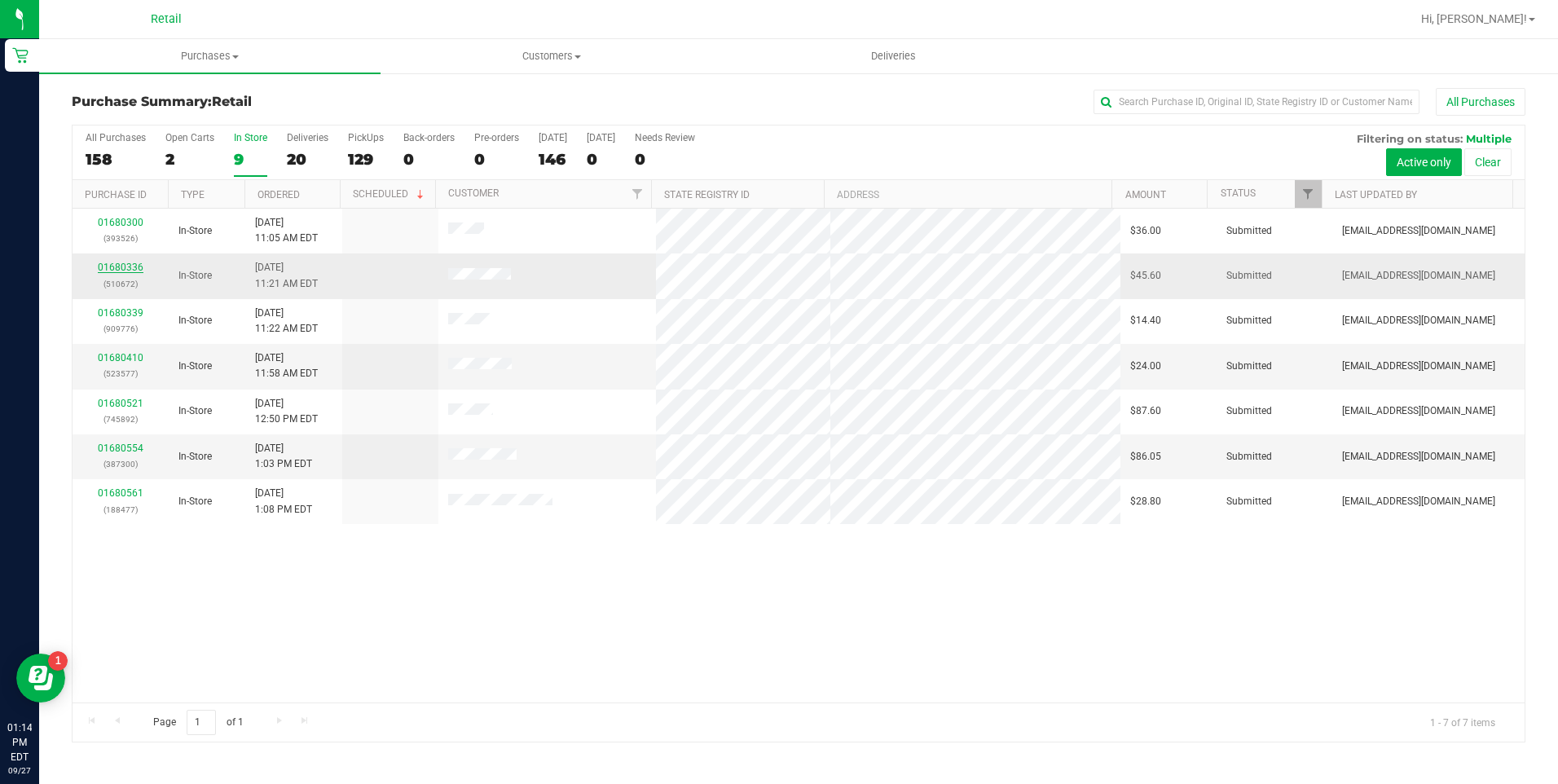
click at [115, 264] on link "01680336" at bounding box center [121, 267] width 46 height 11
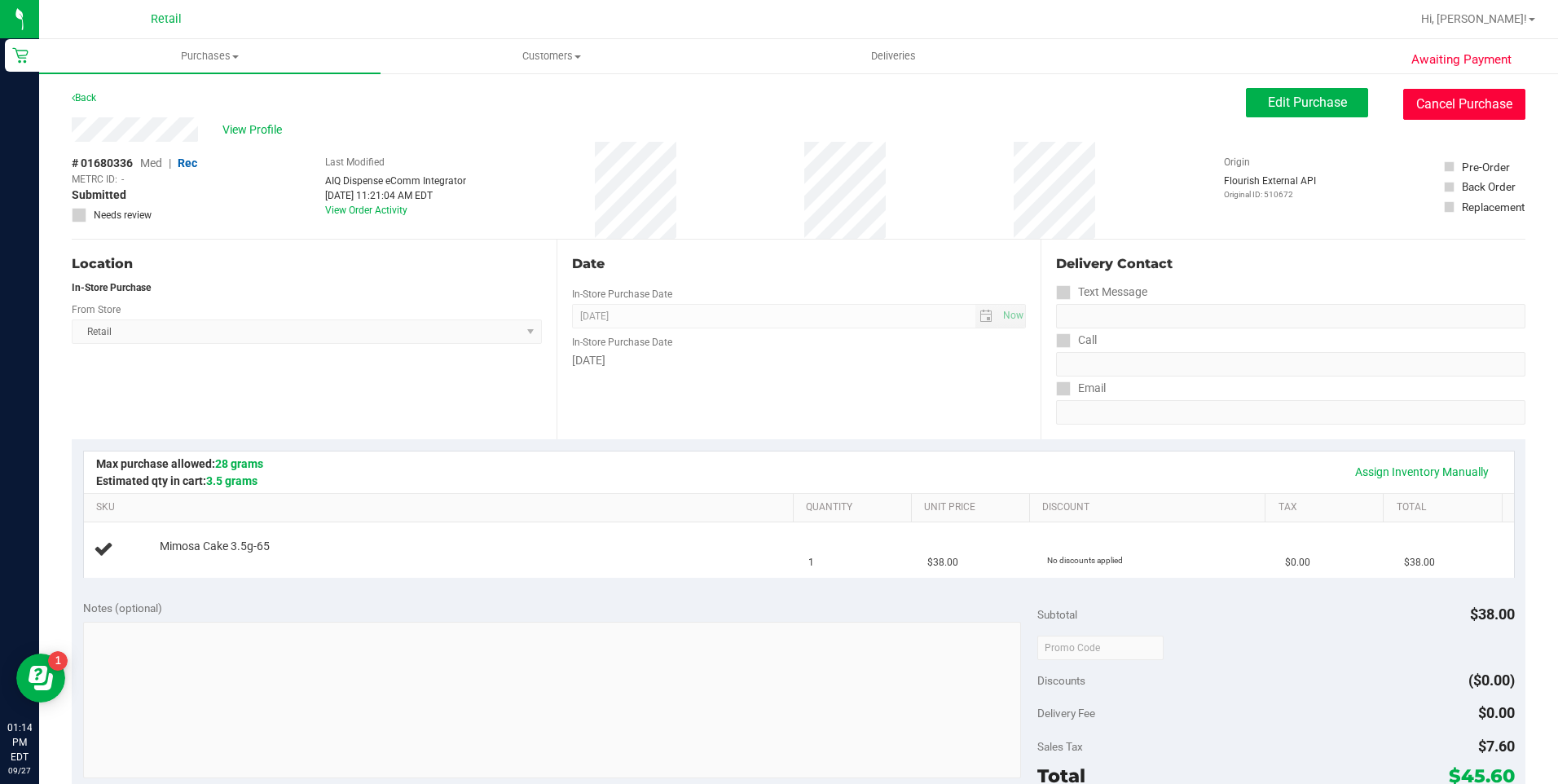
click at [1441, 102] on button "Cancel Purchase" at bounding box center [1465, 104] width 123 height 31
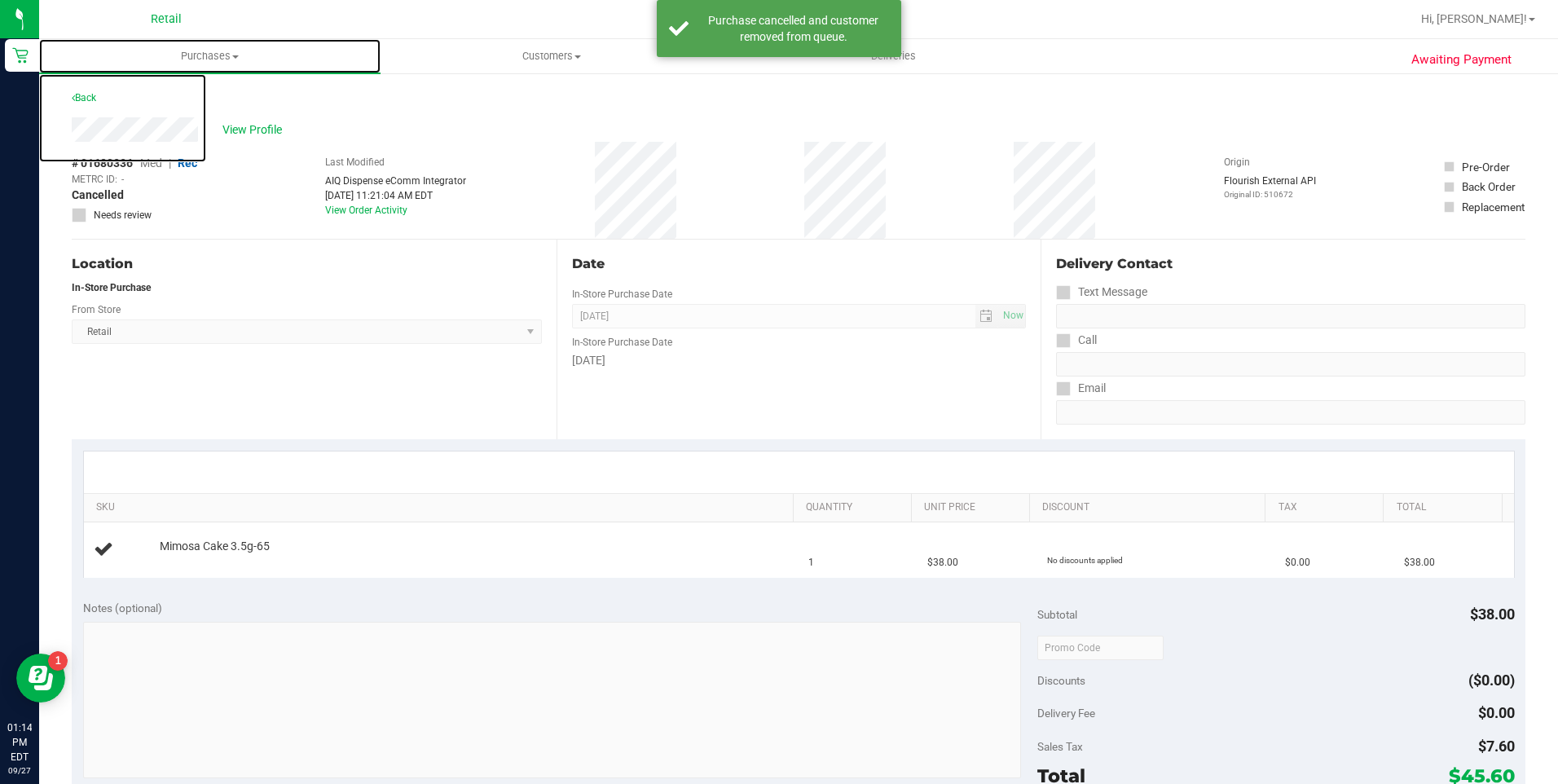
click at [225, 58] on span "Purchases" at bounding box center [210, 56] width 341 height 15
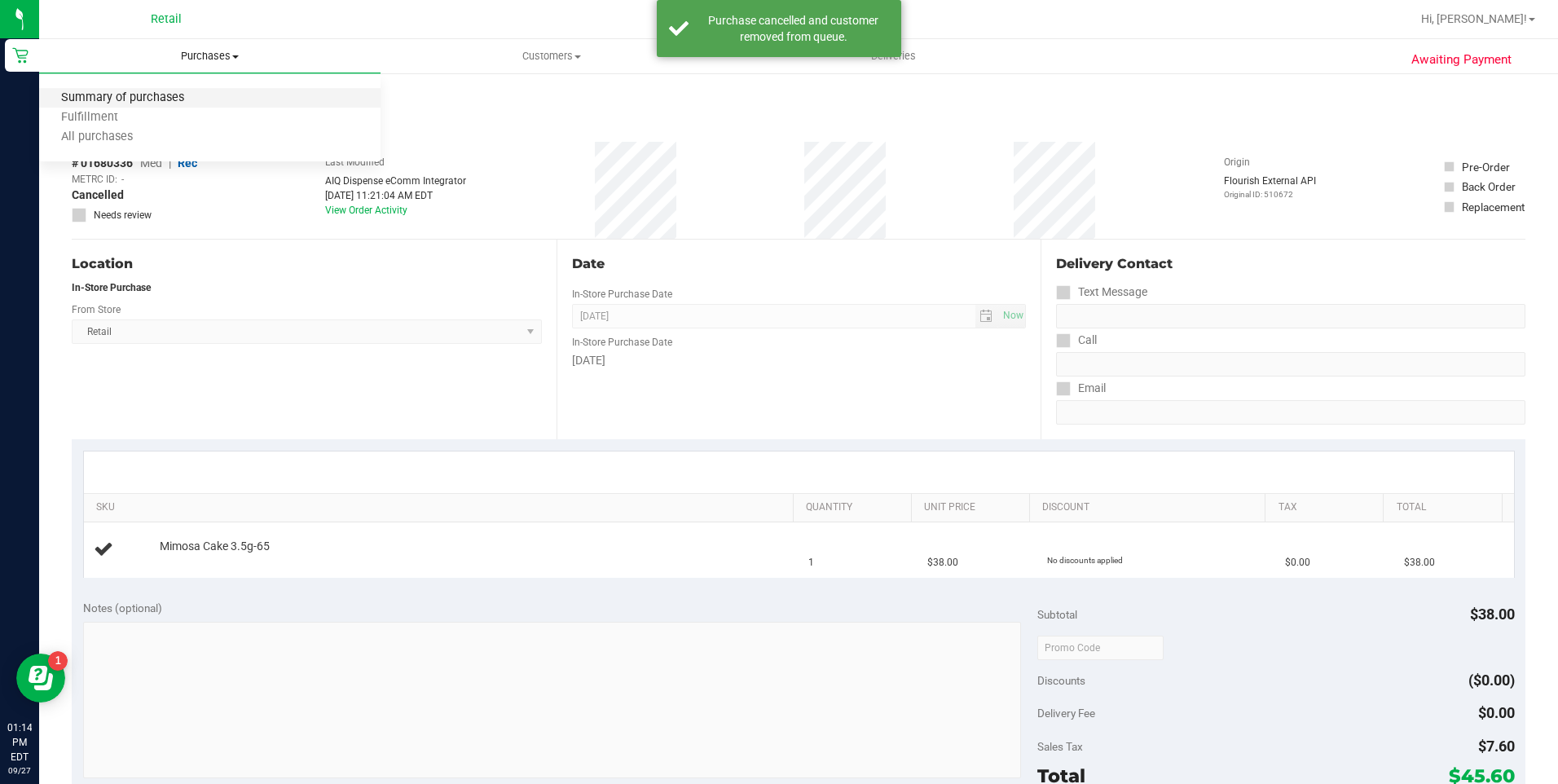
click at [166, 91] on span "Summary of purchases" at bounding box center [123, 98] width 167 height 14
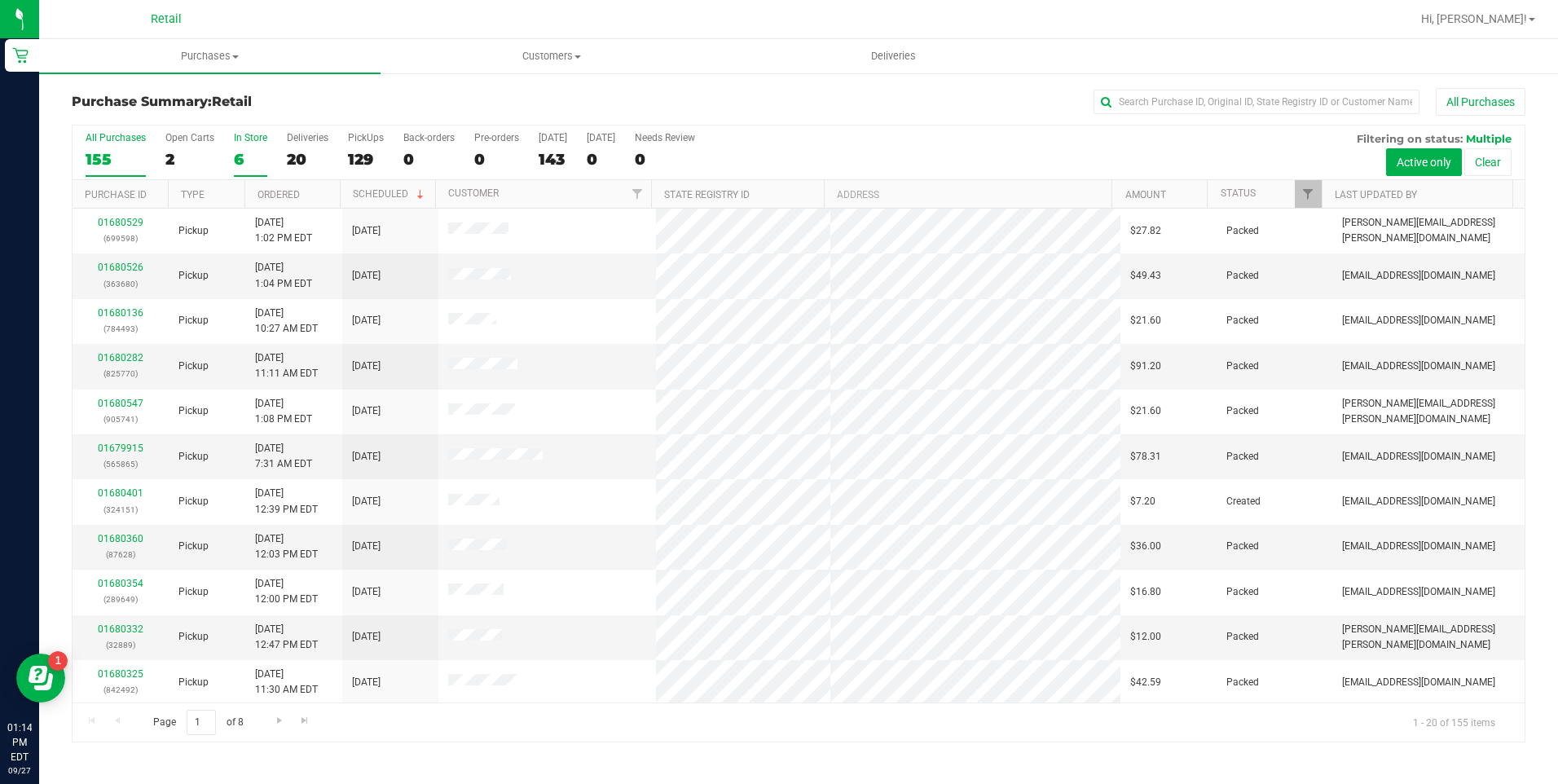
click at [258, 146] on label "In Store 6" at bounding box center [251, 154] width 34 height 45
click at [0, 0] on input "In Store 6" at bounding box center [0, 0] width 0 height 0
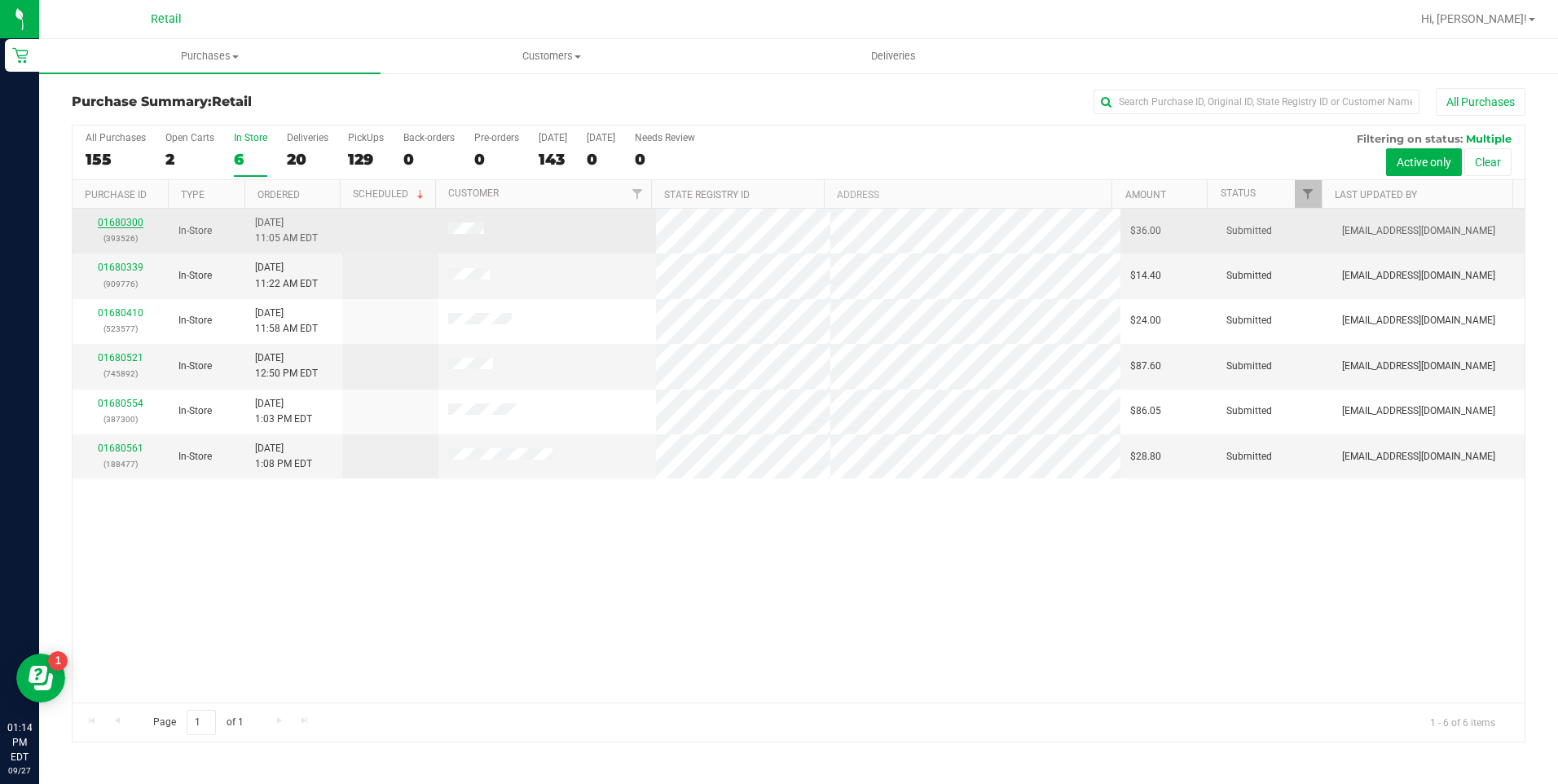
click at [125, 220] on link "01680300" at bounding box center [121, 222] width 46 height 11
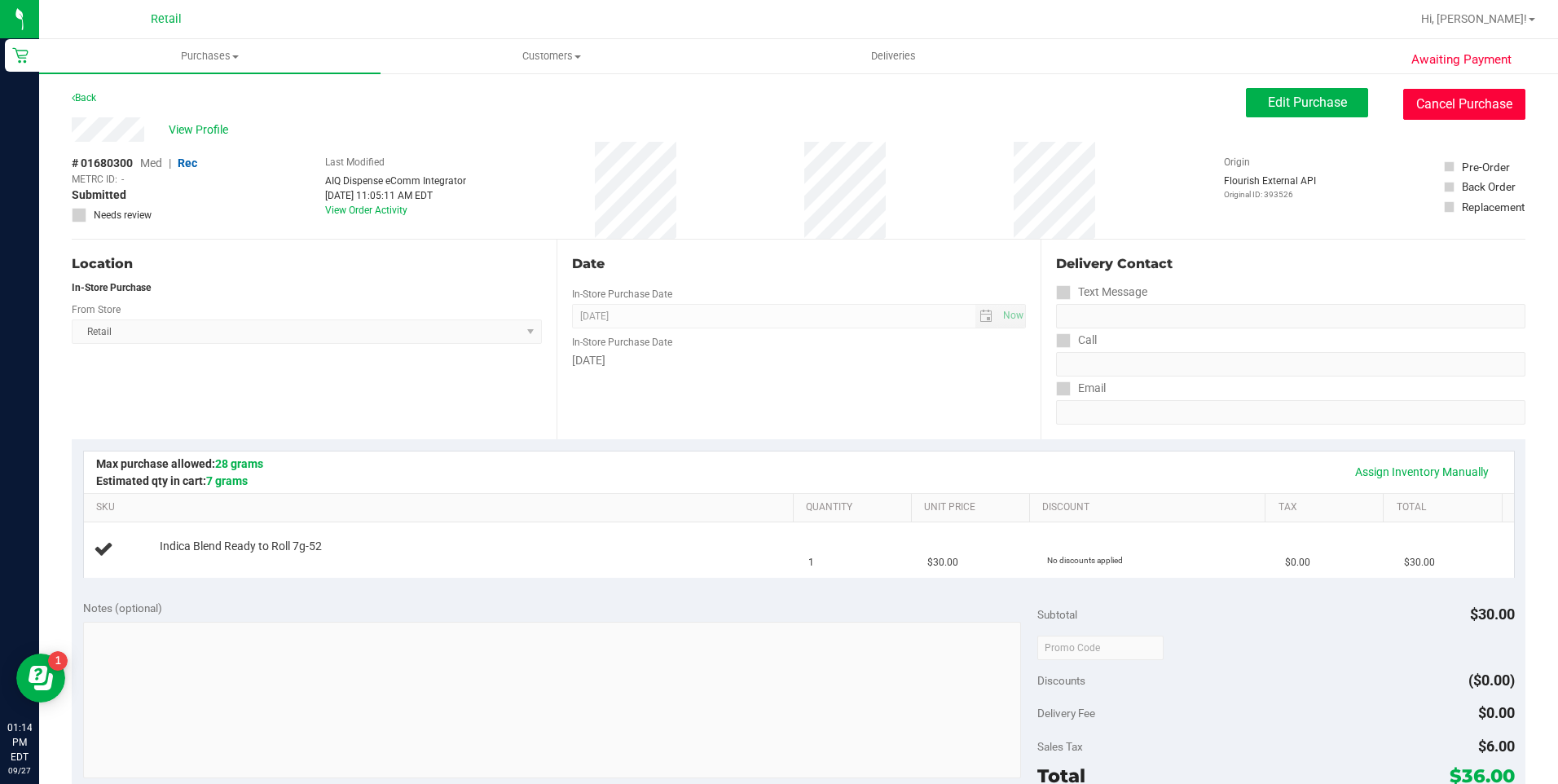
click at [1439, 111] on button "Cancel Purchase" at bounding box center [1465, 104] width 123 height 31
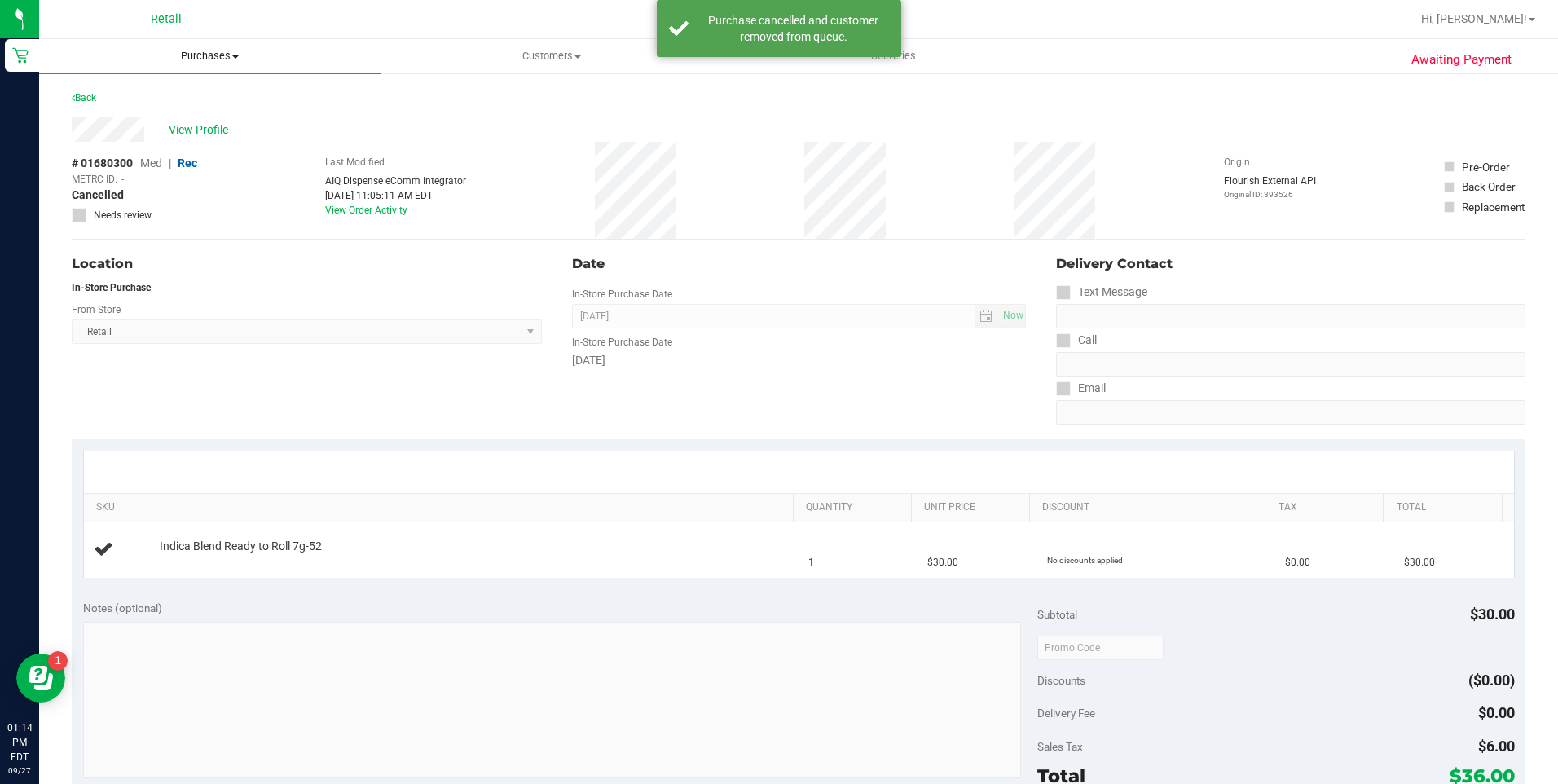
click at [208, 50] on span "Purchases" at bounding box center [210, 56] width 341 height 15
click at [176, 100] on span "Summary of purchases" at bounding box center [123, 98] width 167 height 14
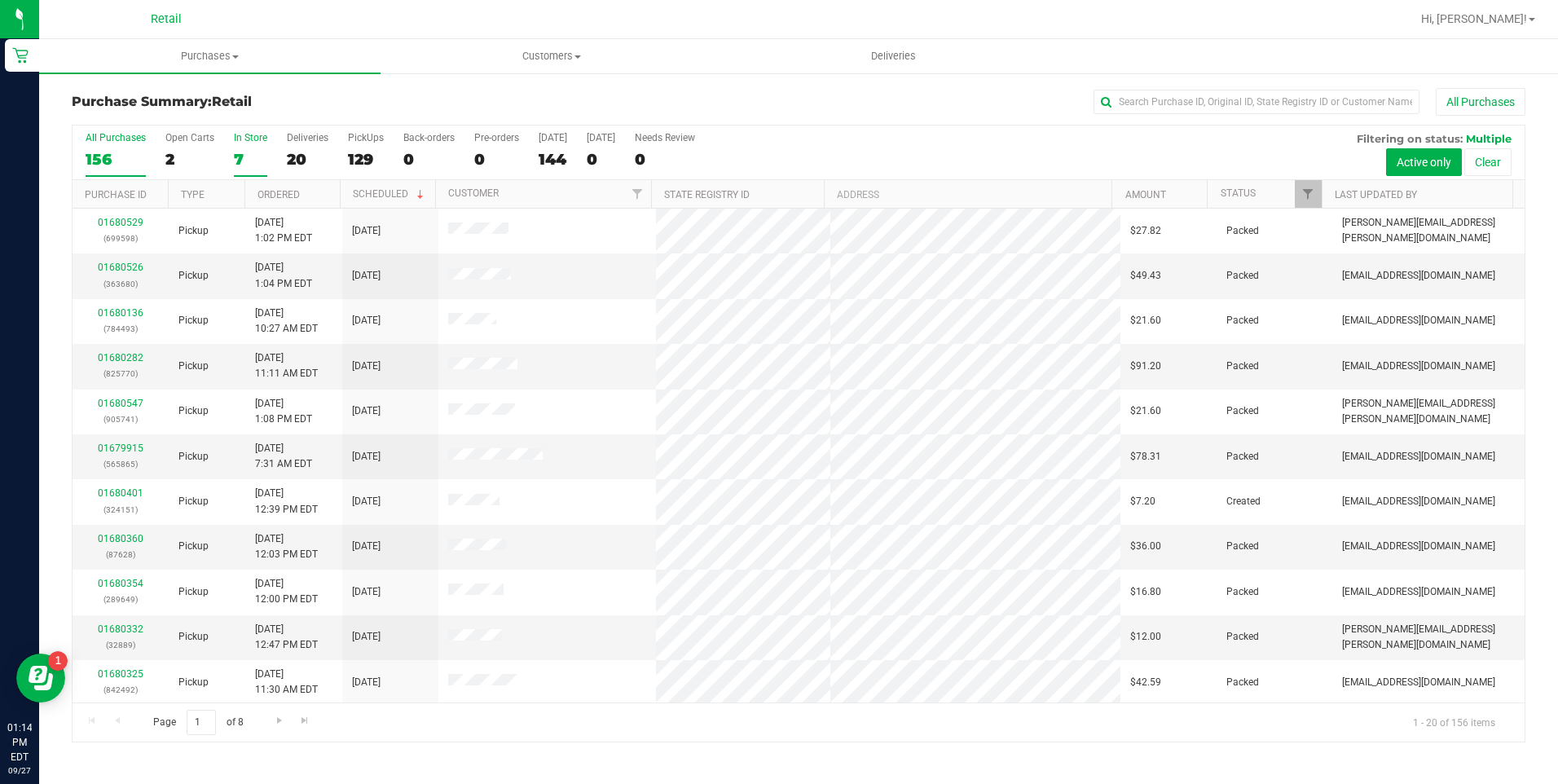
click at [242, 145] on label "In Store 7" at bounding box center [251, 154] width 34 height 45
click at [0, 0] on input "In Store 7" at bounding box center [0, 0] width 0 height 0
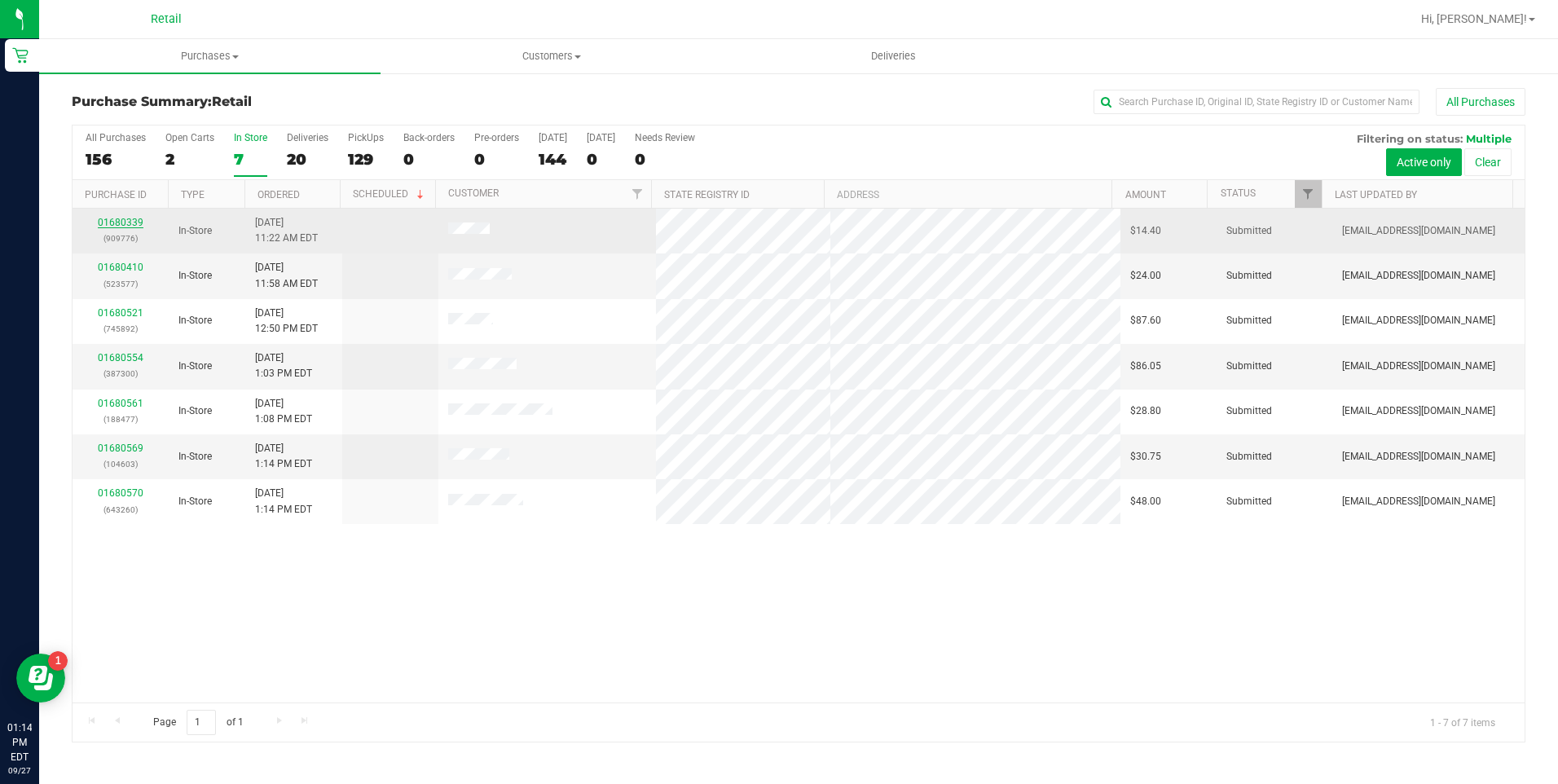
click at [113, 218] on link "01680339" at bounding box center [121, 222] width 46 height 11
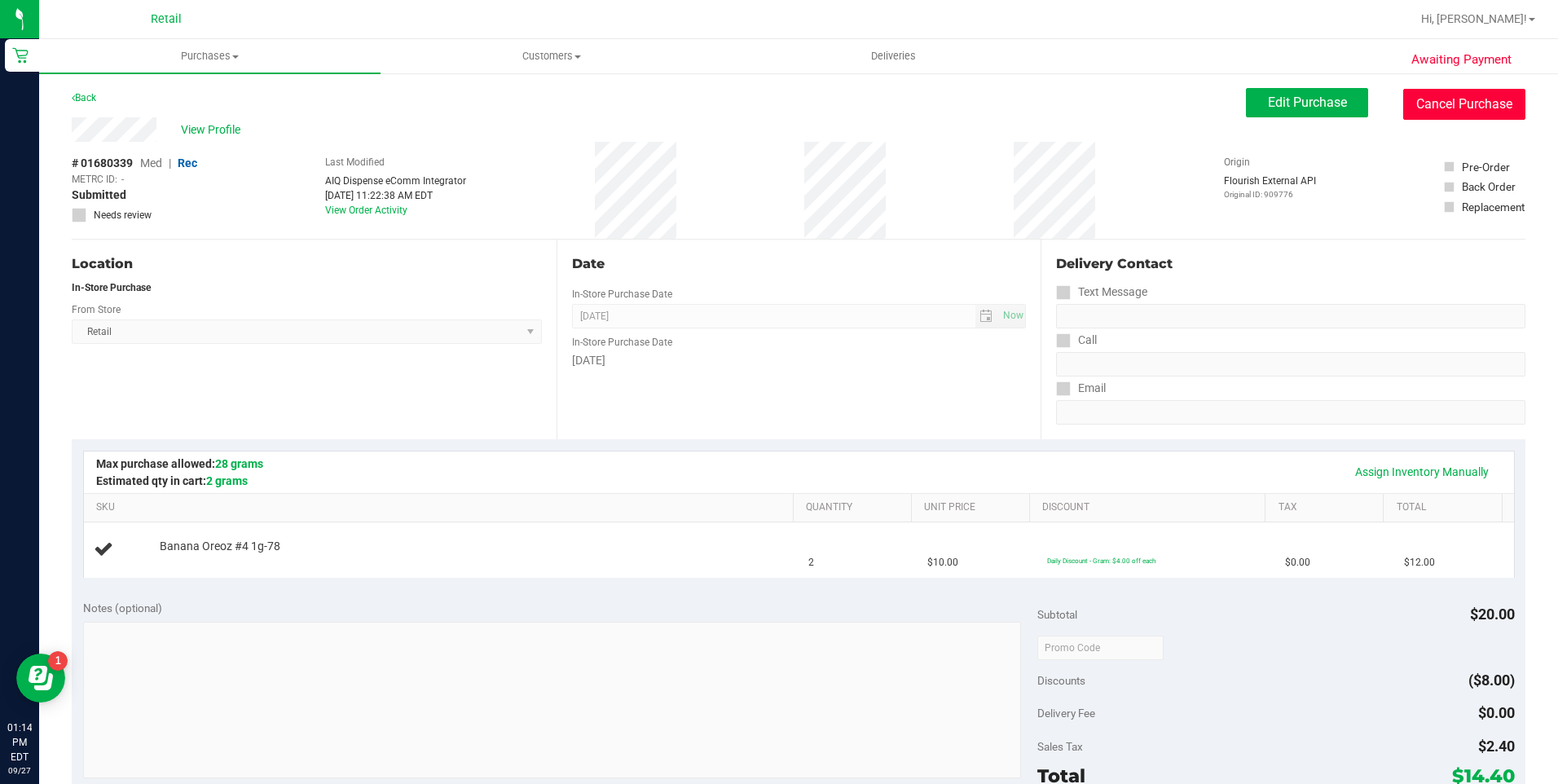
click at [1422, 96] on button "Cancel Purchase" at bounding box center [1465, 104] width 123 height 31
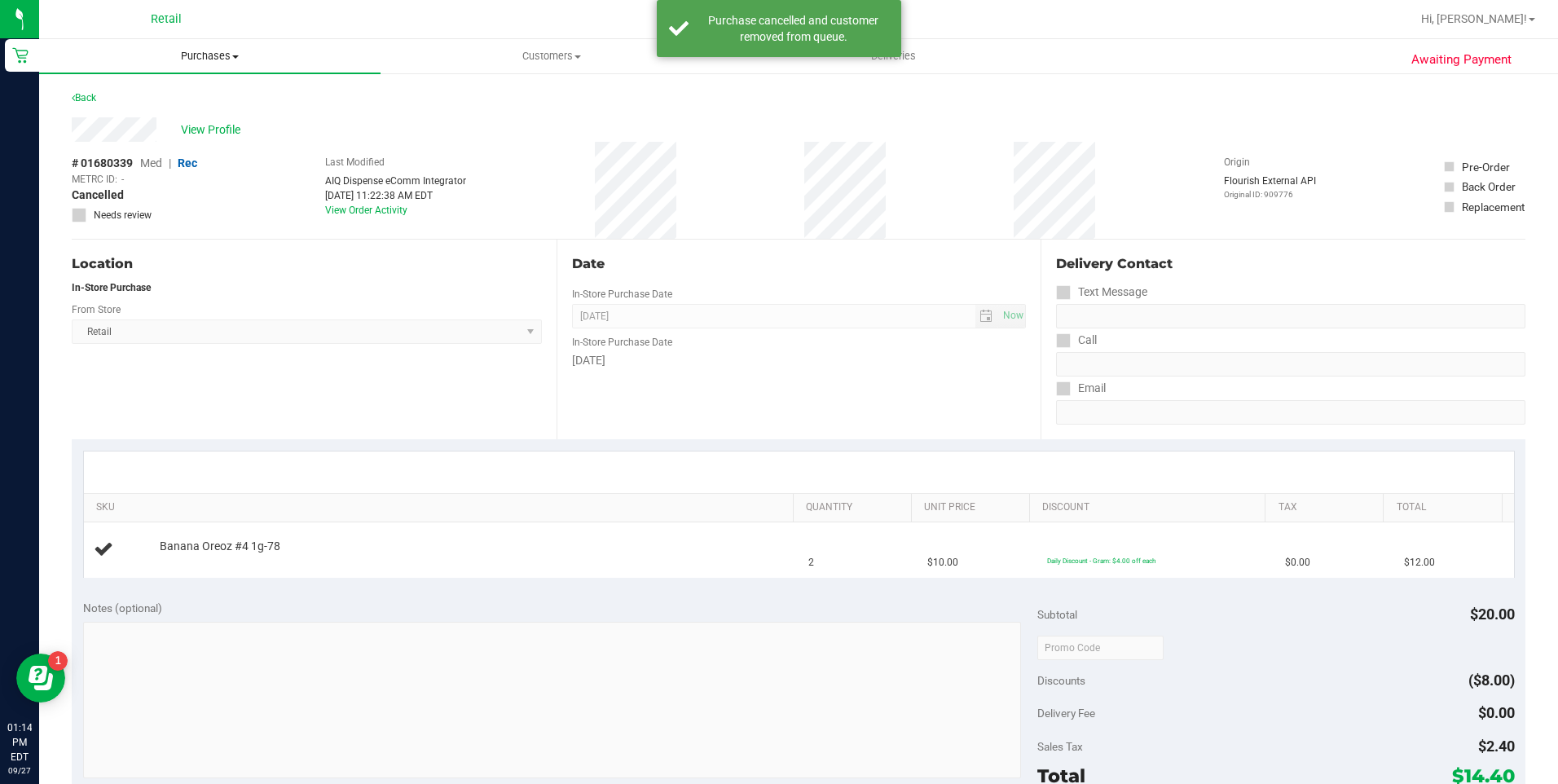
click at [229, 56] on span "Purchases" at bounding box center [210, 56] width 341 height 15
click at [195, 91] on span "Summary of purchases" at bounding box center [123, 98] width 167 height 14
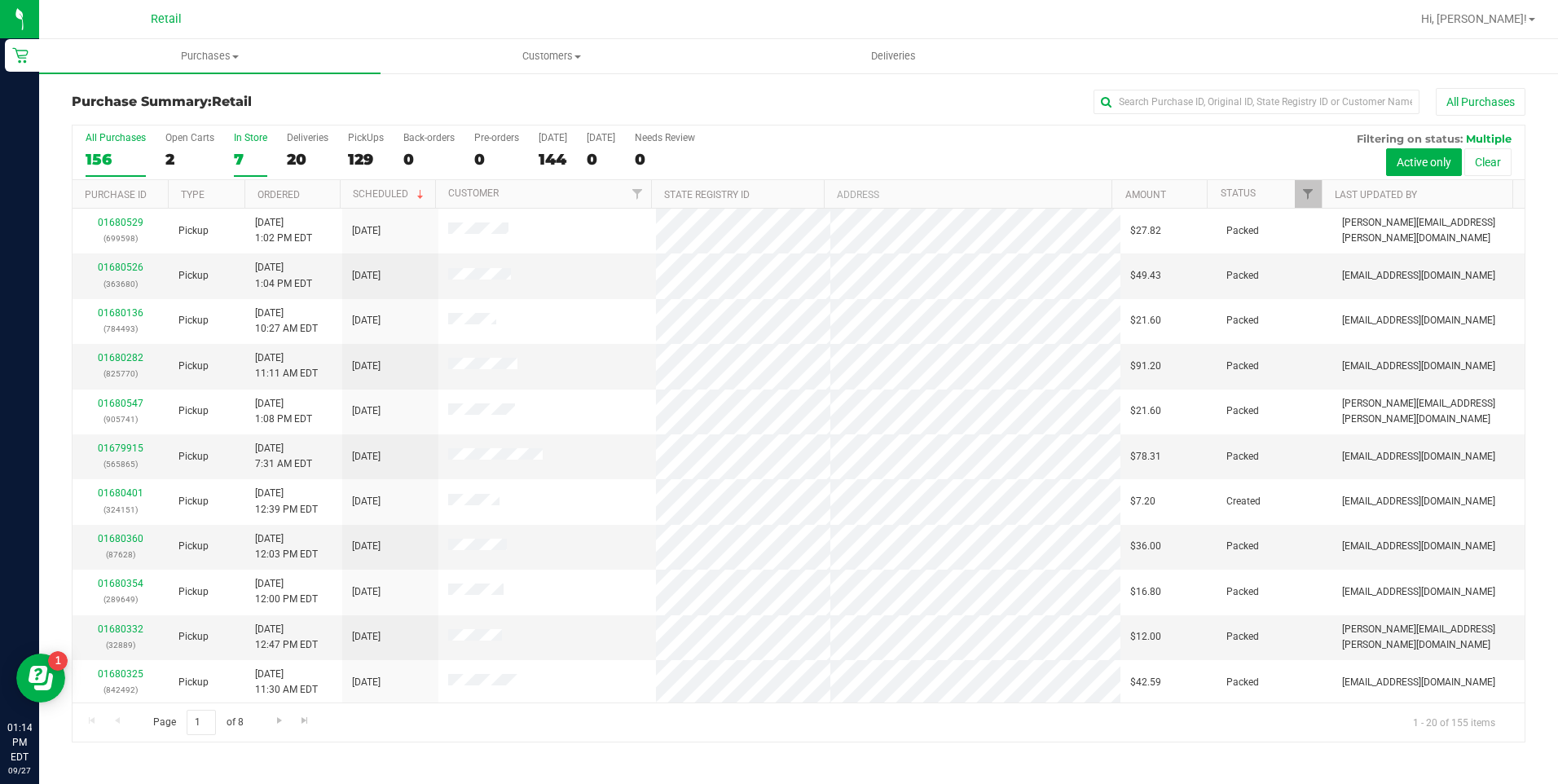
click at [239, 161] on div "7" at bounding box center [251, 159] width 34 height 18
click at [0, 0] on input "In Store 7" at bounding box center [0, 0] width 0 height 0
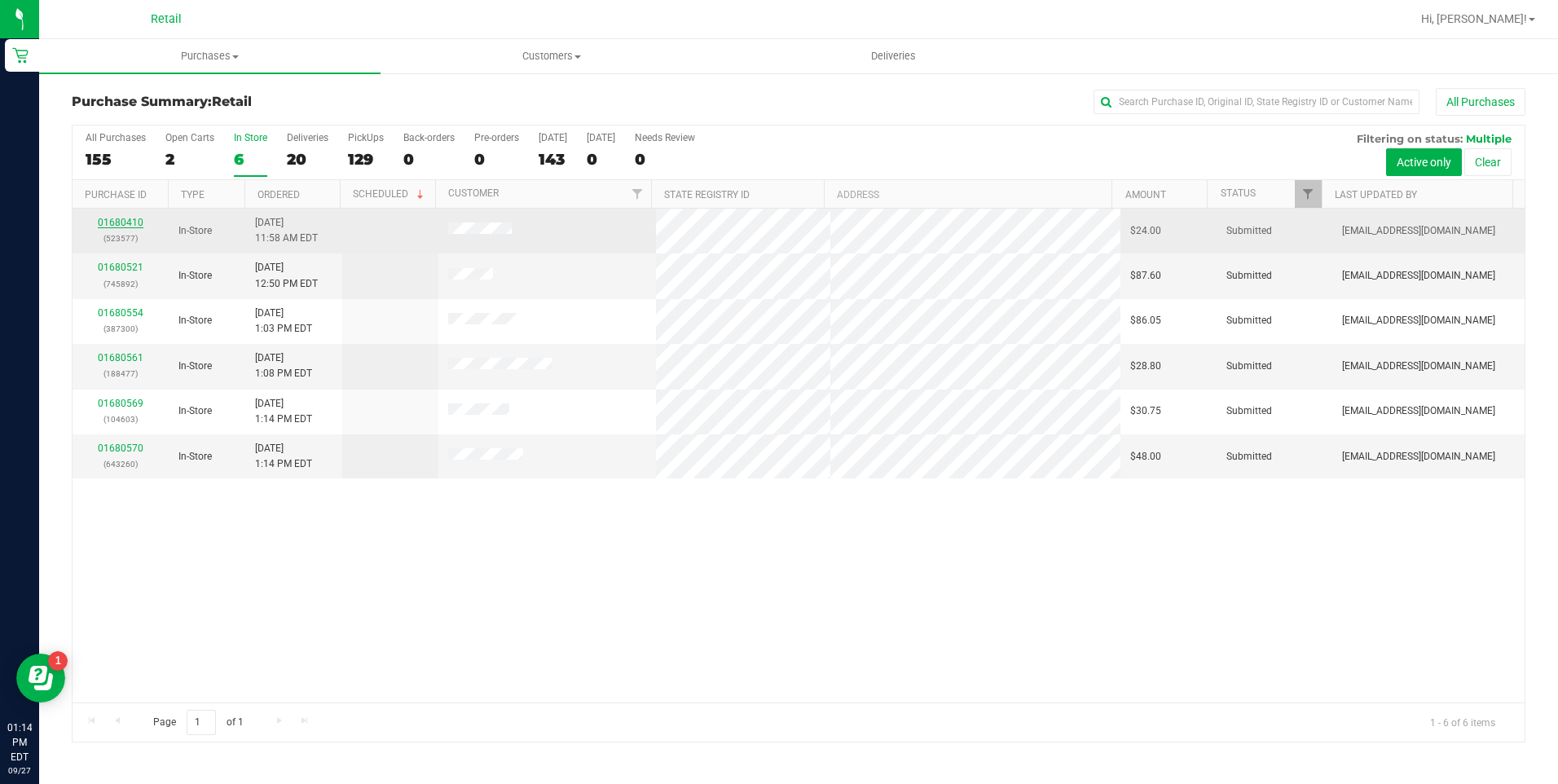
click at [131, 219] on link "01680410" at bounding box center [121, 222] width 46 height 11
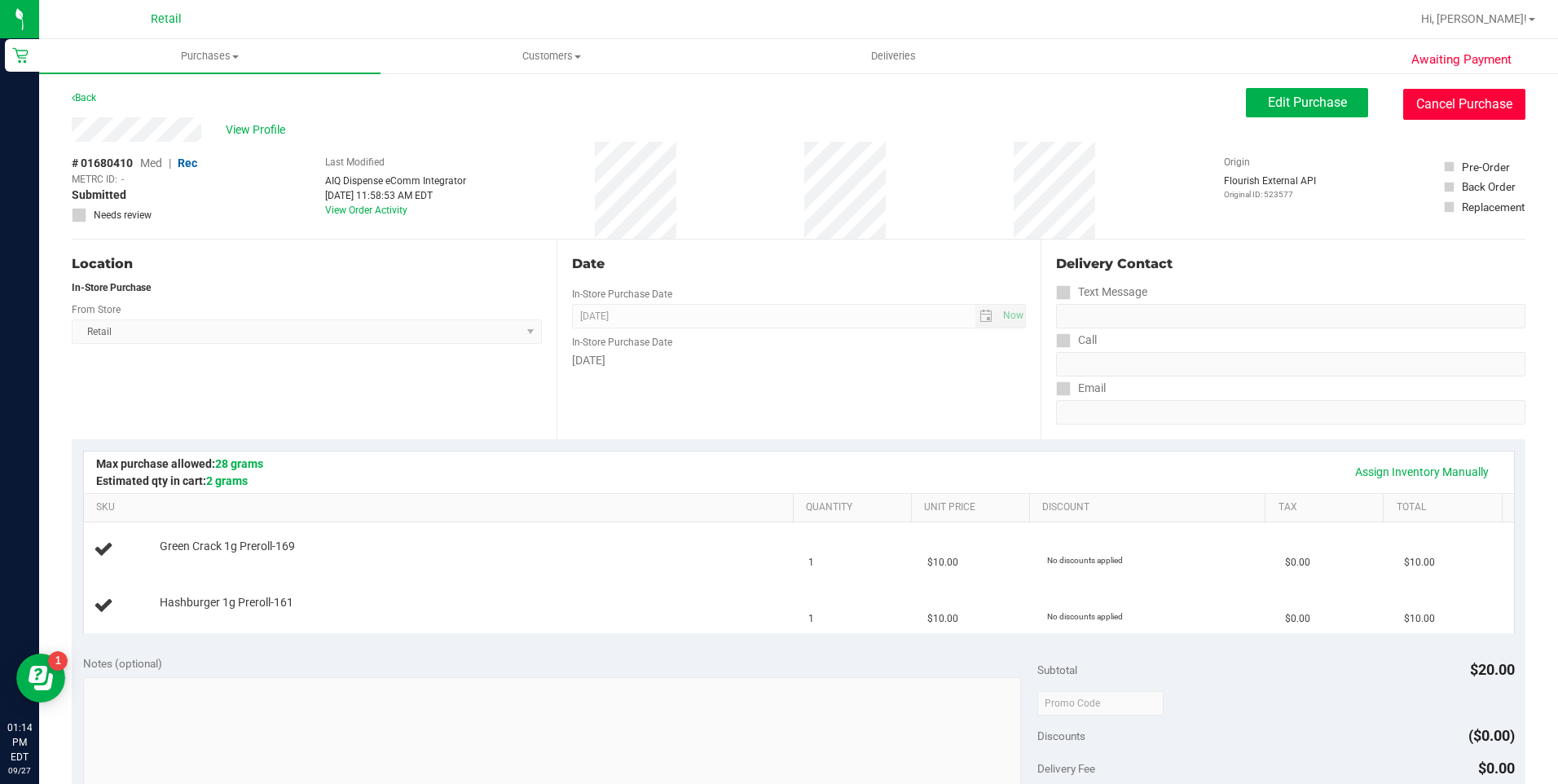
click at [1442, 108] on button "Cancel Purchase" at bounding box center [1465, 104] width 123 height 31
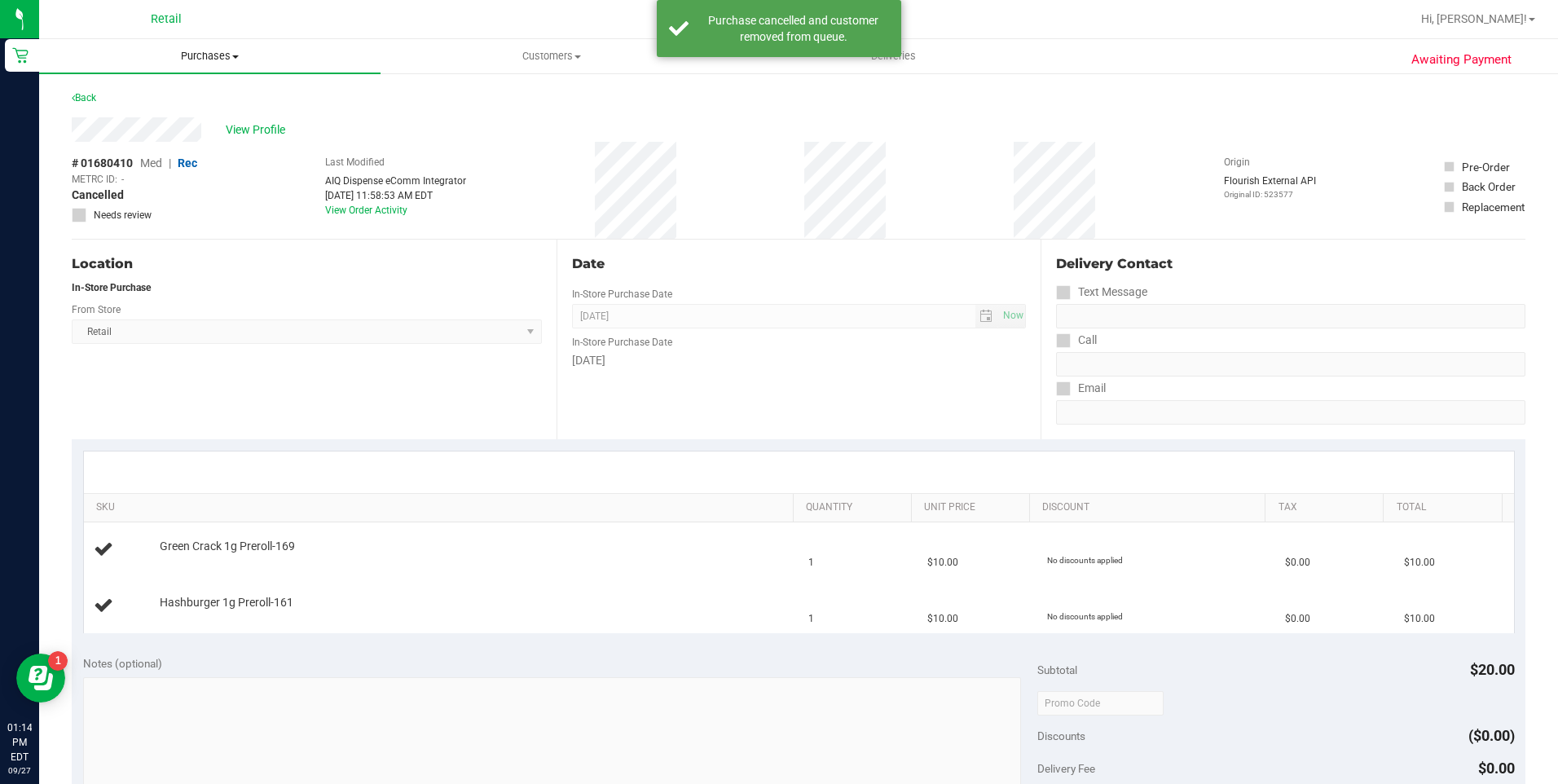
click at [204, 56] on span "Purchases" at bounding box center [210, 56] width 341 height 15
click at [186, 100] on span "Summary of purchases" at bounding box center [123, 98] width 167 height 14
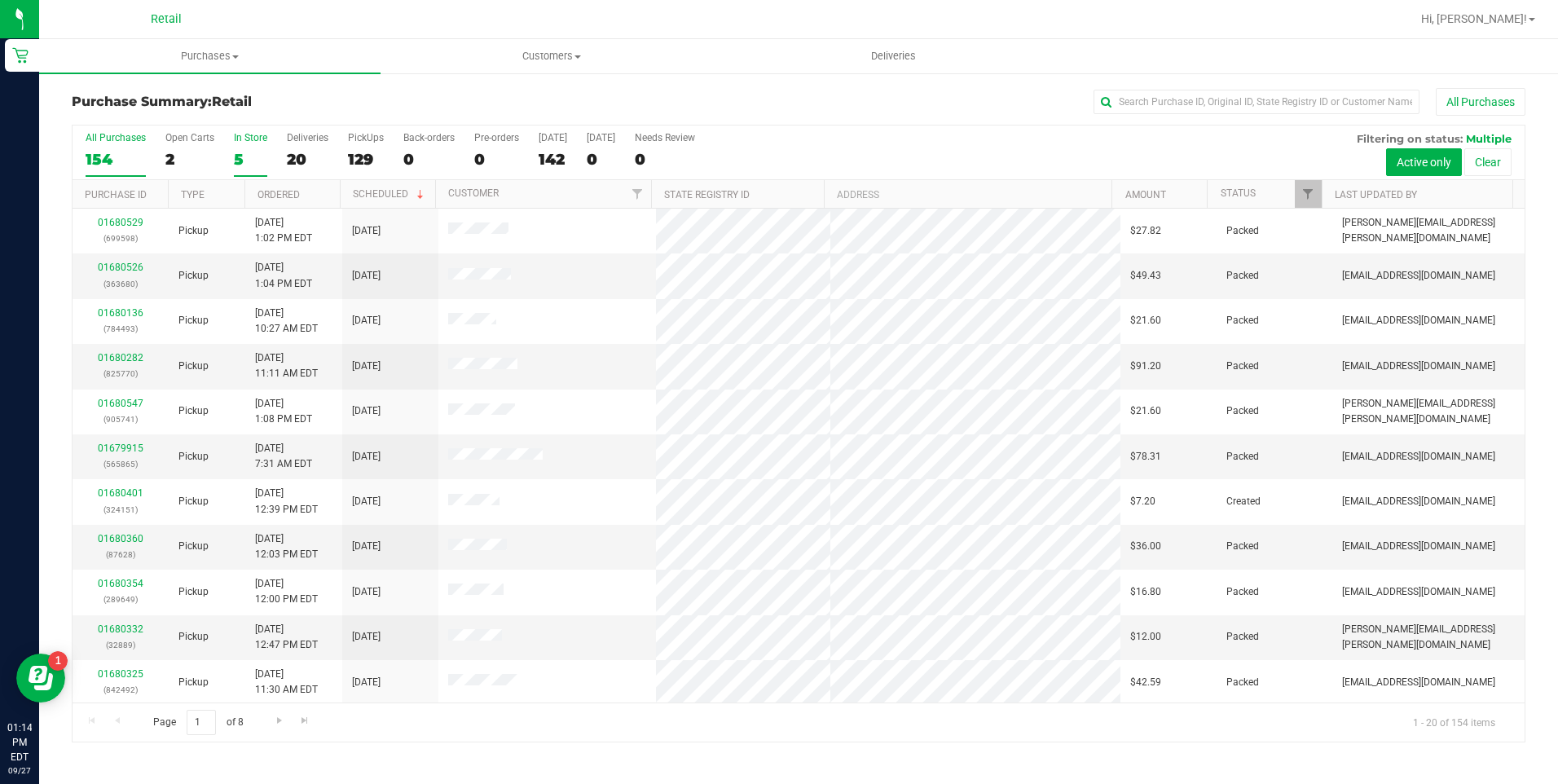
click at [234, 155] on div "5" at bounding box center [251, 159] width 34 height 18
click at [0, 0] on input "In Store 5" at bounding box center [0, 0] width 0 height 0
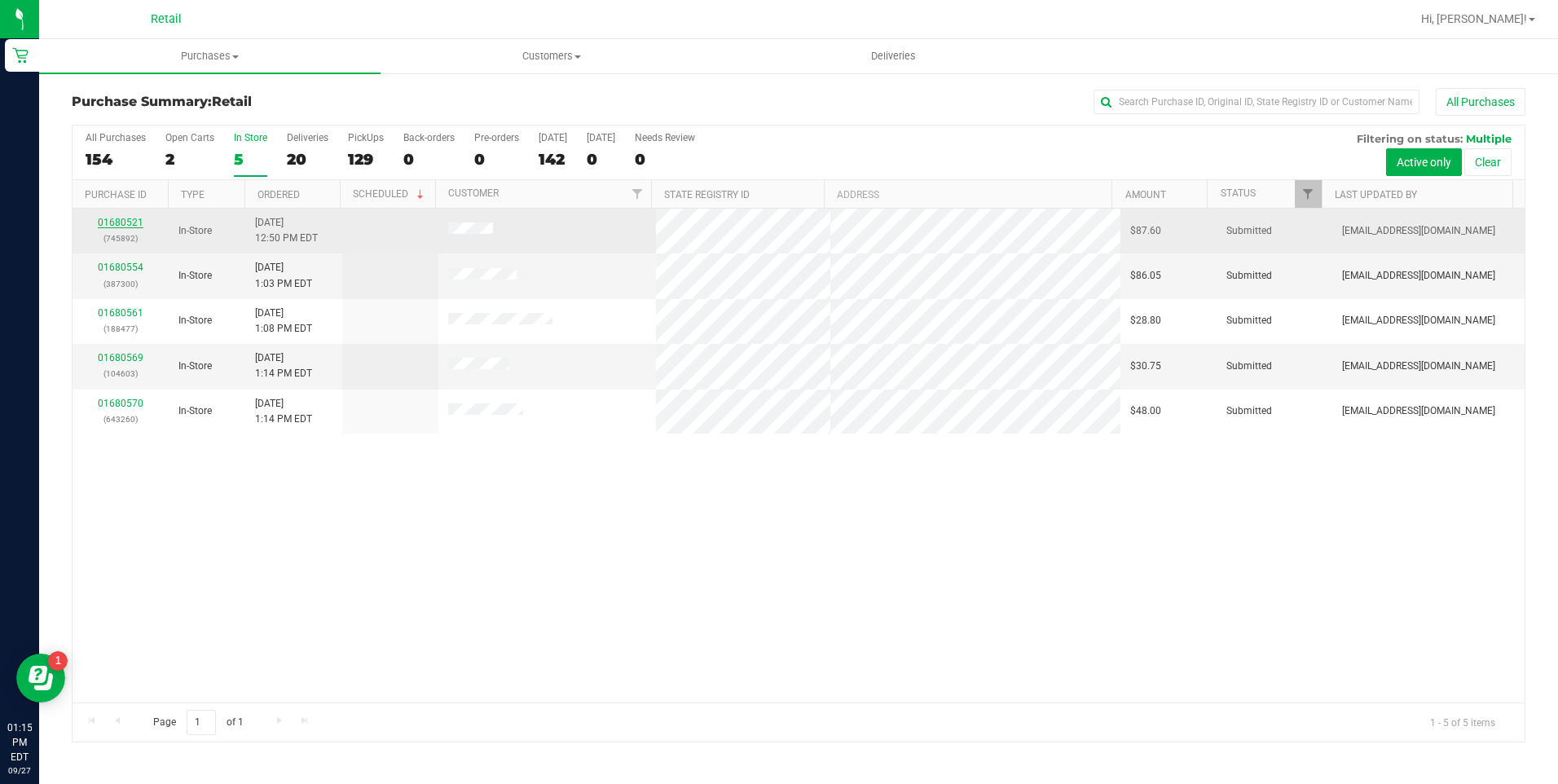
click at [120, 219] on link "01680521" at bounding box center [121, 222] width 46 height 11
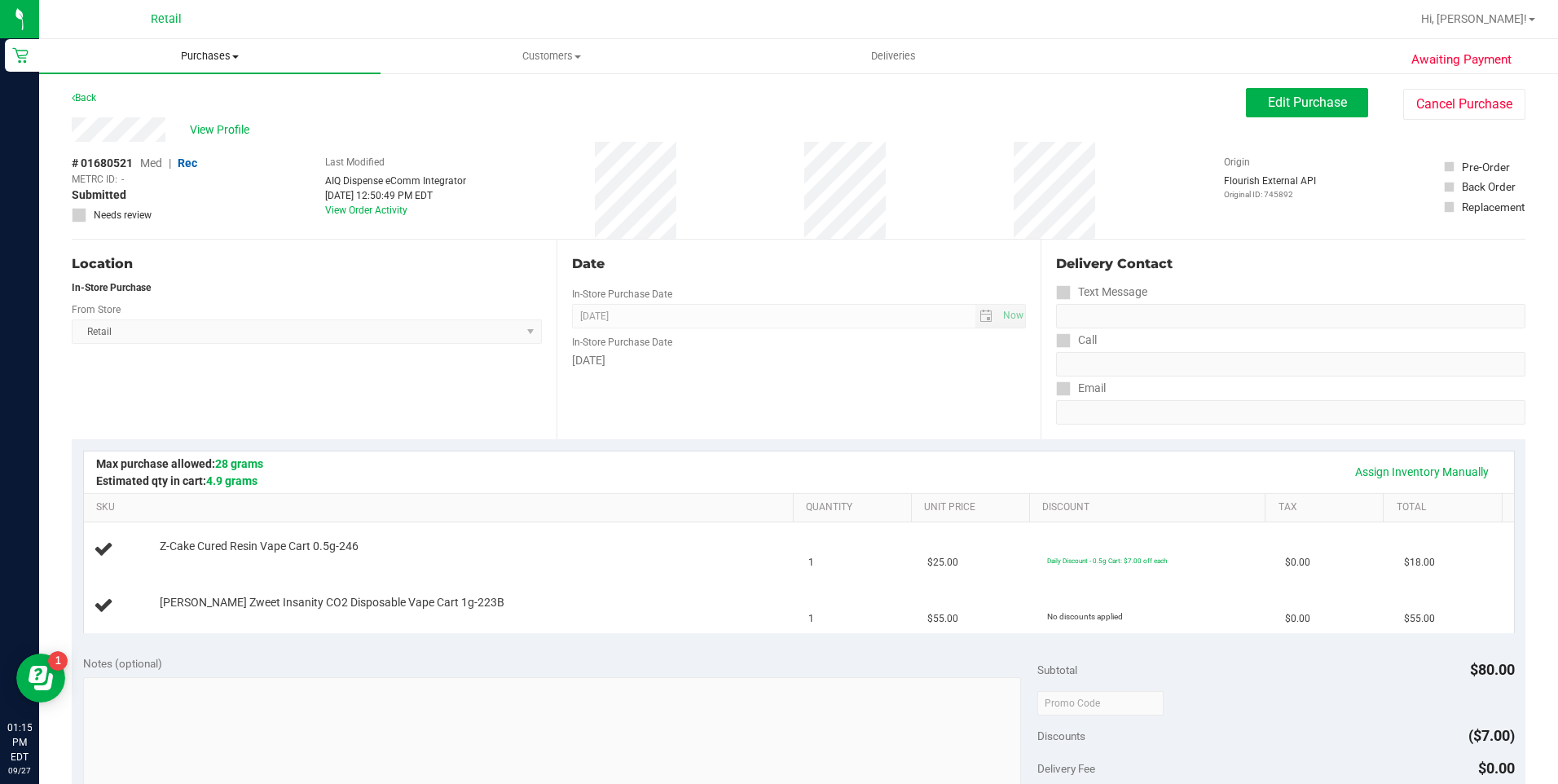
click at [175, 51] on span "Purchases" at bounding box center [210, 56] width 341 height 15
click at [172, 100] on span "Summary of purchases" at bounding box center [123, 98] width 167 height 14
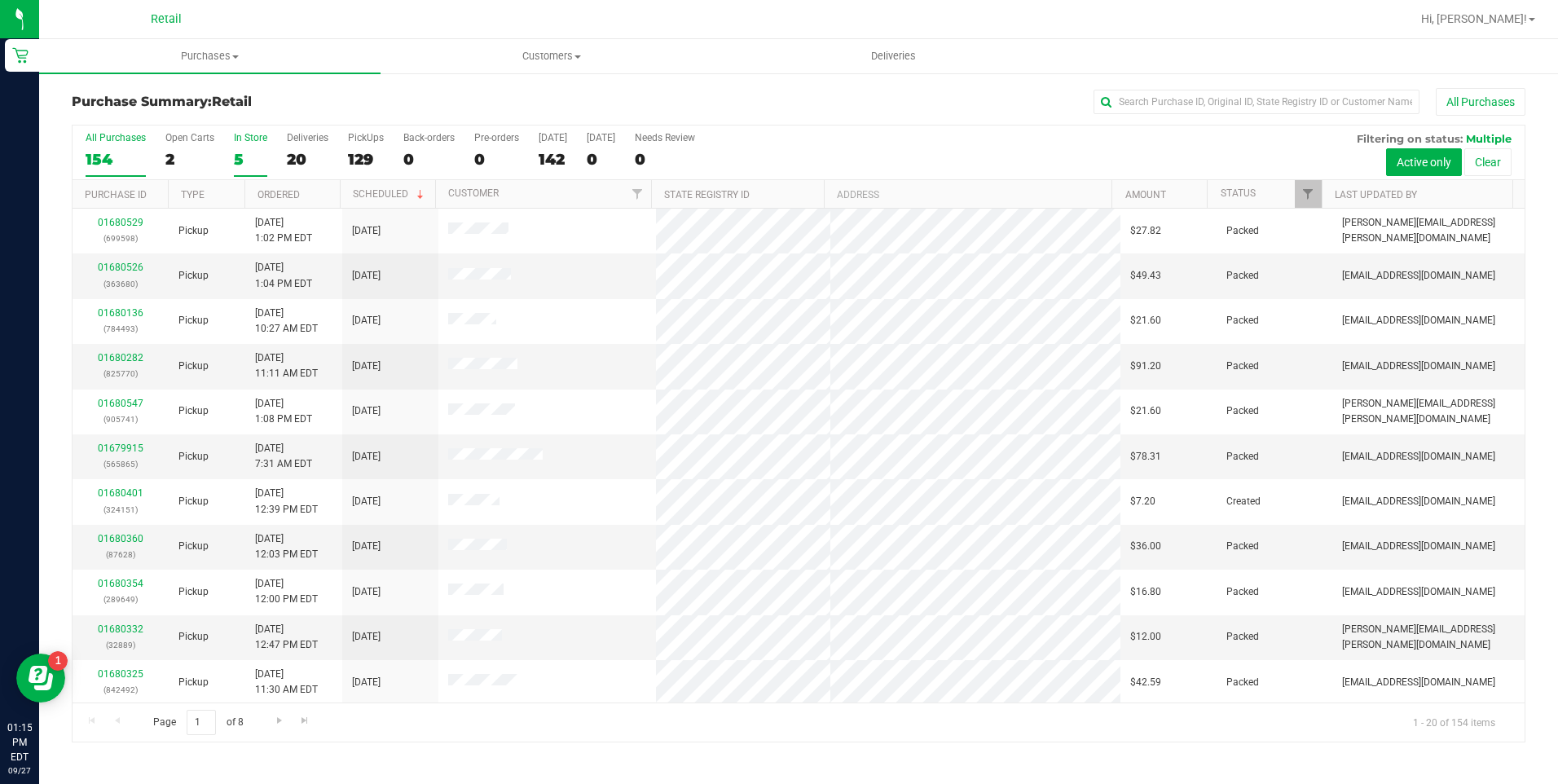
click at [241, 156] on div "5" at bounding box center [251, 159] width 34 height 18
click at [0, 0] on input "In Store 5" at bounding box center [0, 0] width 0 height 0
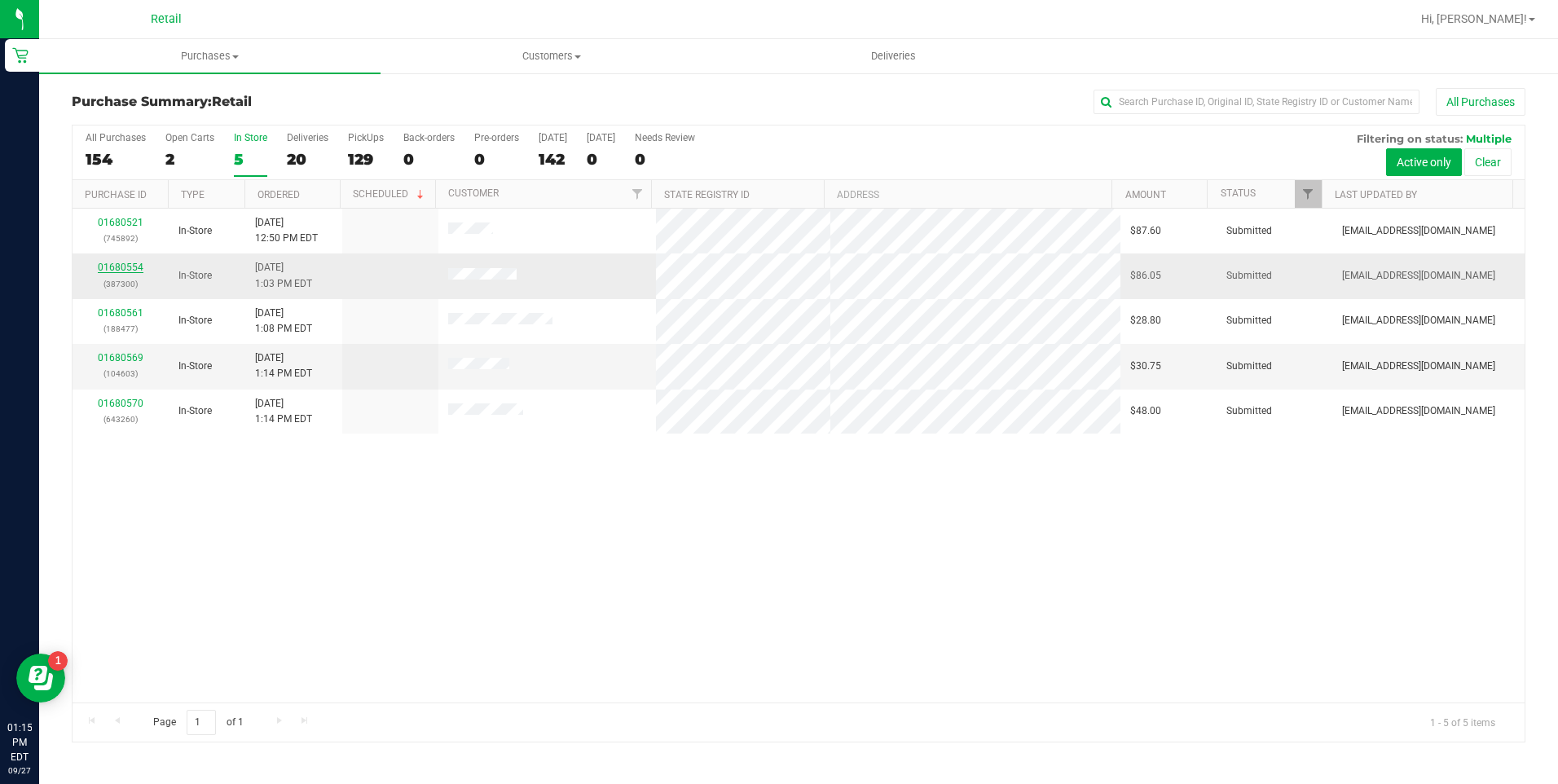
click at [124, 266] on link "01680554" at bounding box center [121, 267] width 46 height 11
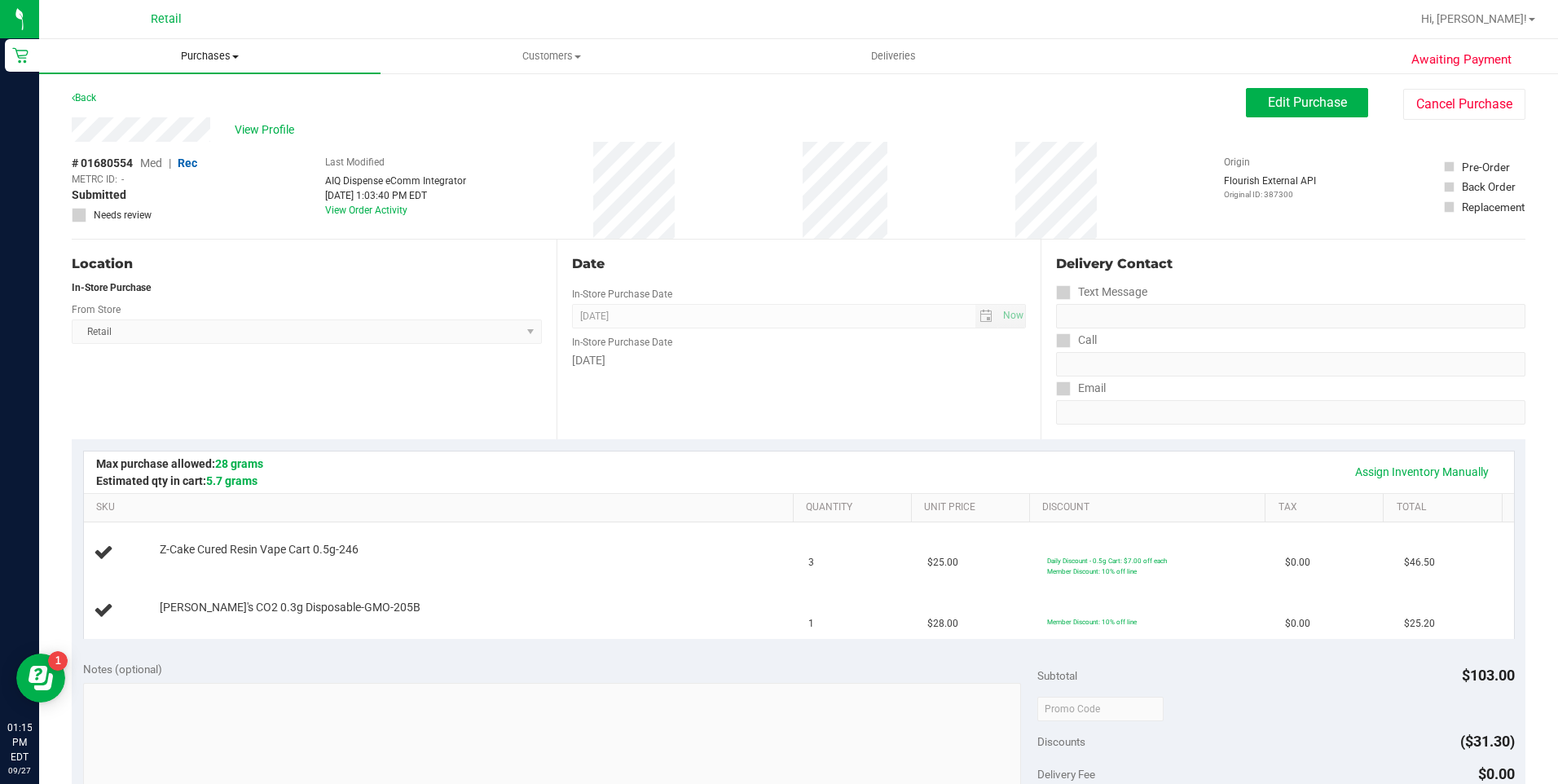
click at [224, 56] on span "Purchases" at bounding box center [210, 56] width 341 height 15
click at [188, 94] on span "Summary of purchases" at bounding box center [123, 98] width 167 height 14
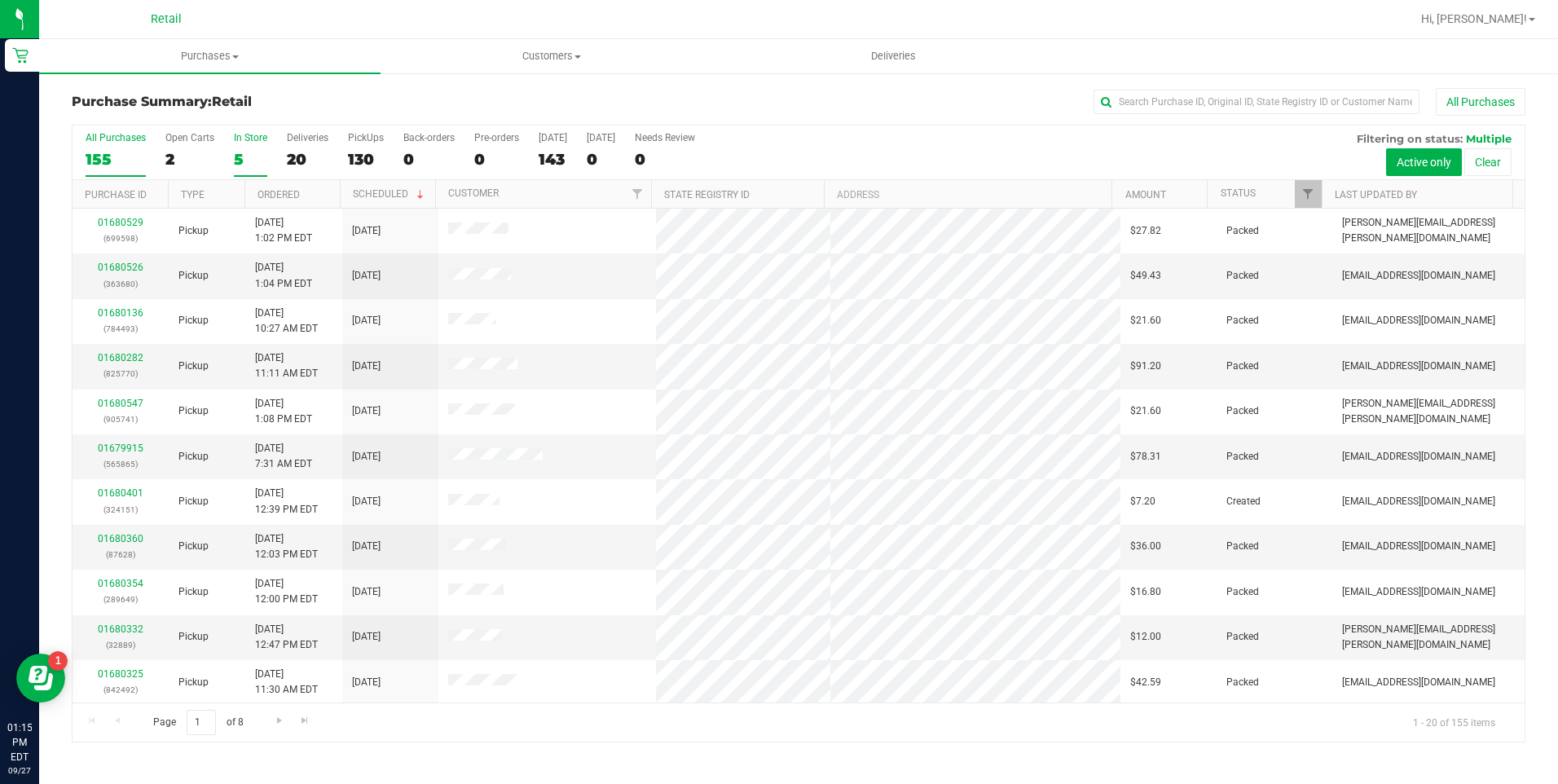
click at [238, 155] on div "5" at bounding box center [251, 159] width 34 height 18
click at [0, 0] on input "In Store 5" at bounding box center [0, 0] width 0 height 0
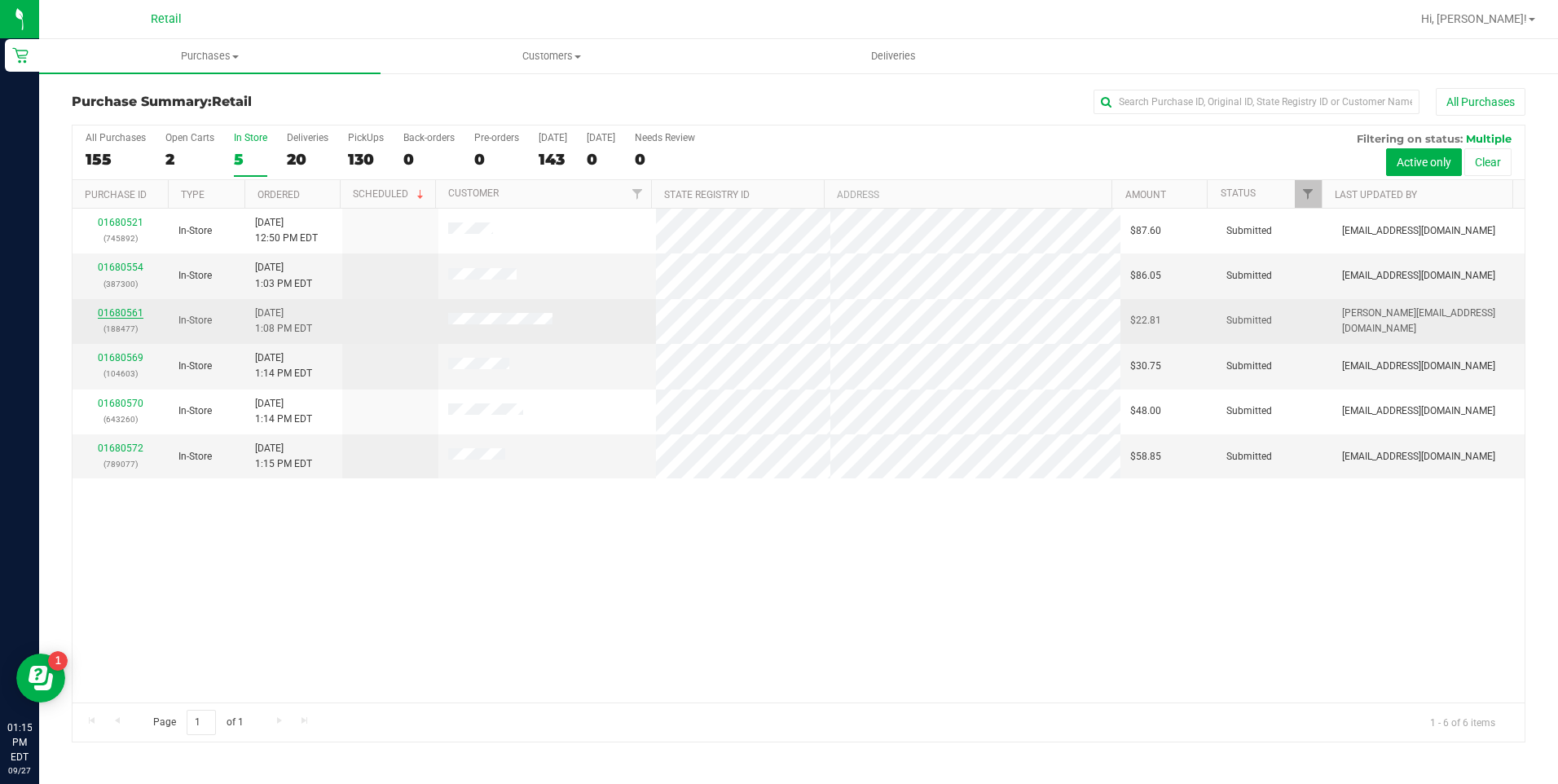
click at [124, 312] on link "01680561" at bounding box center [121, 313] width 46 height 11
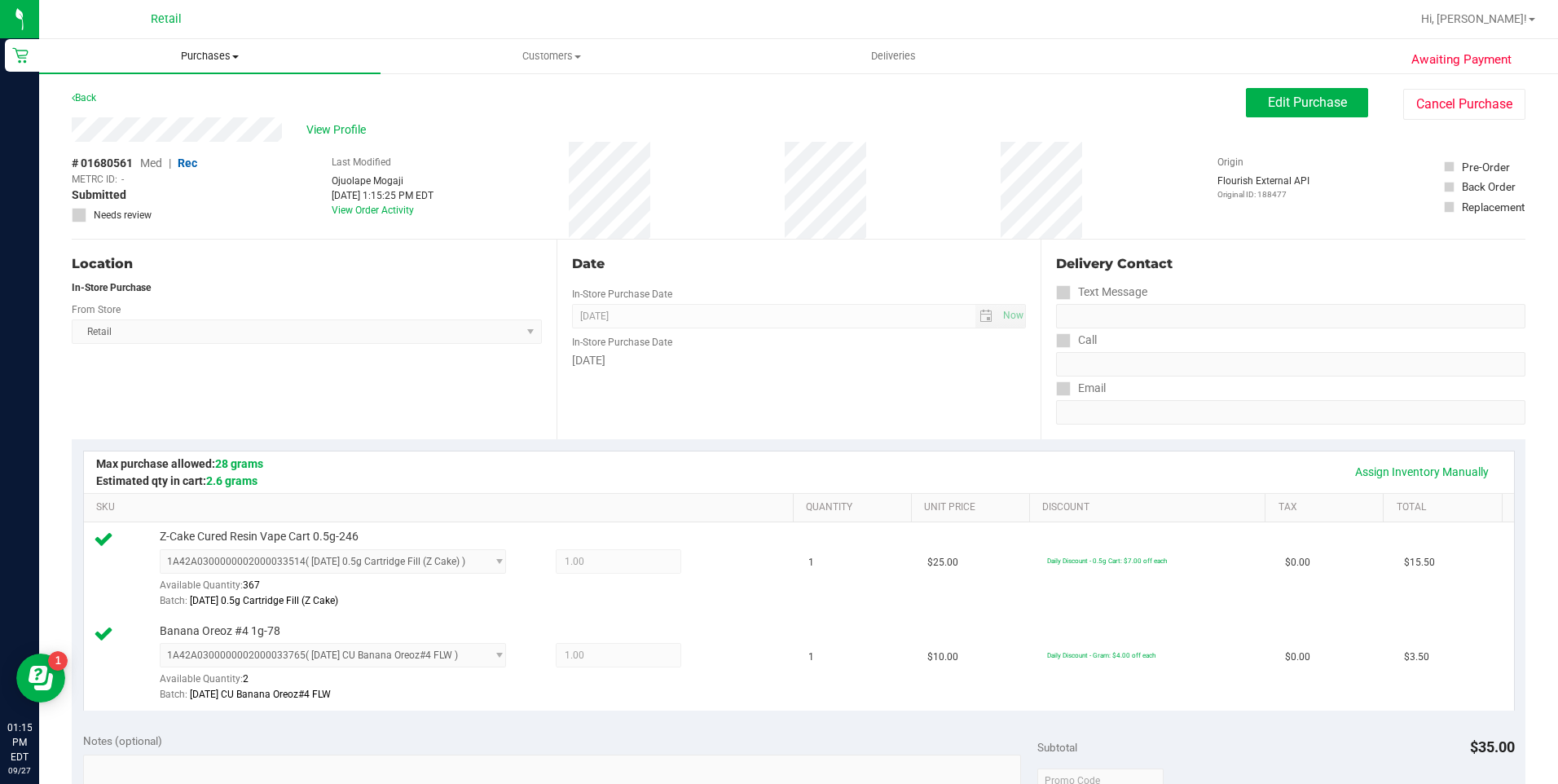
click at [183, 50] on span "Purchases" at bounding box center [210, 56] width 341 height 15
click at [173, 94] on span "Summary of purchases" at bounding box center [123, 98] width 167 height 14
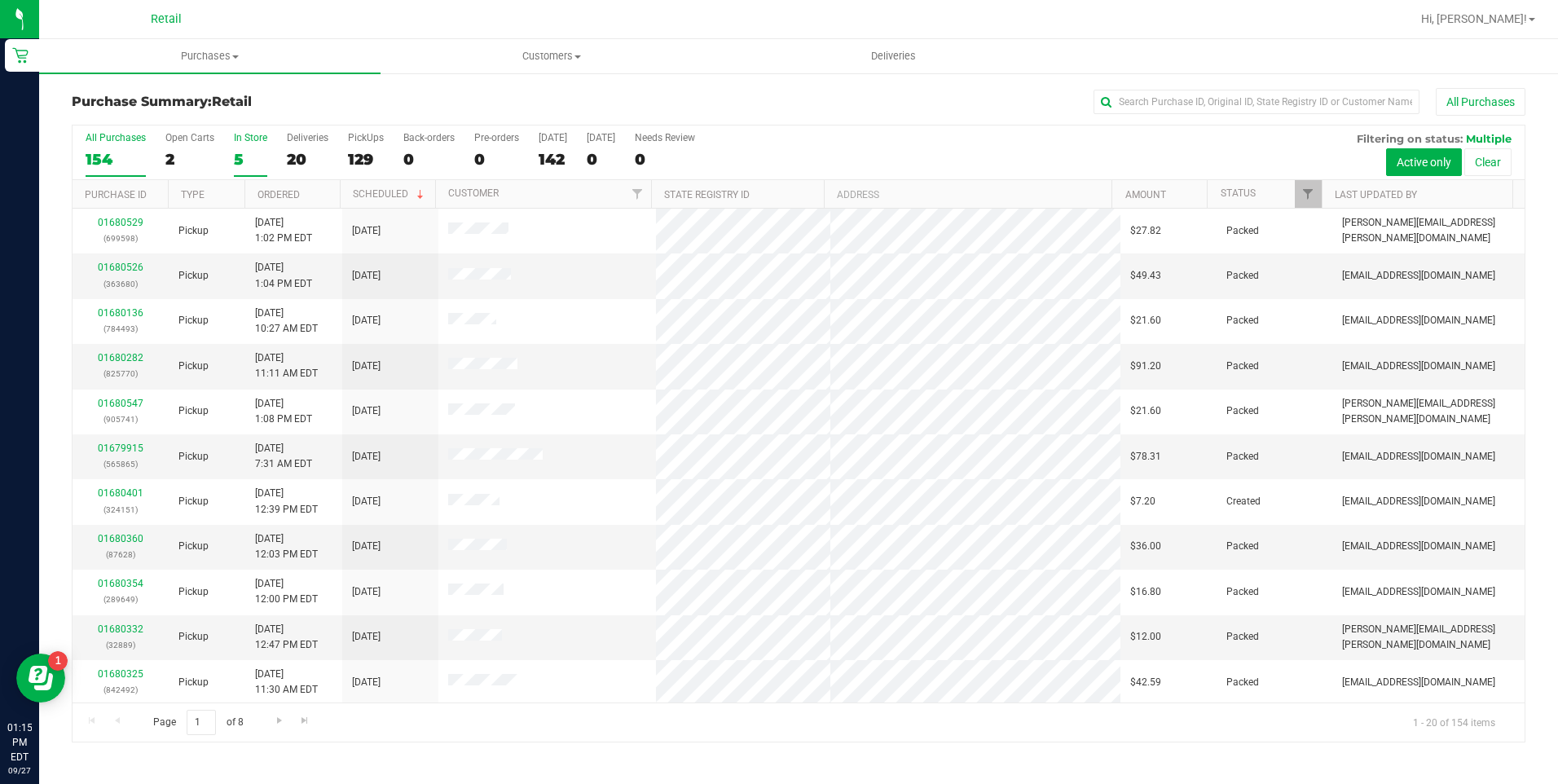
click at [242, 152] on div "5" at bounding box center [251, 159] width 34 height 18
click at [0, 0] on input "In Store 5" at bounding box center [0, 0] width 0 height 0
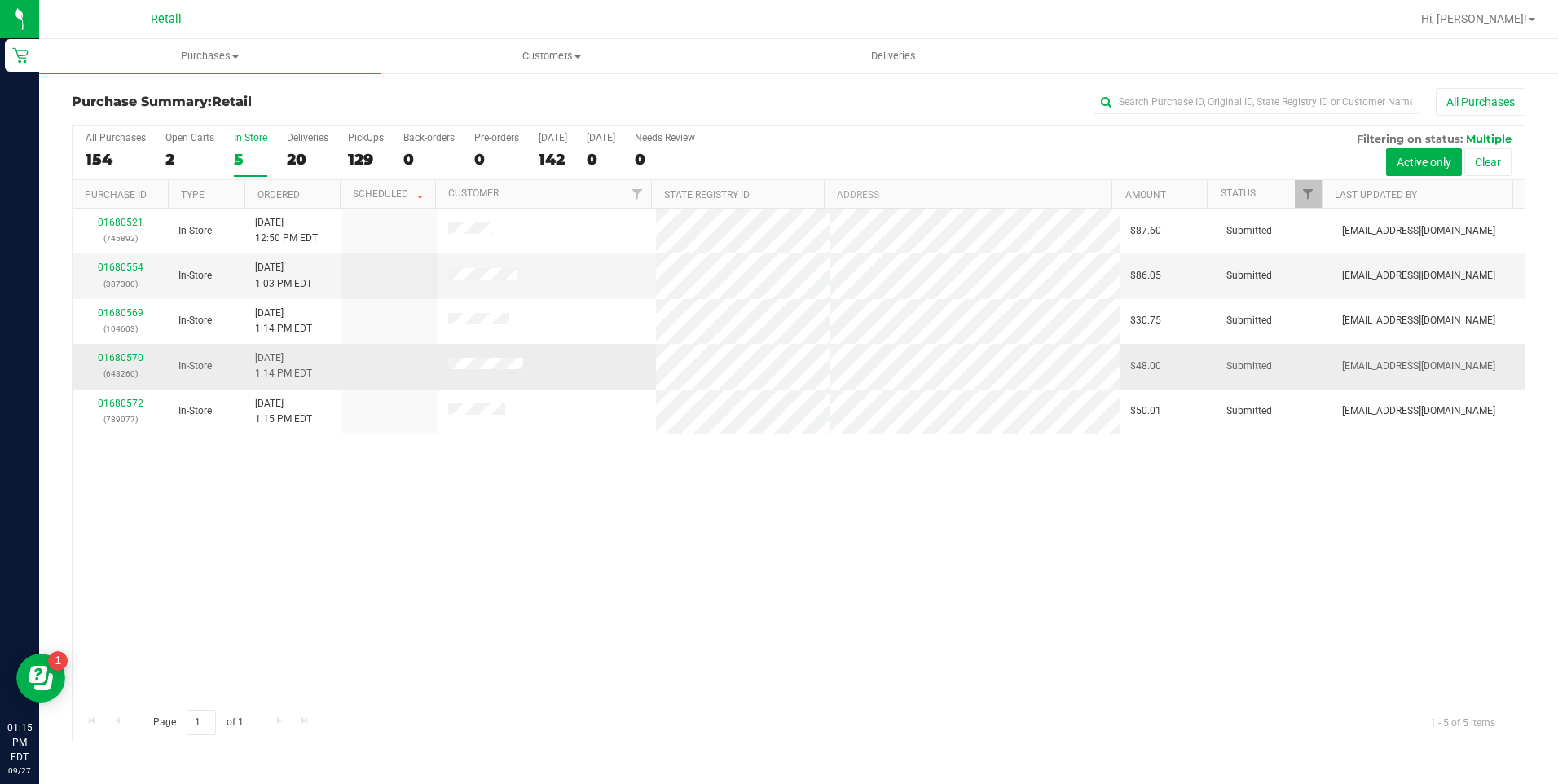
click at [121, 353] on link "01680570" at bounding box center [121, 358] width 46 height 11
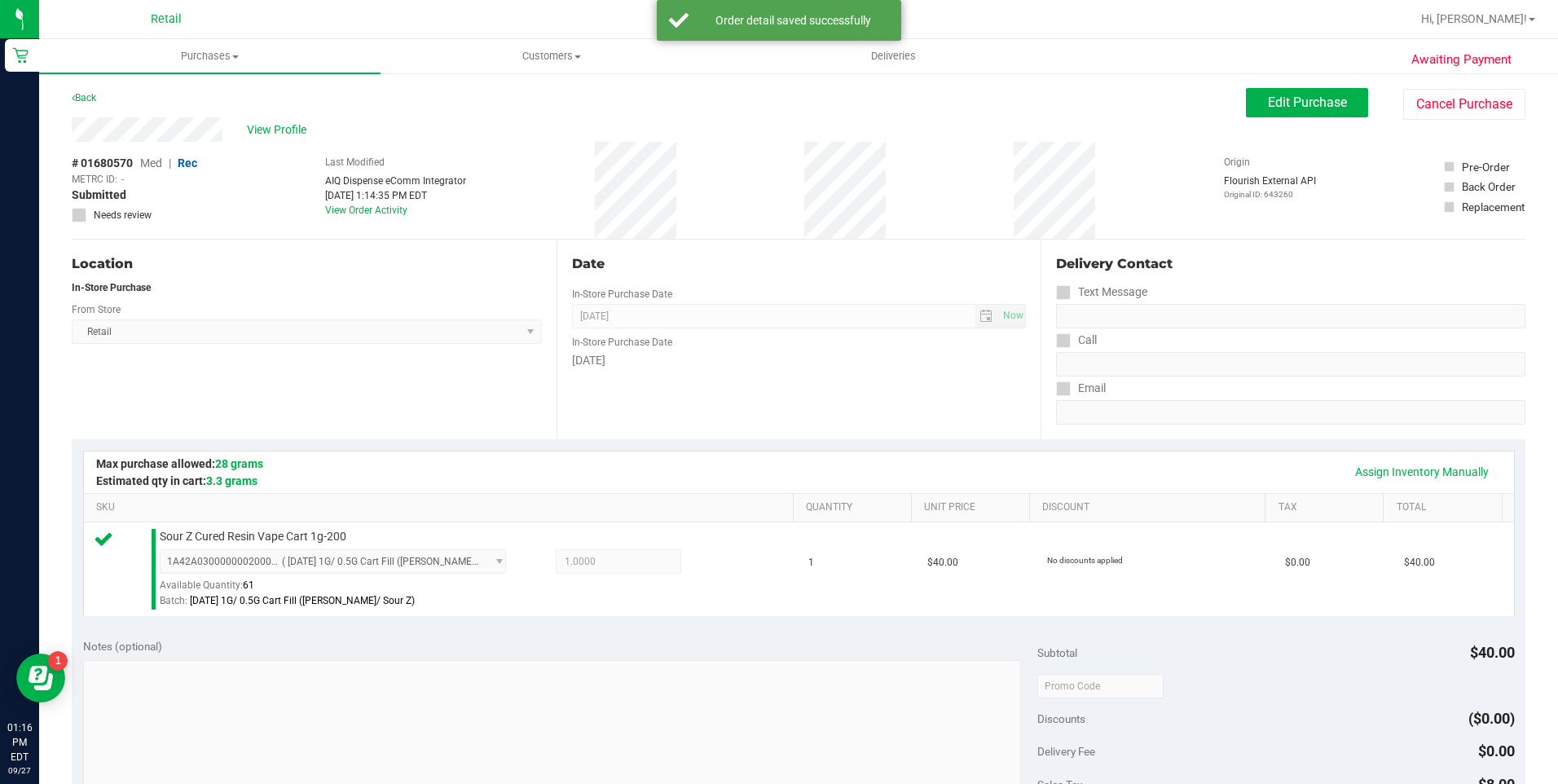
scroll to position [407, 0]
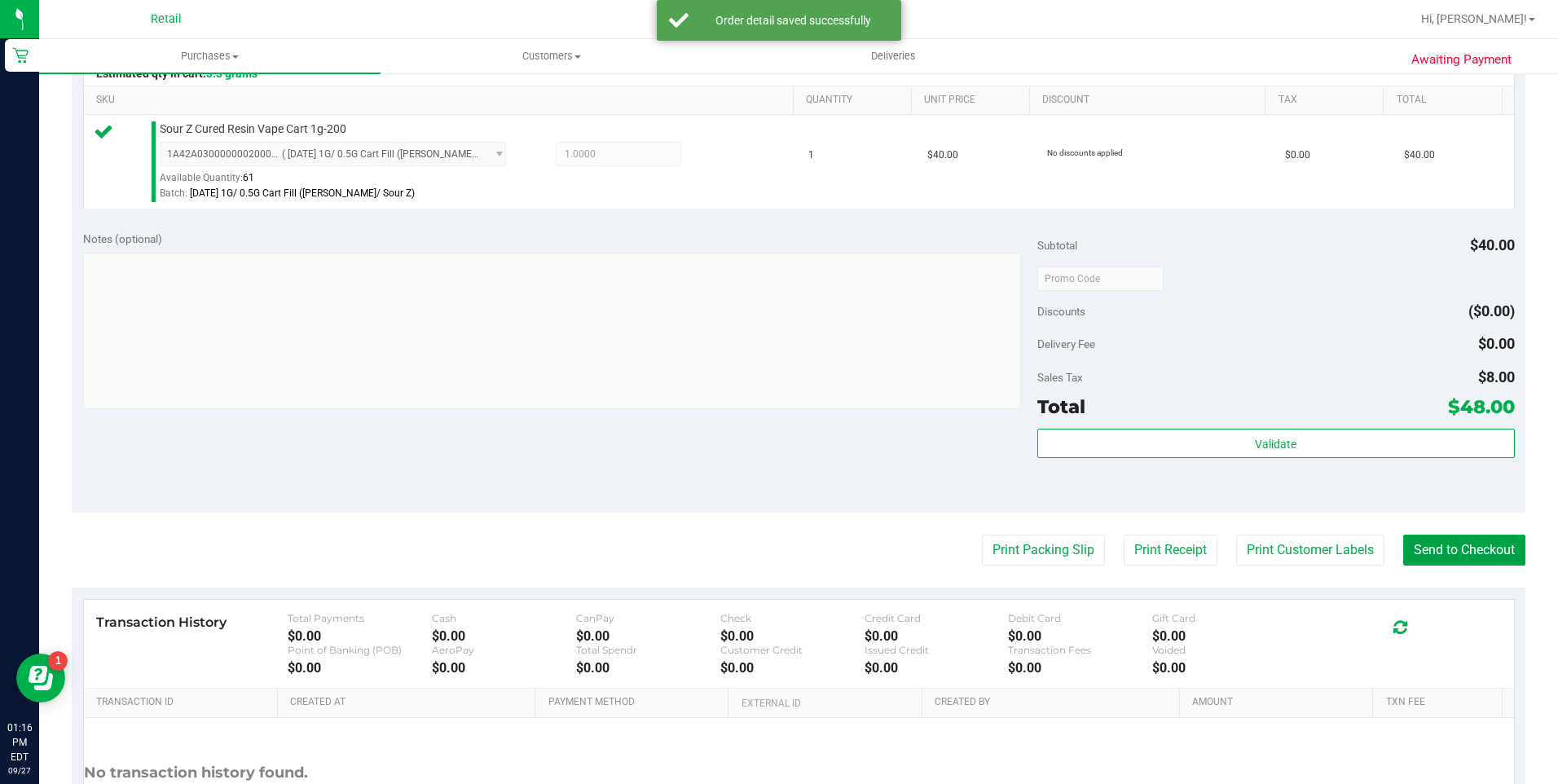
click at [1448, 545] on button "Send to Checkout" at bounding box center [1465, 550] width 123 height 31
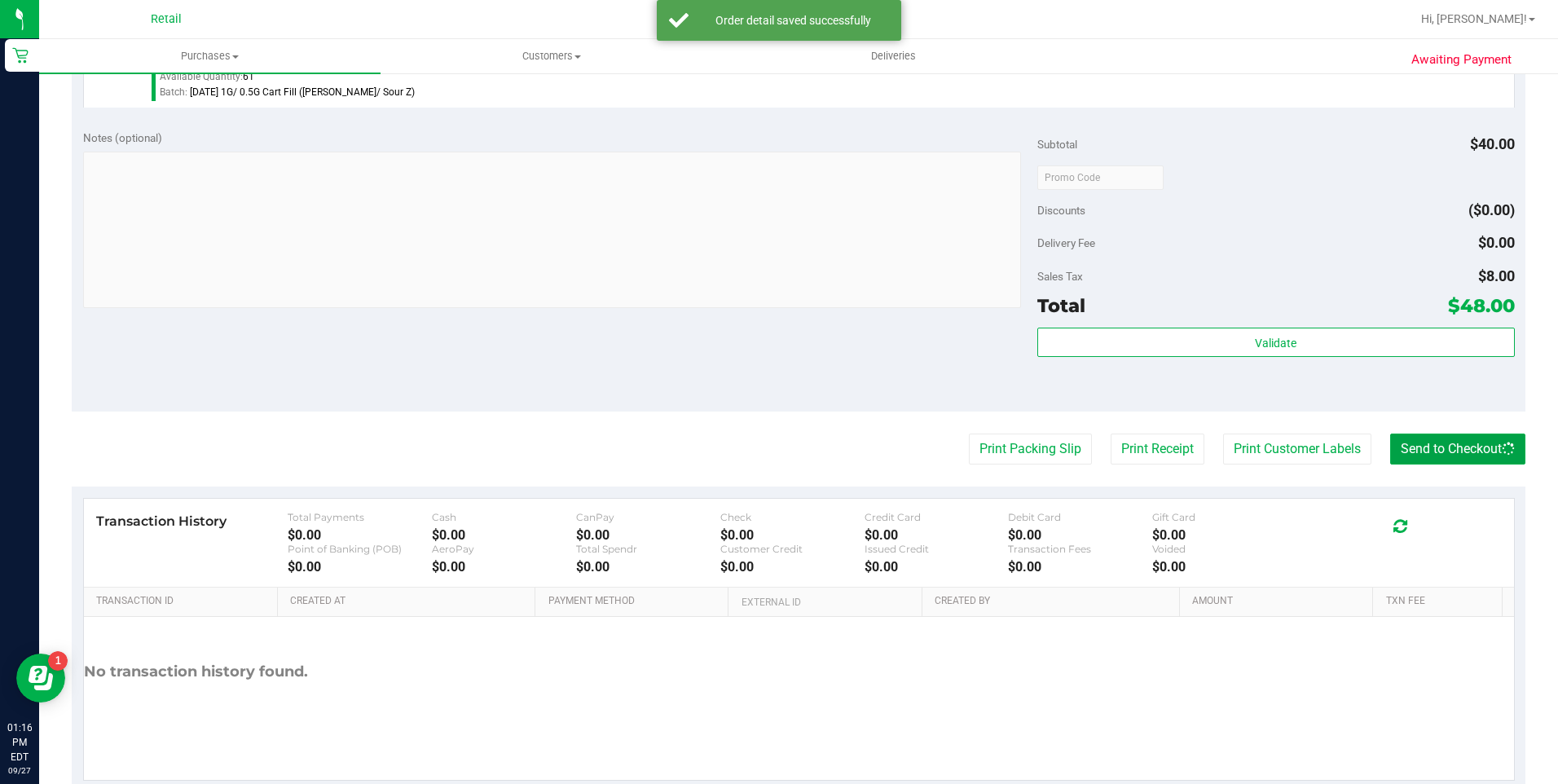
scroll to position [548, 0]
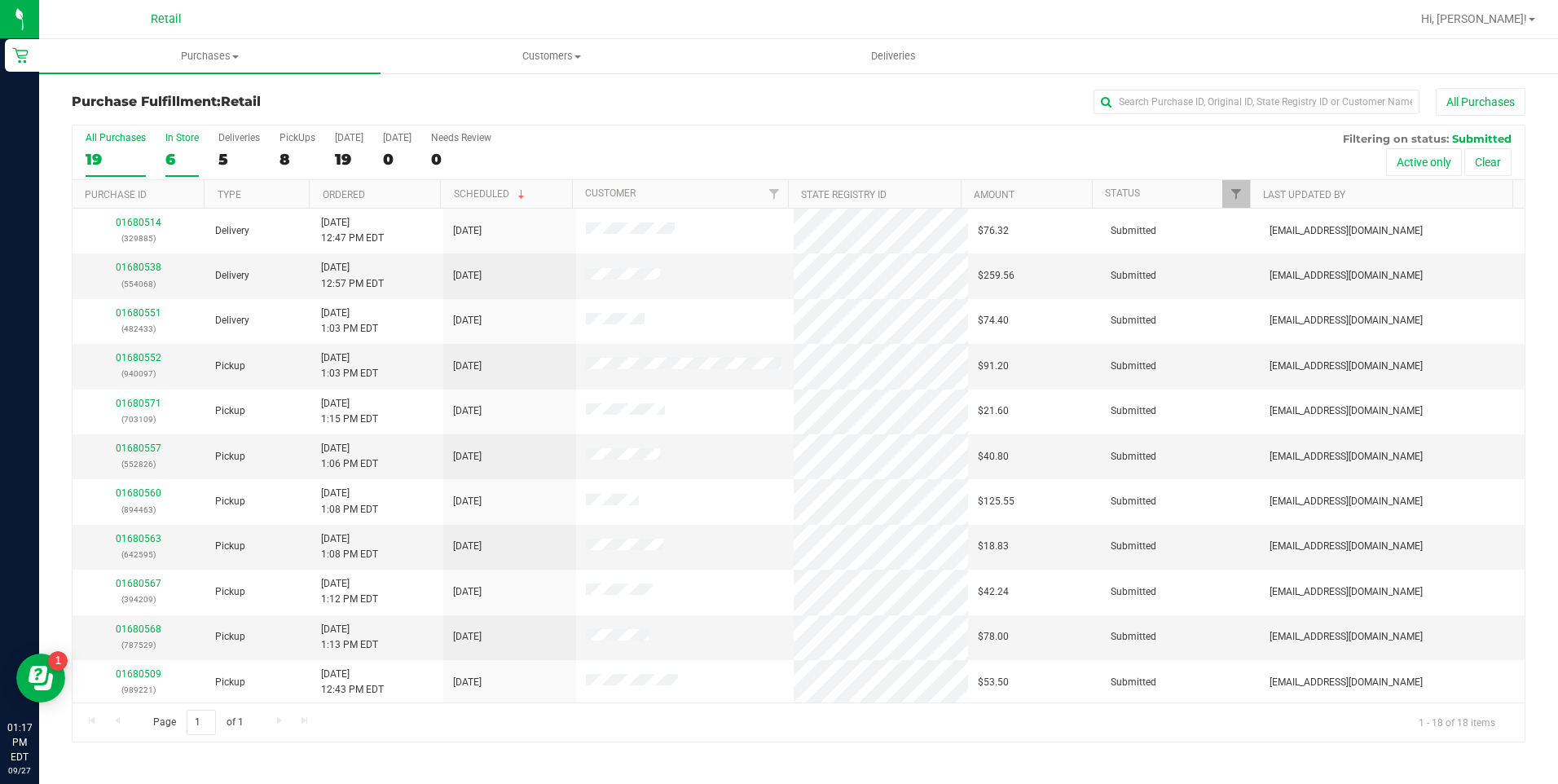
click at [169, 150] on div "6" at bounding box center [182, 159] width 34 height 18
click at [0, 0] on input "In Store 6" at bounding box center [0, 0] width 0 height 0
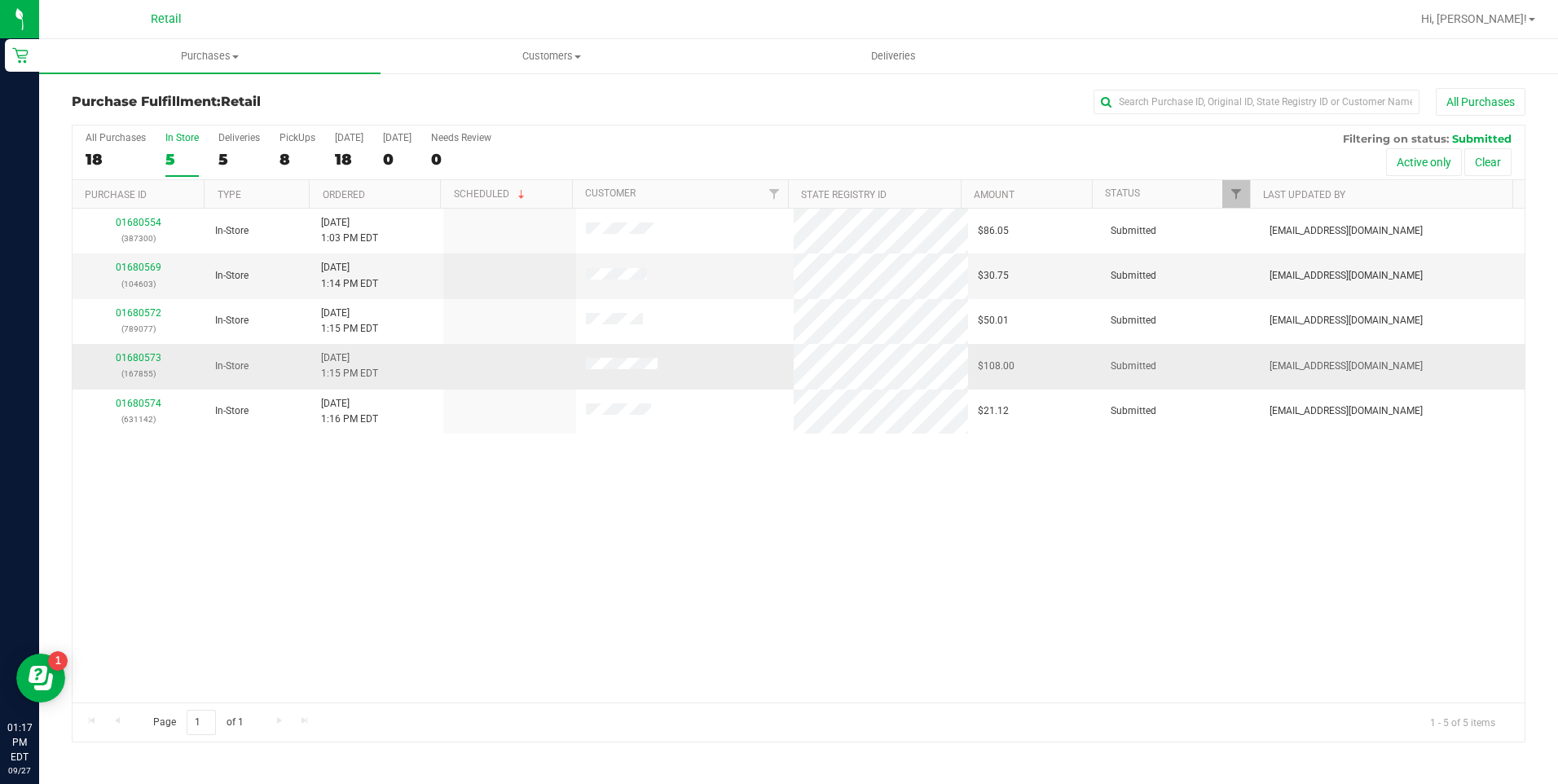
click at [138, 364] on div "01680573 (167855)" at bounding box center [139, 366] width 113 height 31
click at [134, 351] on div "01680573 (167855)" at bounding box center [139, 366] width 113 height 31
click at [136, 357] on link "01680573" at bounding box center [138, 358] width 46 height 11
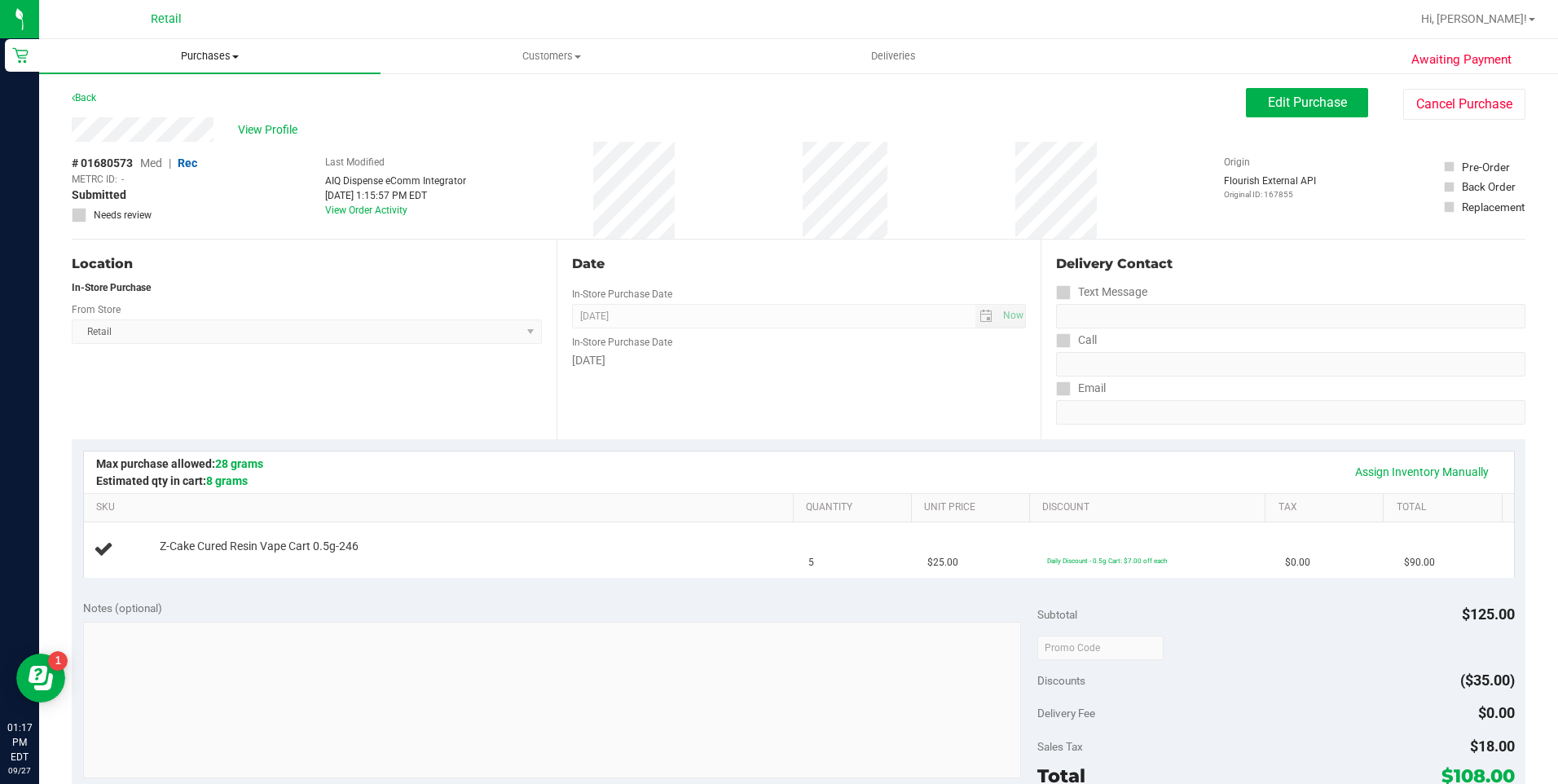
click at [203, 69] on uib-tab-heading "Purchases Summary of purchases Fulfillment All purchases" at bounding box center [210, 56] width 341 height 34
click at [170, 100] on span "Summary of purchases" at bounding box center [123, 98] width 167 height 14
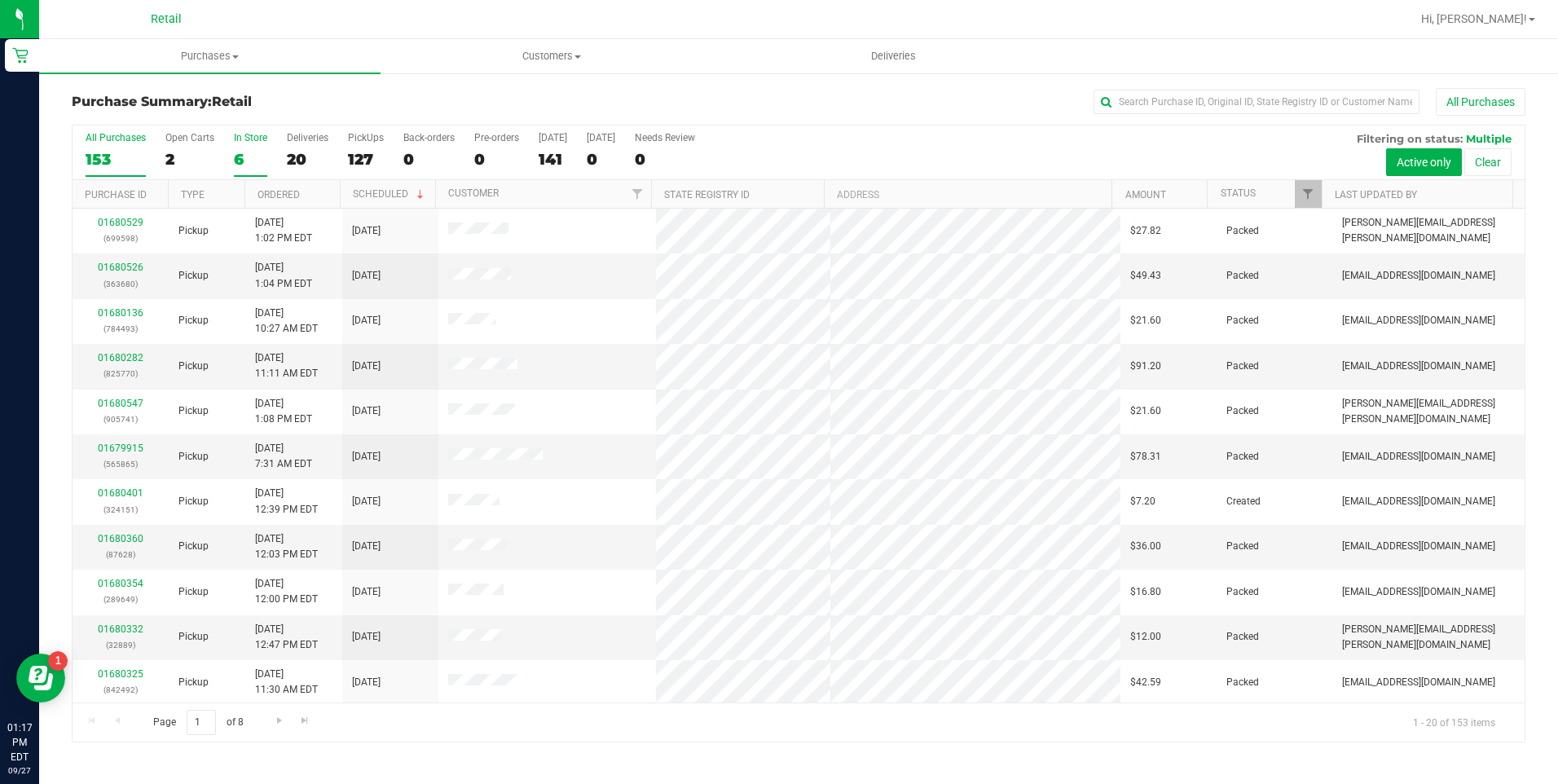
click at [241, 159] on div "6" at bounding box center [251, 159] width 34 height 18
click at [0, 0] on input "In Store 6" at bounding box center [0, 0] width 0 height 0
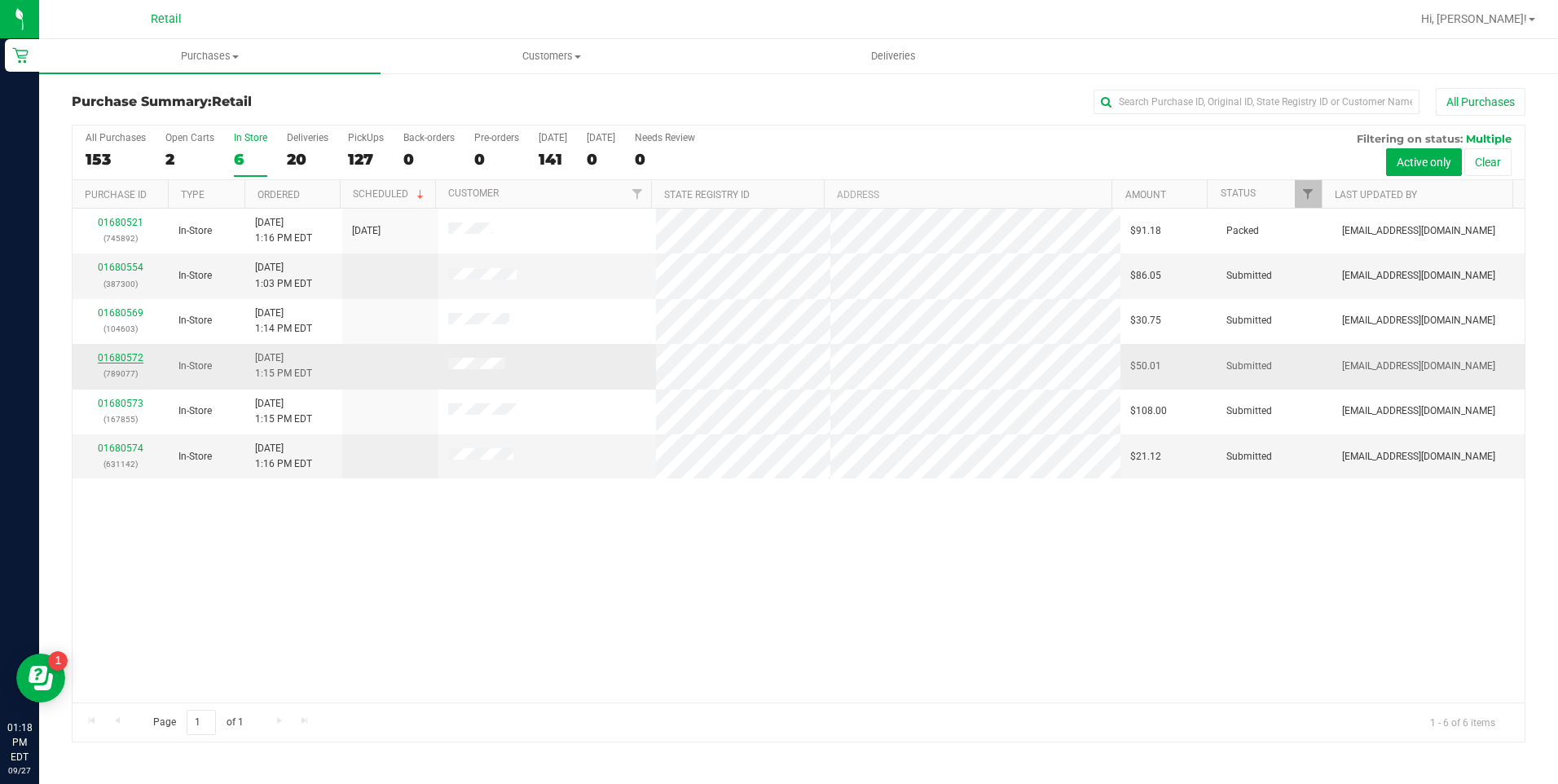
click at [135, 356] on link "01680572" at bounding box center [121, 358] width 46 height 11
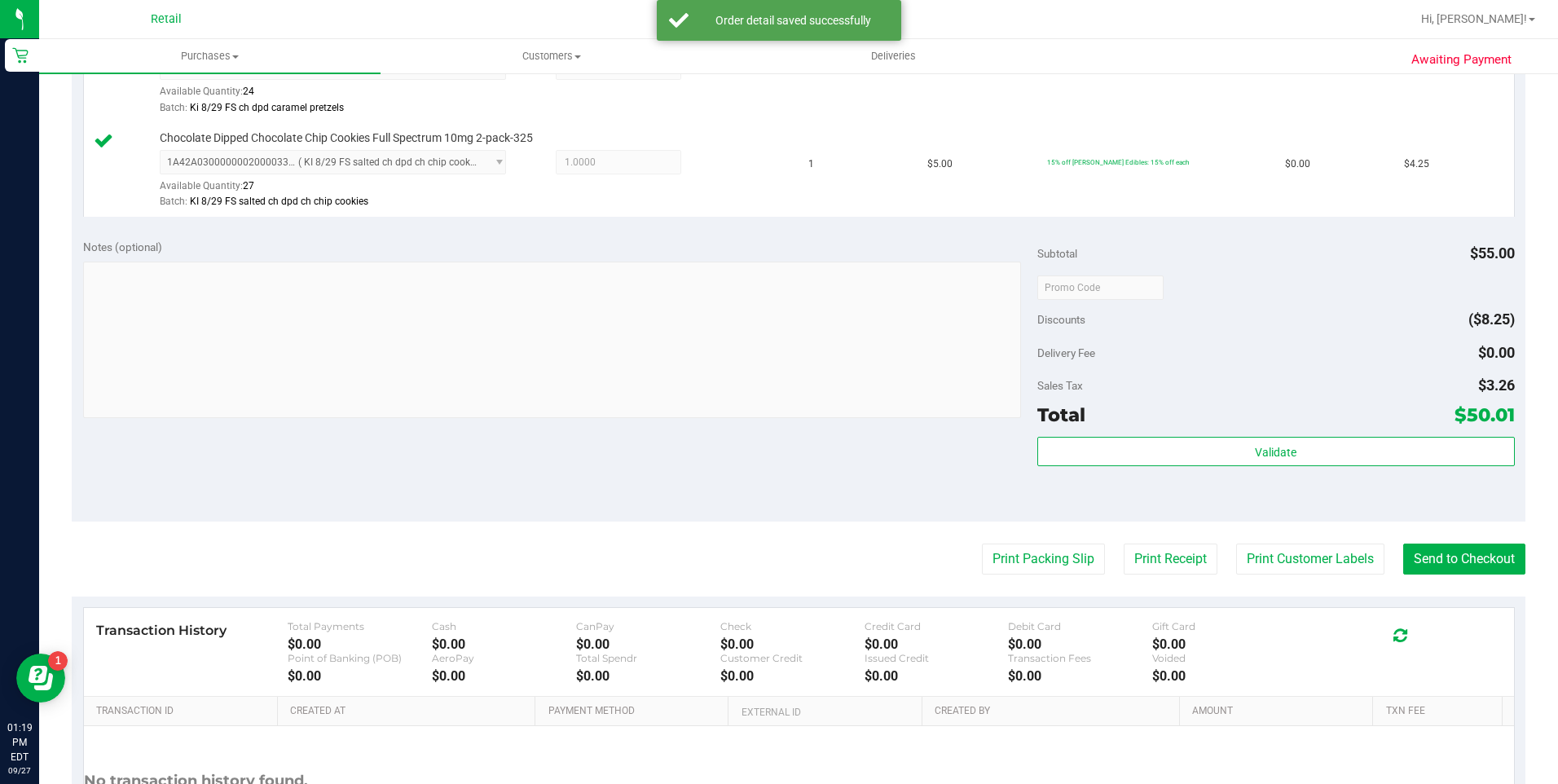
scroll to position [815, 0]
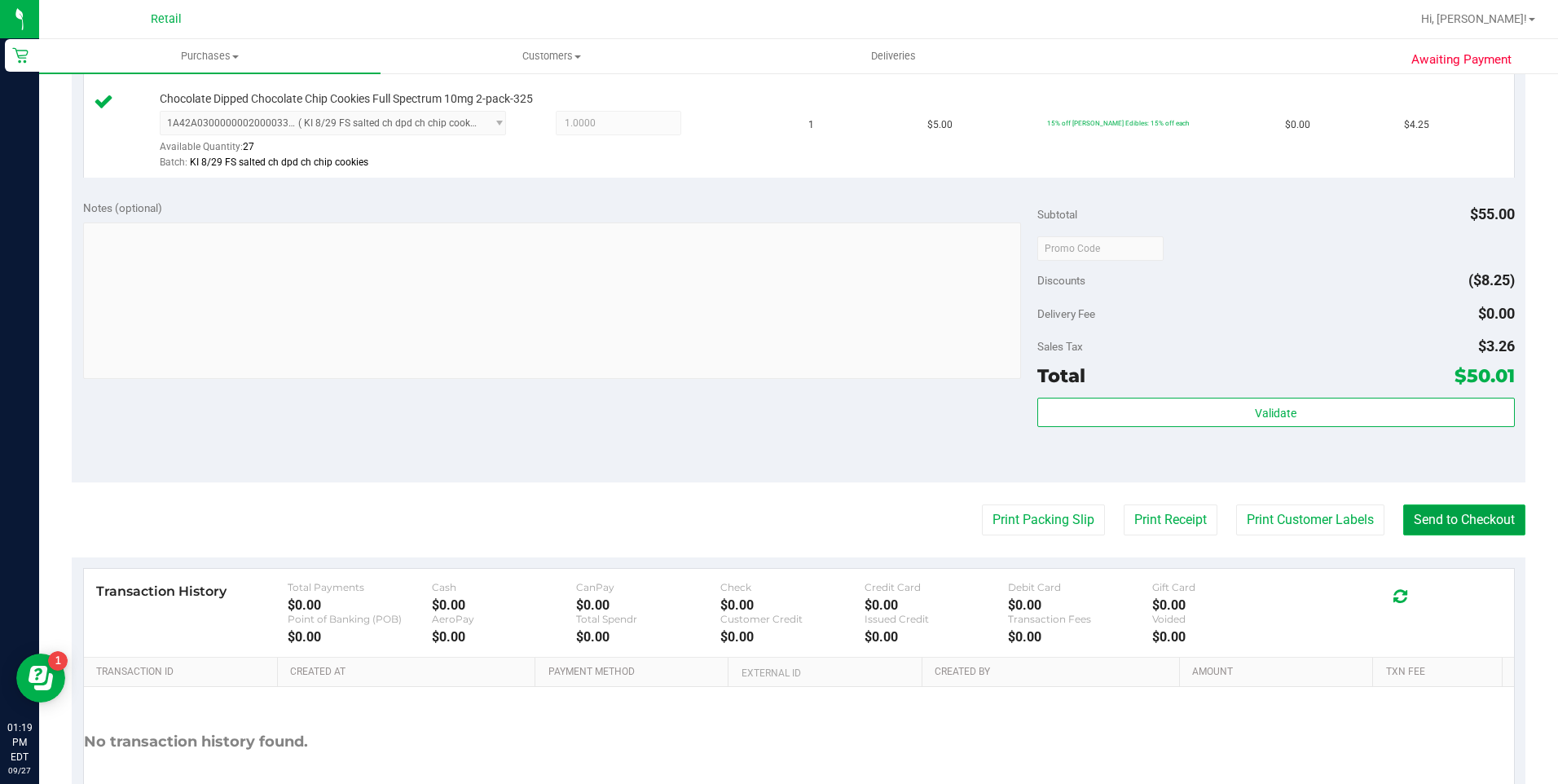
click at [1467, 523] on button "Send to Checkout" at bounding box center [1465, 520] width 123 height 31
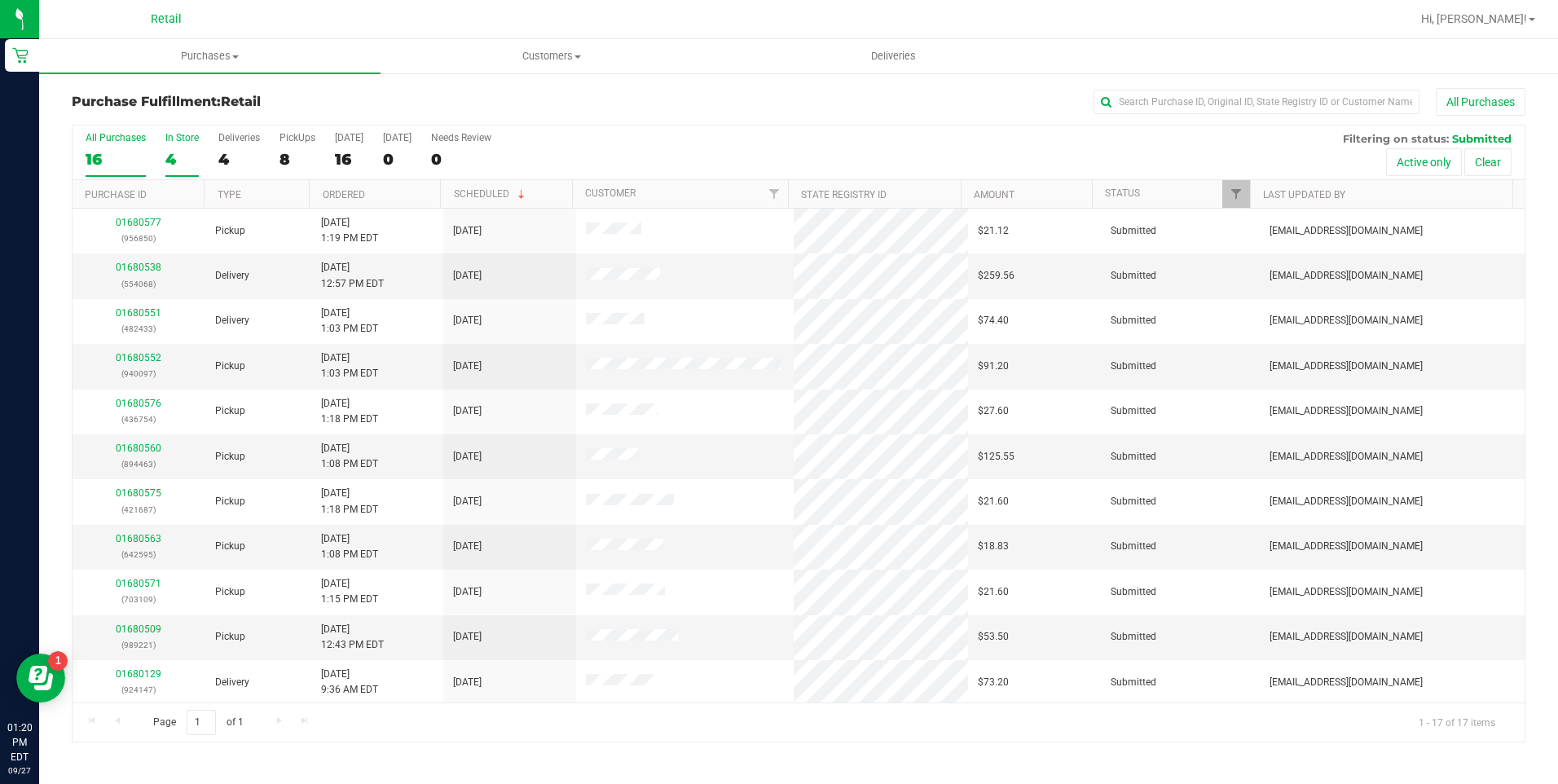
click at [177, 161] on div "4" at bounding box center [182, 159] width 34 height 18
click at [0, 0] on input "In Store 4" at bounding box center [0, 0] width 0 height 0
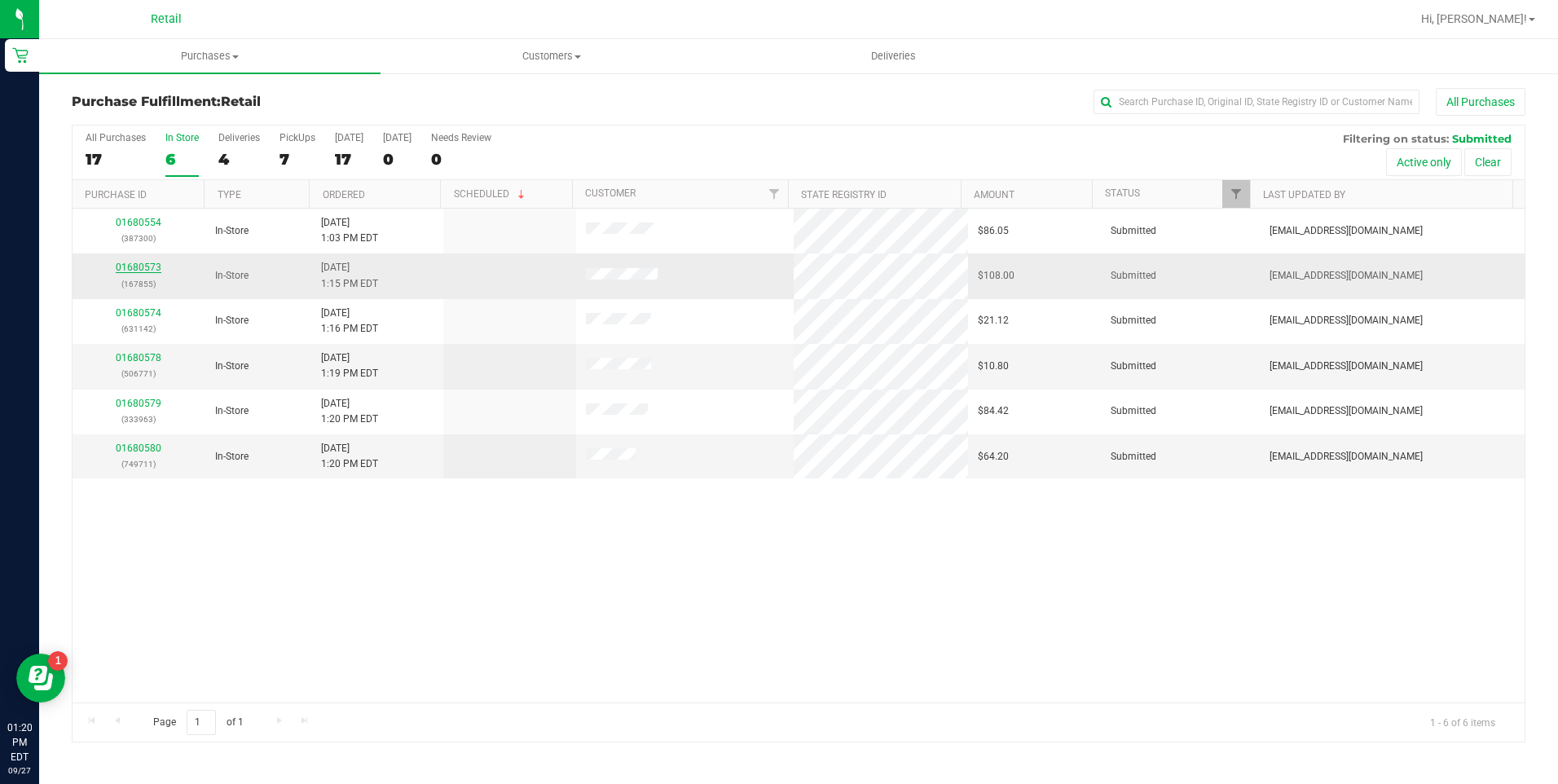
click at [134, 264] on link "01680573" at bounding box center [138, 267] width 46 height 11
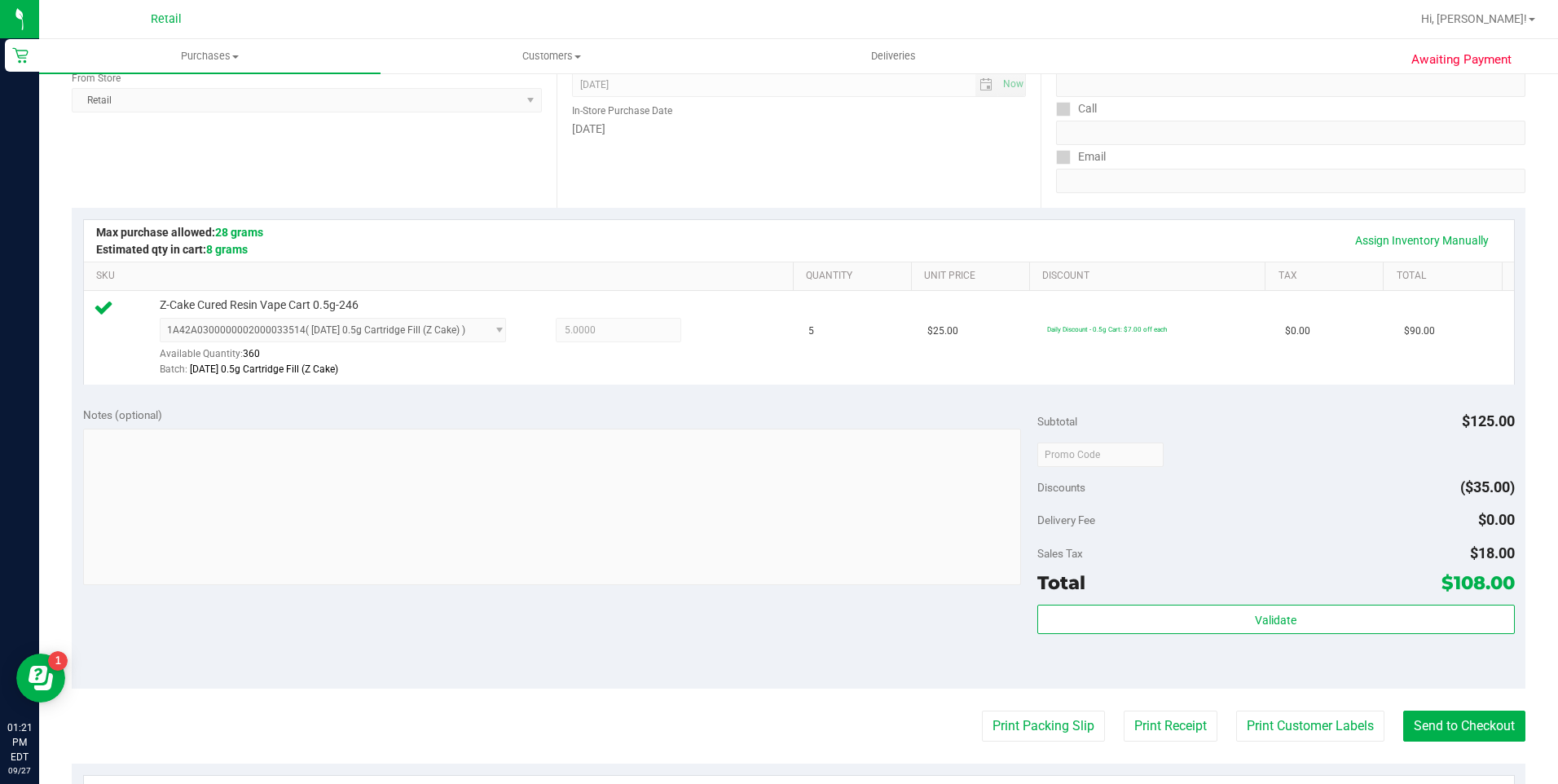
scroll to position [326, 0]
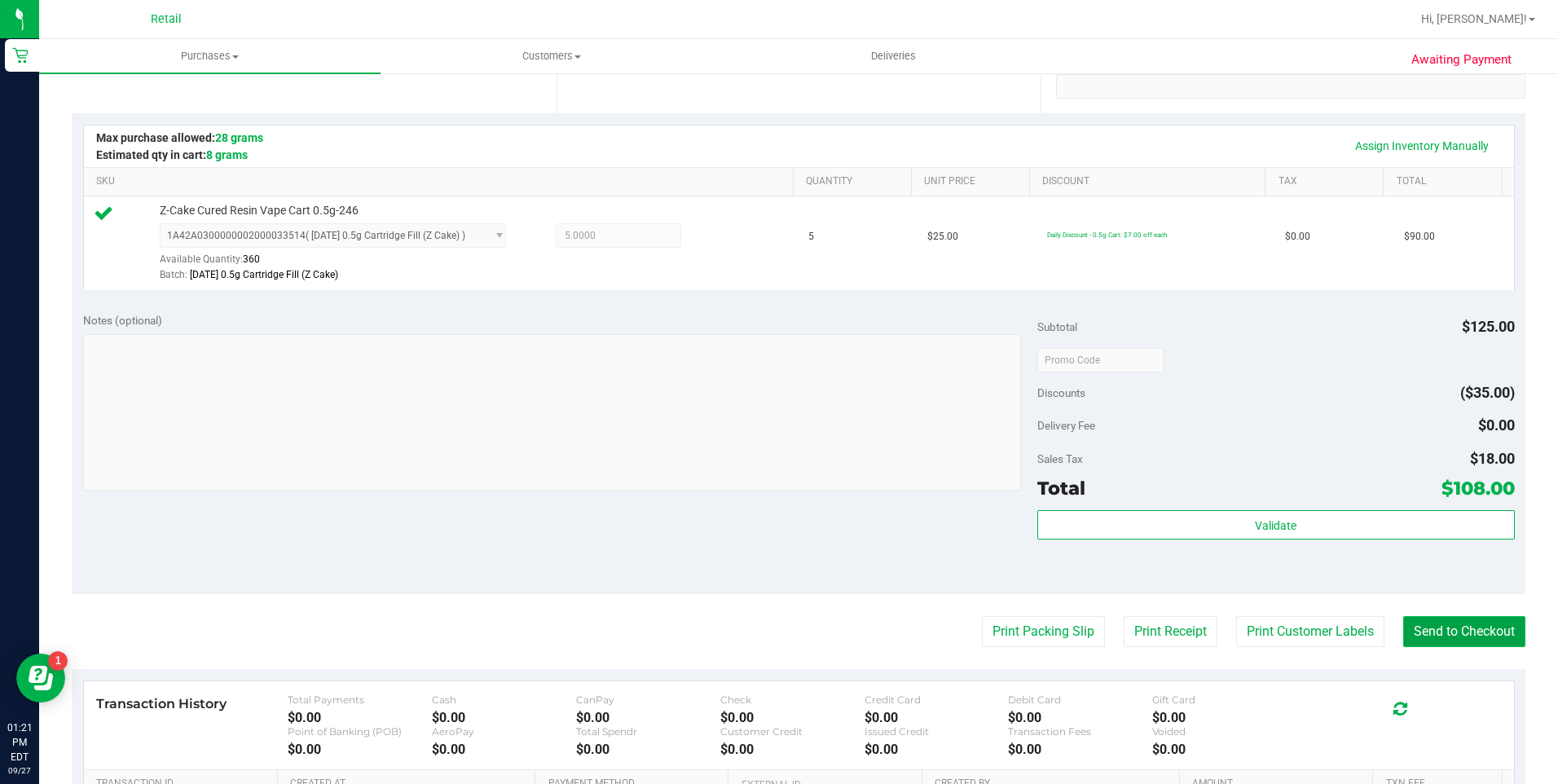
click at [1483, 631] on button "Send to Checkout" at bounding box center [1465, 631] width 123 height 31
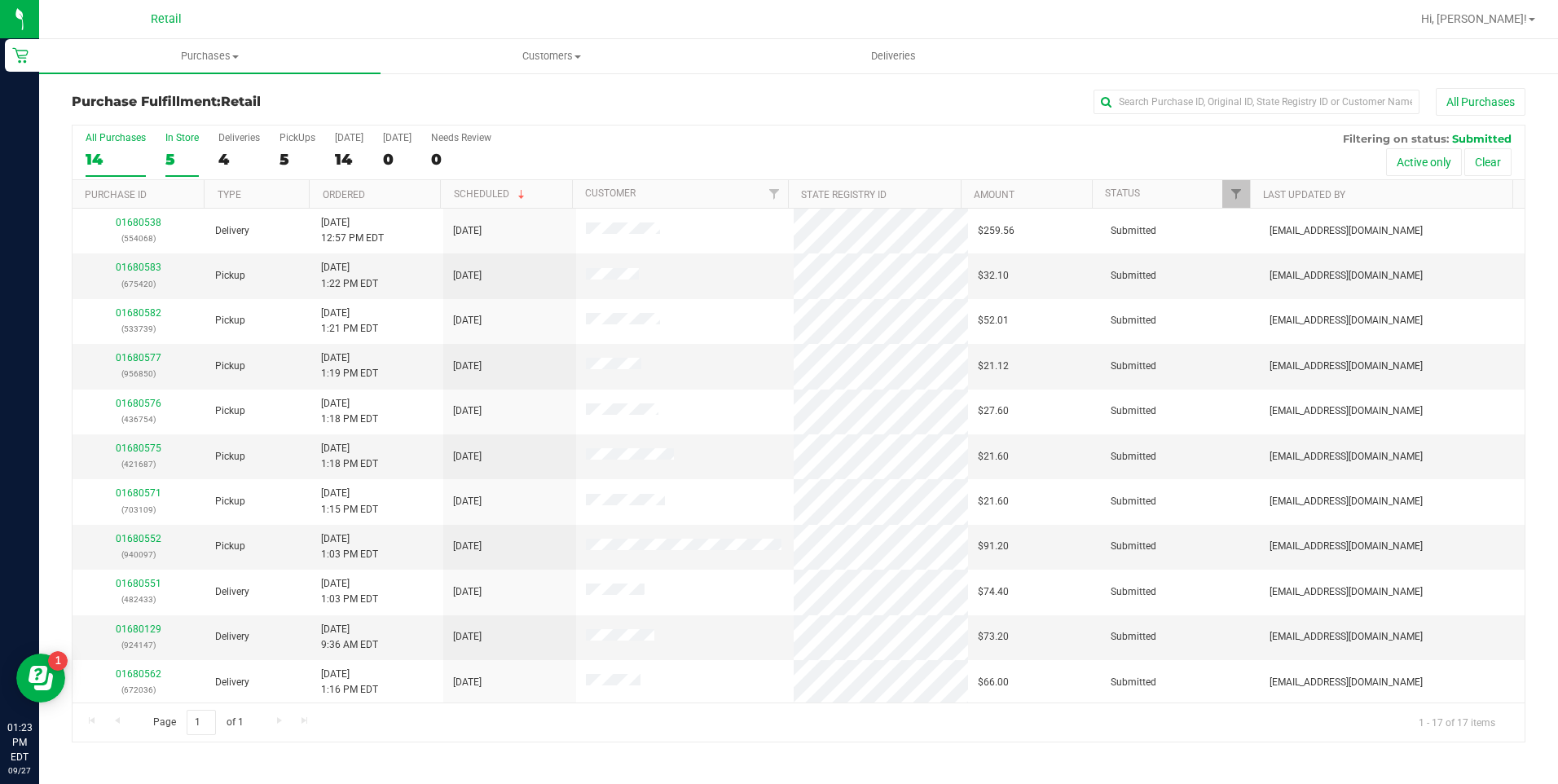
click at [177, 146] on label "In Store 5" at bounding box center [182, 154] width 34 height 45
click at [0, 0] on input "In Store 5" at bounding box center [0, 0] width 0 height 0
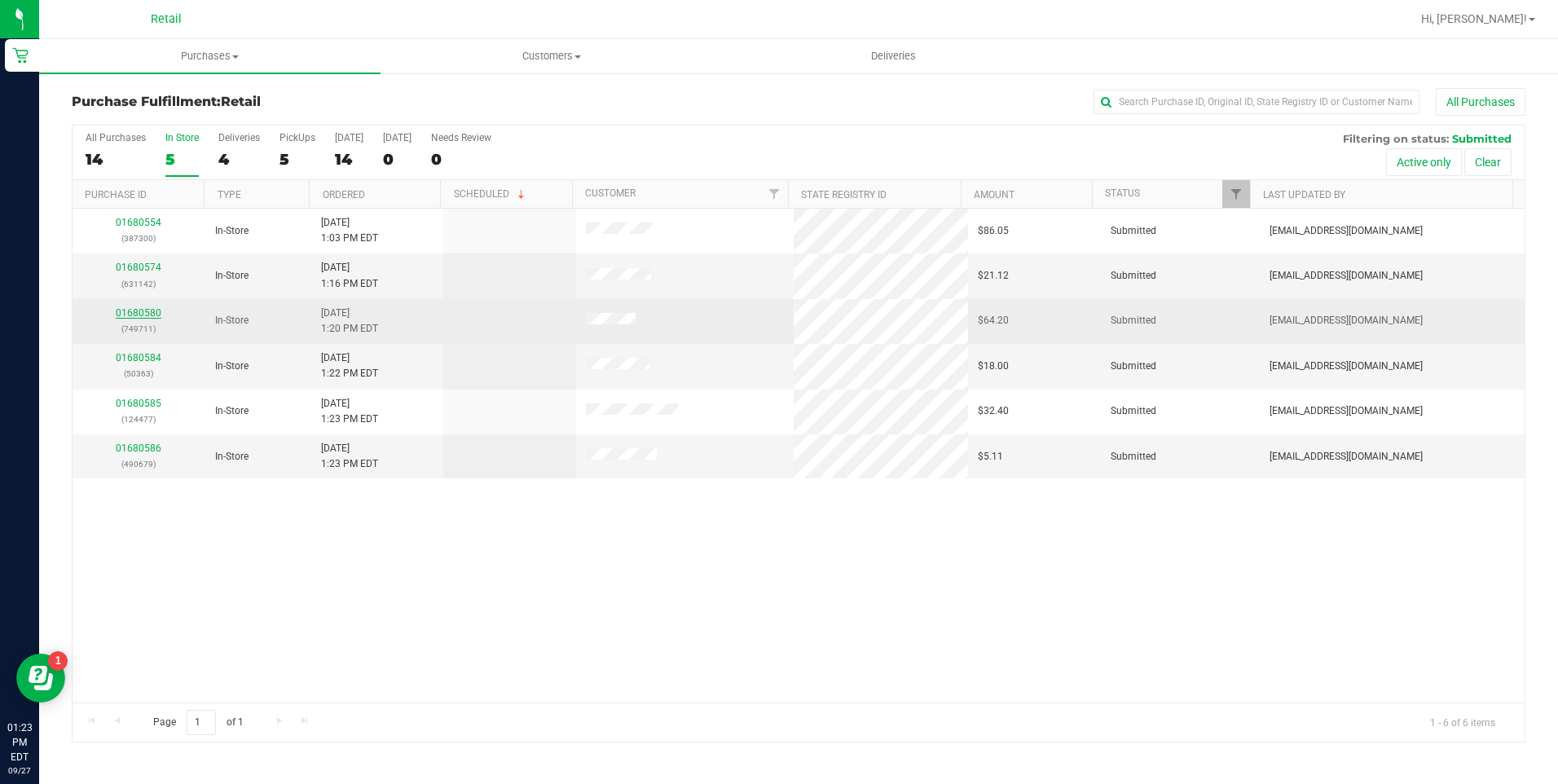
click at [130, 311] on link "01680580" at bounding box center [138, 313] width 46 height 11
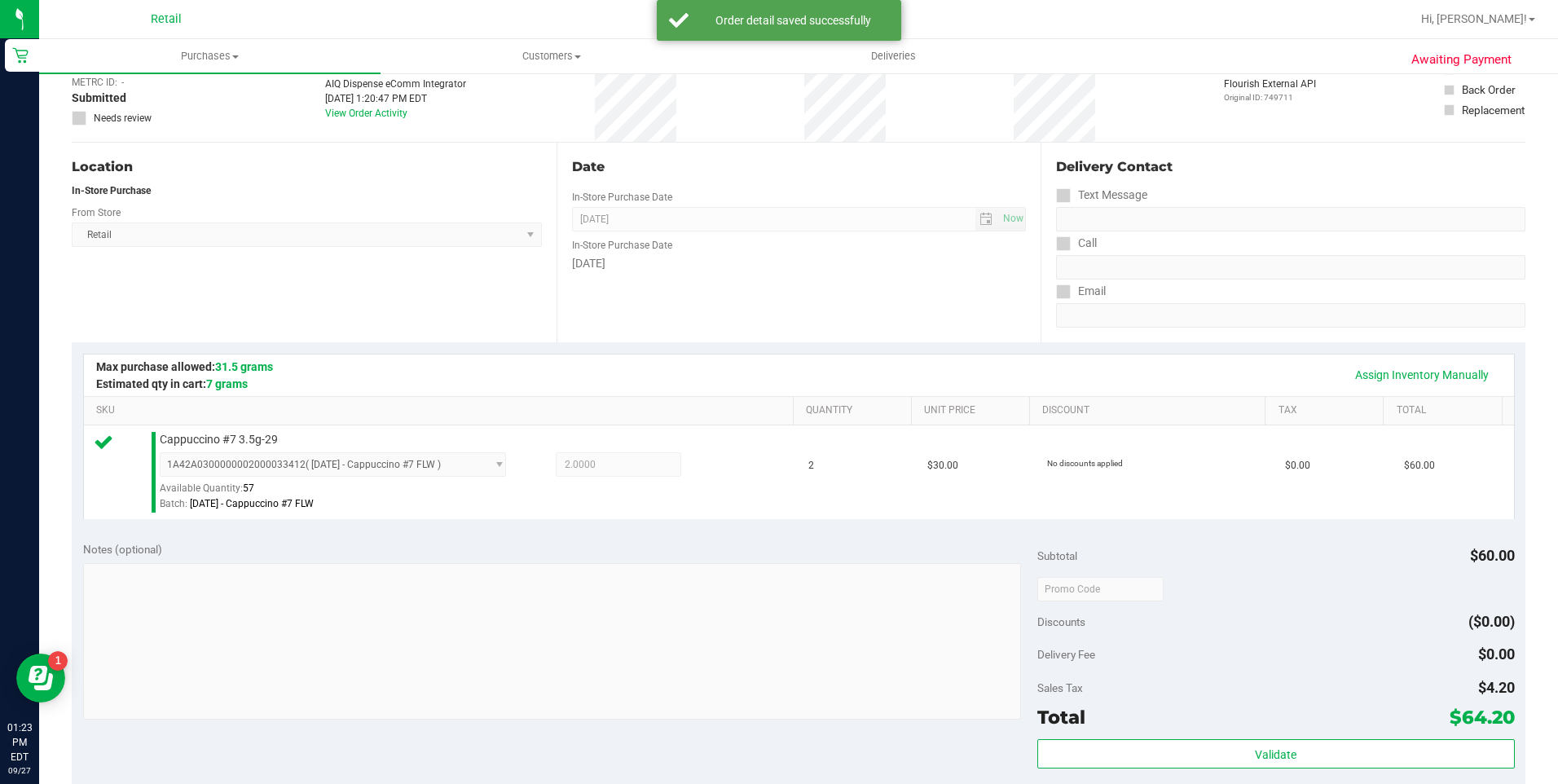
scroll to position [407, 0]
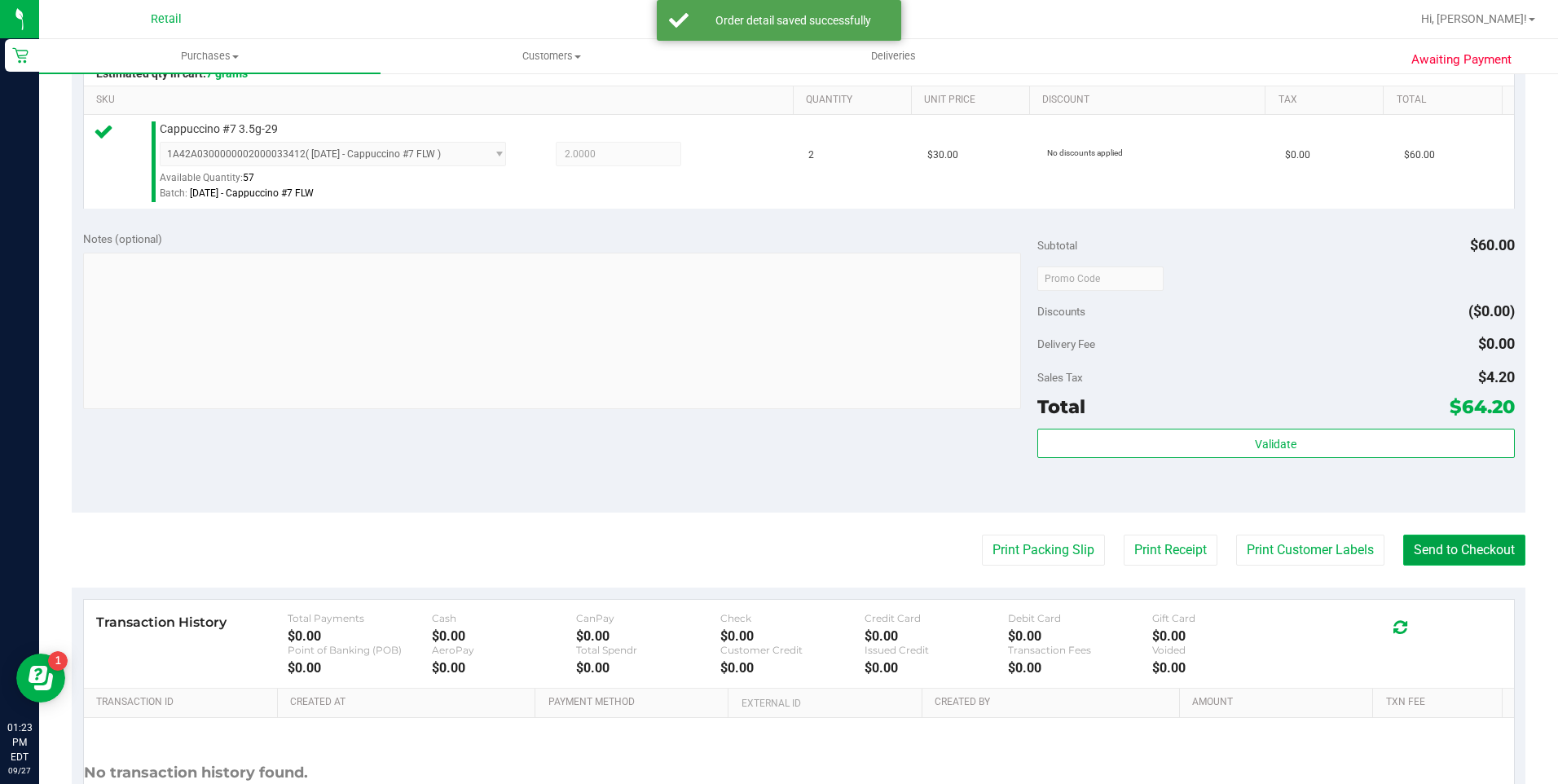
click at [1433, 543] on button "Send to Checkout" at bounding box center [1465, 550] width 123 height 31
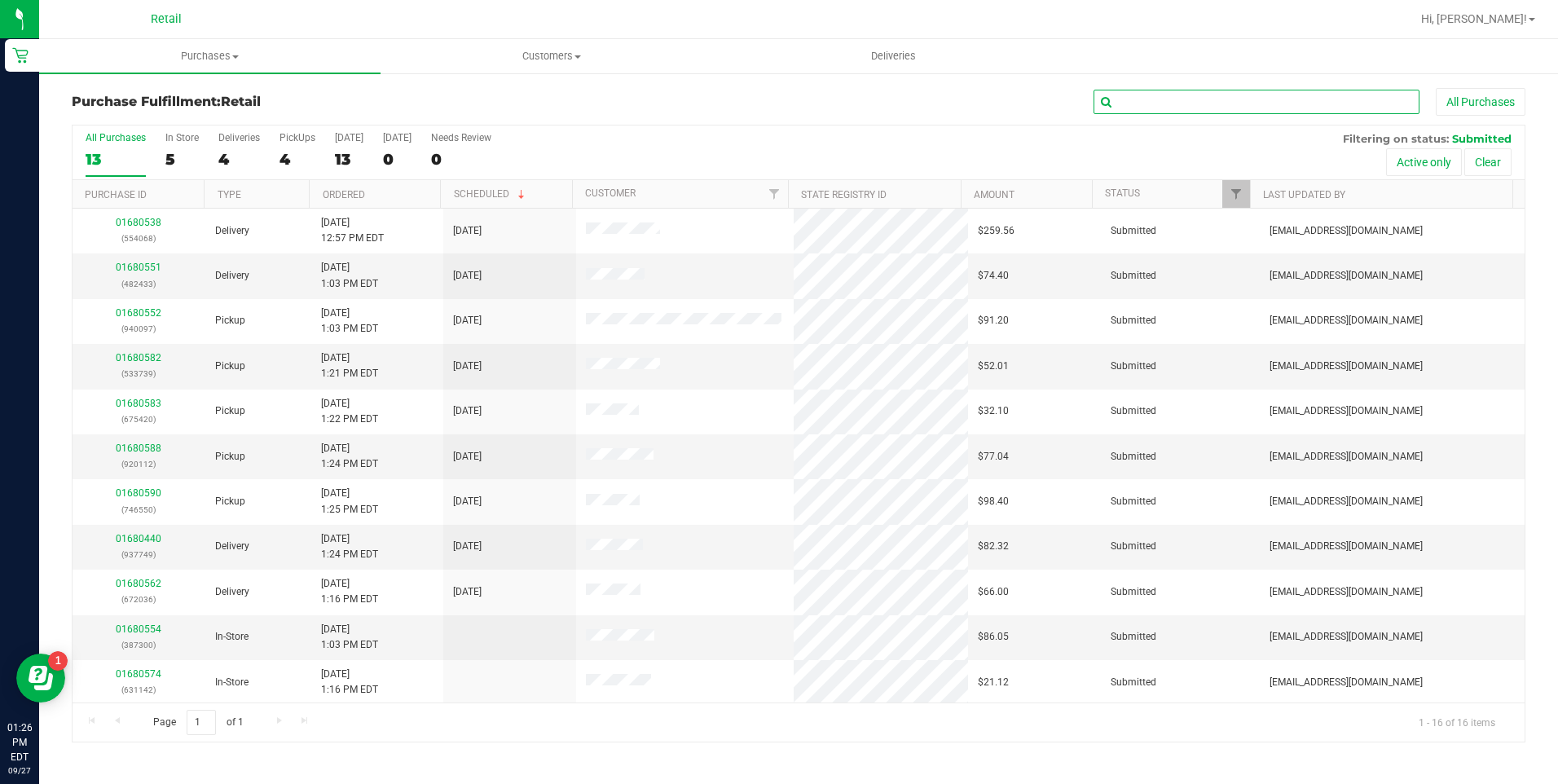
click at [1176, 106] on input "text" at bounding box center [1256, 102] width 326 height 25
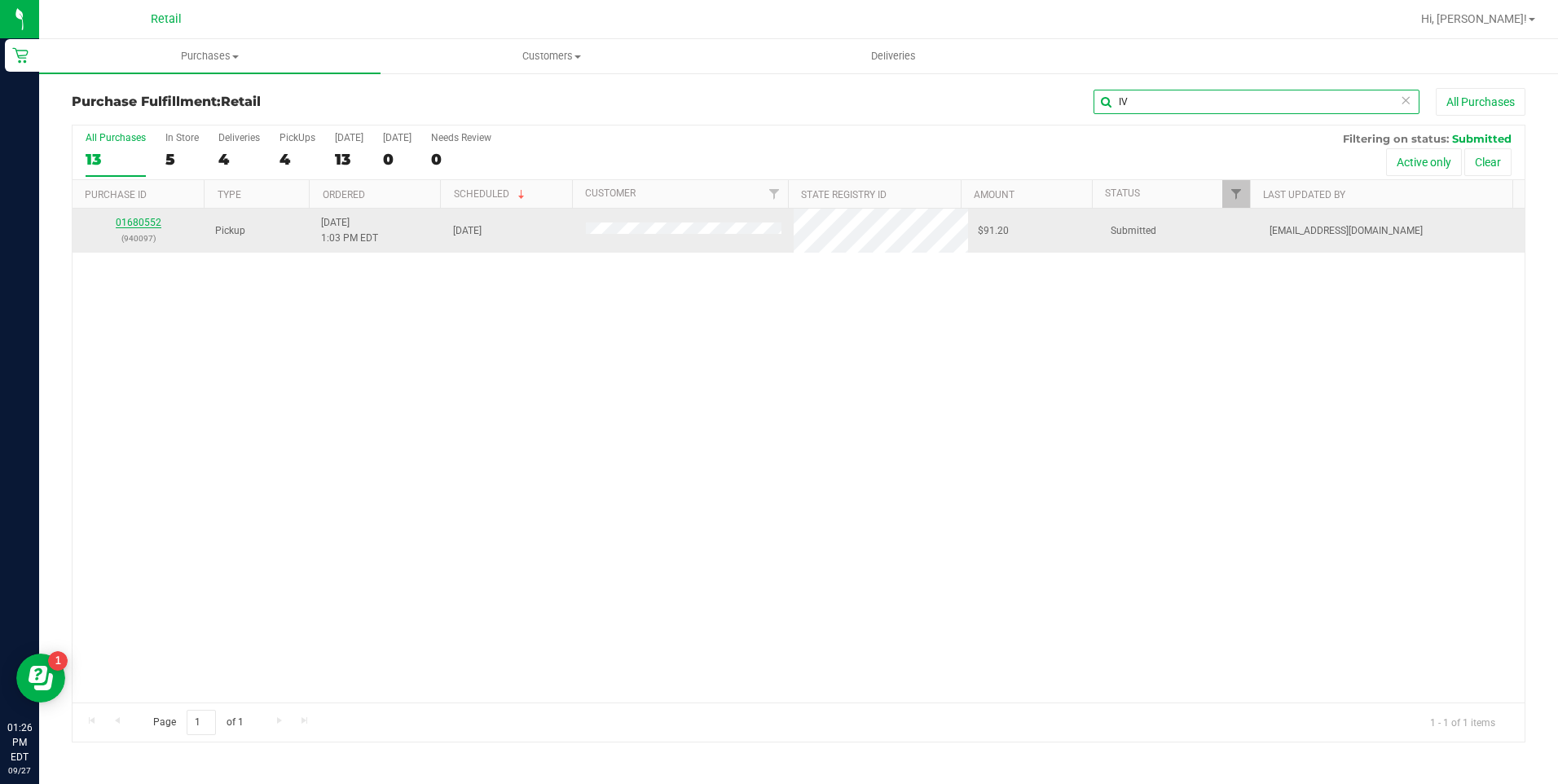
type input "IV"
click at [149, 221] on link "01680552" at bounding box center [138, 222] width 46 height 11
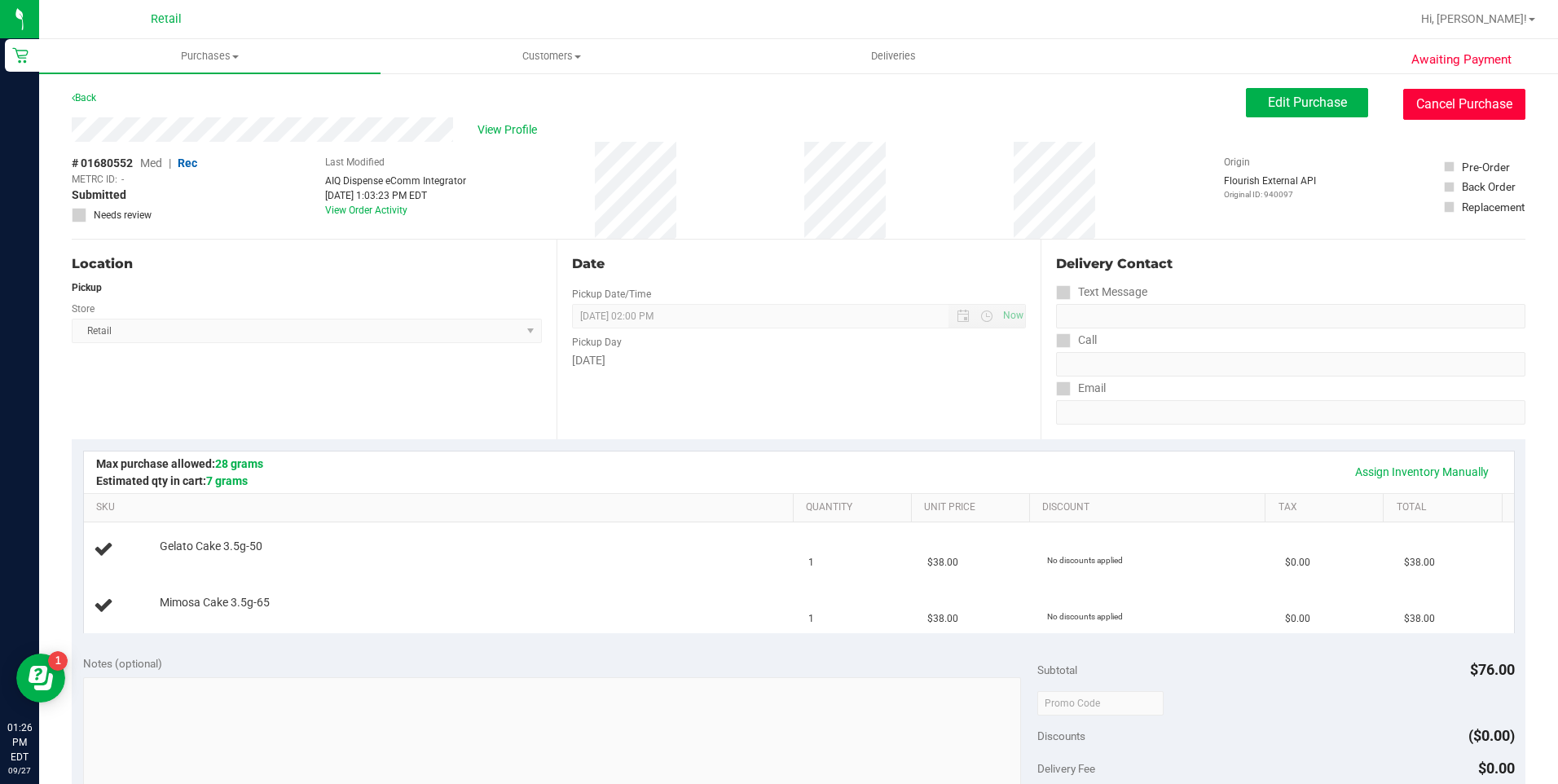
click at [1462, 103] on button "Cancel Purchase" at bounding box center [1465, 104] width 123 height 31
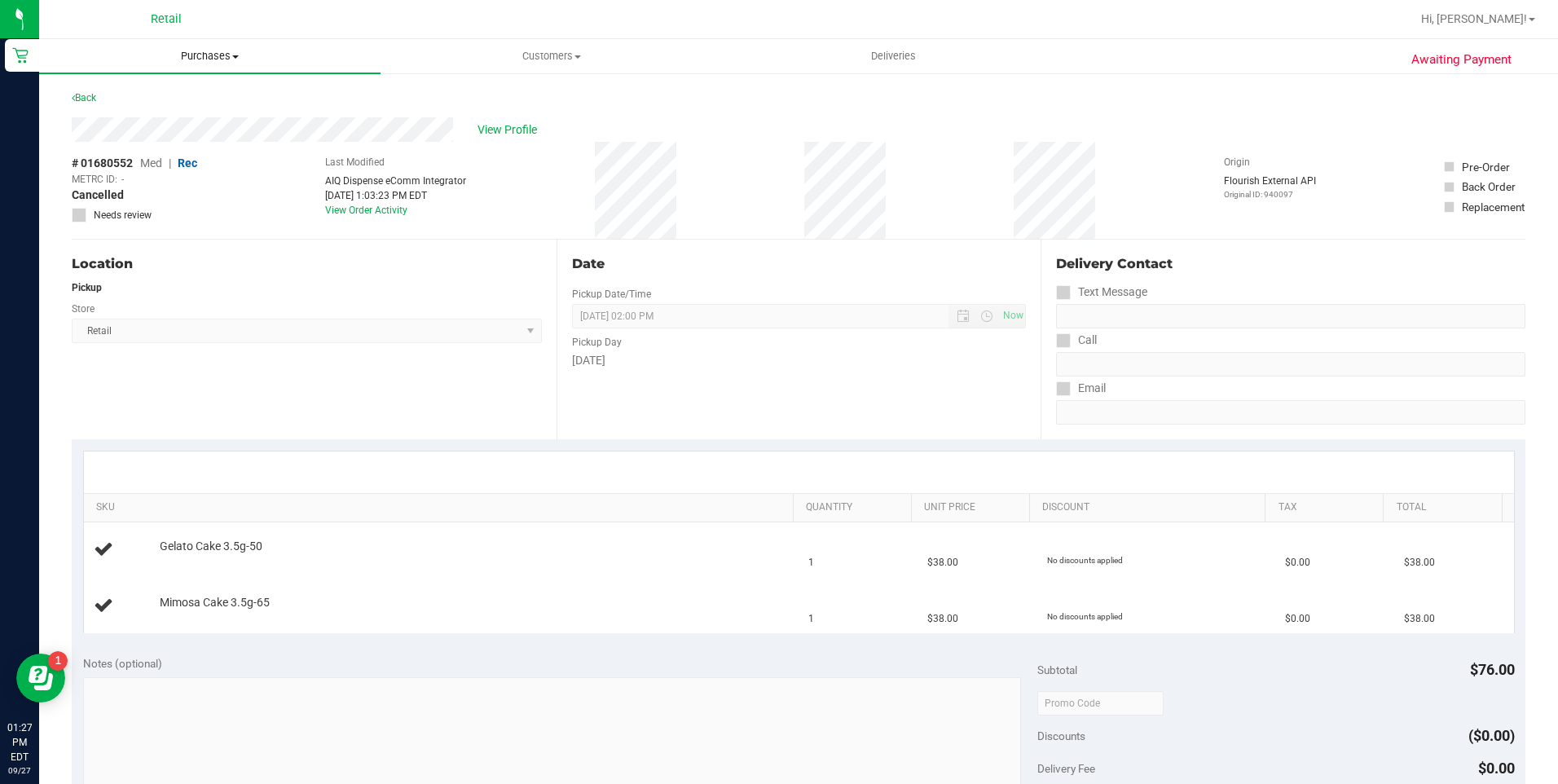
click at [210, 56] on span "Purchases" at bounding box center [210, 56] width 341 height 15
click at [172, 102] on span "Summary of purchases" at bounding box center [123, 98] width 167 height 14
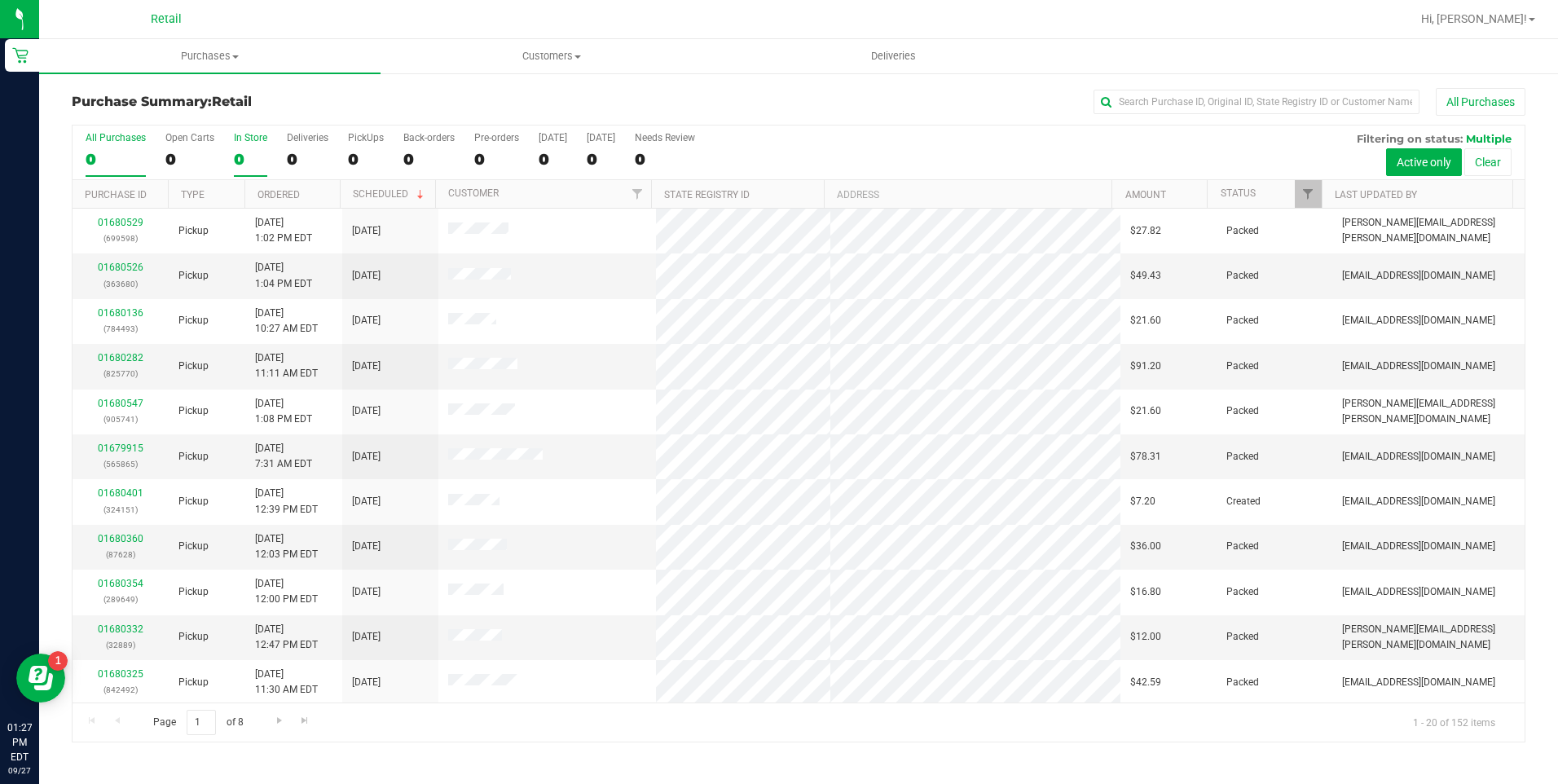
click at [234, 150] on div "0" at bounding box center [251, 159] width 34 height 18
click at [0, 0] on input "In Store 0" at bounding box center [0, 0] width 0 height 0
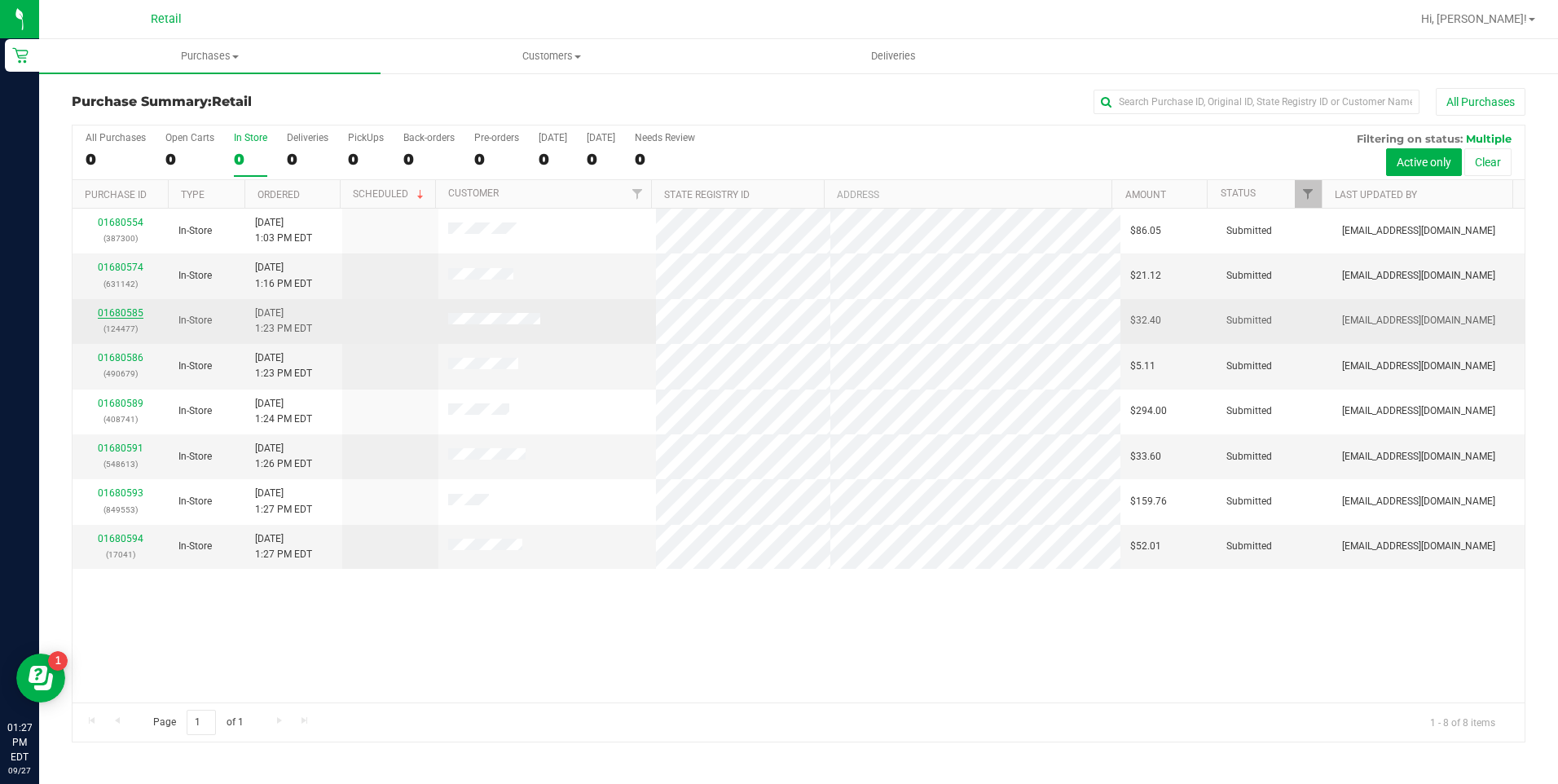
click at [121, 311] on link "01680585" at bounding box center [121, 313] width 46 height 11
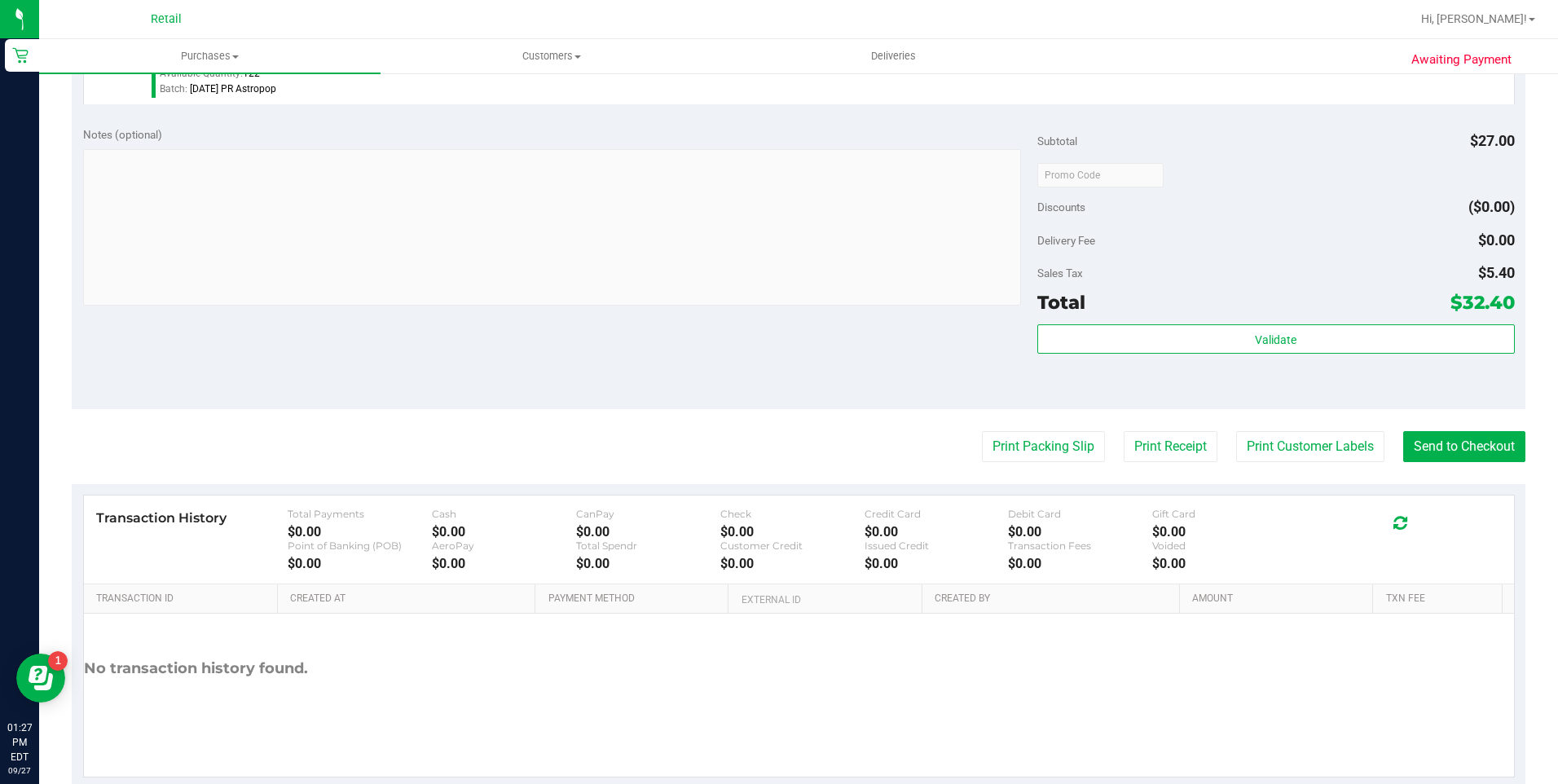
scroll to position [639, 0]
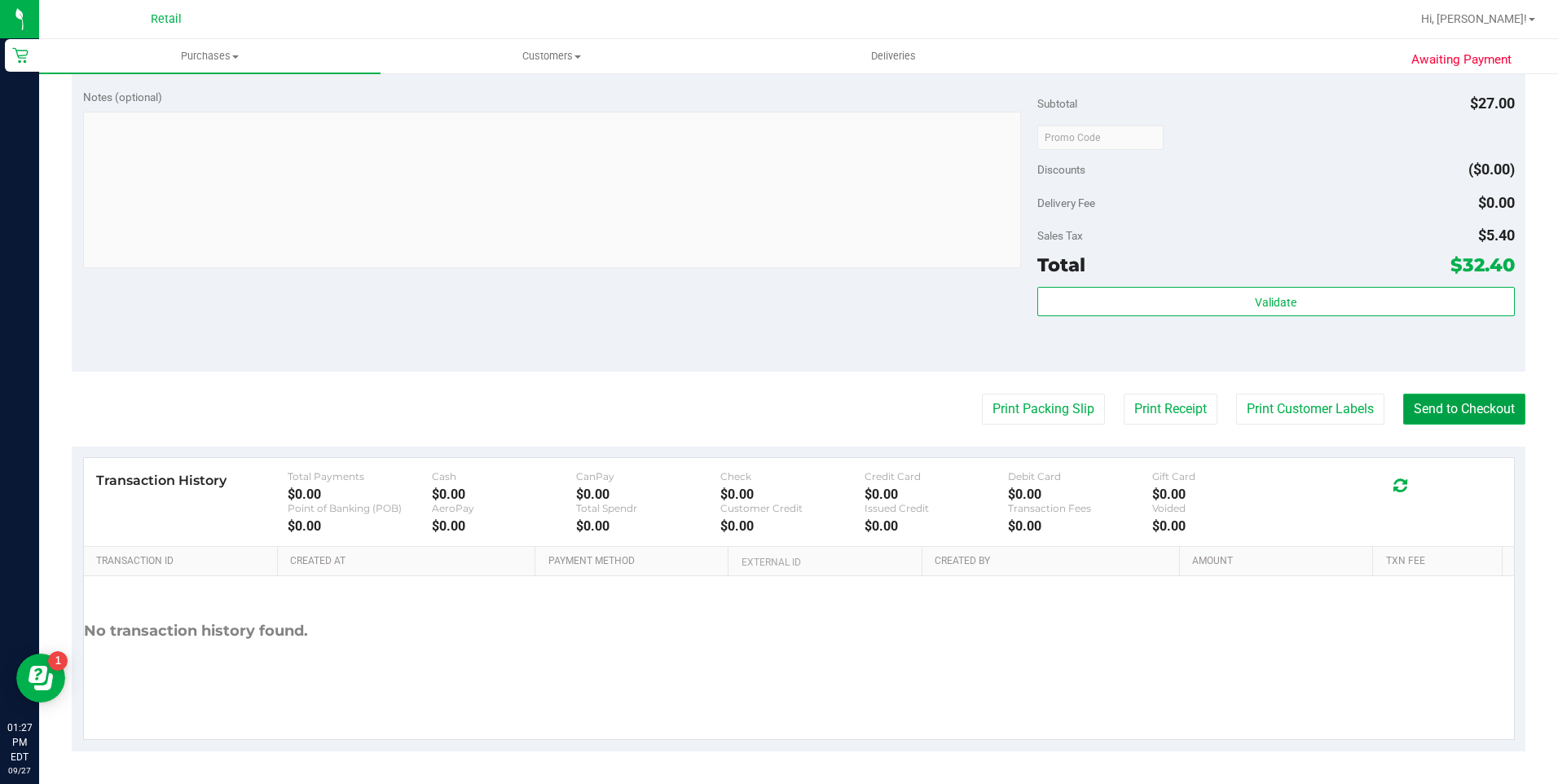
click at [1461, 410] on button "Send to Checkout" at bounding box center [1465, 409] width 123 height 31
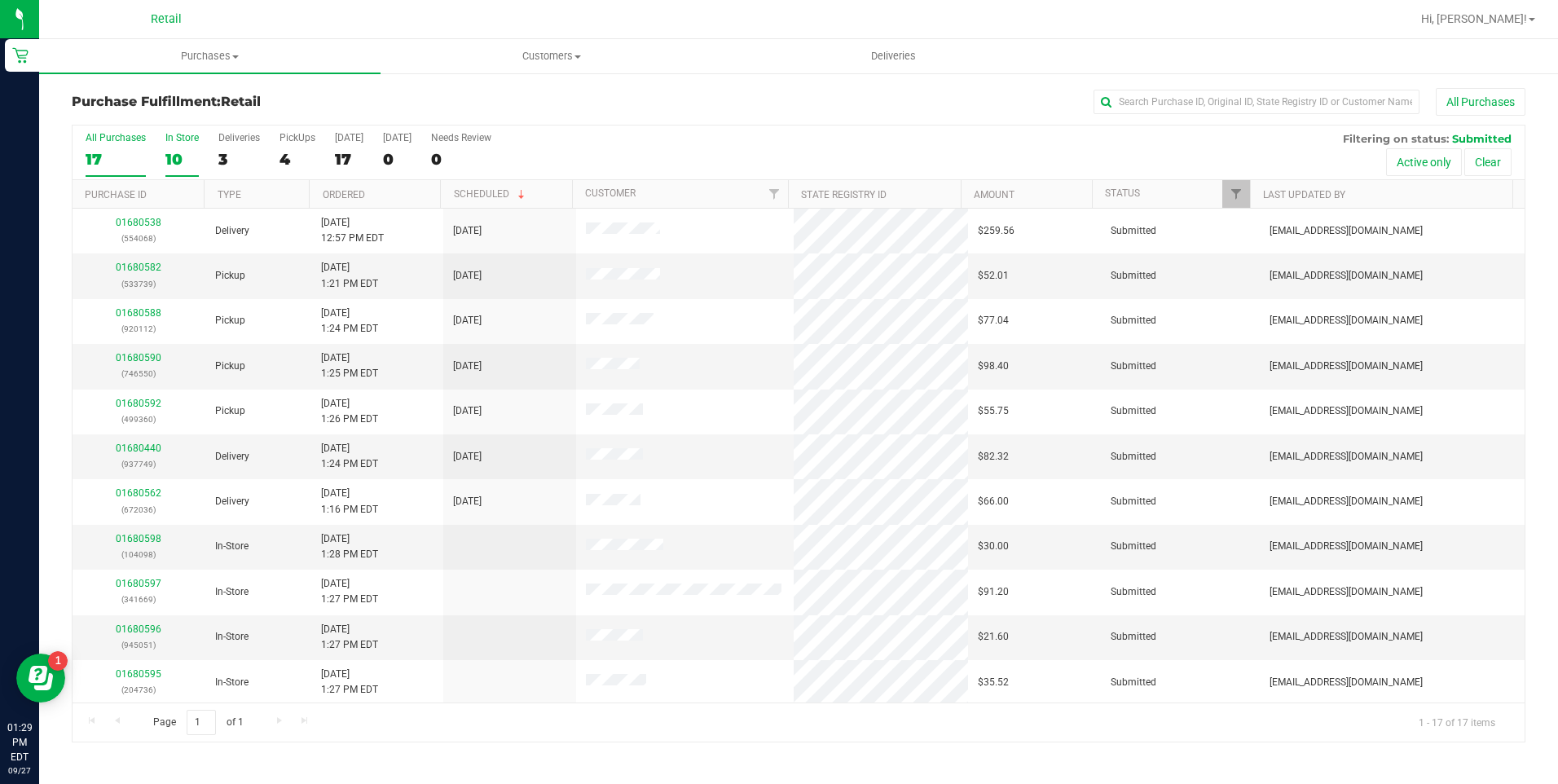
click at [176, 153] on div "10" at bounding box center [182, 159] width 34 height 18
click at [0, 0] on input "In Store 10" at bounding box center [0, 0] width 0 height 0
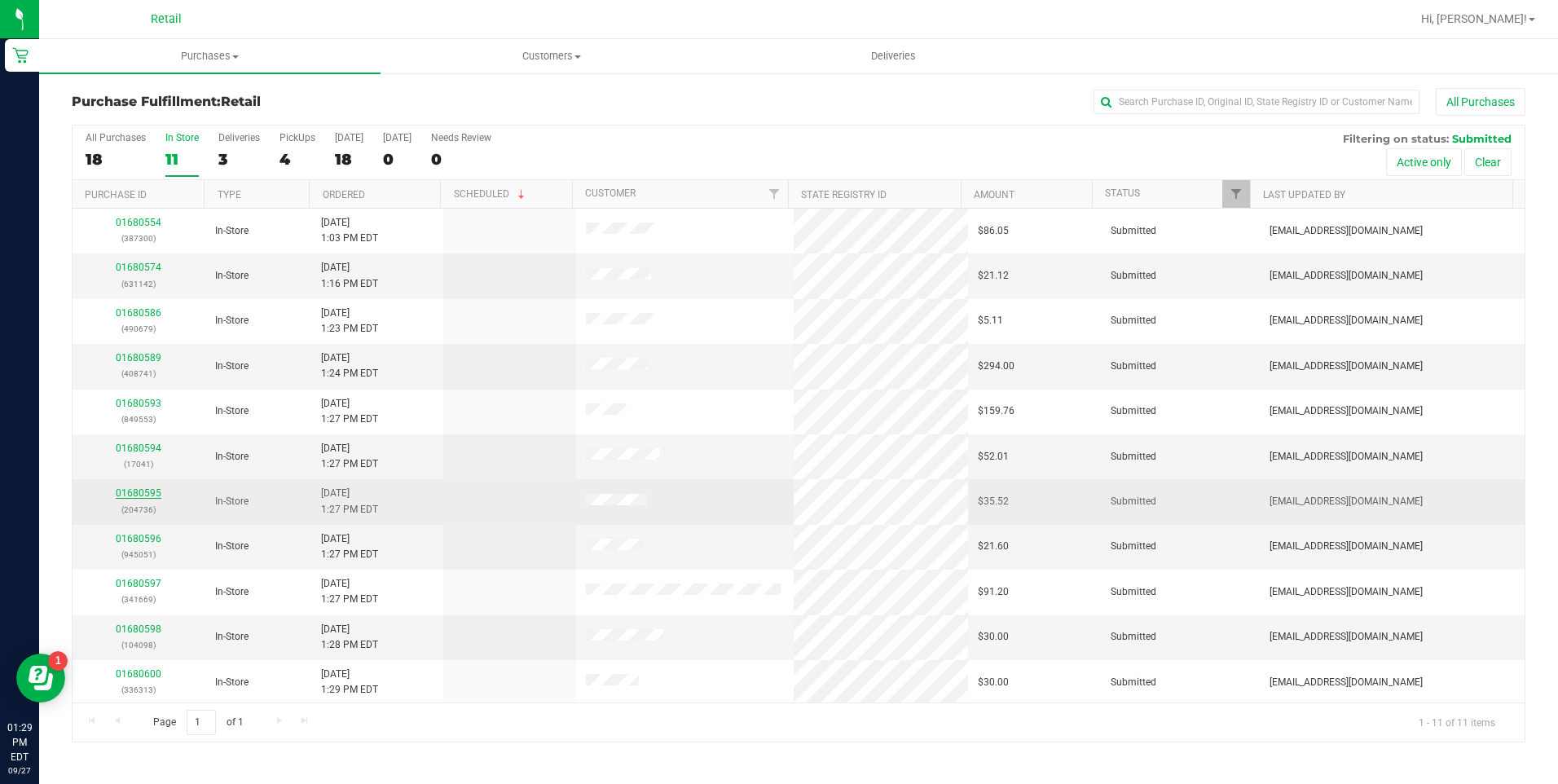
click at [143, 492] on link "01680595" at bounding box center [138, 493] width 46 height 11
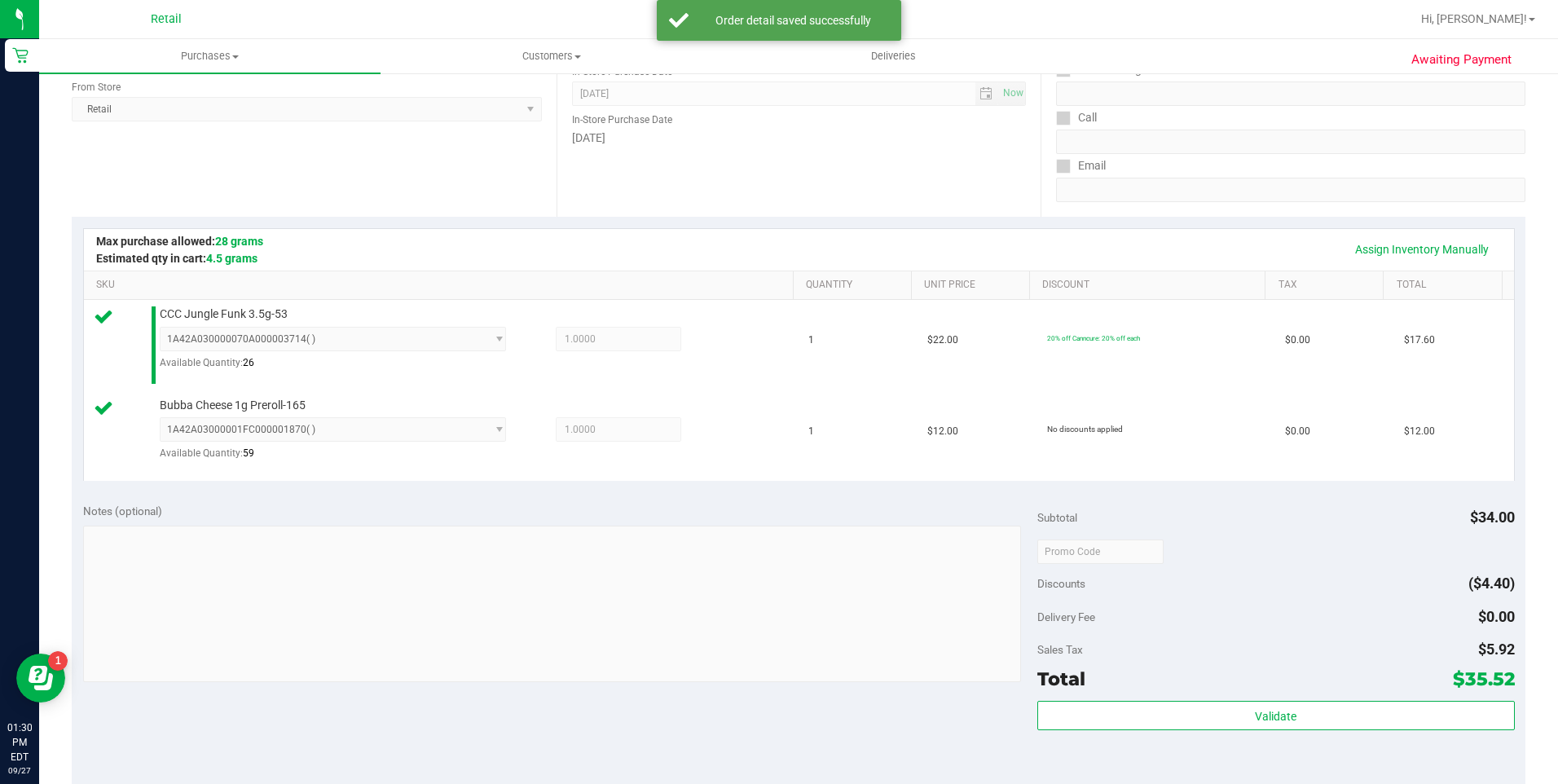
scroll to position [407, 0]
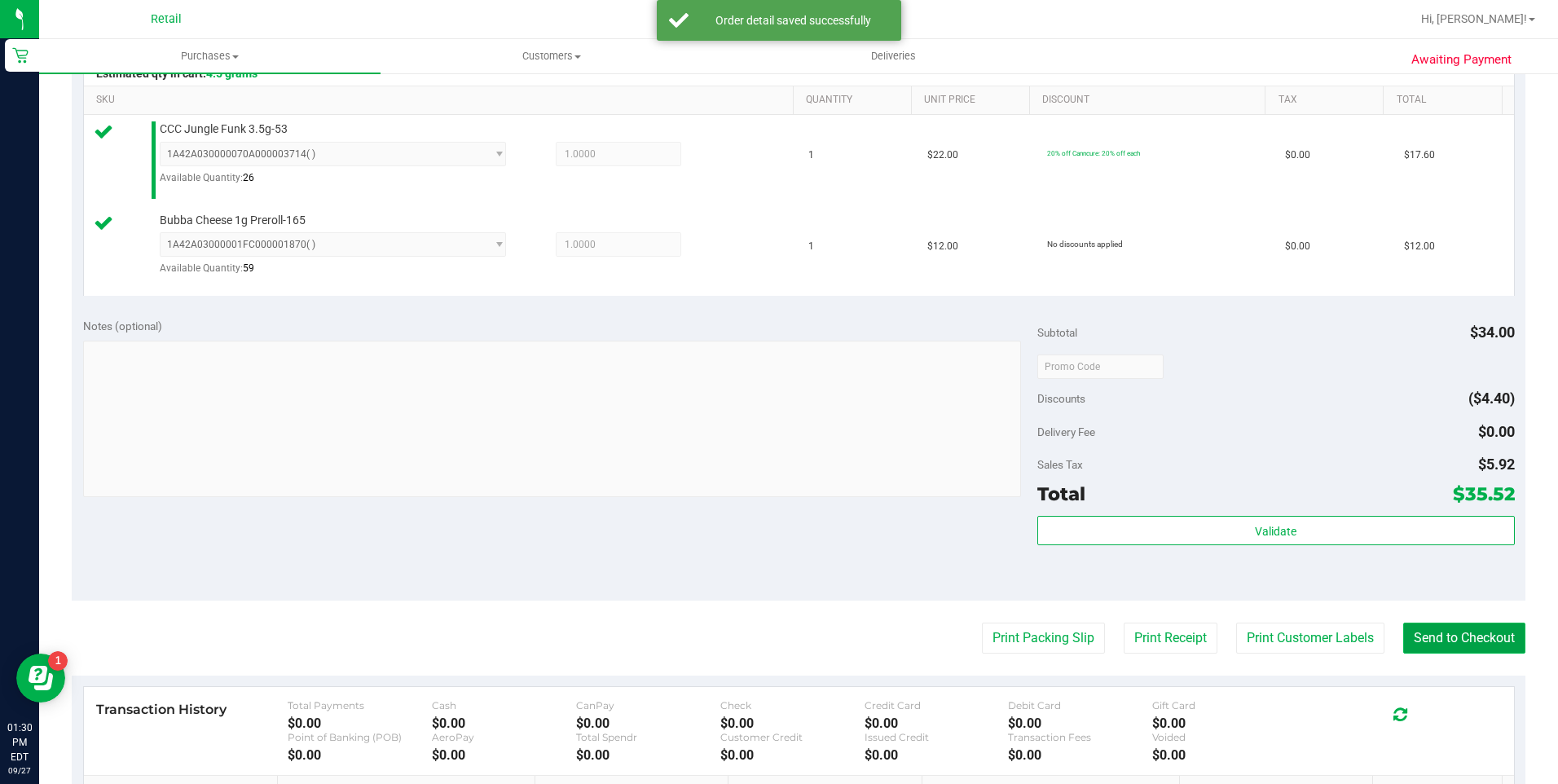
click at [1440, 636] on button "Send to Checkout" at bounding box center [1465, 638] width 123 height 31
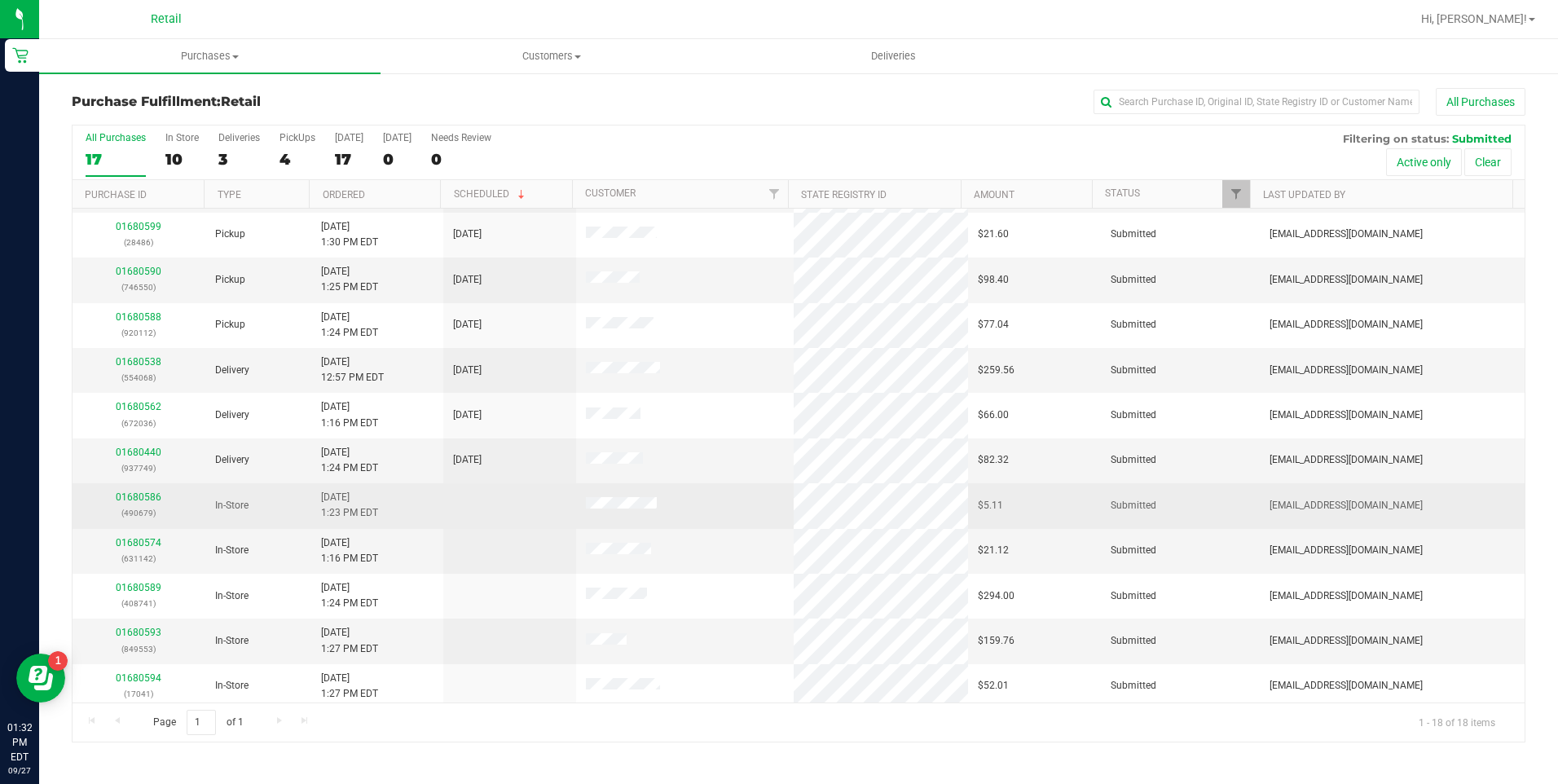
scroll to position [317, 0]
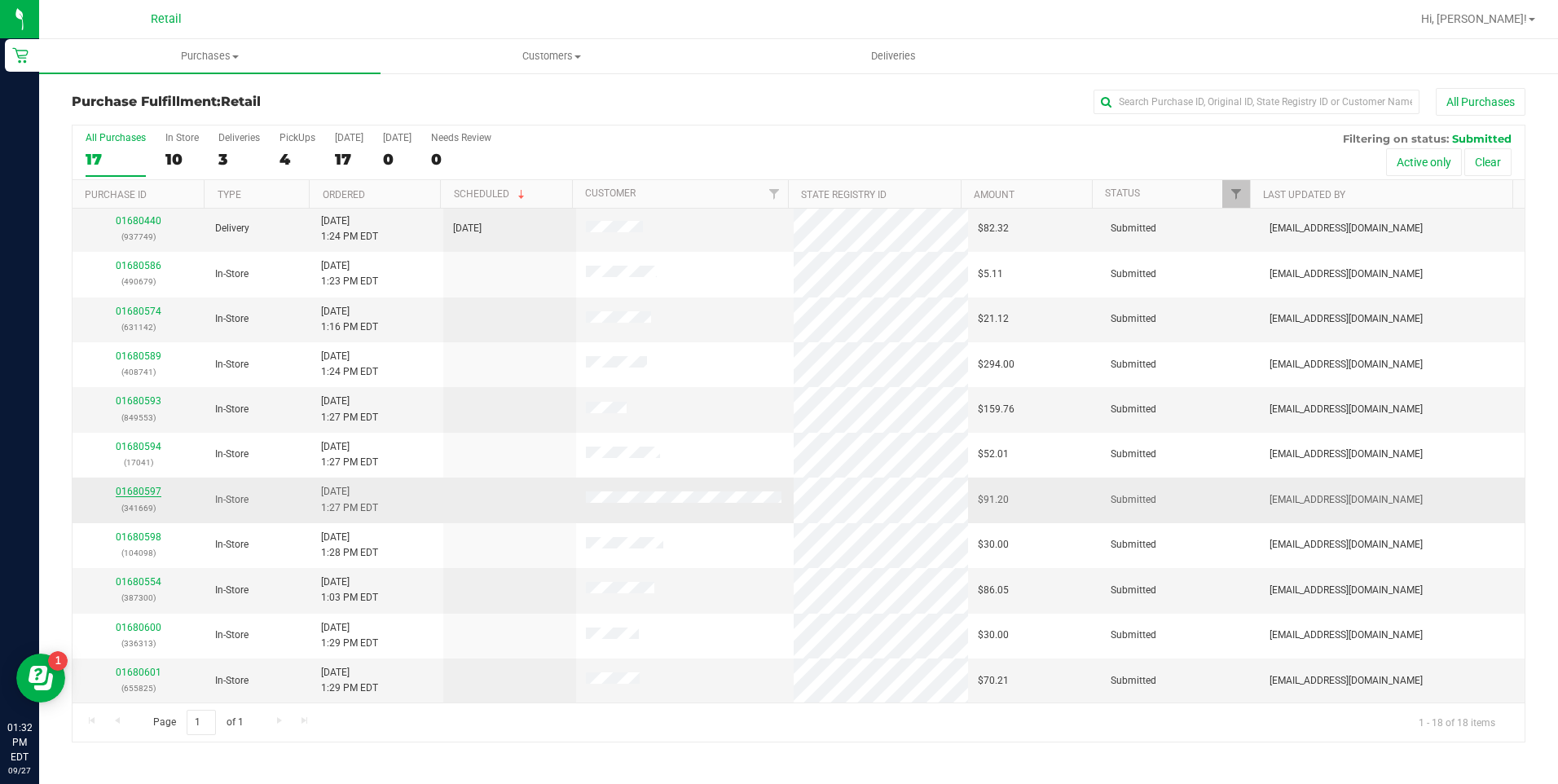
click at [140, 489] on link "01680597" at bounding box center [138, 491] width 46 height 11
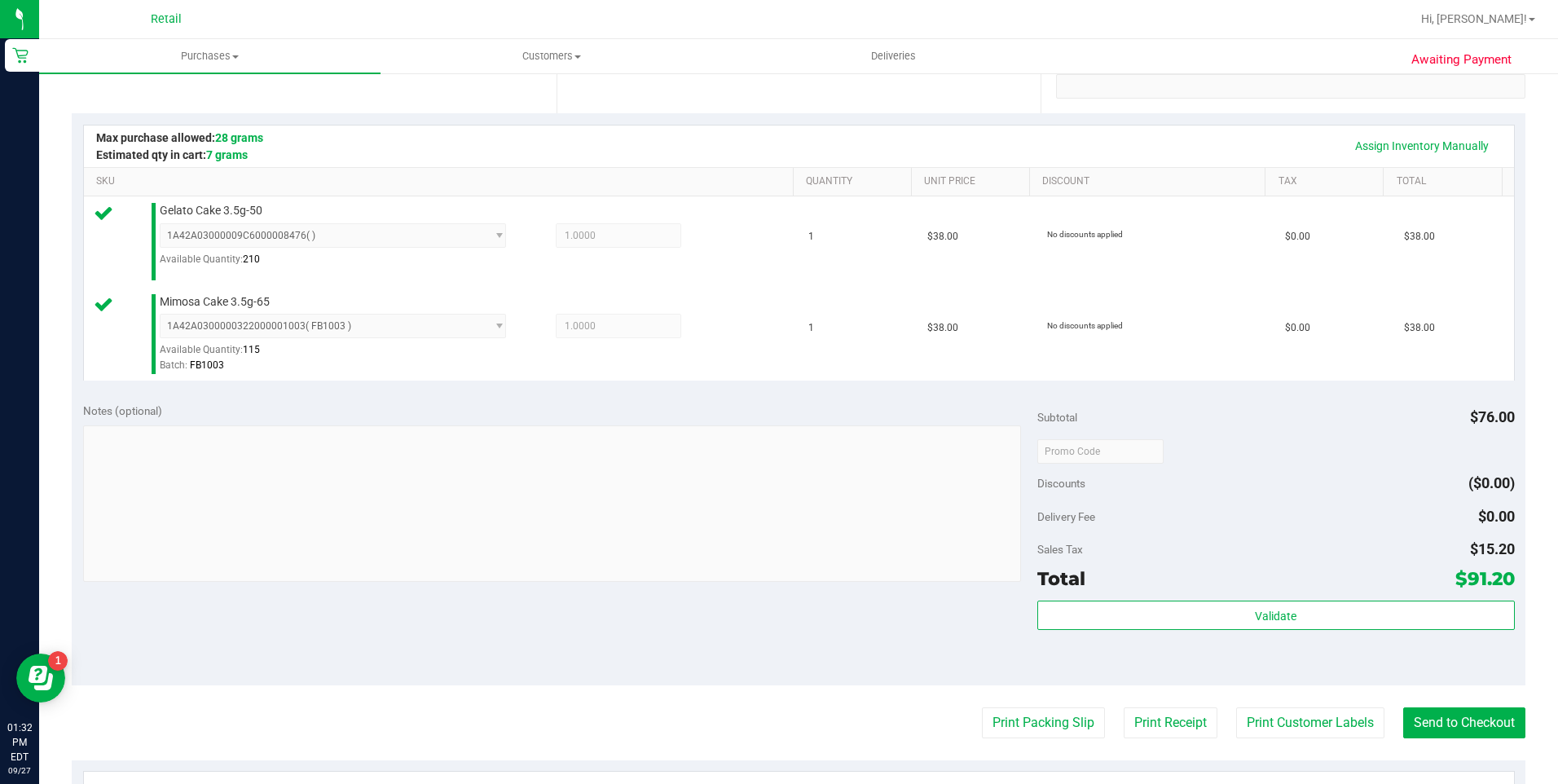
scroll to position [407, 0]
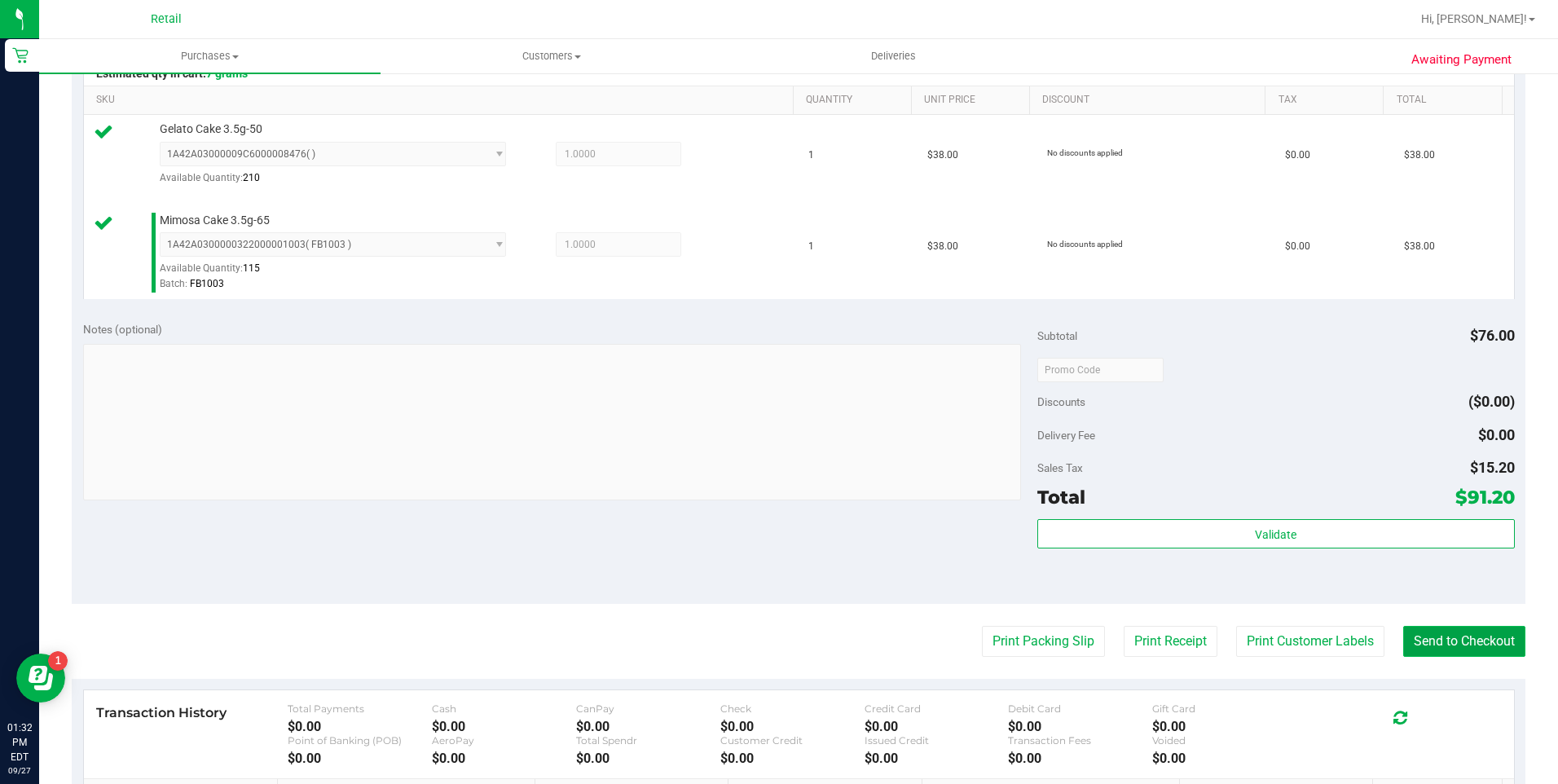
click at [1446, 640] on button "Send to Checkout" at bounding box center [1465, 641] width 123 height 31
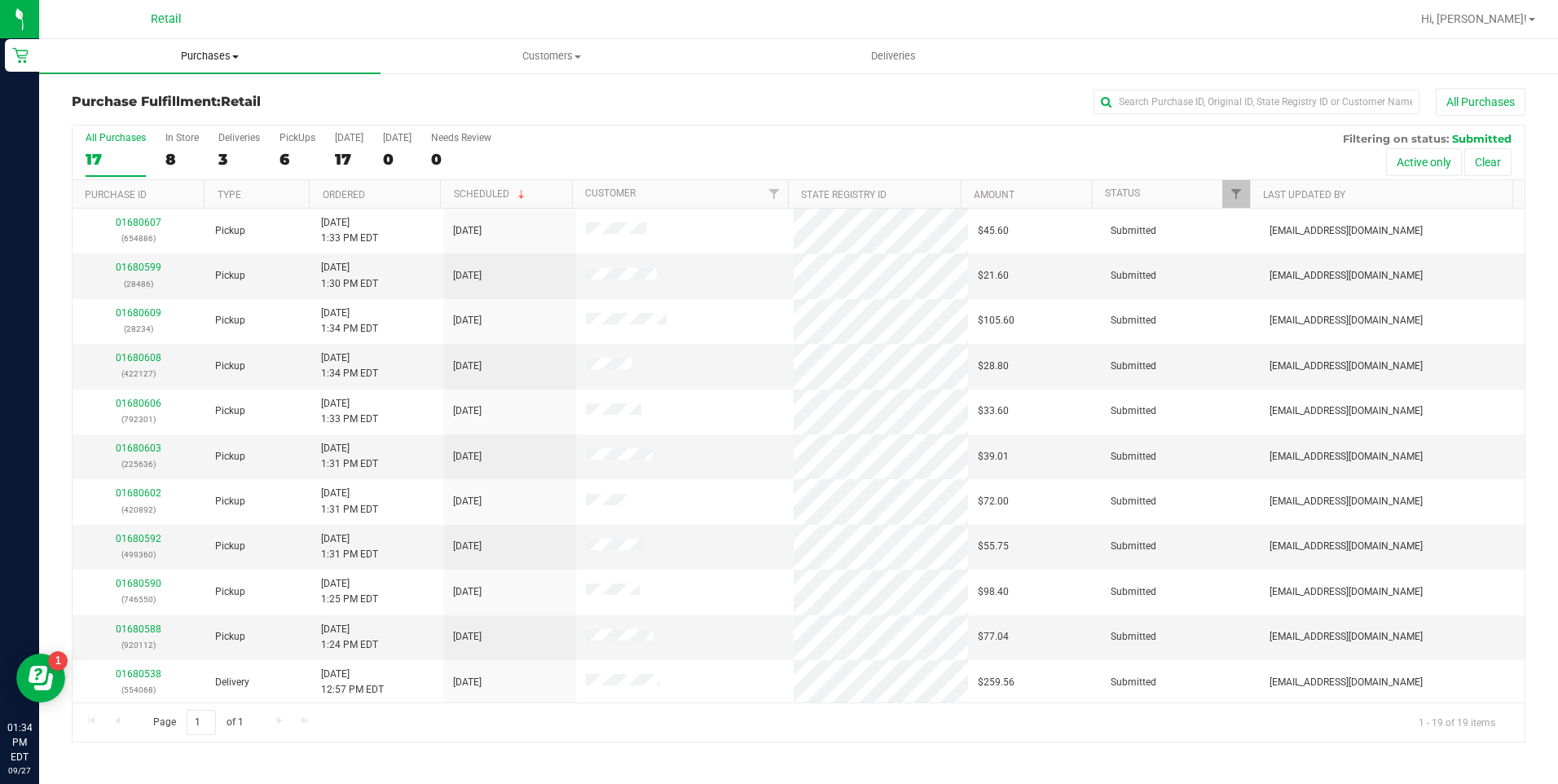
click at [183, 54] on span "Purchases" at bounding box center [210, 56] width 341 height 15
click at [193, 105] on span "Summary of purchases" at bounding box center [123, 98] width 167 height 14
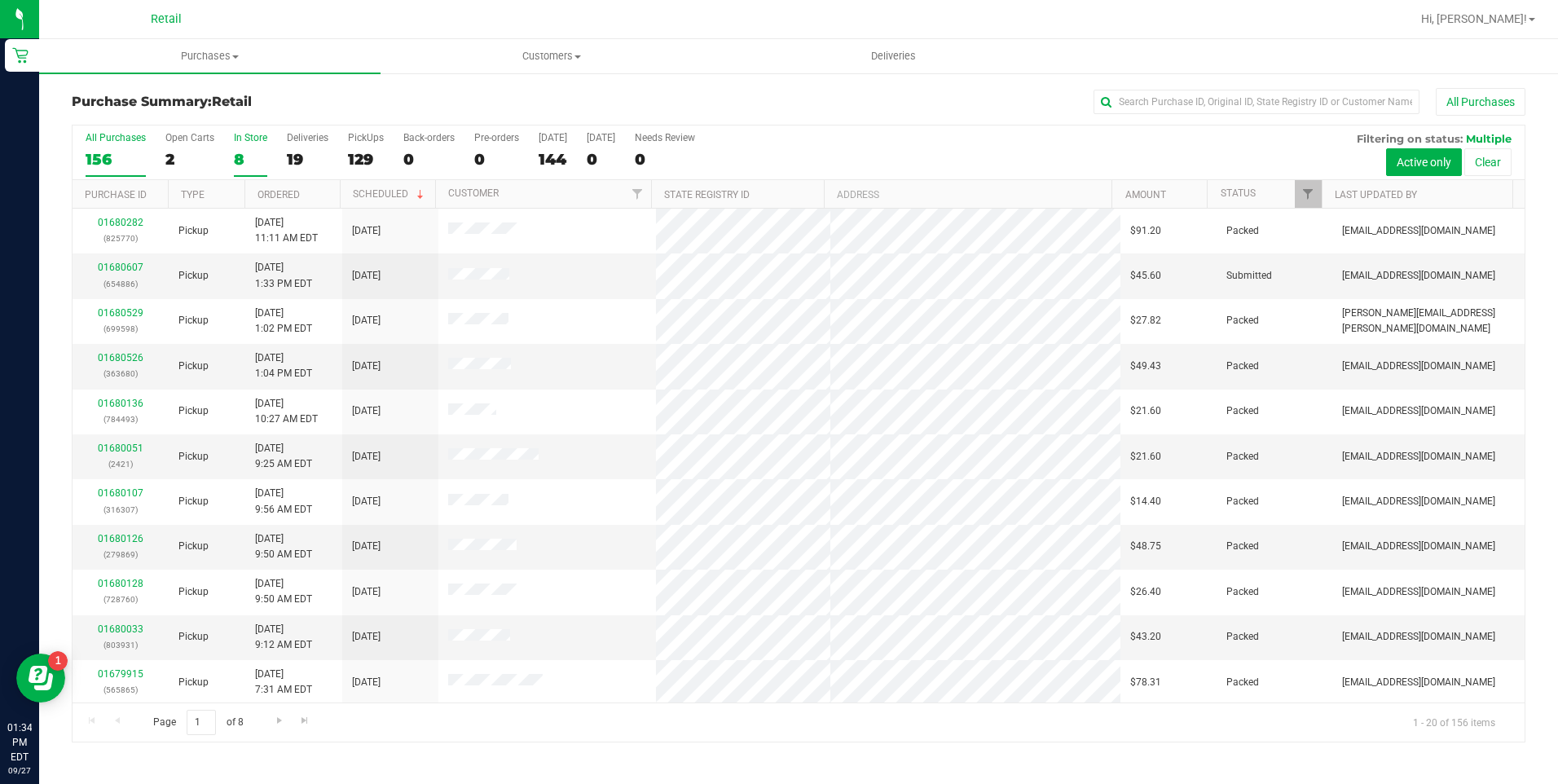
click at [234, 160] on div "8" at bounding box center [251, 159] width 34 height 18
click at [0, 0] on input "In Store 8" at bounding box center [0, 0] width 0 height 0
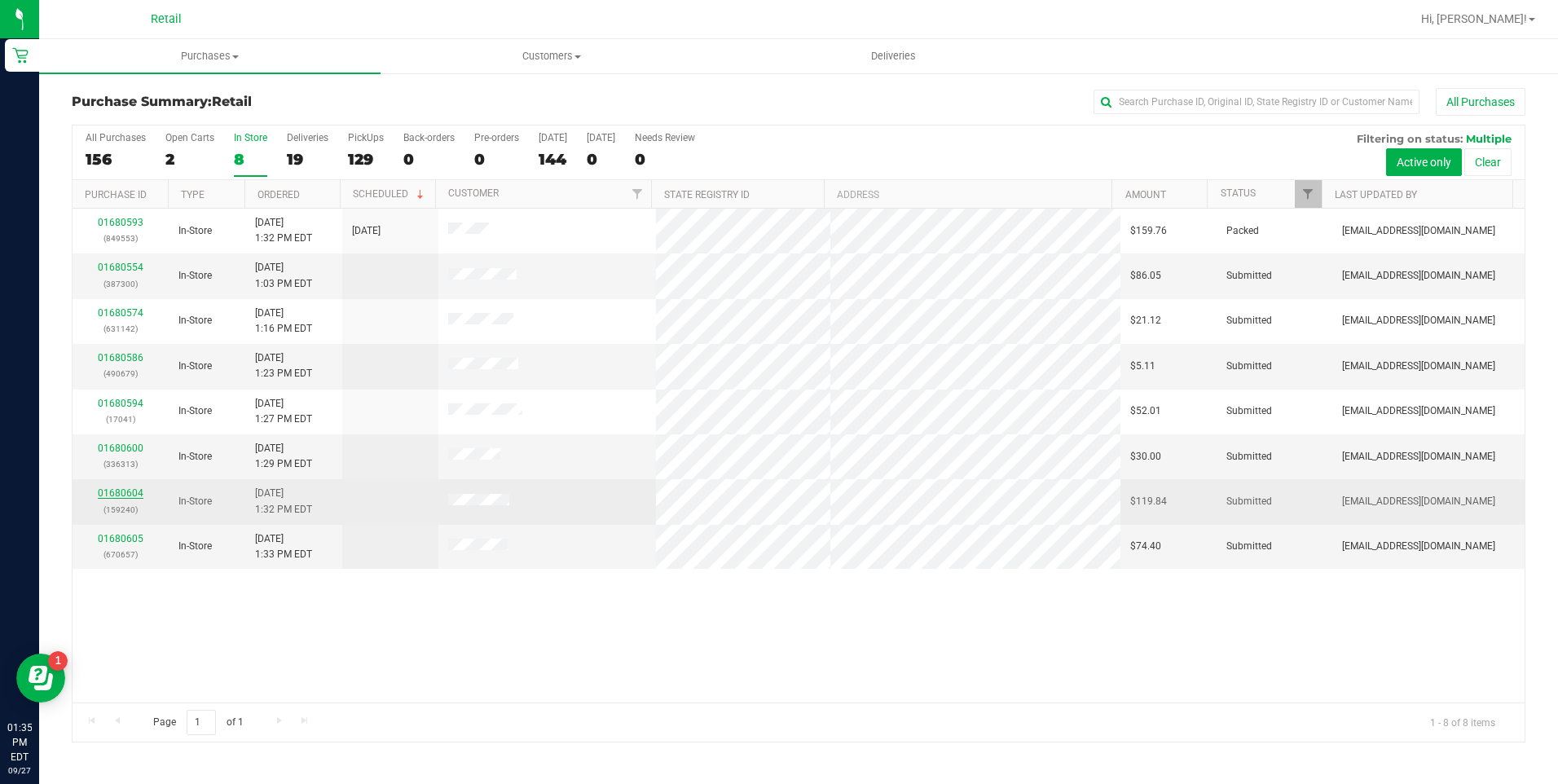
click at [115, 496] on link "01680604" at bounding box center [121, 493] width 46 height 11
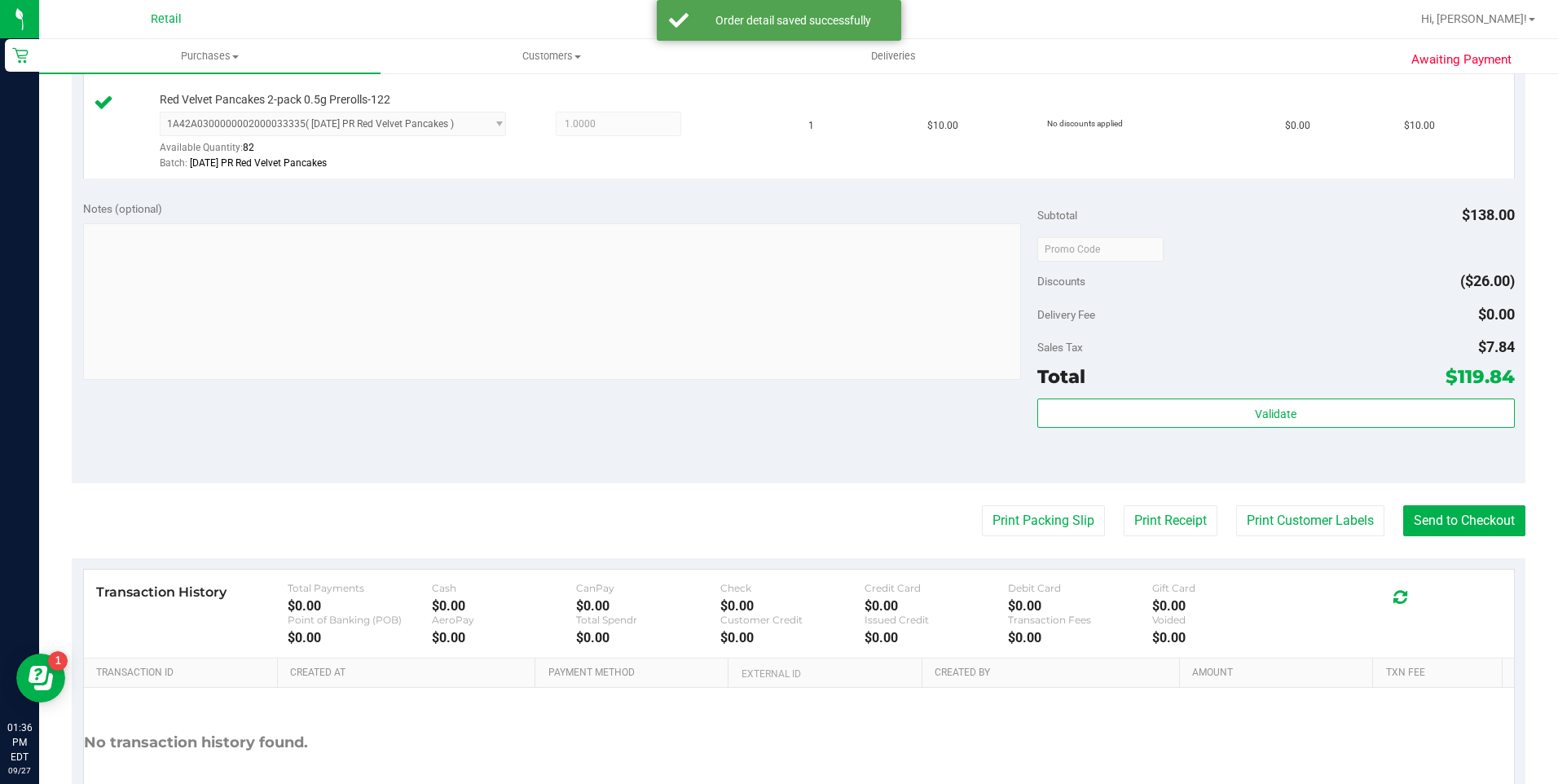
scroll to position [815, 0]
click at [1461, 525] on button "Send to Checkout" at bounding box center [1465, 520] width 123 height 31
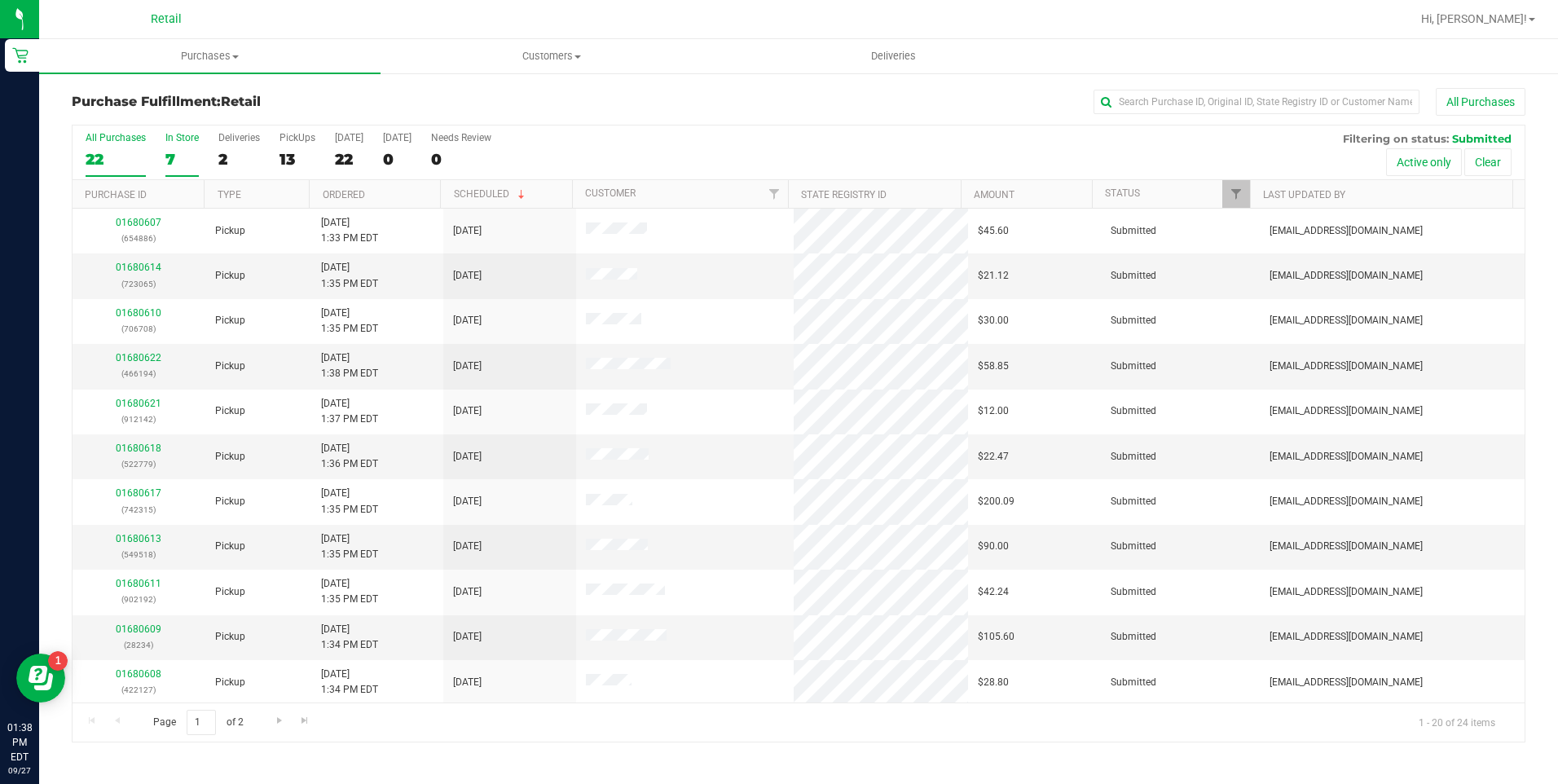
click at [181, 155] on div "7" at bounding box center [182, 159] width 34 height 18
click at [0, 0] on input "In Store 7" at bounding box center [0, 0] width 0 height 0
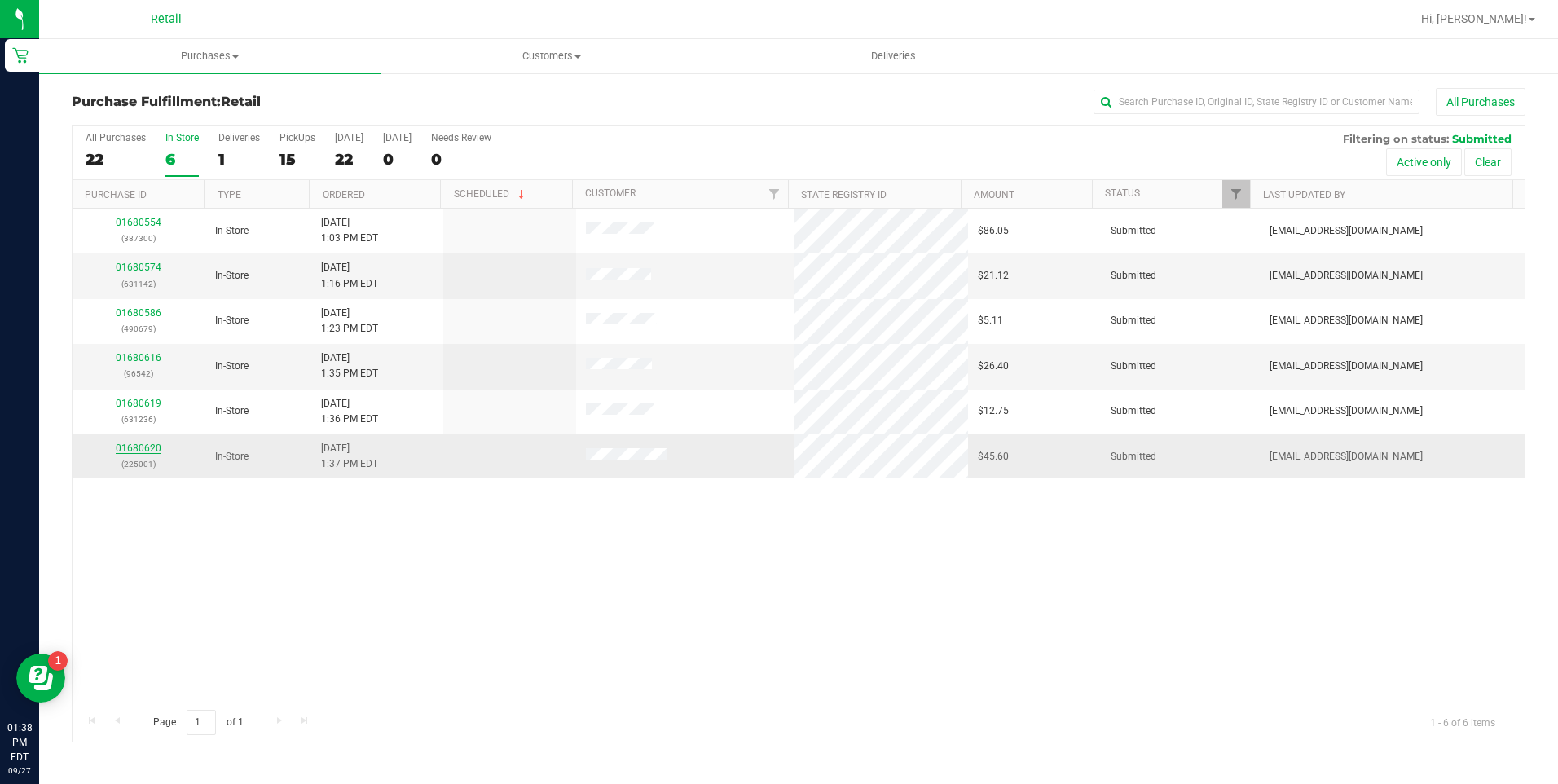
click at [145, 448] on link "01680620" at bounding box center [138, 448] width 46 height 11
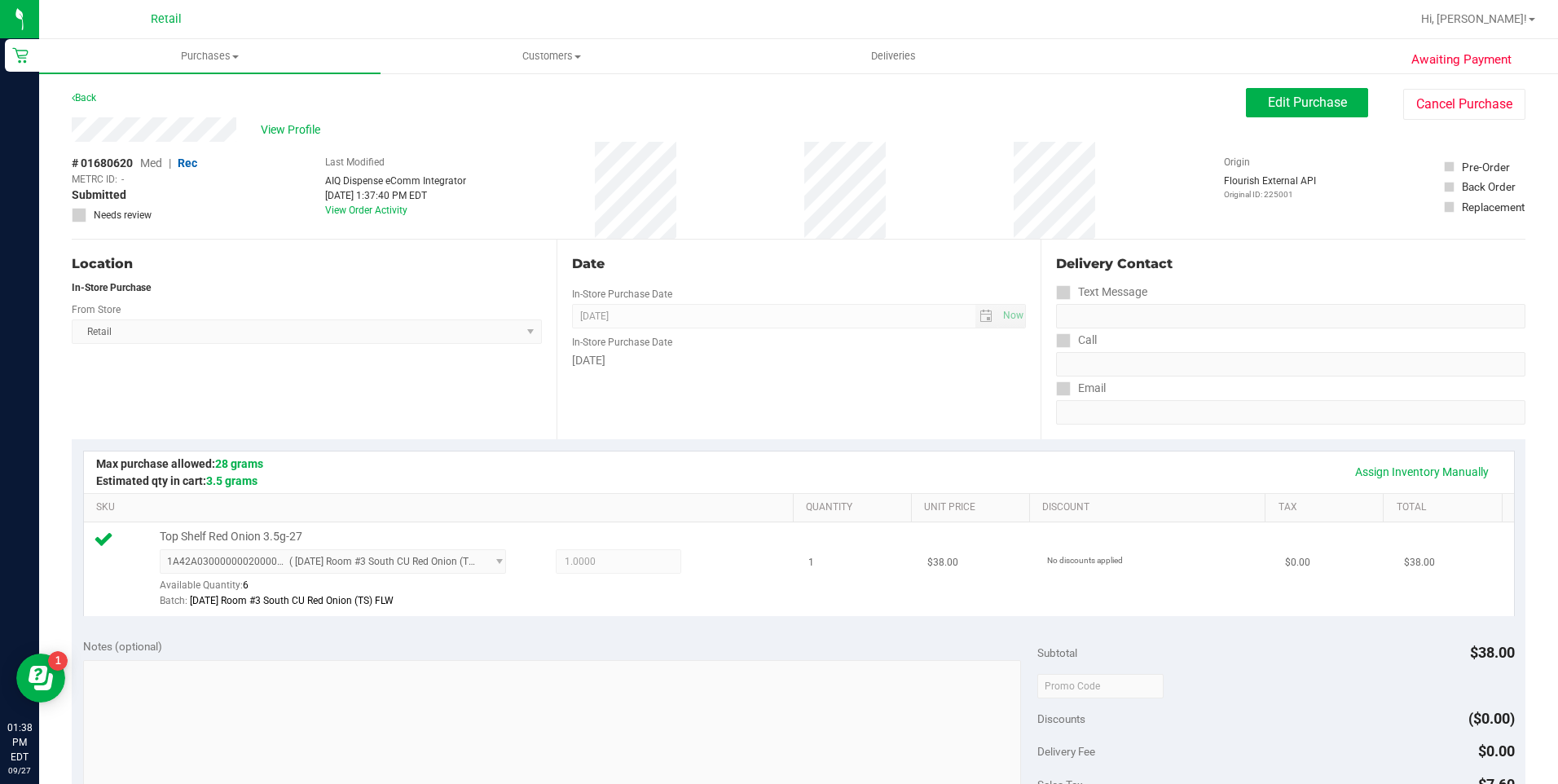
scroll to position [407, 0]
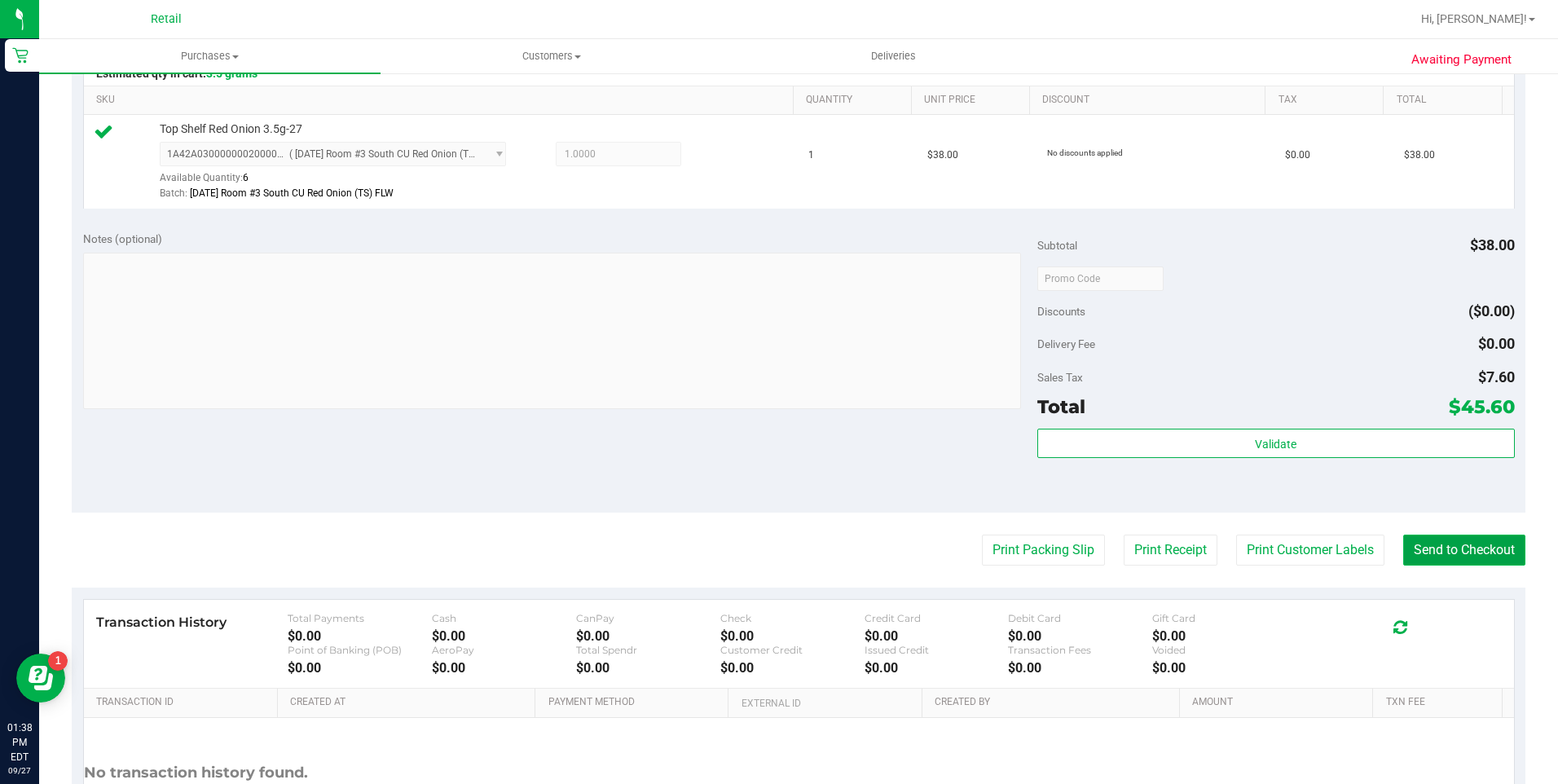
click at [1477, 544] on button "Send to Checkout" at bounding box center [1465, 550] width 123 height 31
